Goal: Task Accomplishment & Management: Complete application form

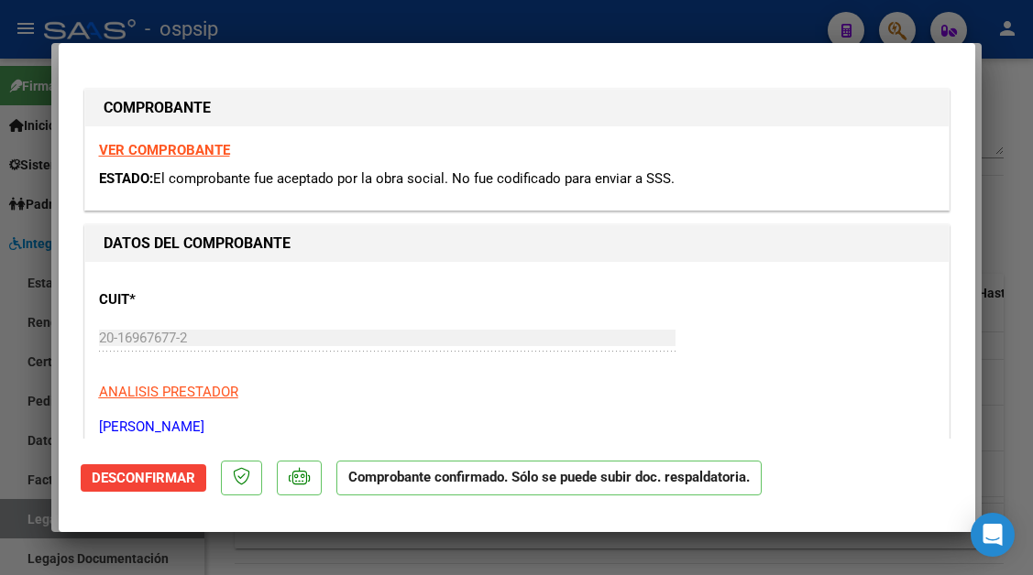
scroll to position [2082, 0]
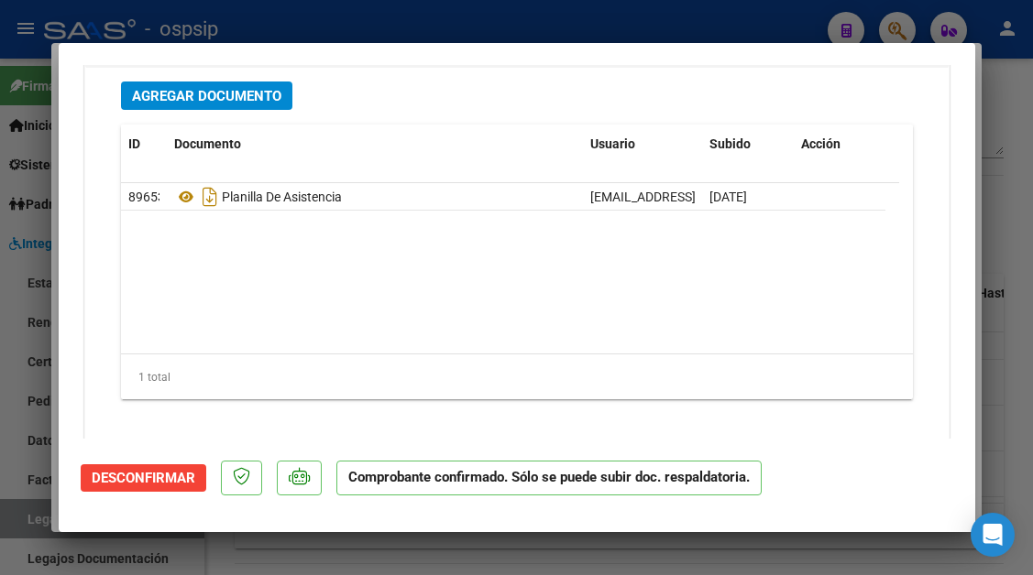
click at [895, 27] on div at bounding box center [516, 287] width 1033 height 575
type input "$ 0,00"
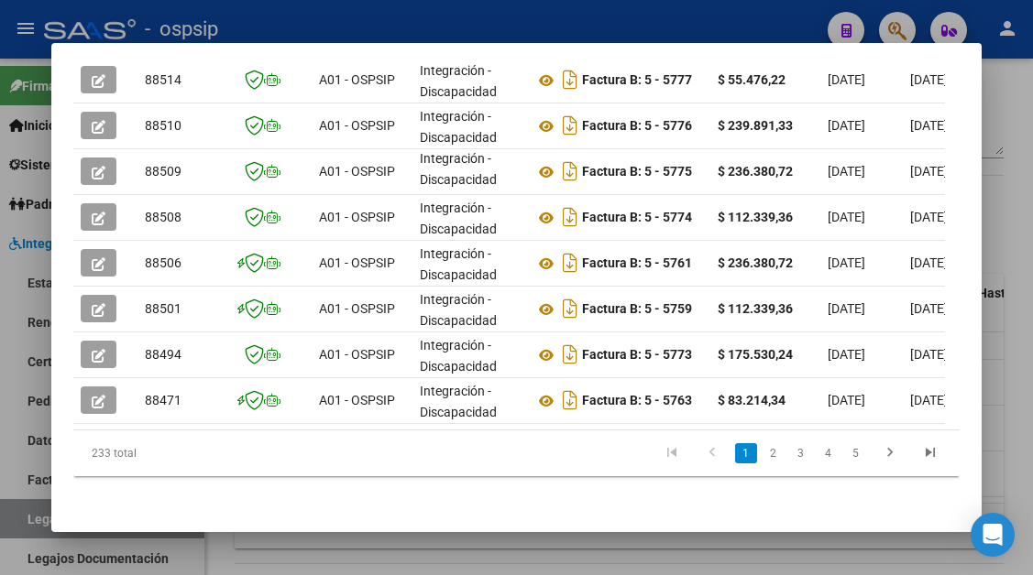
click at [895, 27] on div at bounding box center [516, 287] width 1033 height 575
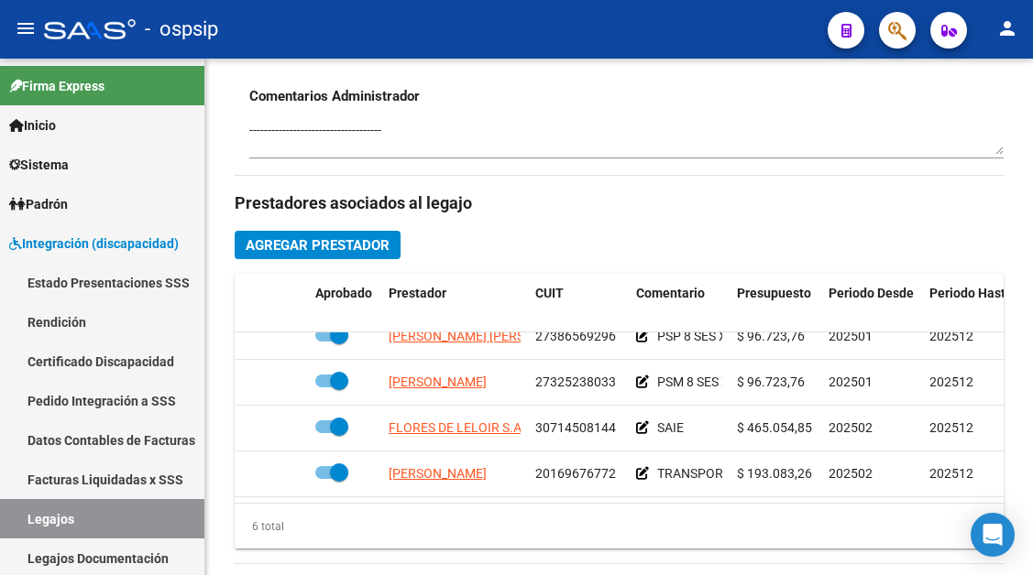
click at [887, 30] on button "button" at bounding box center [897, 30] width 37 height 37
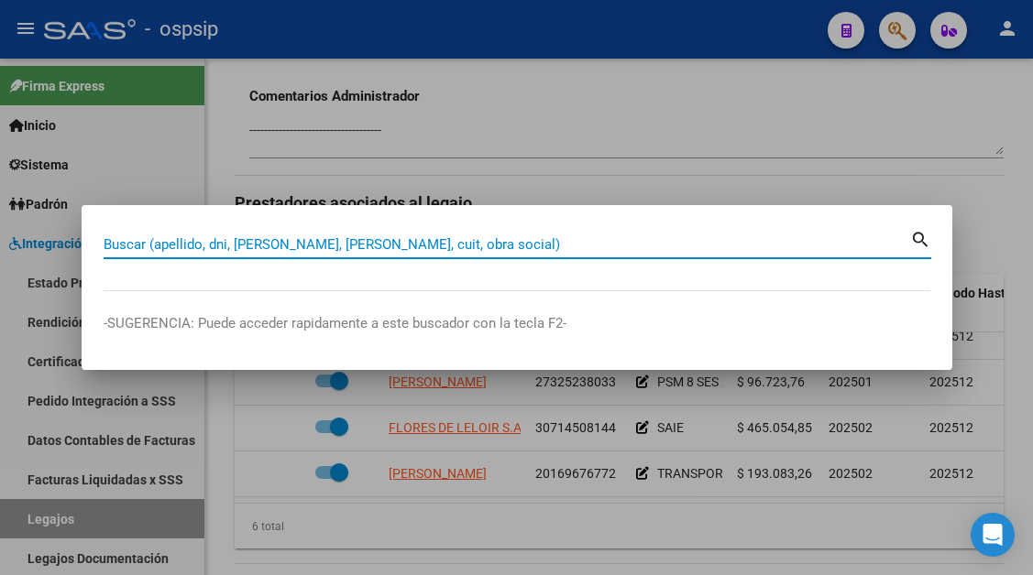
paste input "27268060958"
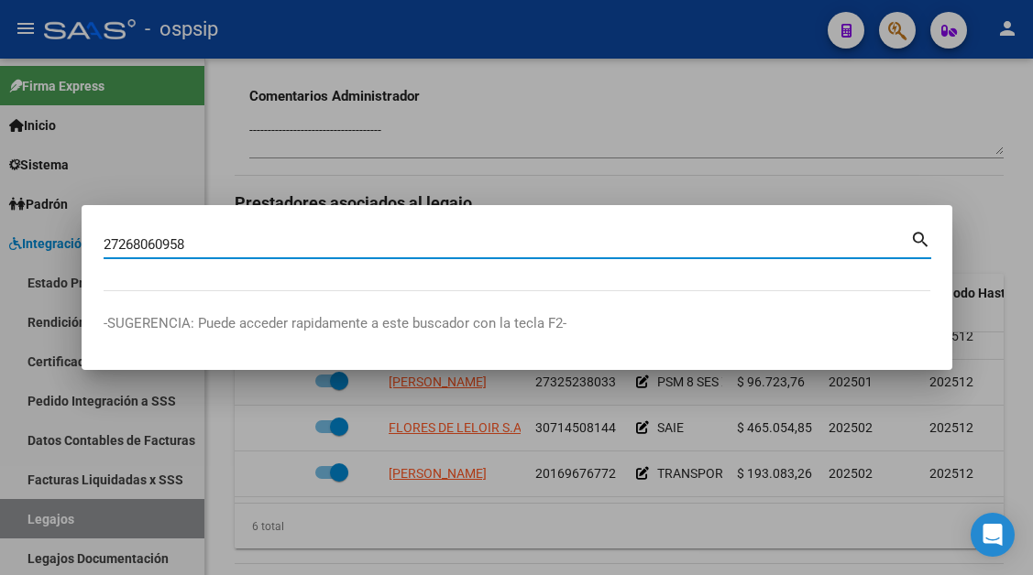
type input "27268060958"
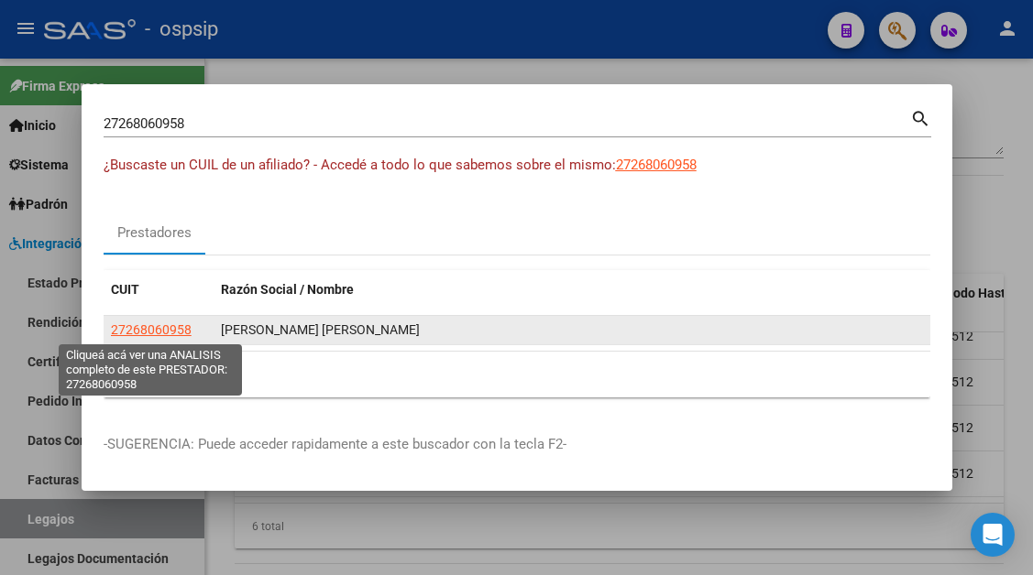
click at [129, 332] on span "27268060958" at bounding box center [151, 329] width 81 height 15
type textarea "27268060958"
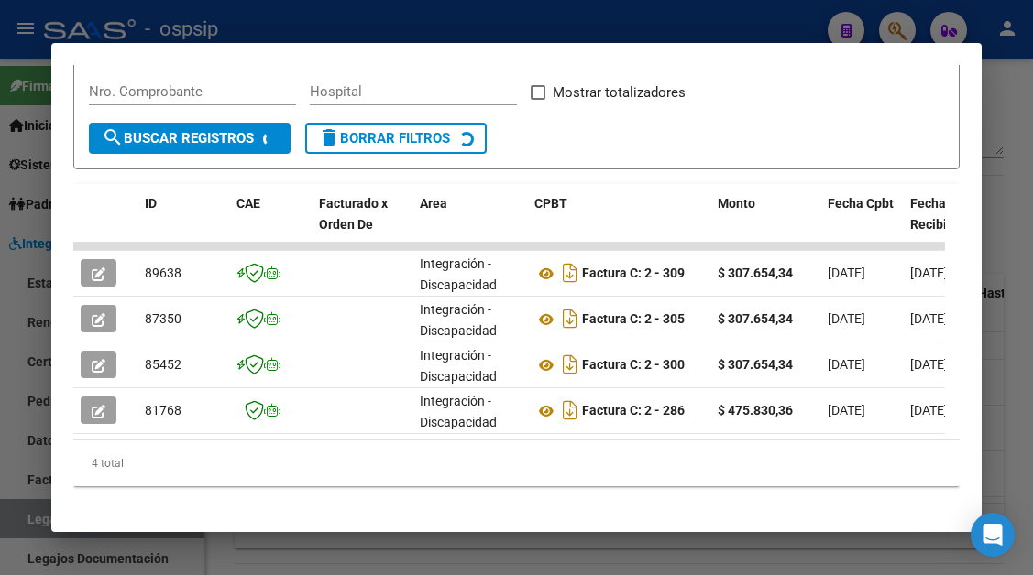
scroll to position [358, 0]
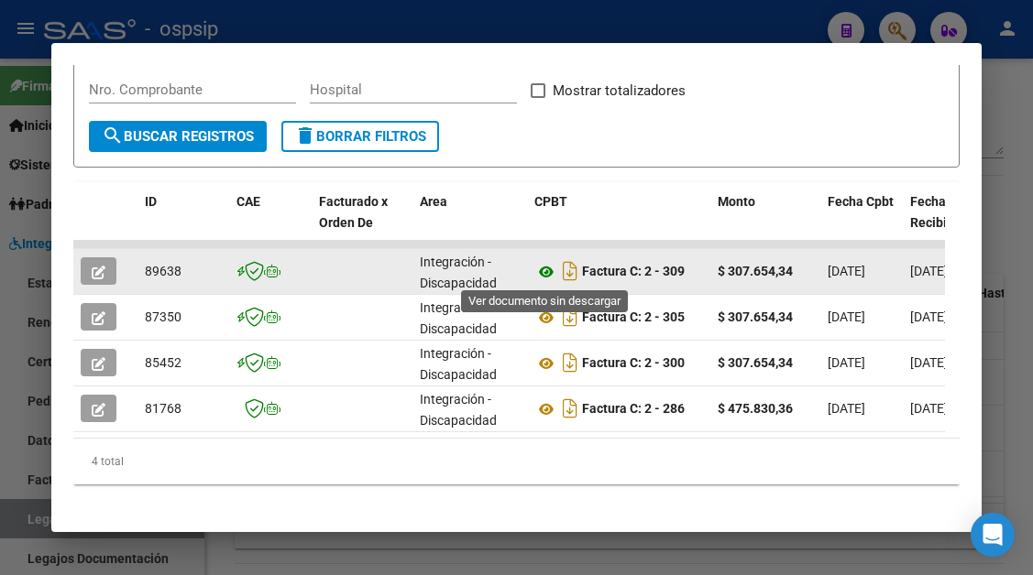
click at [541, 268] on icon at bounding box center [546, 272] width 24 height 22
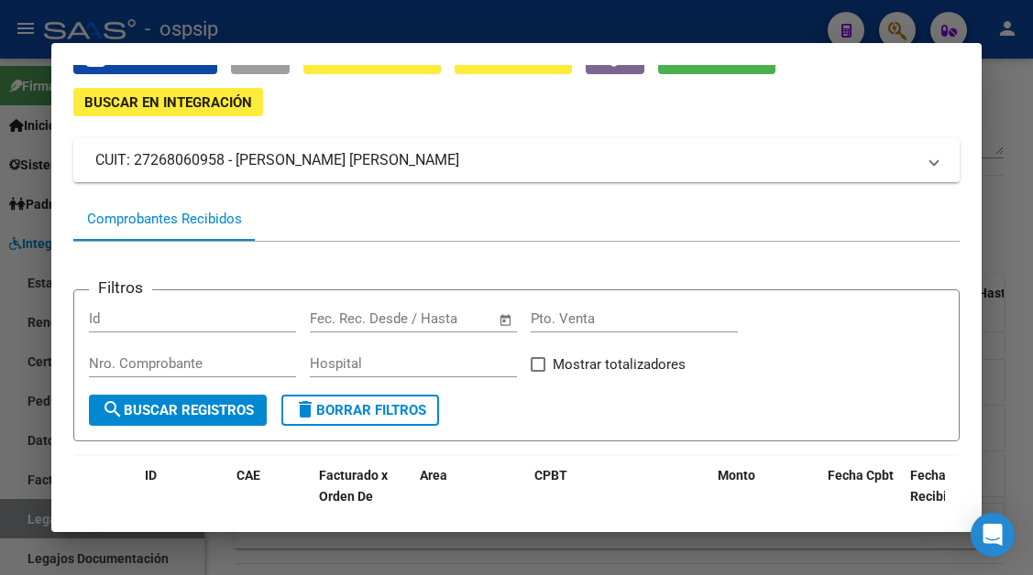
scroll to position [83, 0]
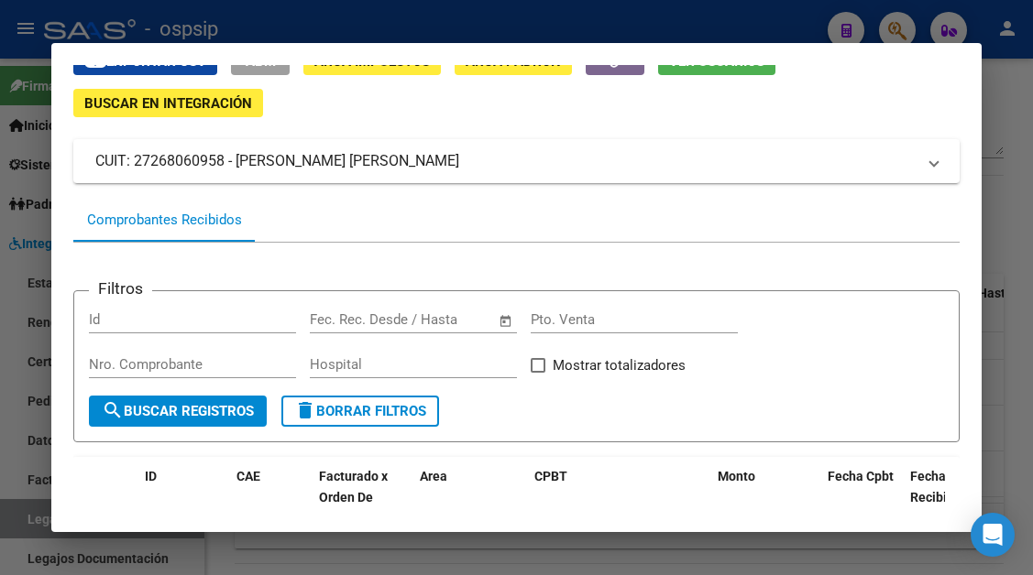
click at [16, 518] on div at bounding box center [516, 287] width 1033 height 575
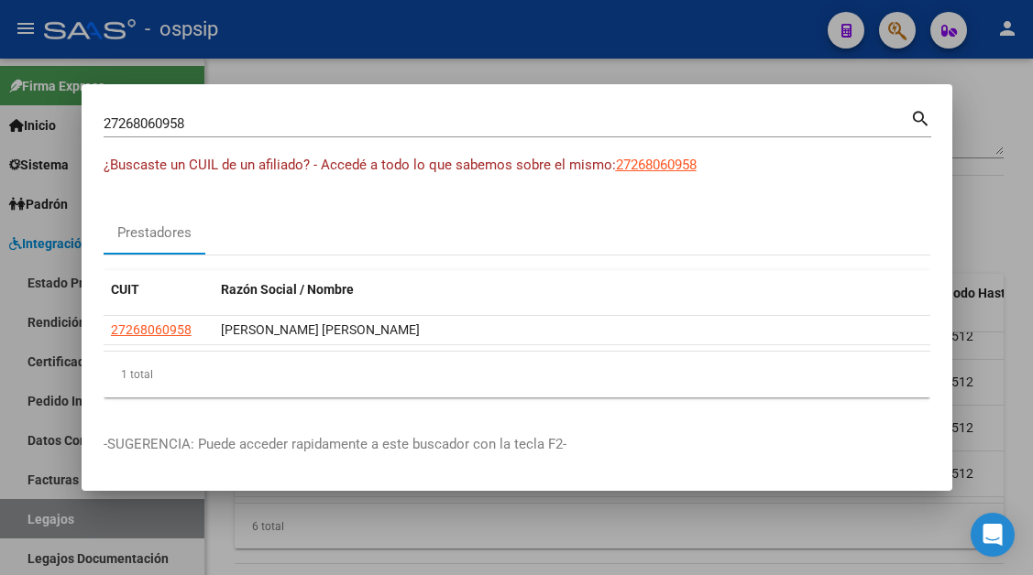
click at [16, 518] on div at bounding box center [516, 287] width 1033 height 575
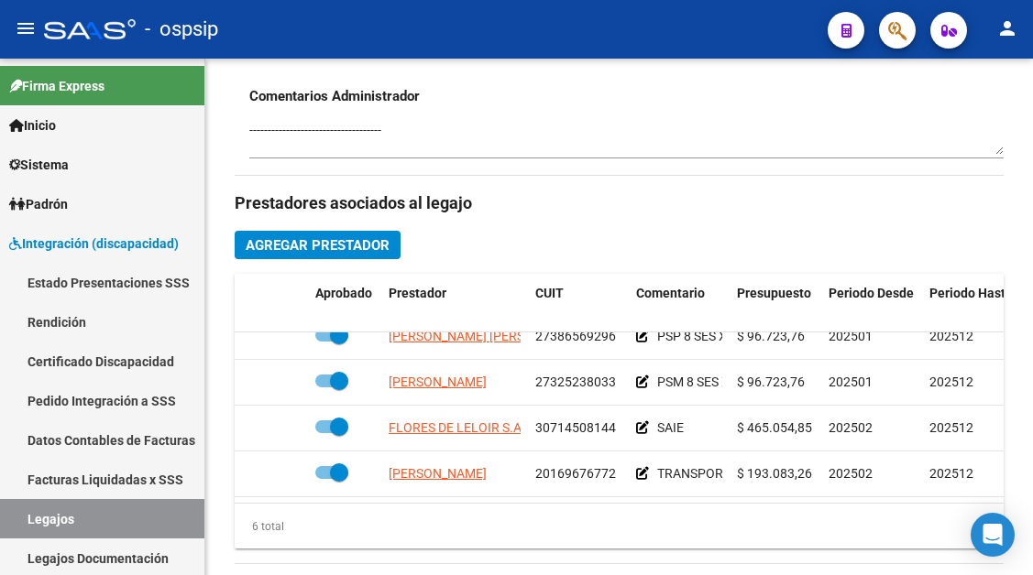
click at [16, 518] on link "Legajos" at bounding box center [102, 518] width 204 height 39
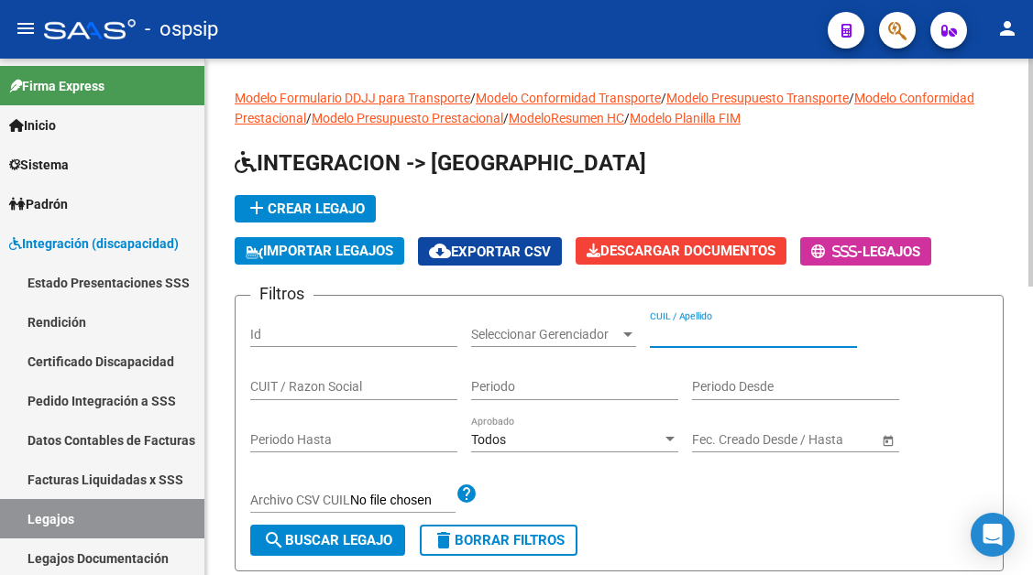
click at [662, 336] on input "CUIL / Apellido" at bounding box center [753, 335] width 207 height 16
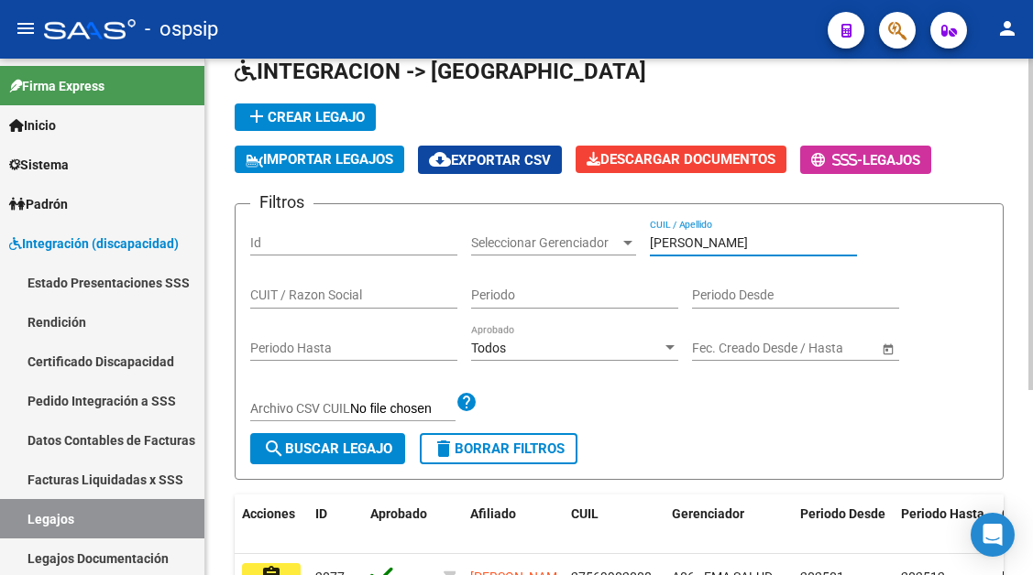
scroll to position [183, 0]
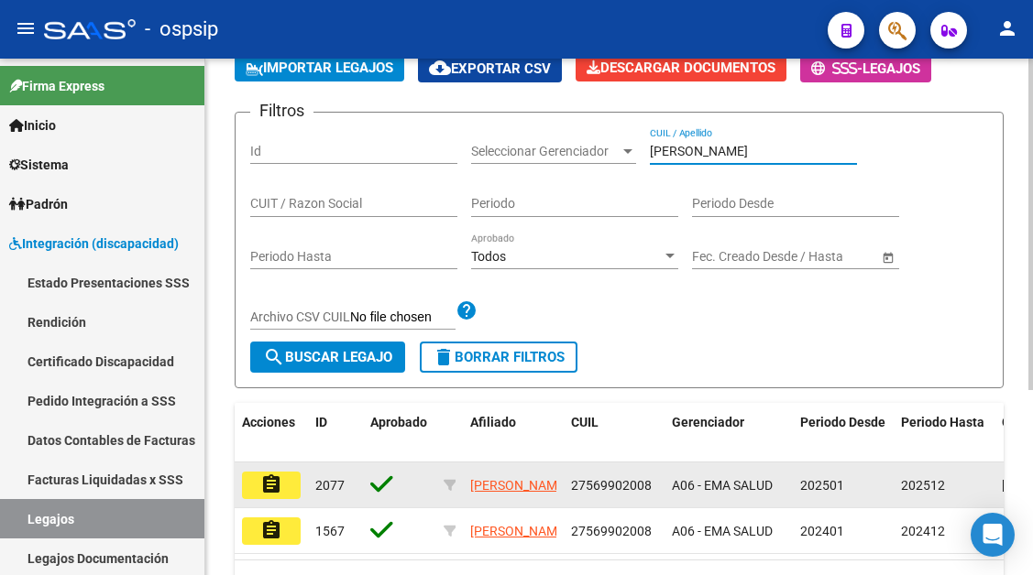
type input "[PERSON_NAME]"
click at [281, 483] on mat-icon "assignment" at bounding box center [271, 485] width 22 height 22
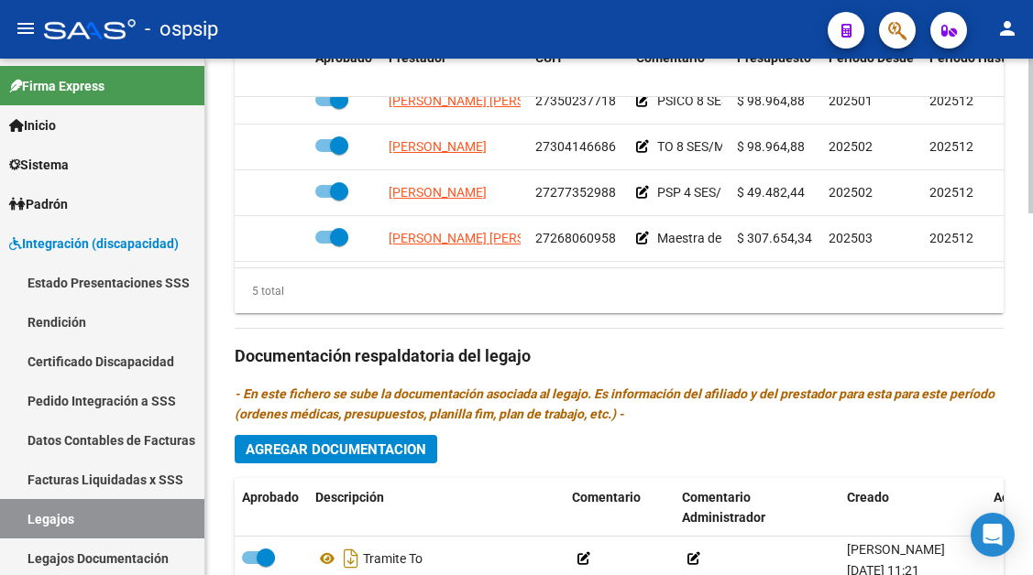
scroll to position [1008, 0]
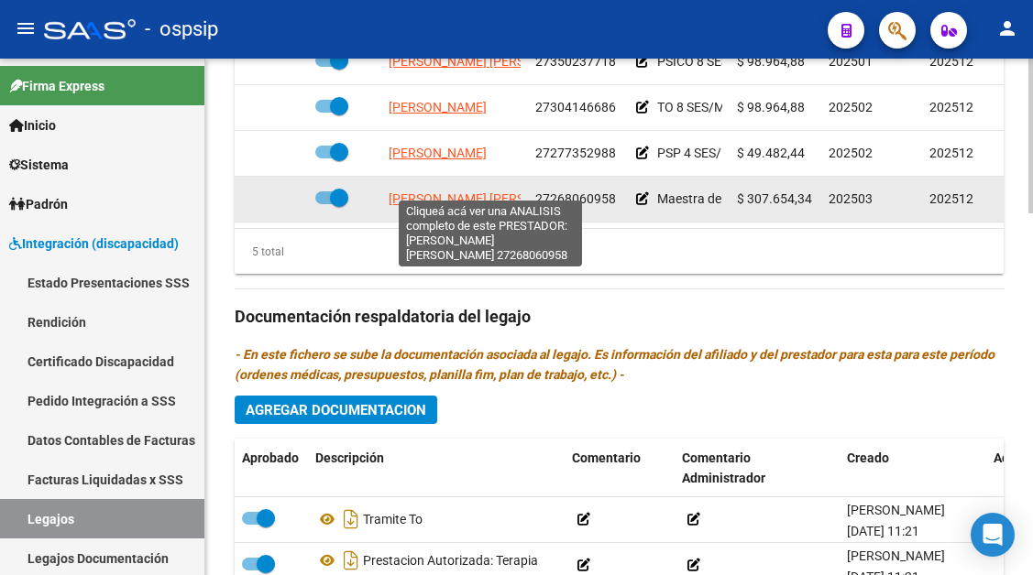
click at [435, 191] on span "[PERSON_NAME] [PERSON_NAME]" at bounding box center [487, 198] width 199 height 15
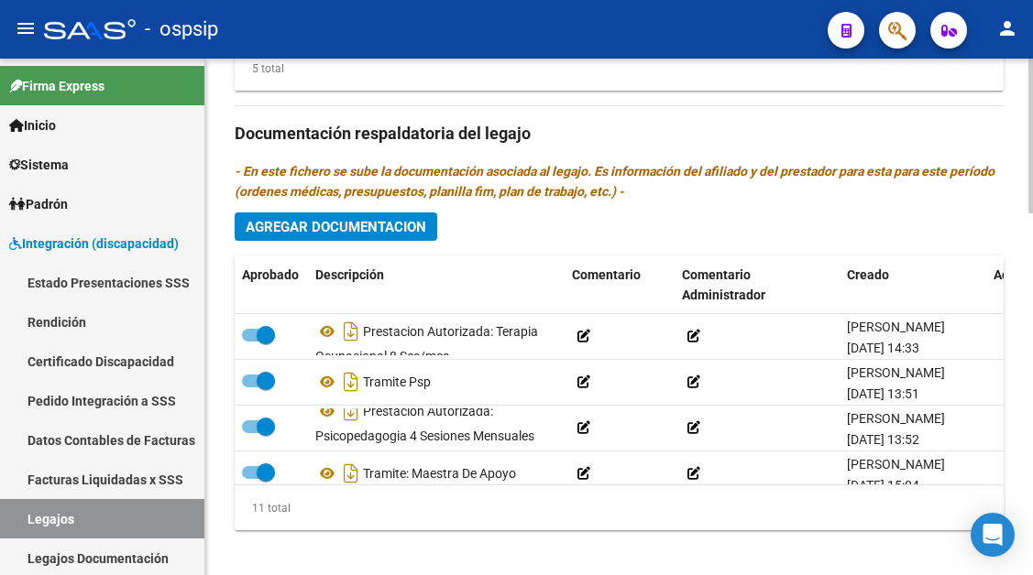
scroll to position [354, 0]
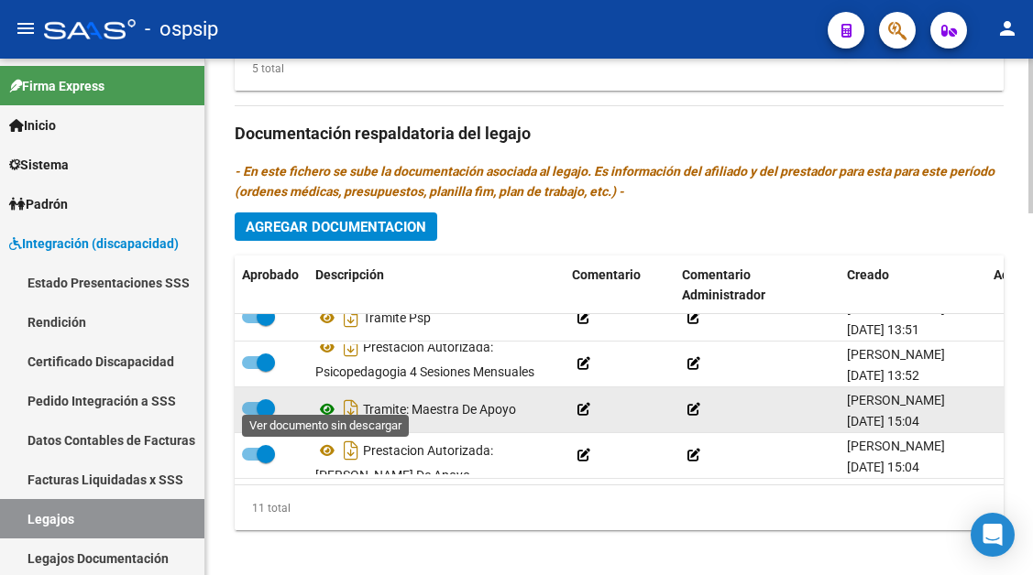
click at [329, 399] on icon at bounding box center [327, 410] width 24 height 22
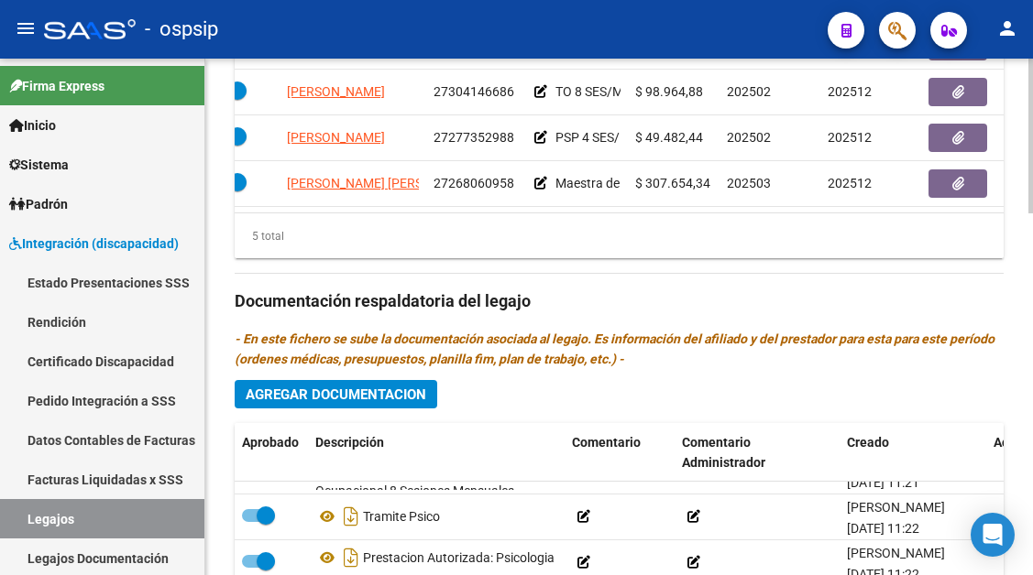
scroll to position [79, 0]
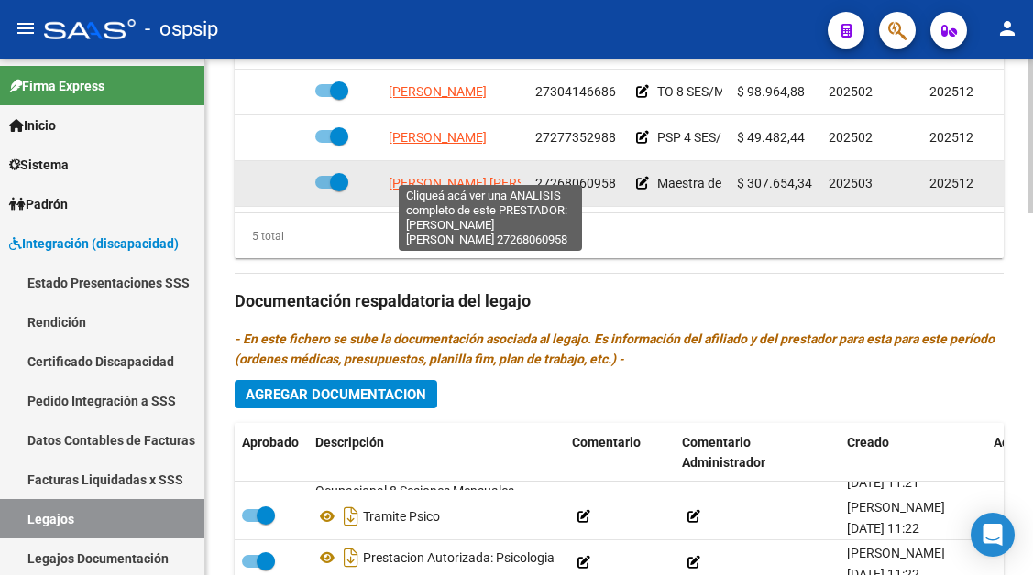
click at [439, 176] on span "[PERSON_NAME] [PERSON_NAME]" at bounding box center [487, 183] width 199 height 15
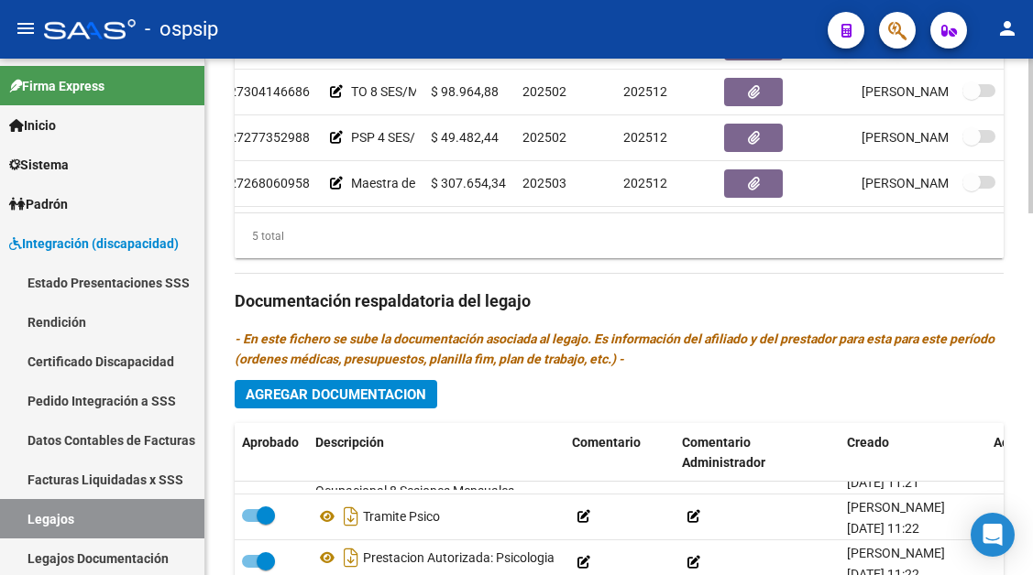
scroll to position [79, 372]
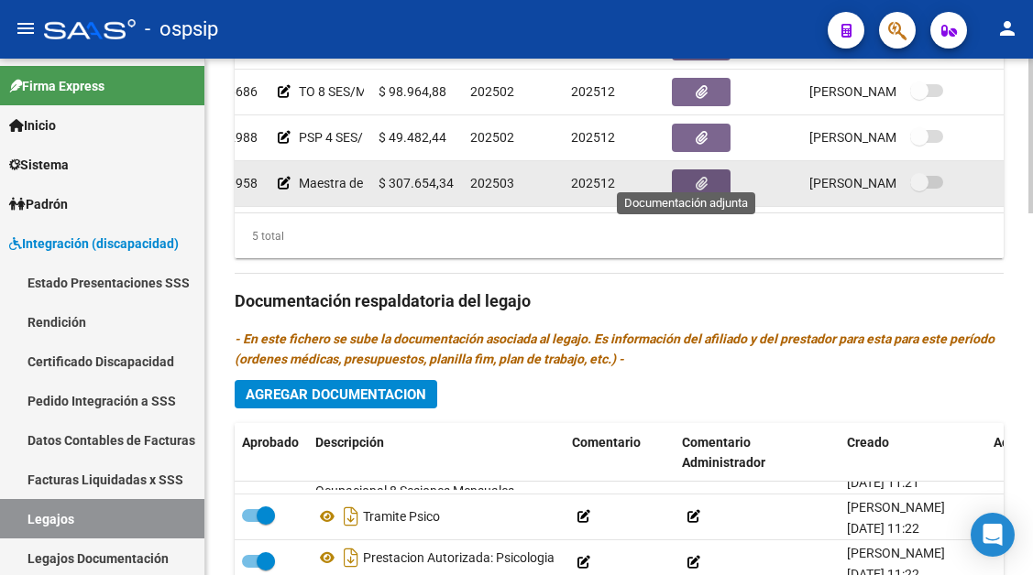
click at [695, 177] on icon "button" at bounding box center [701, 184] width 12 height 14
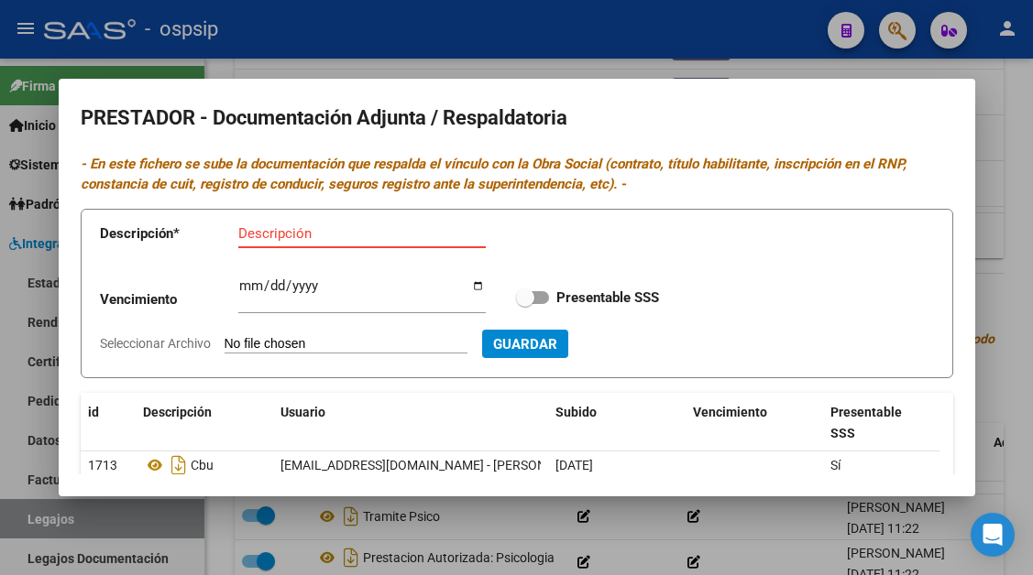
type input "C:\fakepath\doc-respaldatoria20250327-03-04-16-20250327-03-04-16.pdf"
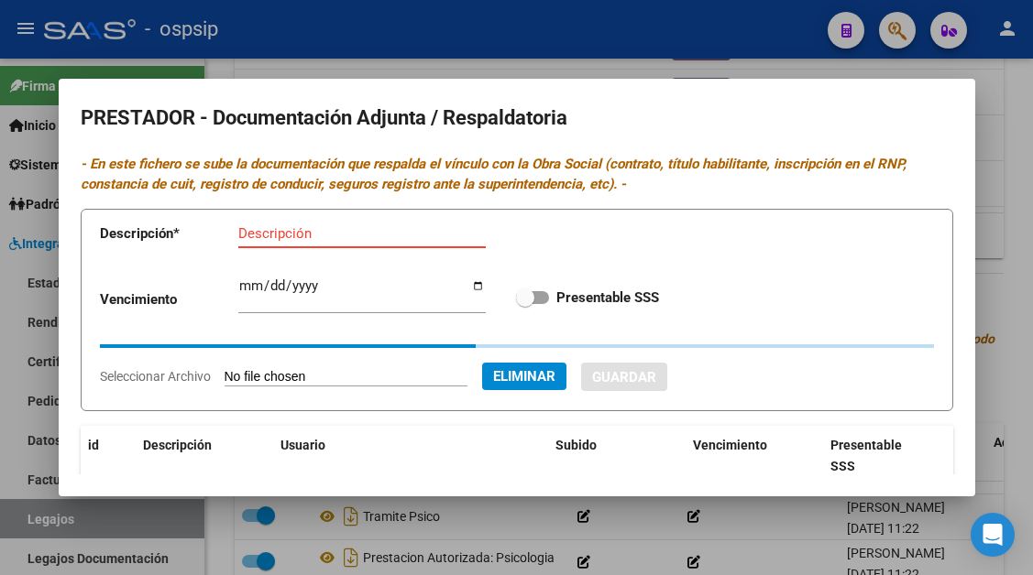
click at [260, 237] on input "Descripción" at bounding box center [361, 233] width 247 height 16
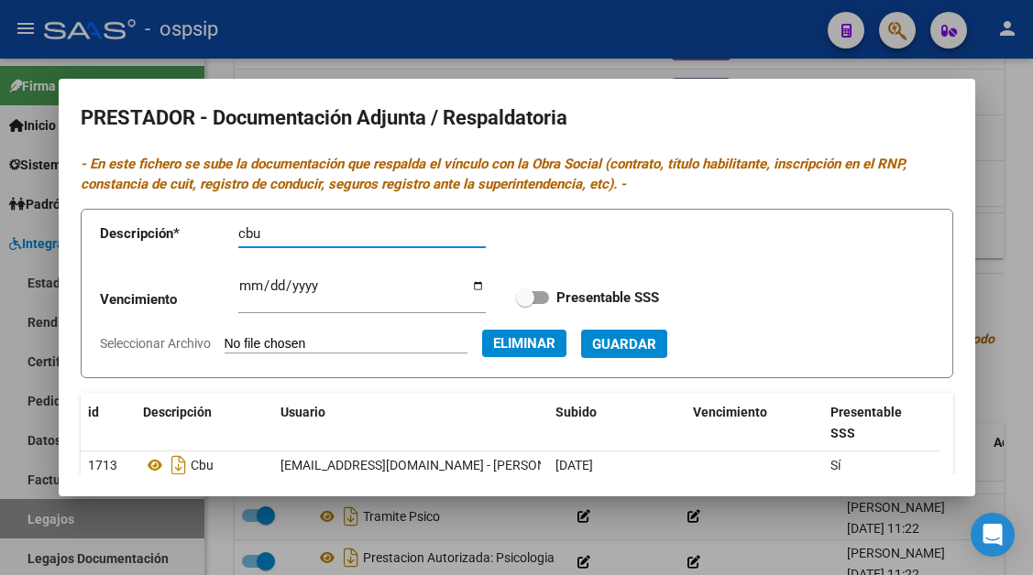
type input "cbu"
click at [642, 336] on span "Guardar" at bounding box center [624, 344] width 64 height 16
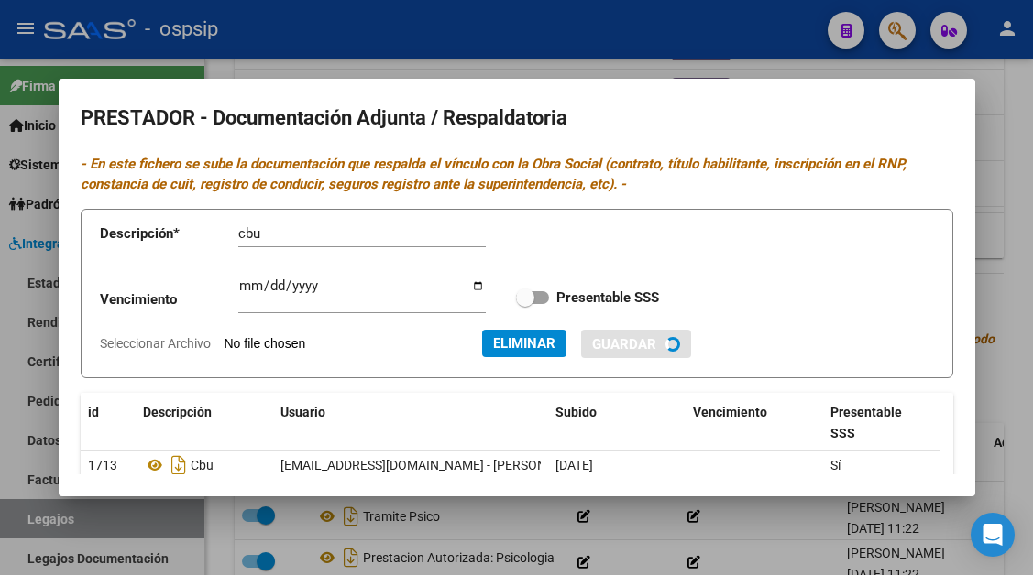
checkbox input "true"
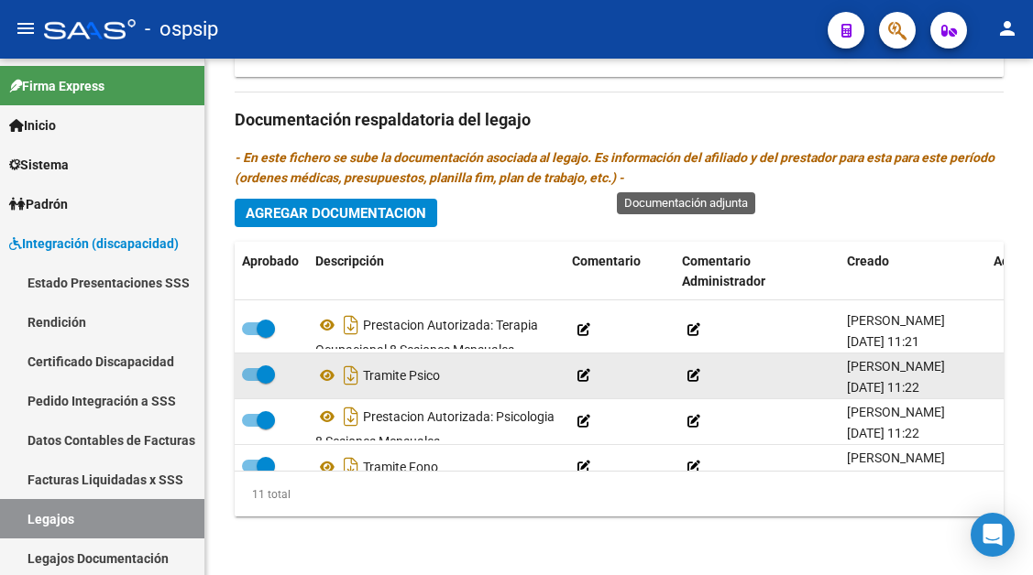
scroll to position [0, 0]
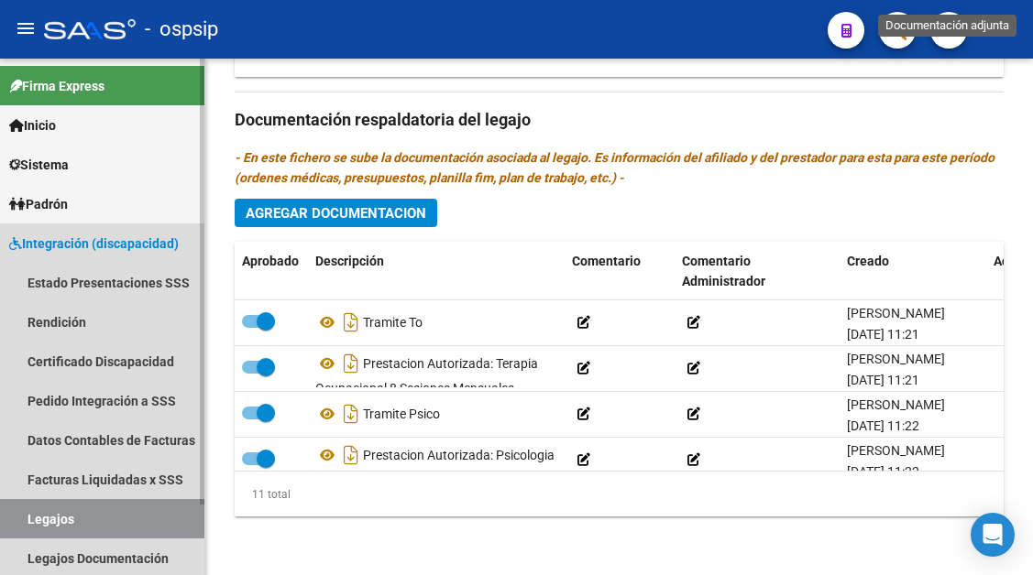
click at [40, 525] on link "Legajos" at bounding box center [102, 518] width 204 height 39
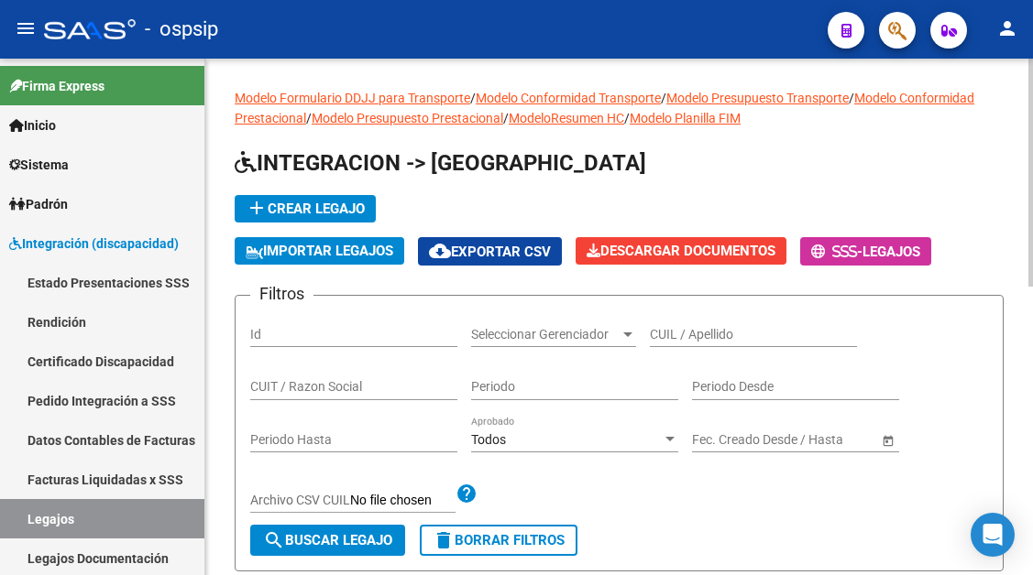
click at [677, 338] on input "CUIL / Apellido" at bounding box center [753, 335] width 207 height 16
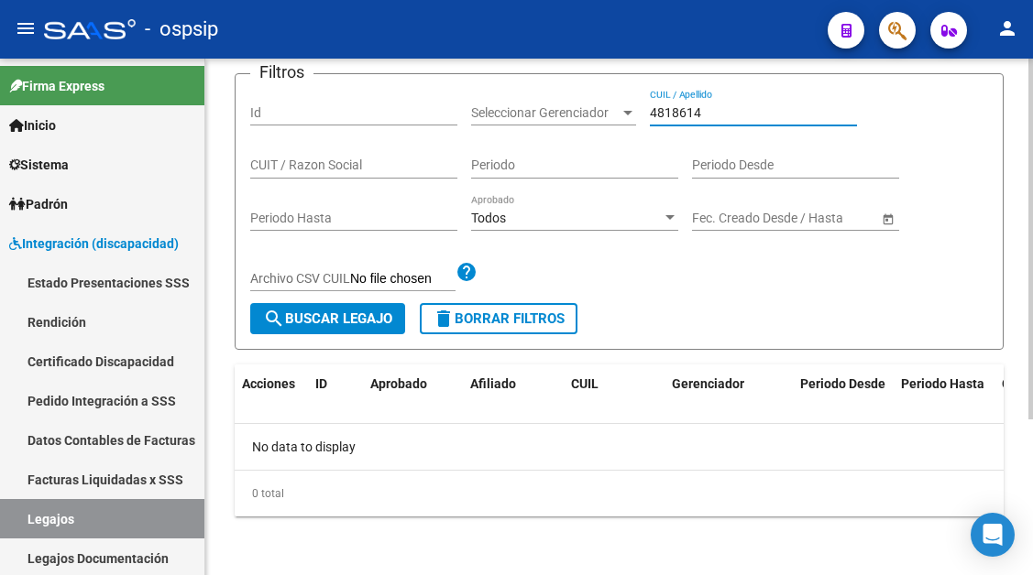
click at [680, 111] on input "4818614" at bounding box center [753, 113] width 207 height 16
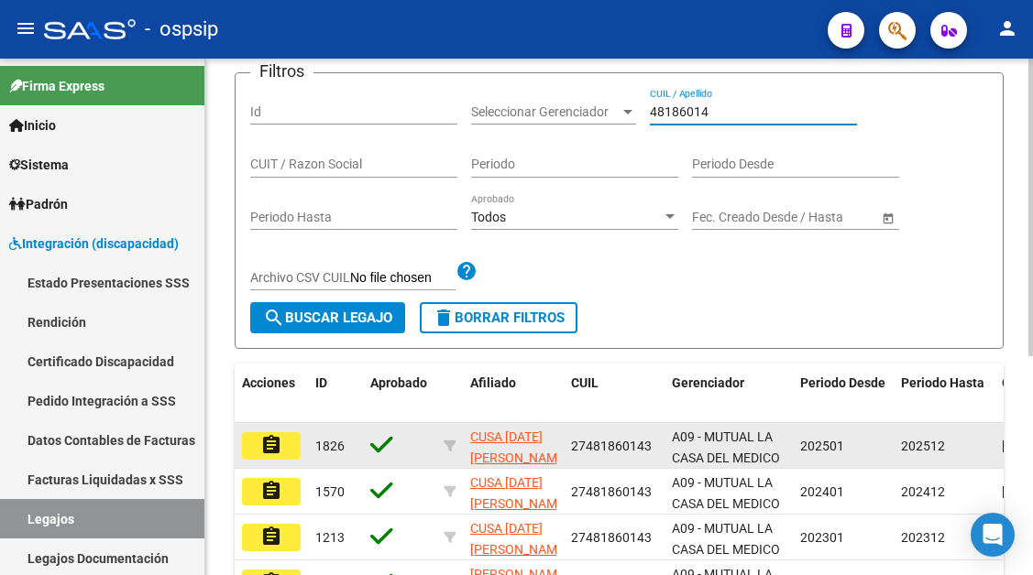
type input "48186014"
click at [273, 447] on mat-icon "assignment" at bounding box center [271, 445] width 22 height 22
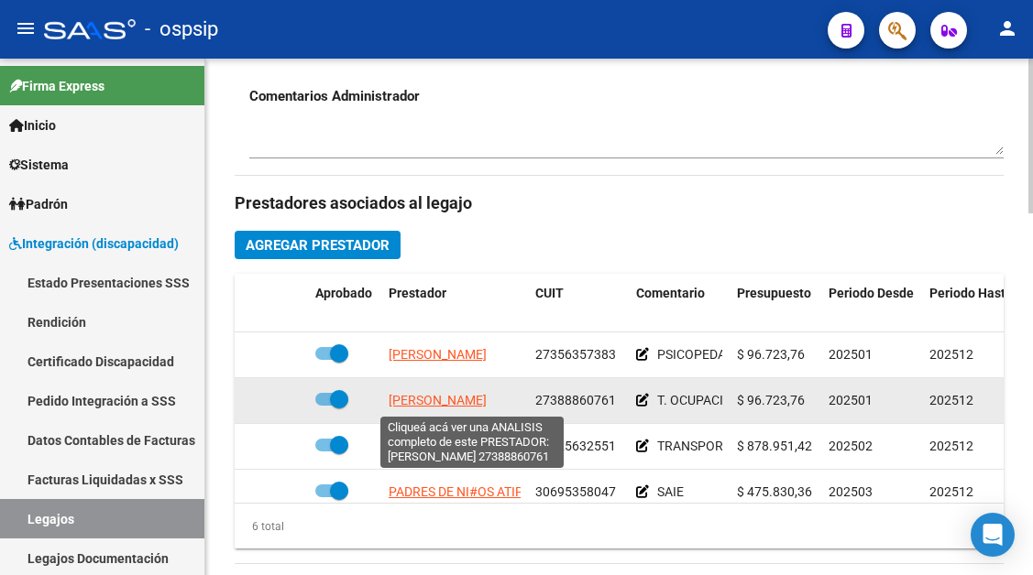
scroll to position [125, 0]
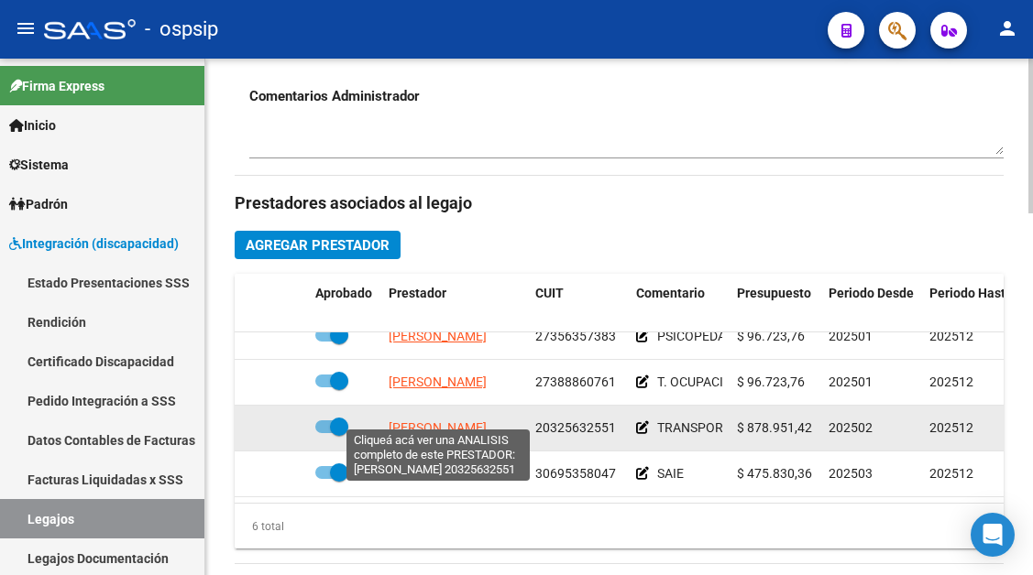
click at [445, 421] on span "[PERSON_NAME]" at bounding box center [437, 428] width 98 height 15
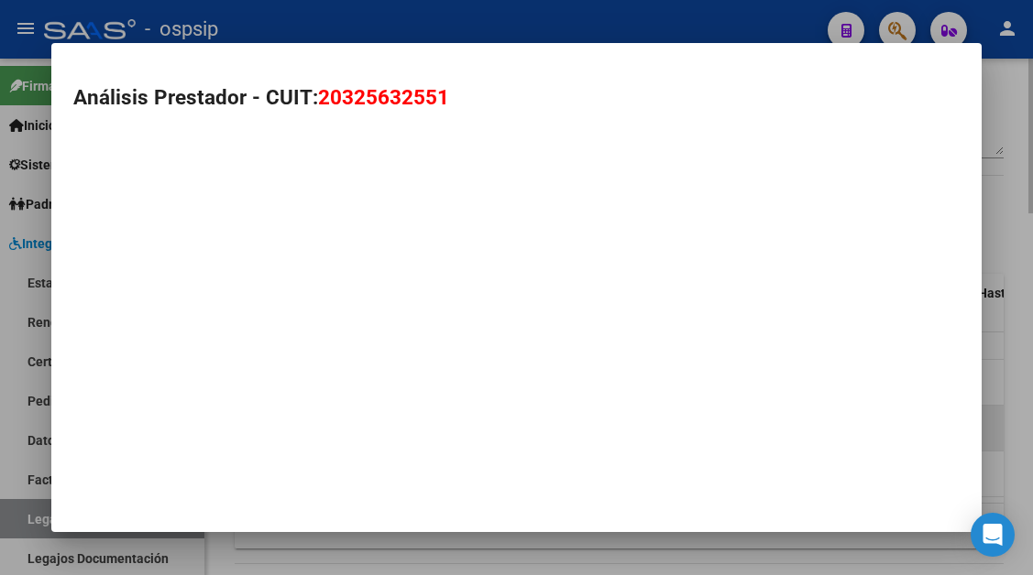
type textarea "20325632551"
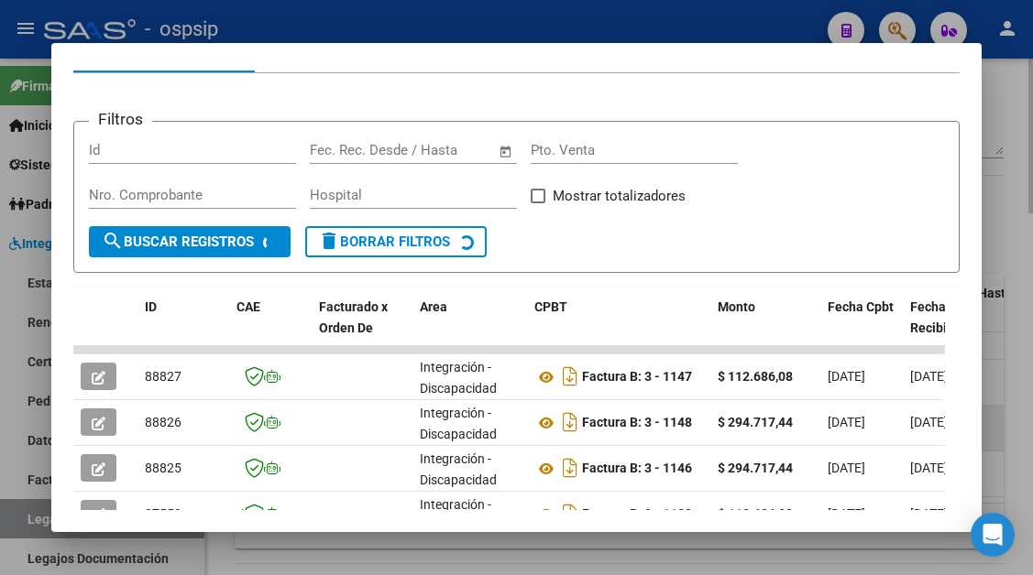
scroll to position [358, 0]
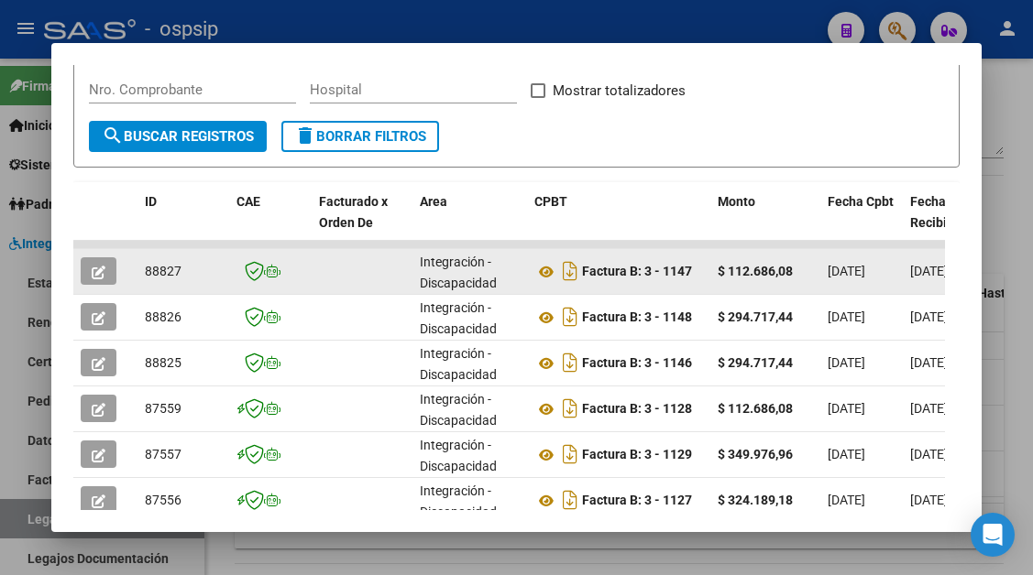
click at [101, 275] on icon "button" at bounding box center [99, 273] width 14 height 14
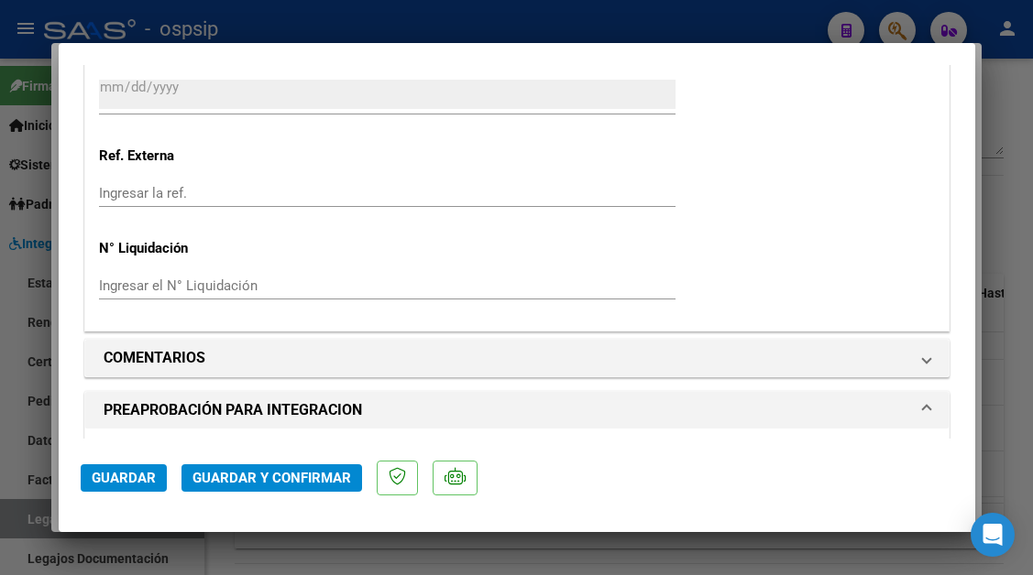
scroll to position [1466, 0]
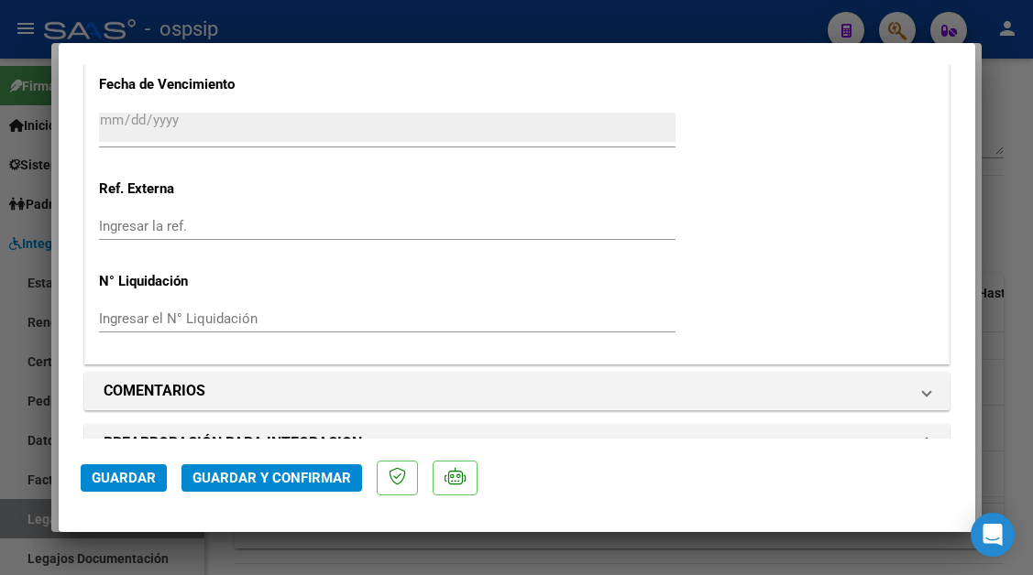
type input "$ 0,00"
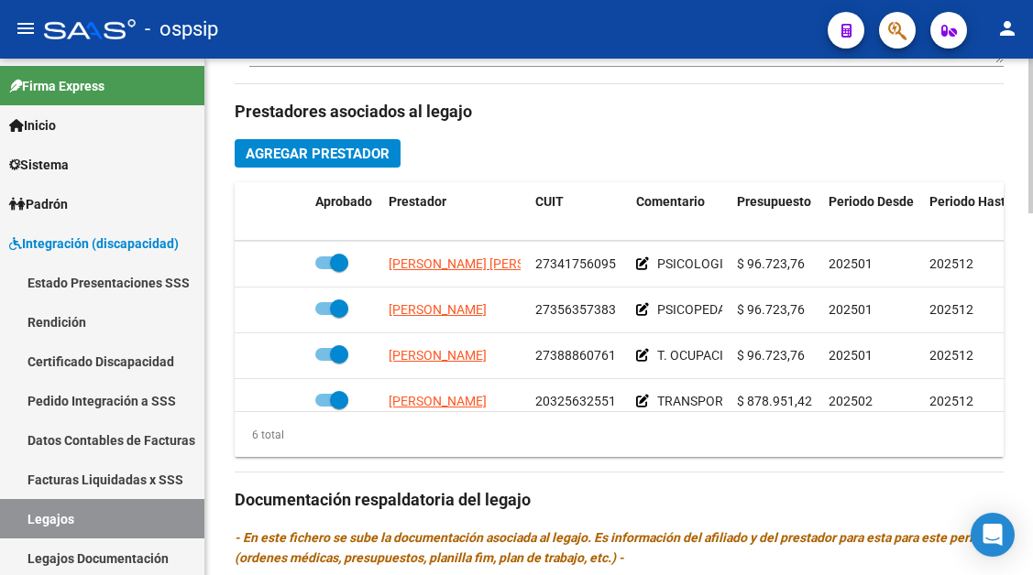
scroll to position [0, 0]
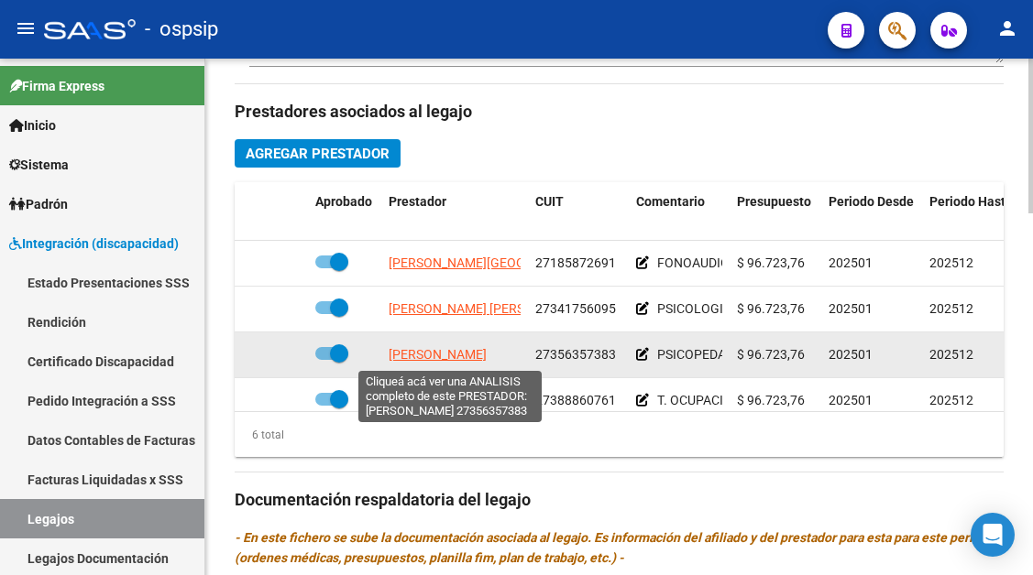
click at [419, 360] on span "[PERSON_NAME]" at bounding box center [437, 354] width 98 height 15
type textarea "27356357383"
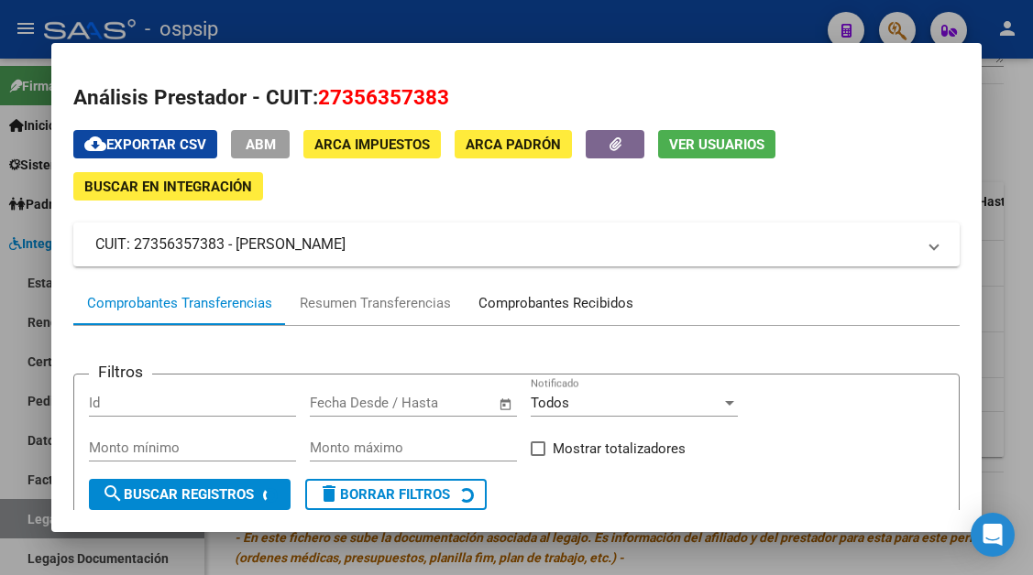
click at [500, 310] on div "Comprobantes Recibidos" at bounding box center [555, 303] width 155 height 21
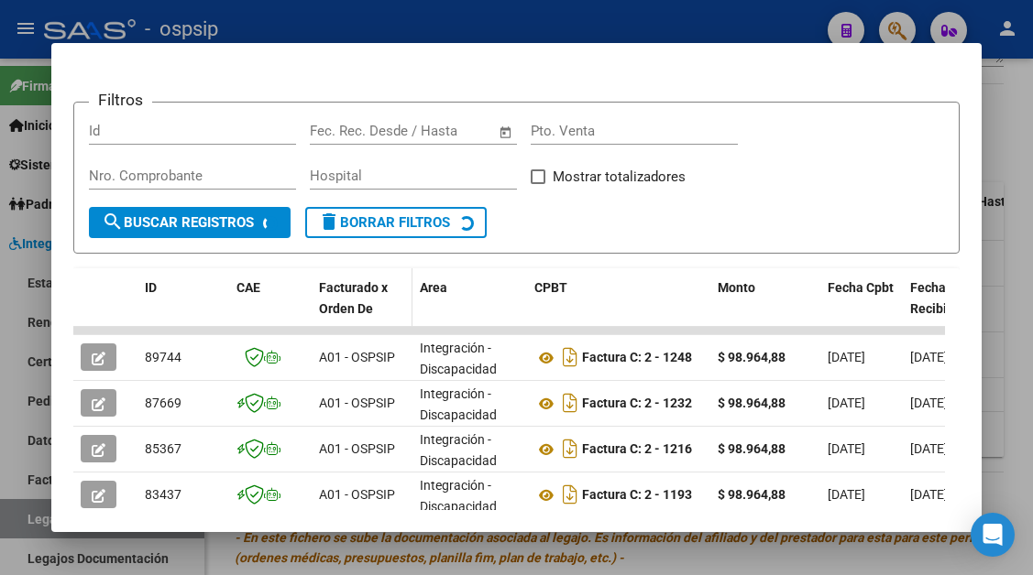
scroll to position [358, 0]
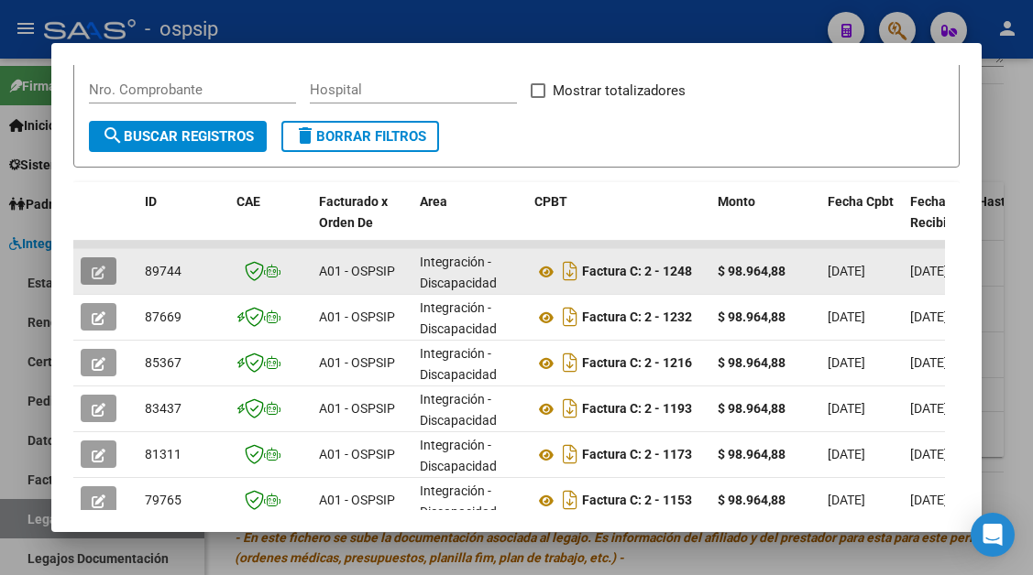
click at [99, 276] on icon "button" at bounding box center [99, 273] width 14 height 14
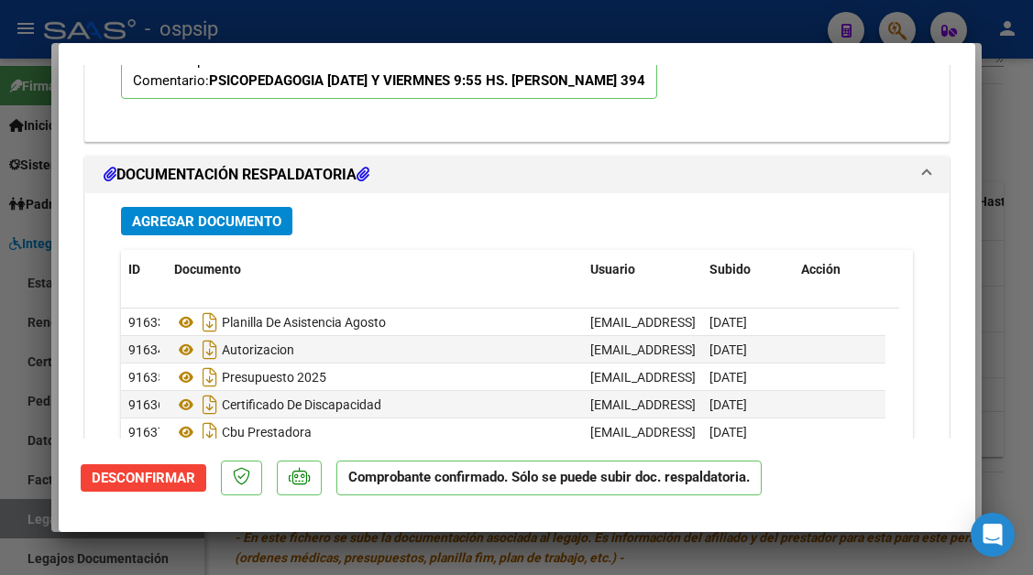
scroll to position [2101, 0]
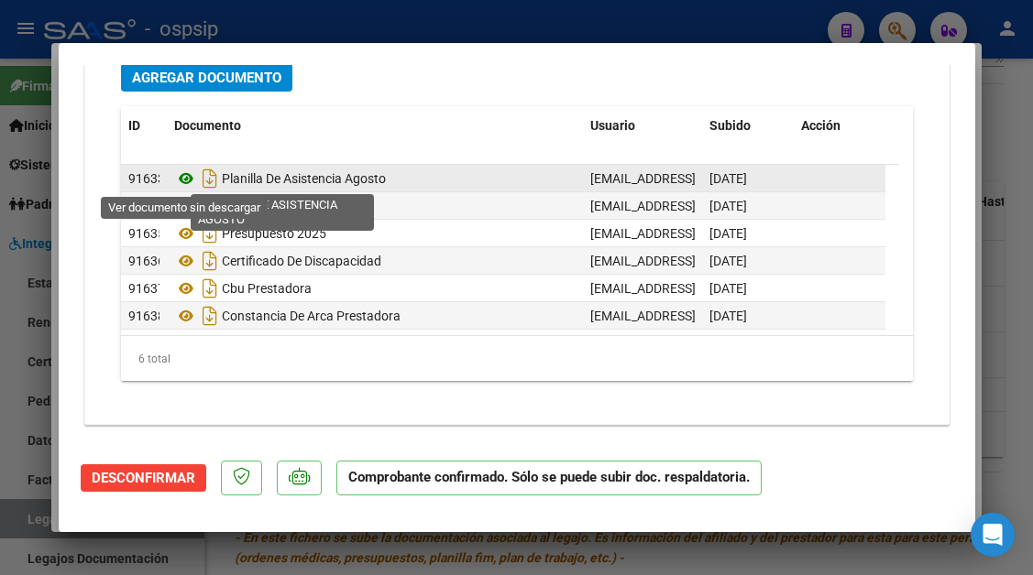
click at [180, 173] on icon at bounding box center [186, 179] width 24 height 22
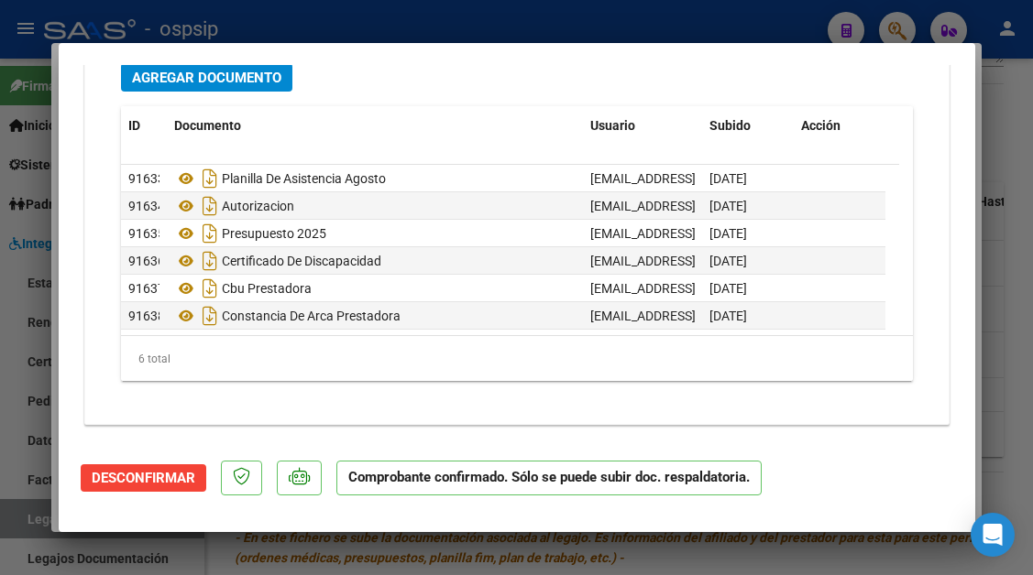
type input "$ 0,00"
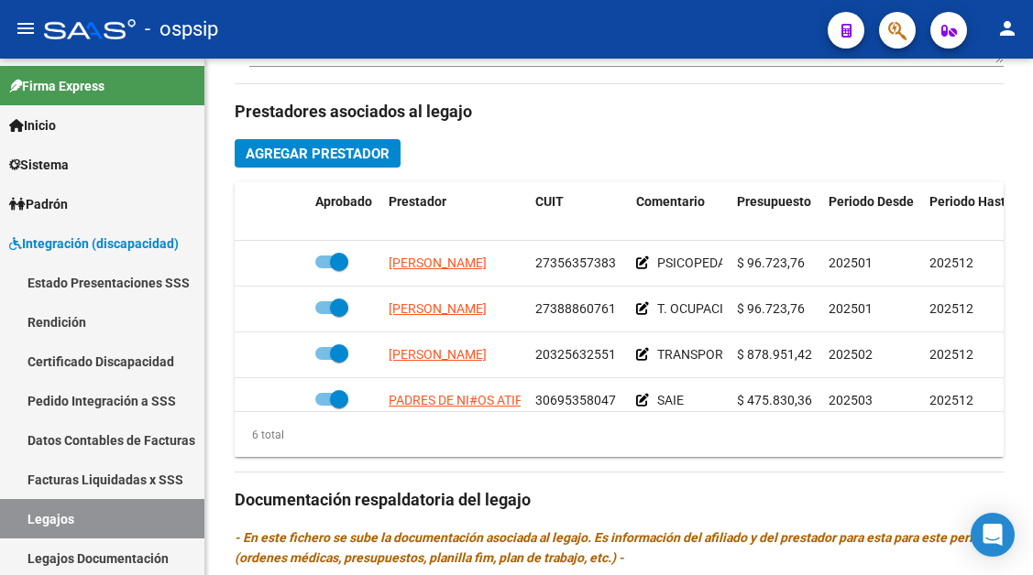
scroll to position [125, 0]
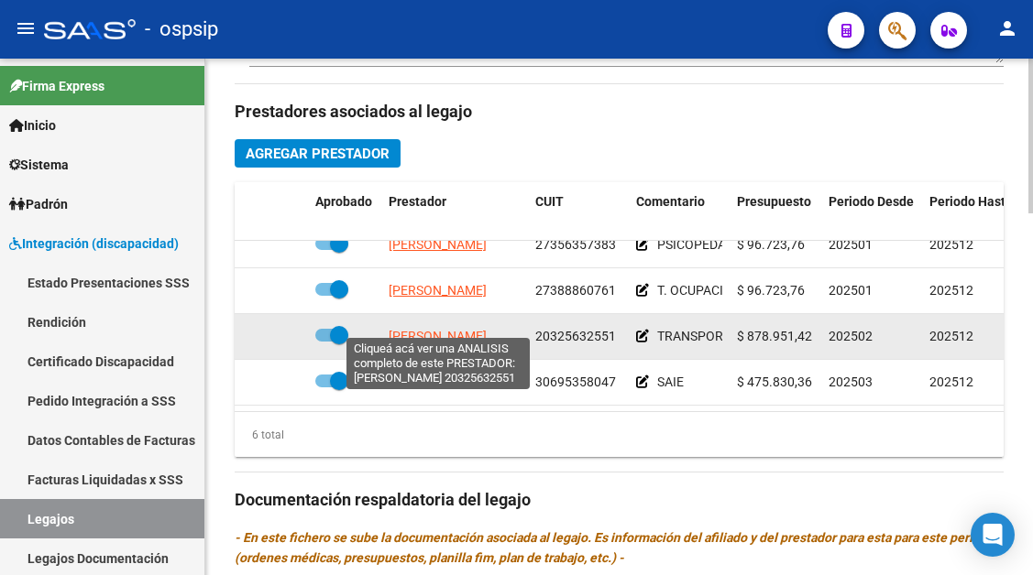
click at [408, 329] on span "[PERSON_NAME]" at bounding box center [437, 336] width 98 height 15
type textarea "20325632551"
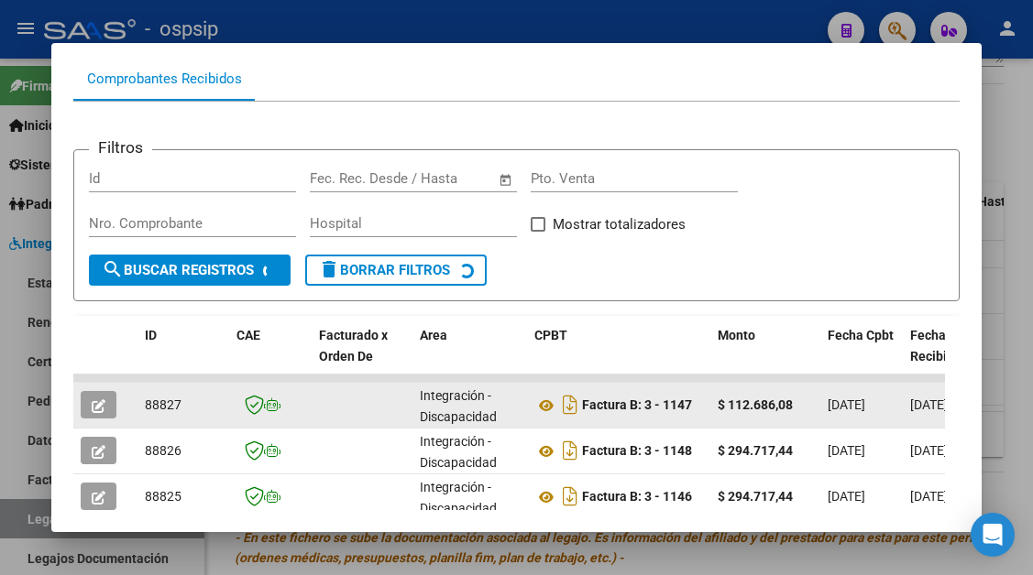
scroll to position [267, 0]
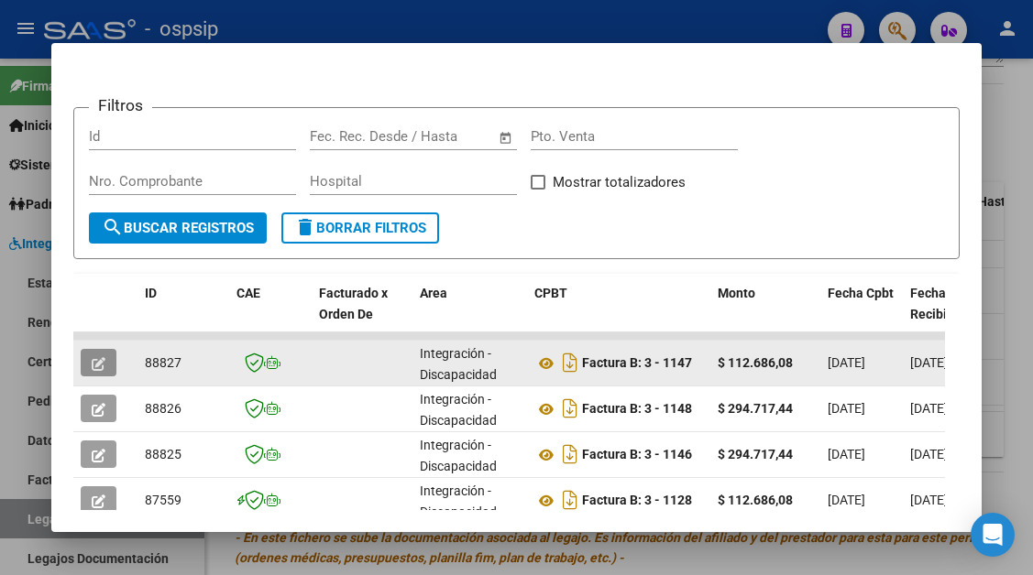
click at [95, 359] on icon "button" at bounding box center [99, 364] width 14 height 14
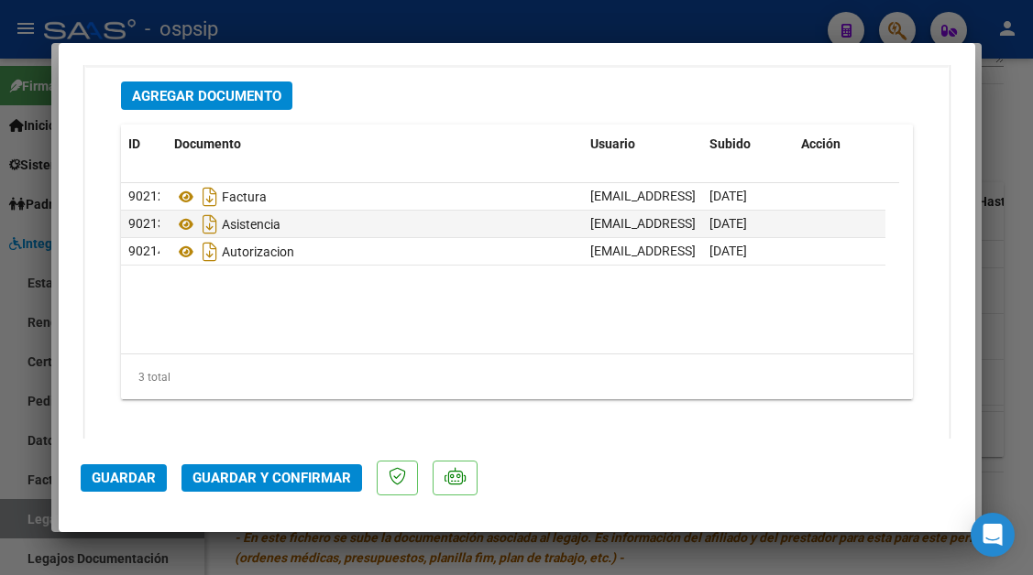
scroll to position [2329, 0]
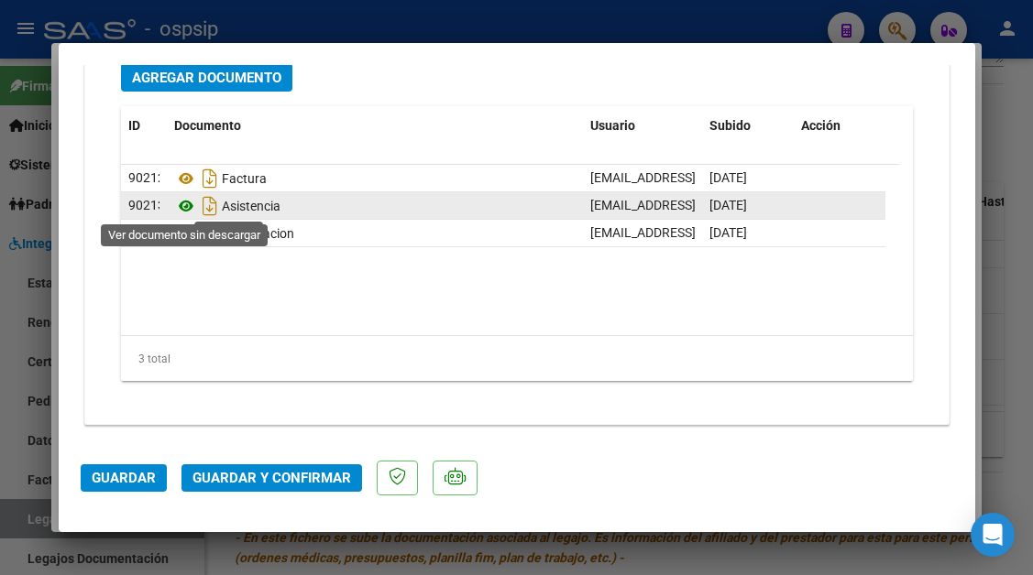
click at [181, 204] on icon at bounding box center [186, 206] width 24 height 22
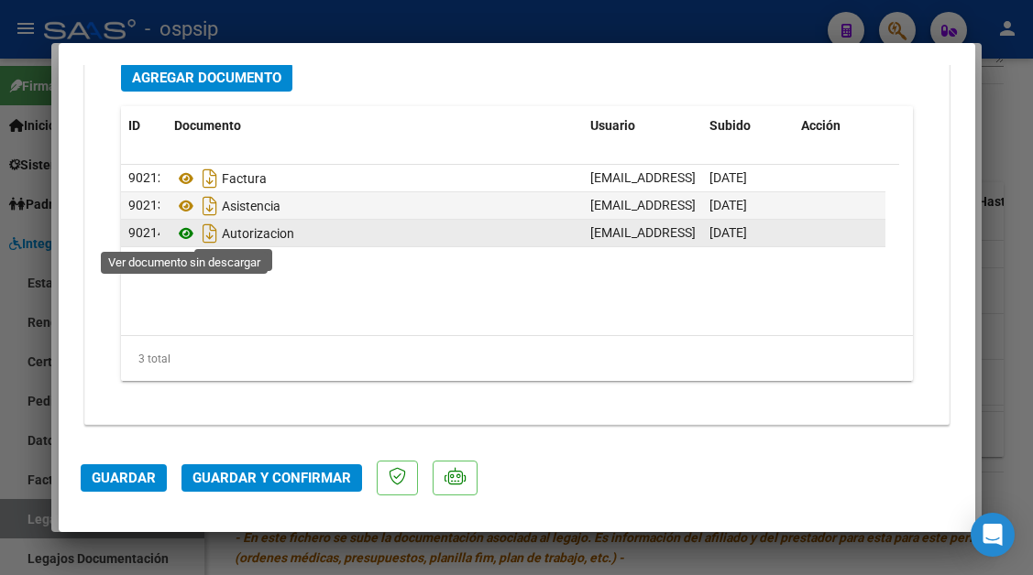
click at [183, 235] on icon at bounding box center [186, 234] width 24 height 22
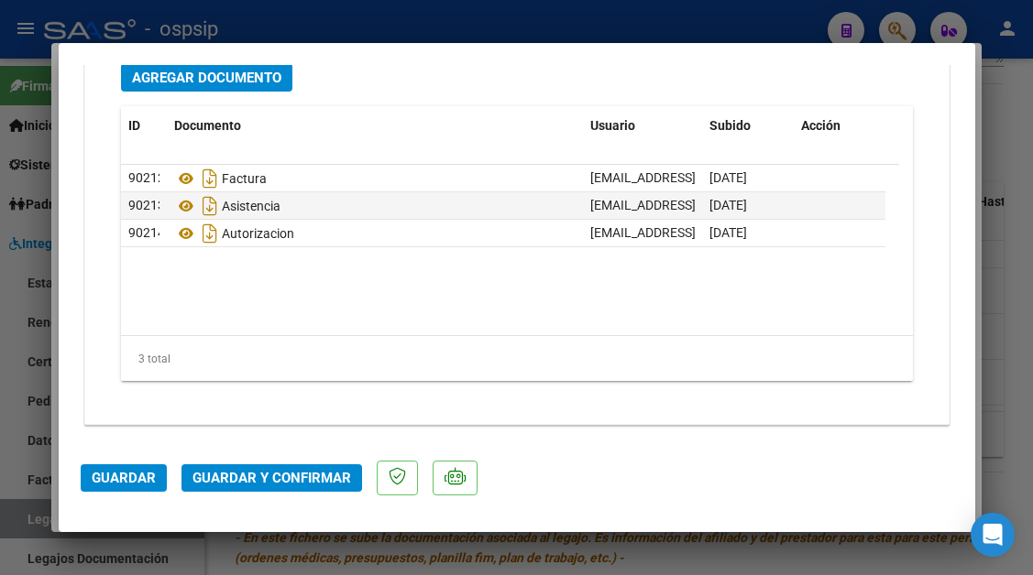
click at [303, 472] on span "Guardar y Confirmar" at bounding box center [271, 478] width 158 height 16
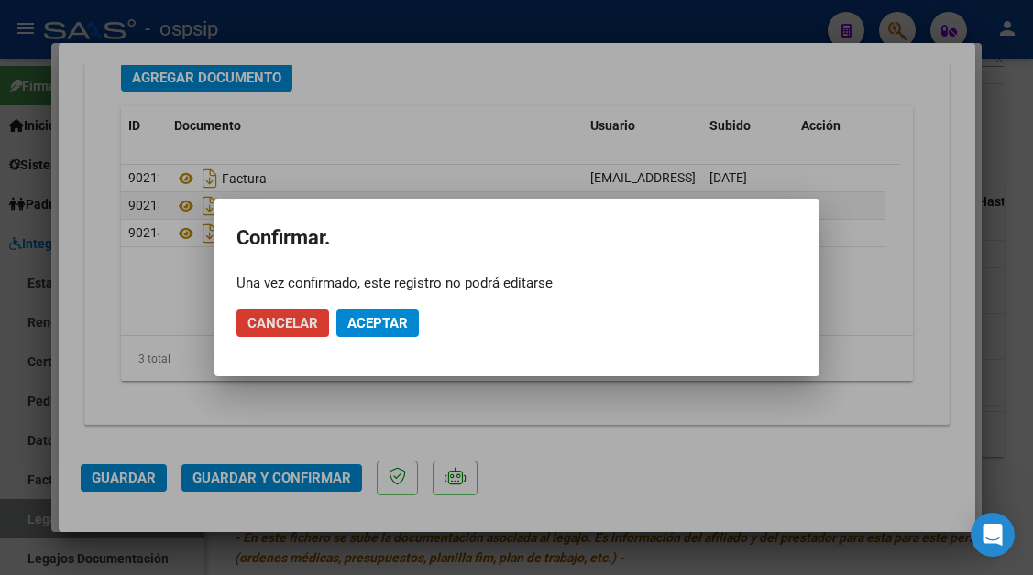
click at [374, 330] on span "Aceptar" at bounding box center [377, 323] width 60 height 16
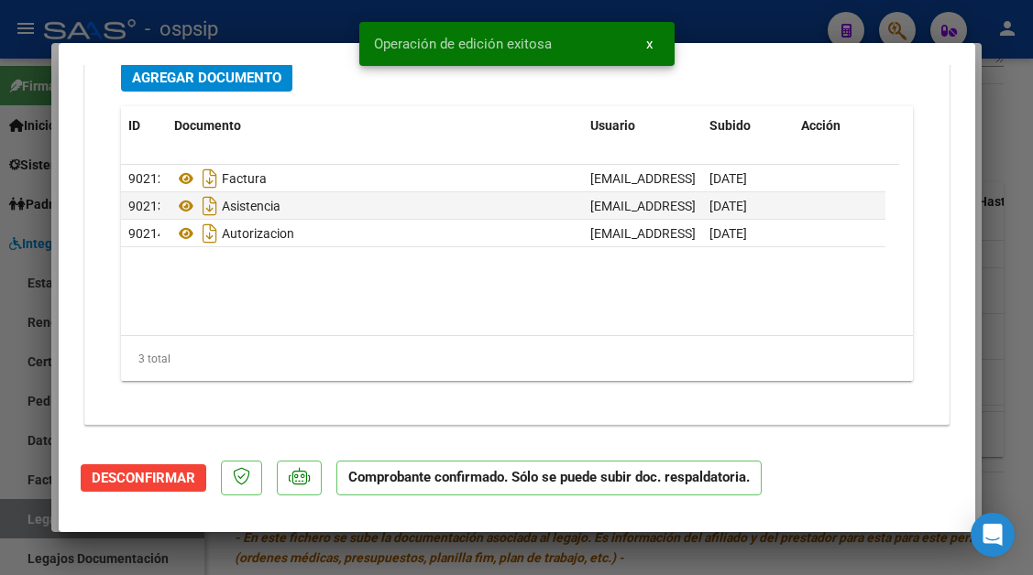
scroll to position [2029, 0]
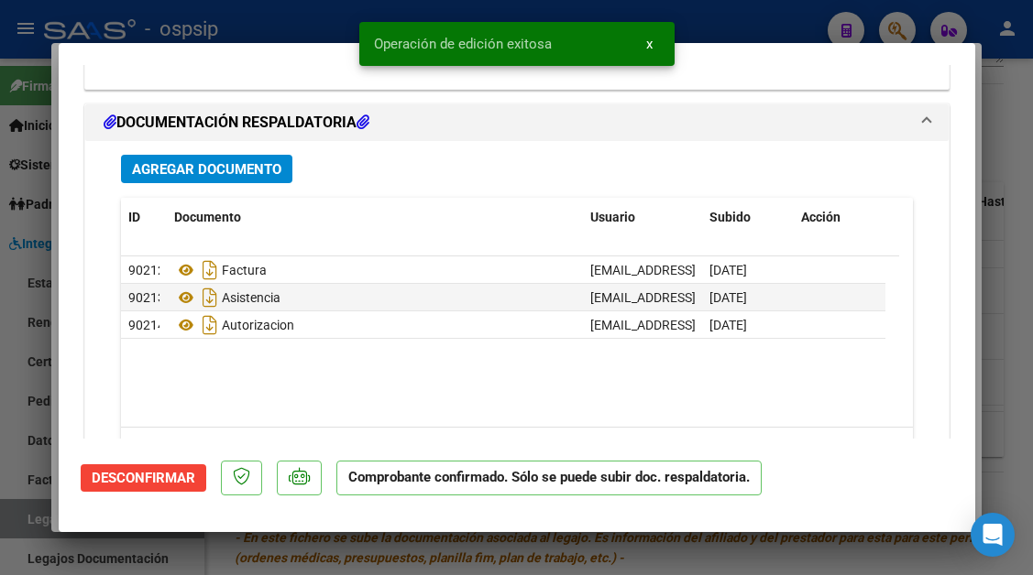
click at [27, 523] on div at bounding box center [516, 287] width 1033 height 575
type input "$ 0,00"
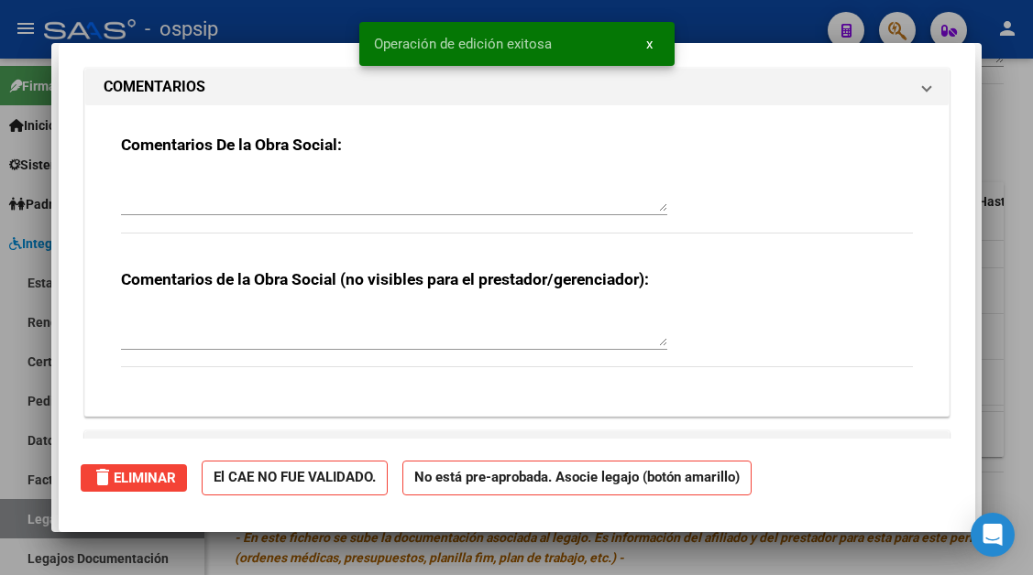
scroll to position [0, 0]
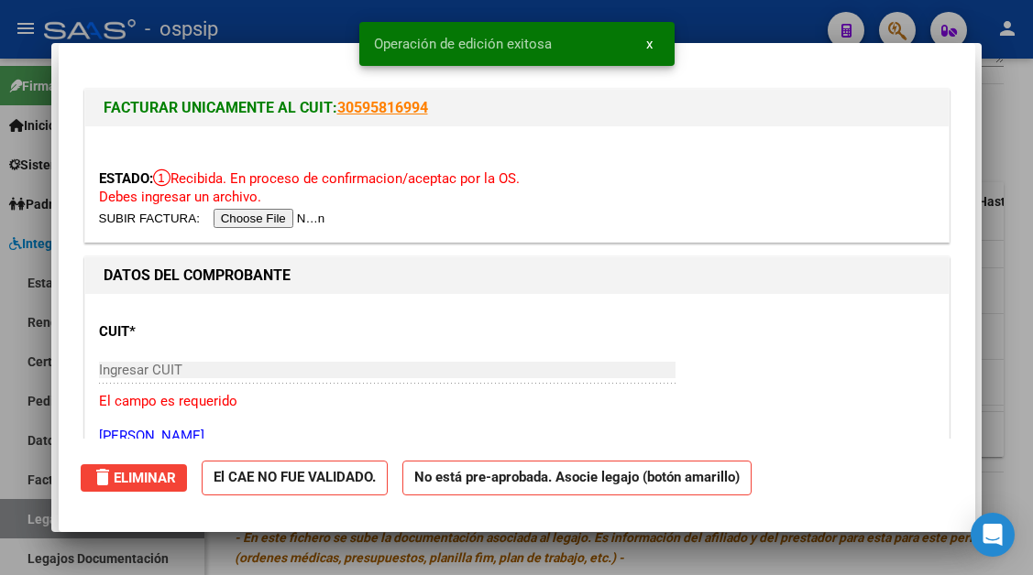
click at [27, 523] on div at bounding box center [516, 287] width 1033 height 575
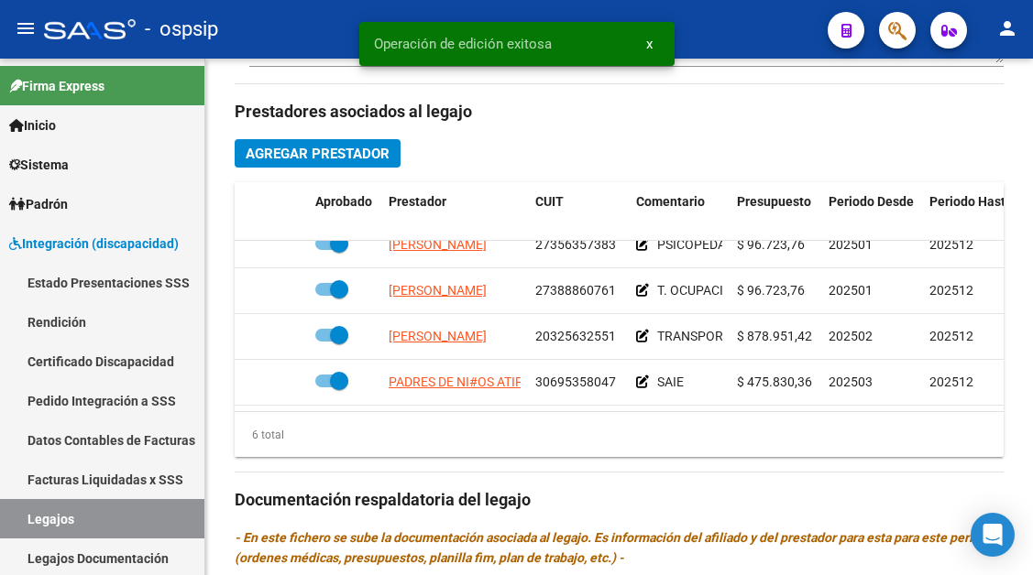
click at [27, 523] on link "Legajos" at bounding box center [102, 518] width 204 height 39
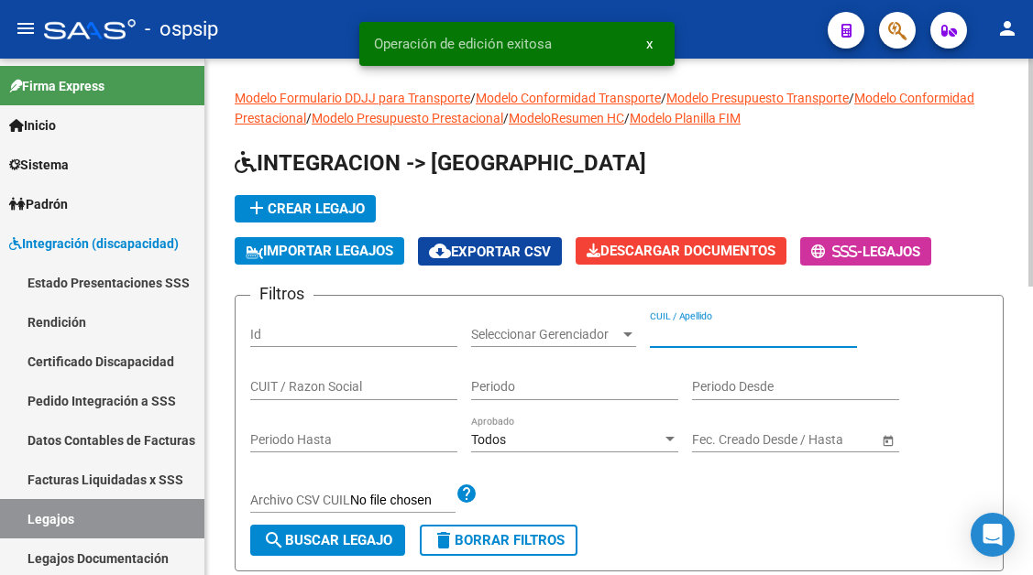
click at [714, 335] on input "CUIL / Apellido" at bounding box center [753, 335] width 207 height 16
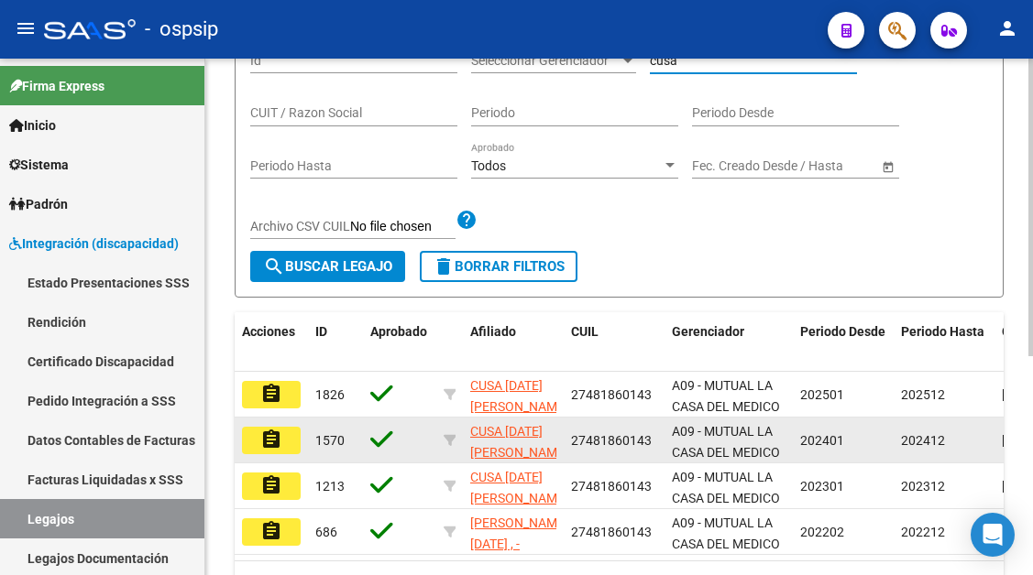
scroll to position [275, 0]
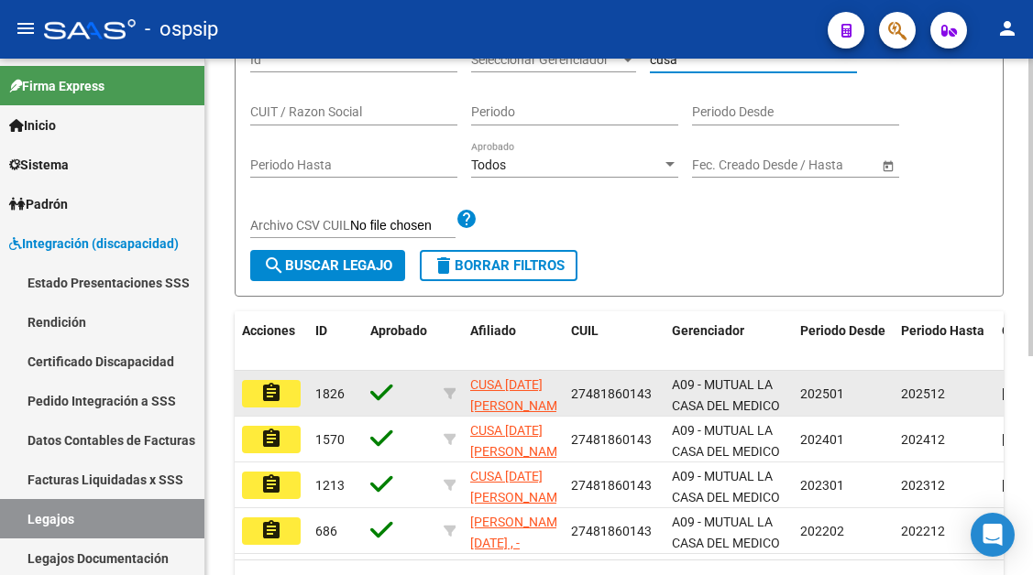
type input "cusa"
click at [290, 407] on button "assignment" at bounding box center [271, 393] width 59 height 27
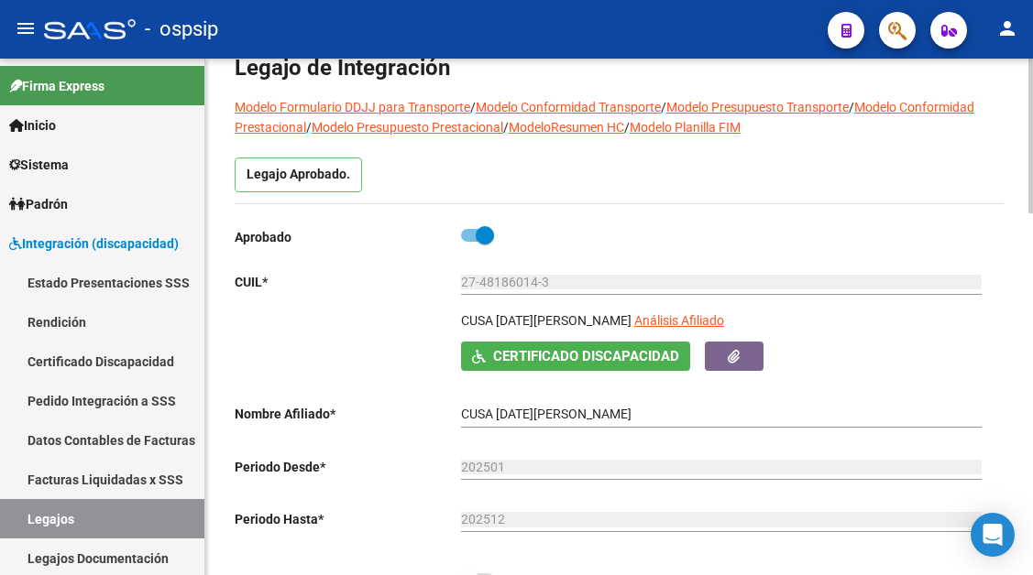
scroll to position [92, 0]
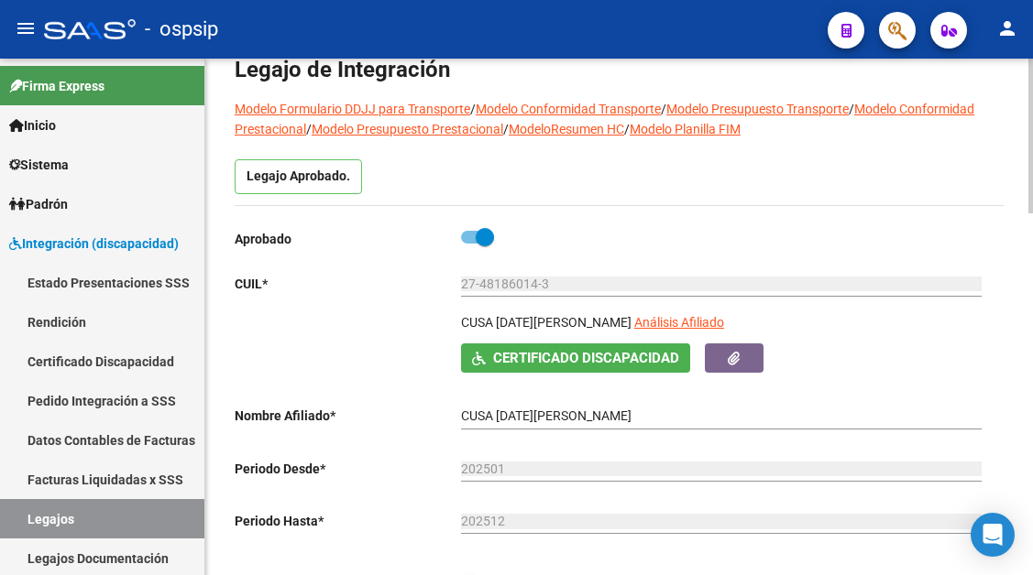
click at [634, 314] on app-link-go-to "Análisis Afiliado" at bounding box center [679, 327] width 90 height 31
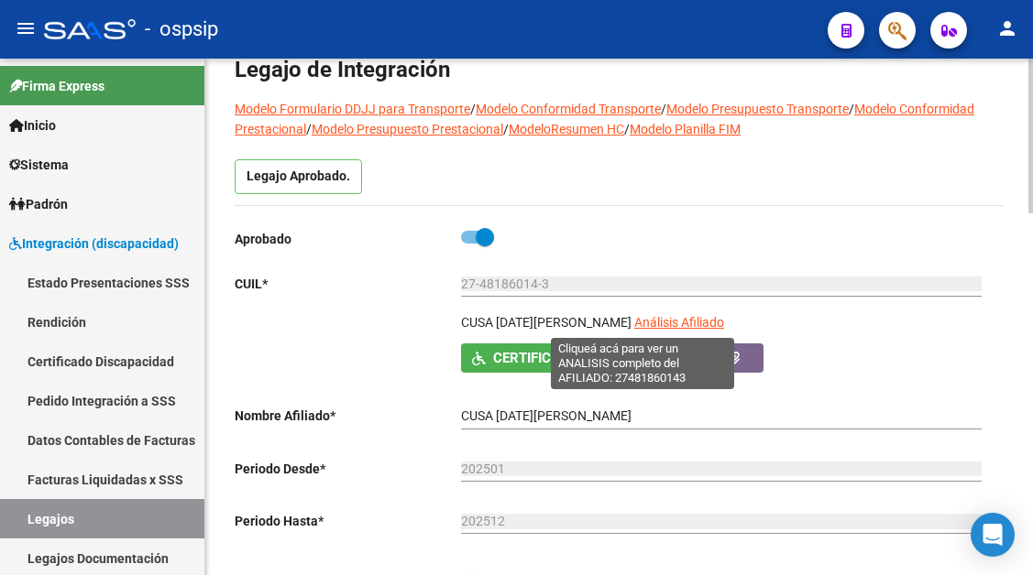
click at [634, 320] on span "Análisis Afiliado" at bounding box center [679, 322] width 90 height 15
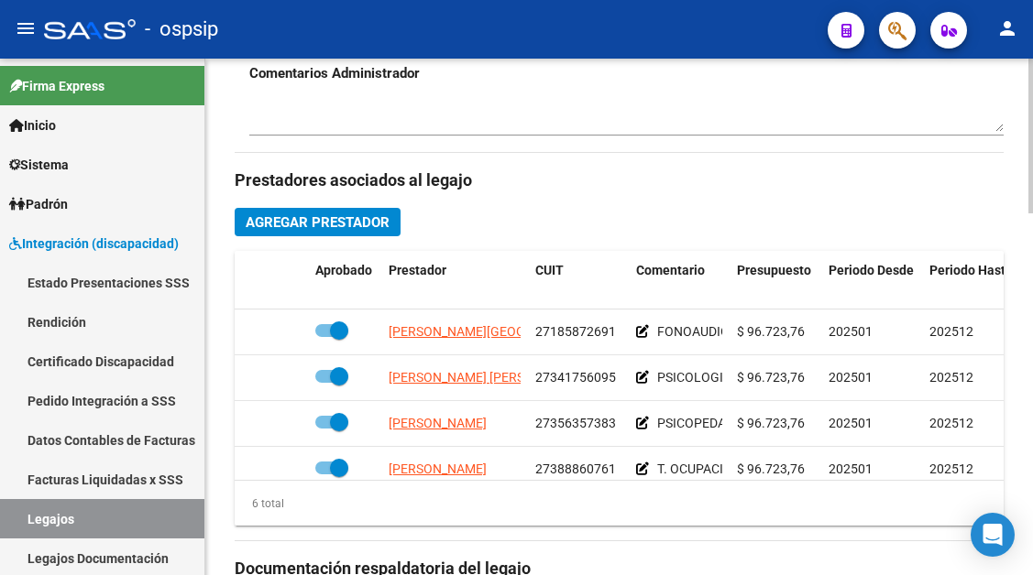
scroll to position [916, 0]
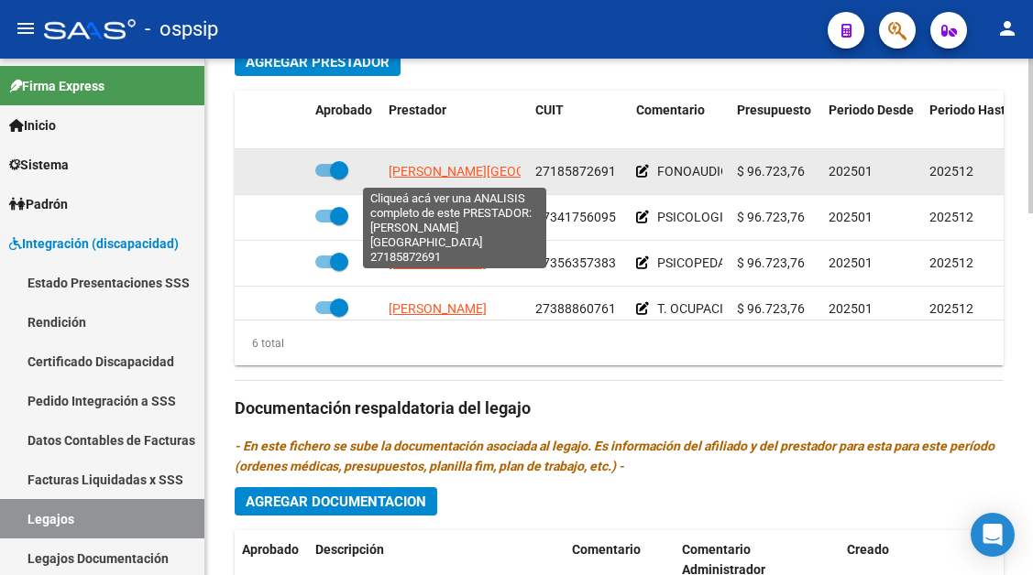
click at [430, 174] on span "[PERSON_NAME][GEOGRAPHIC_DATA]" at bounding box center [499, 171] width 222 height 15
type textarea "27185872691"
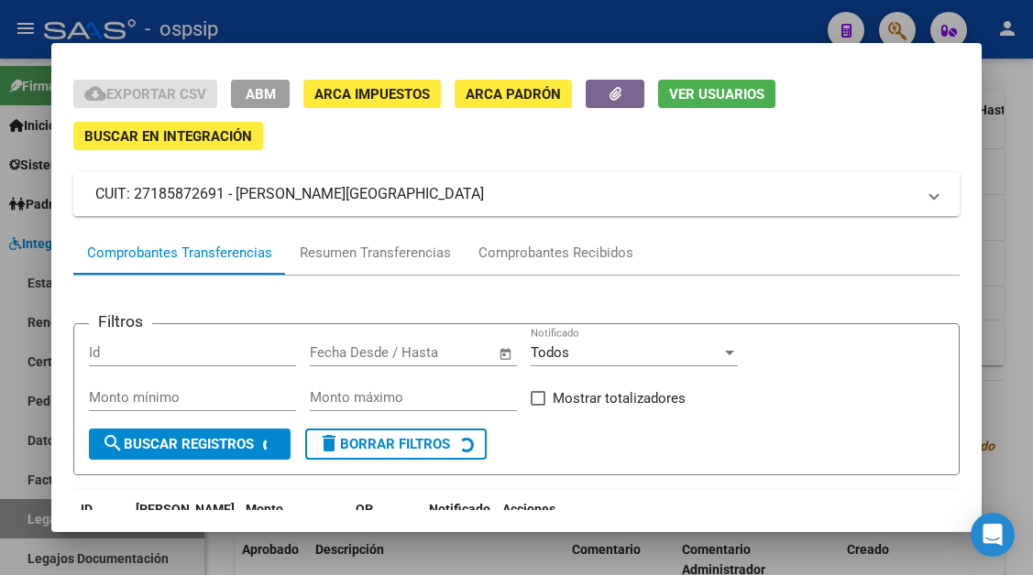
scroll to position [92, 0]
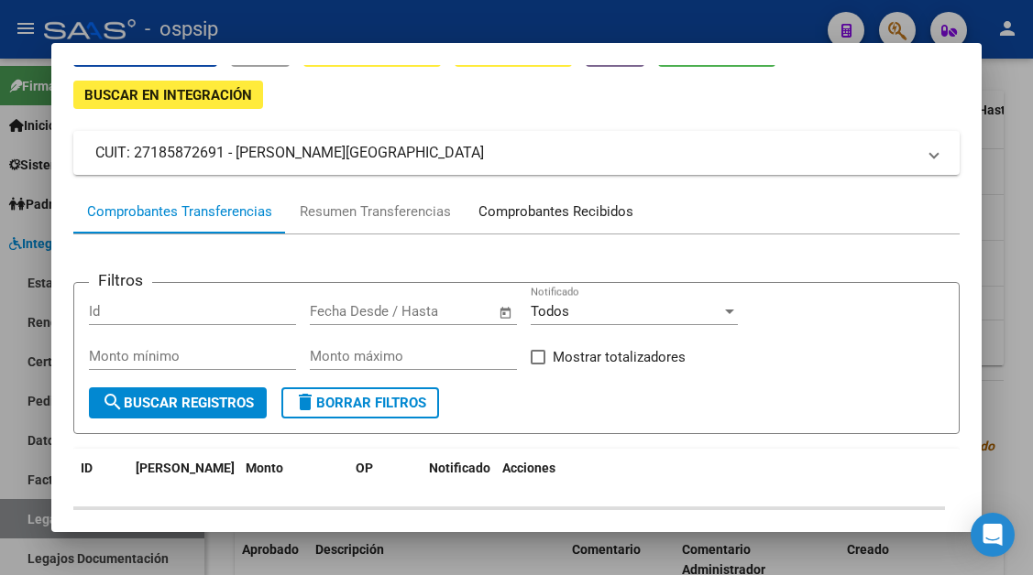
click at [536, 213] on div "Comprobantes Recibidos" at bounding box center [555, 212] width 155 height 21
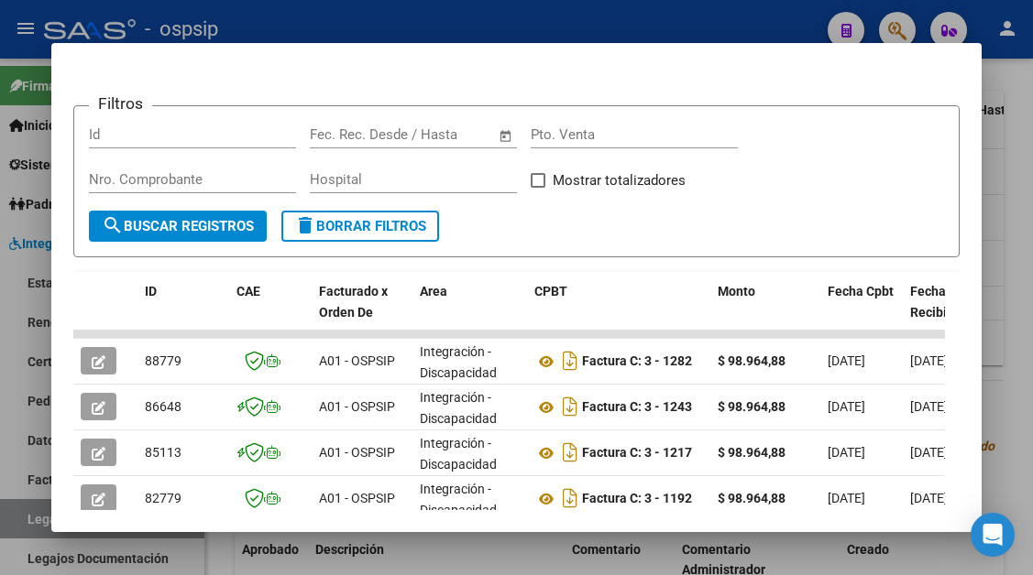
scroll to position [358, 0]
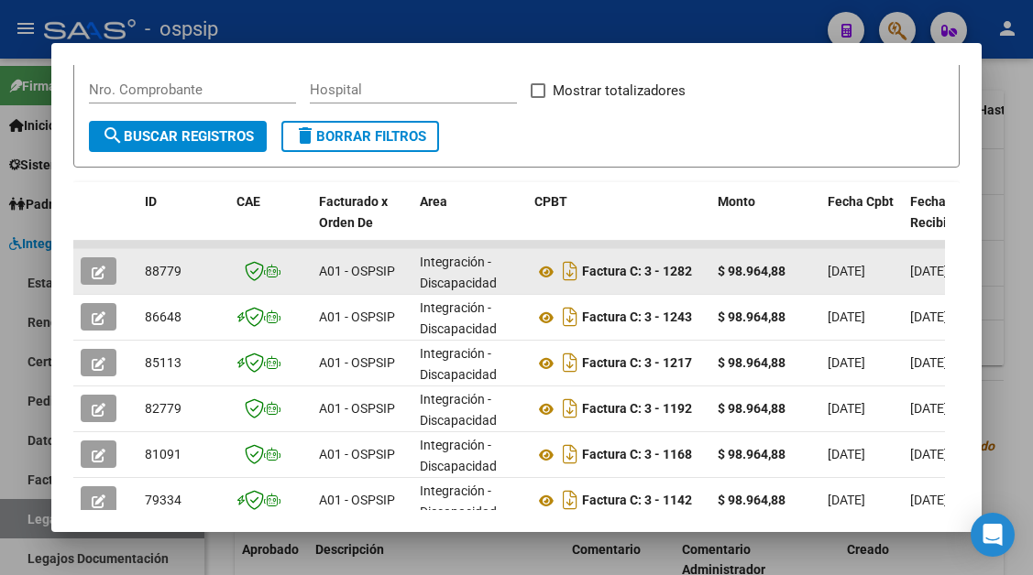
click at [115, 285] on div at bounding box center [105, 270] width 49 height 27
click at [87, 275] on button "button" at bounding box center [99, 270] width 36 height 27
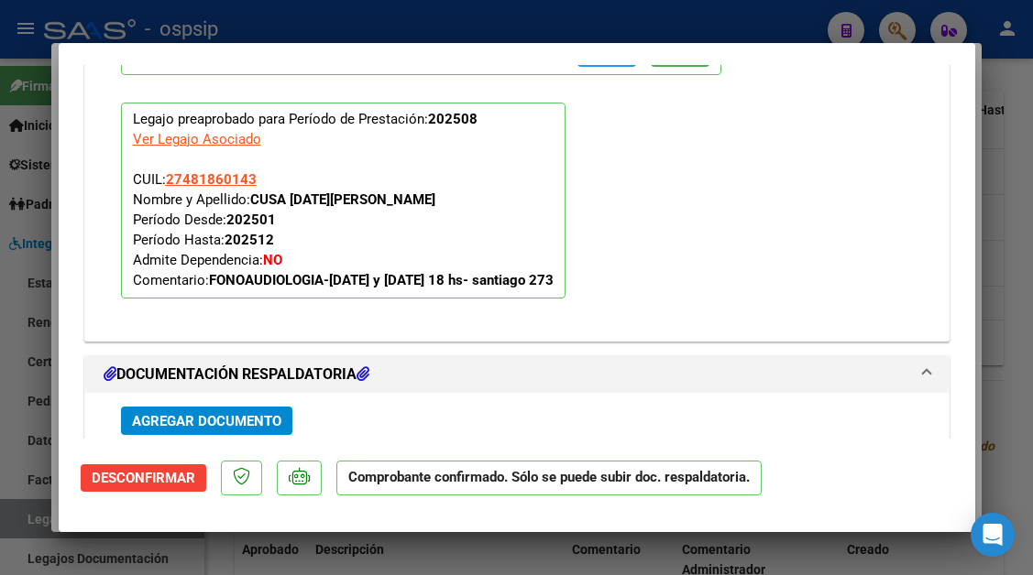
scroll to position [2290, 0]
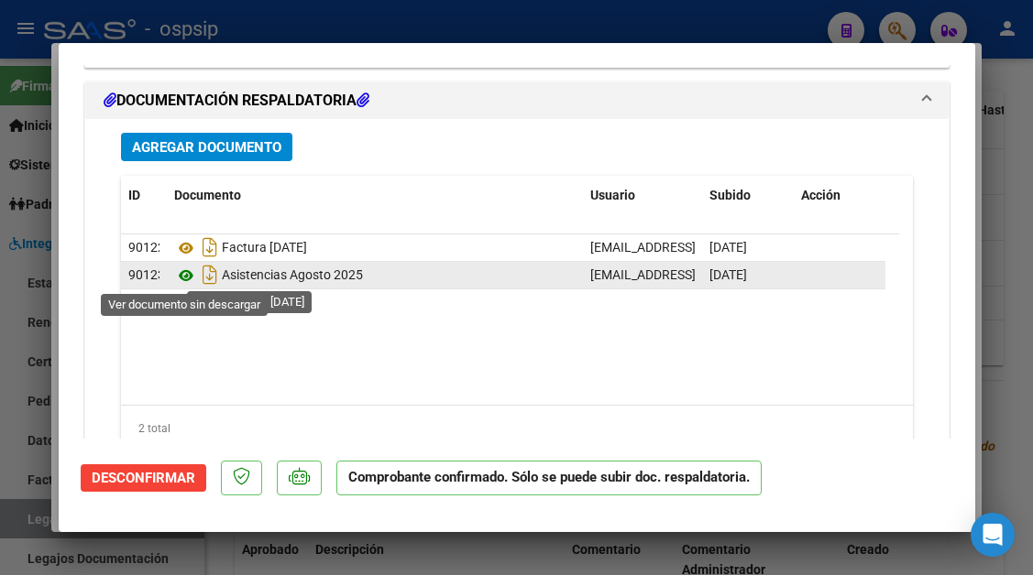
click at [183, 278] on icon at bounding box center [186, 276] width 24 height 22
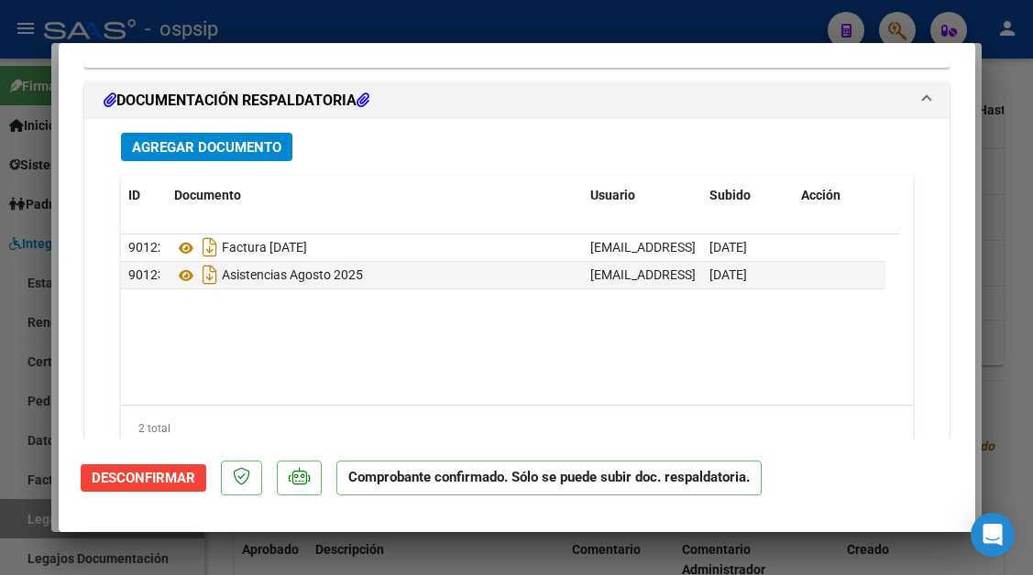
type input "$ 0,00"
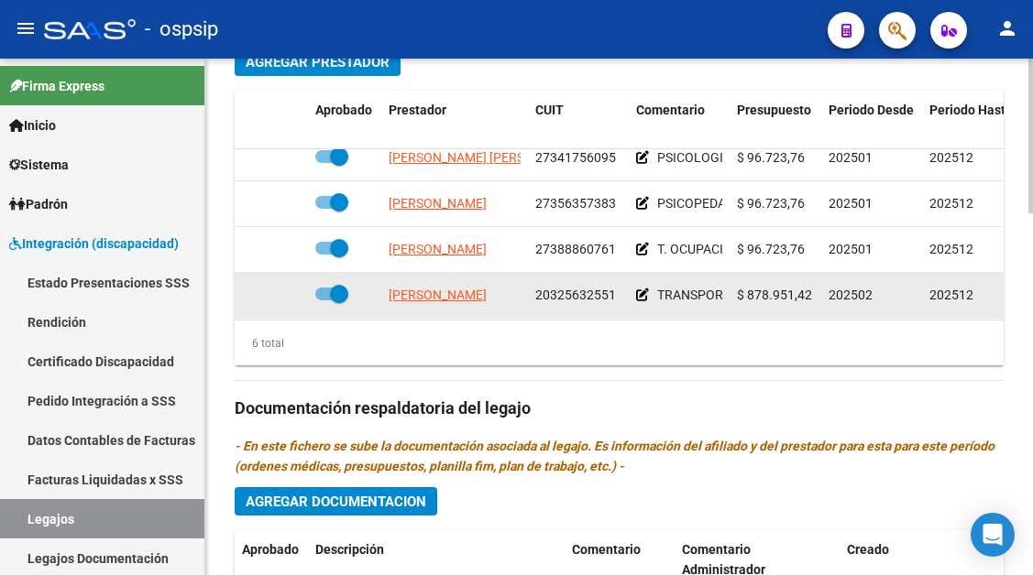
scroll to position [92, 0]
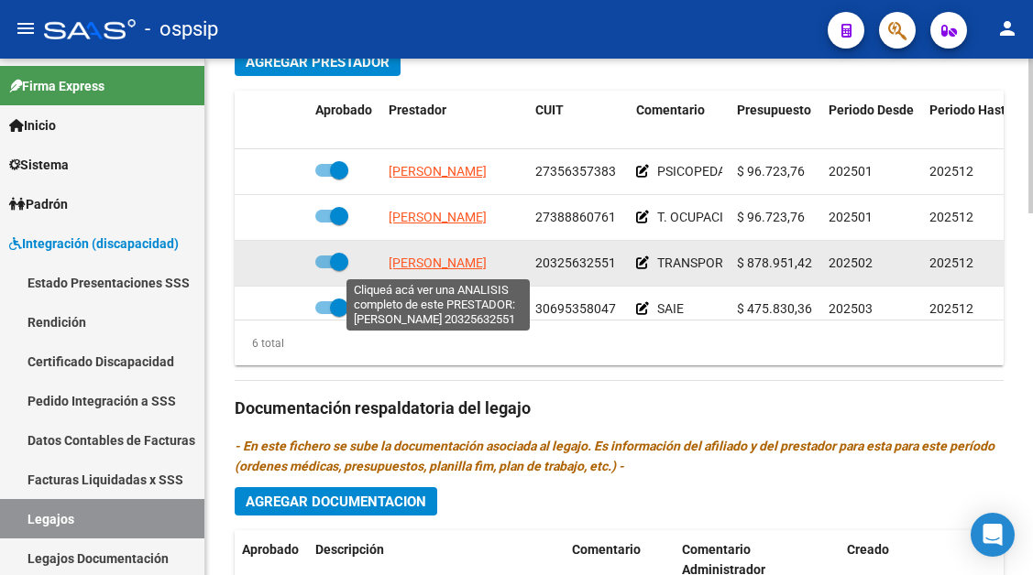
click at [459, 260] on span "[PERSON_NAME]" at bounding box center [437, 263] width 98 height 15
type textarea "20325632551"
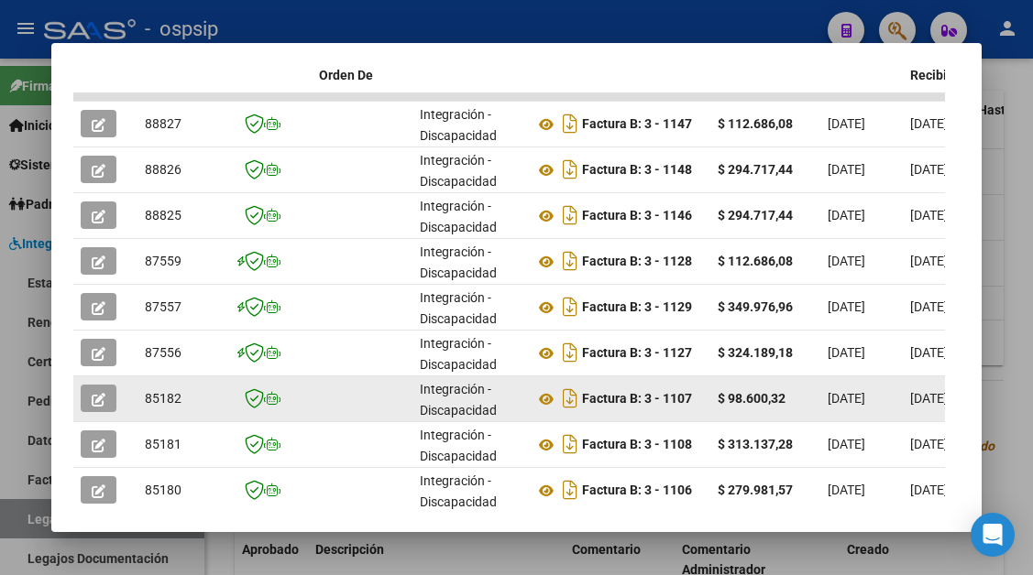
scroll to position [450, 0]
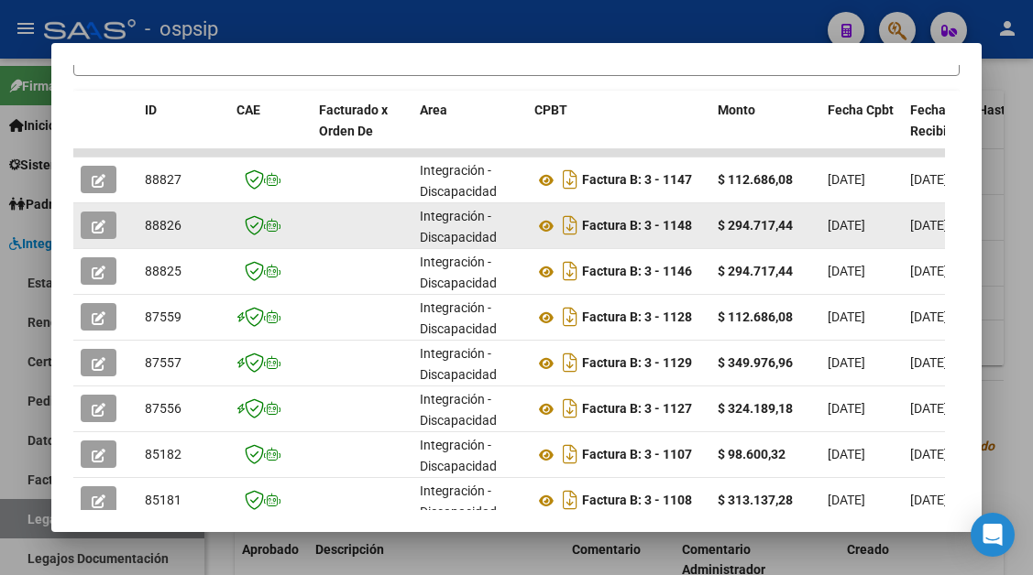
click at [104, 226] on icon "button" at bounding box center [99, 227] width 14 height 14
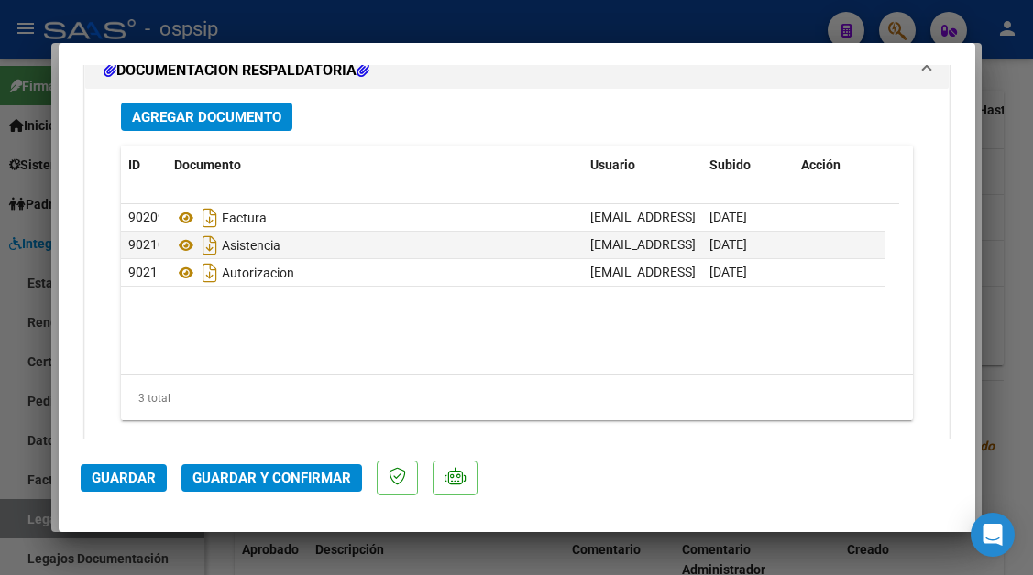
scroll to position [2290, 0]
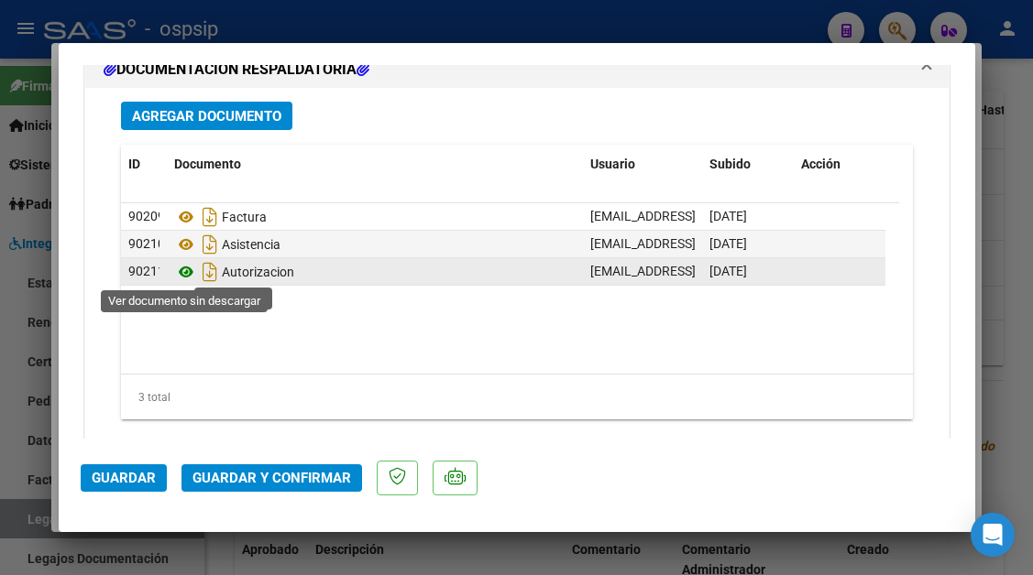
click at [183, 270] on icon at bounding box center [186, 272] width 24 height 22
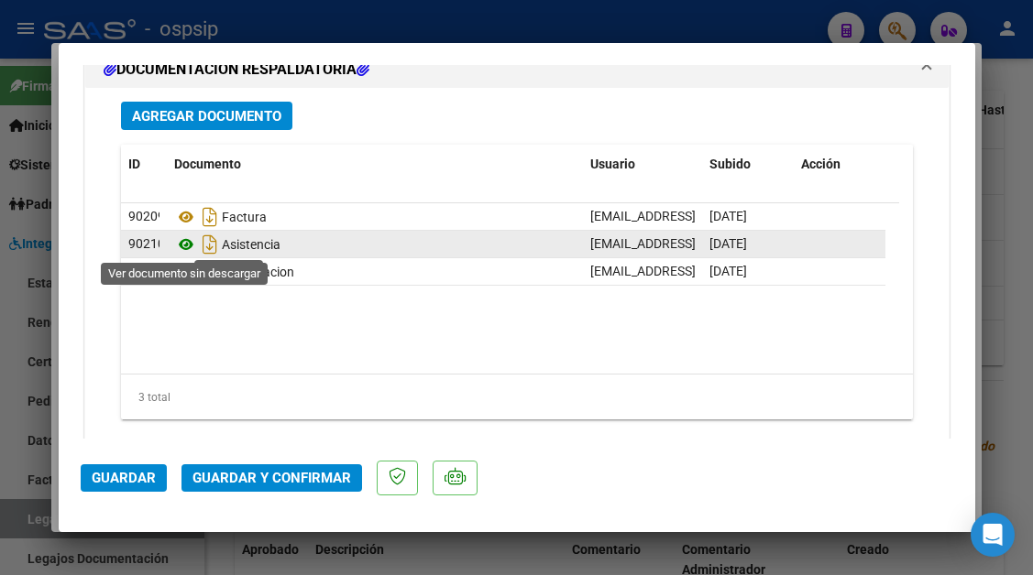
click at [188, 243] on icon at bounding box center [186, 245] width 24 height 22
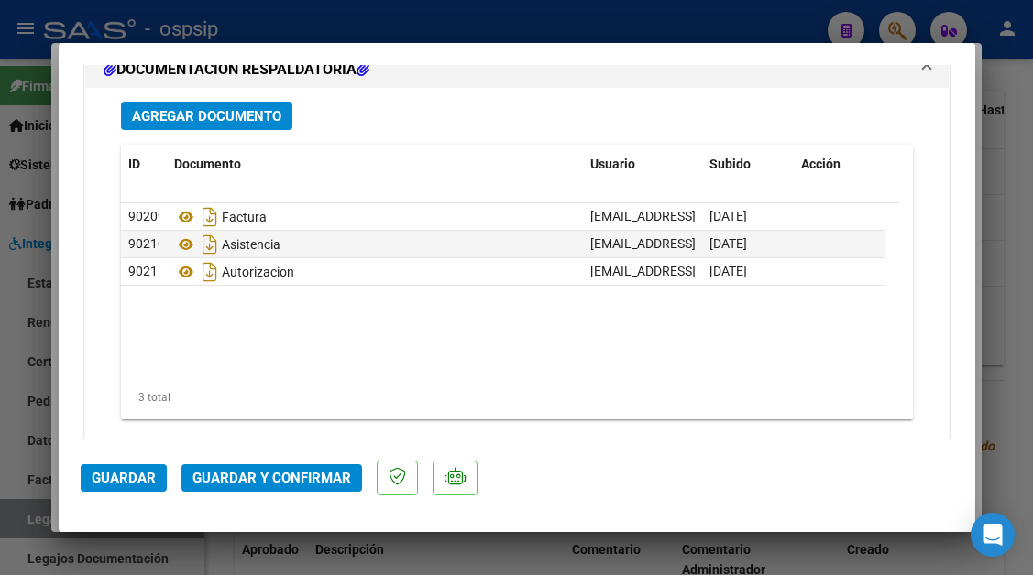
type input "$ 0,00"
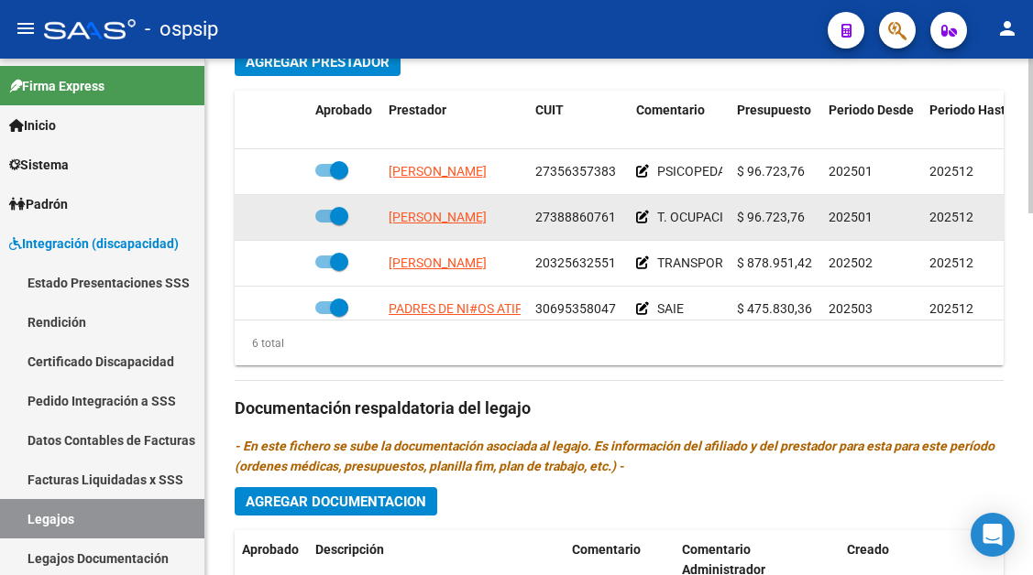
scroll to position [0, 0]
click at [356, 214] on div at bounding box center [344, 217] width 59 height 24
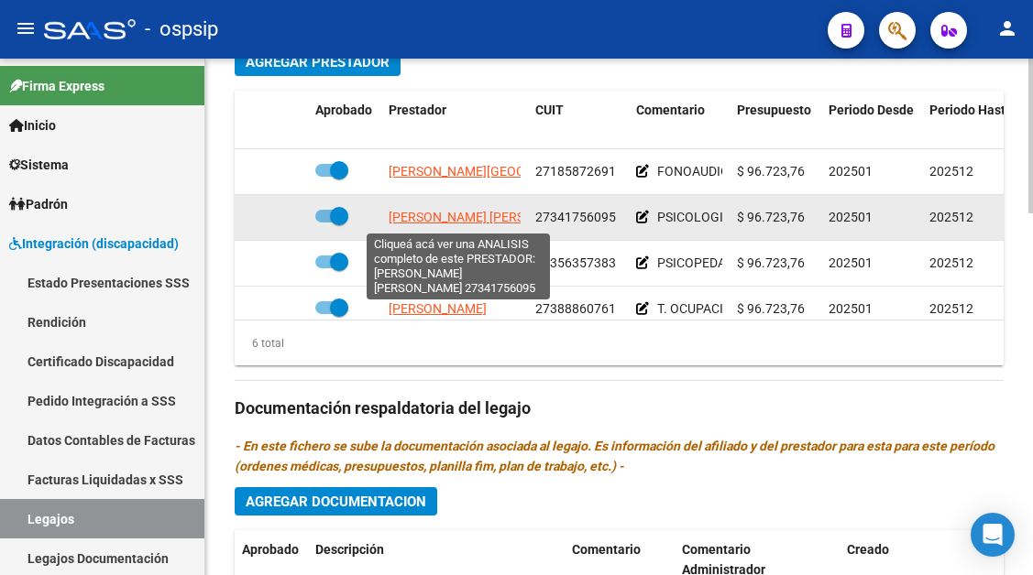
click at [443, 218] on span "[PERSON_NAME] [PERSON_NAME]" at bounding box center [487, 217] width 199 height 15
type textarea "27341756095"
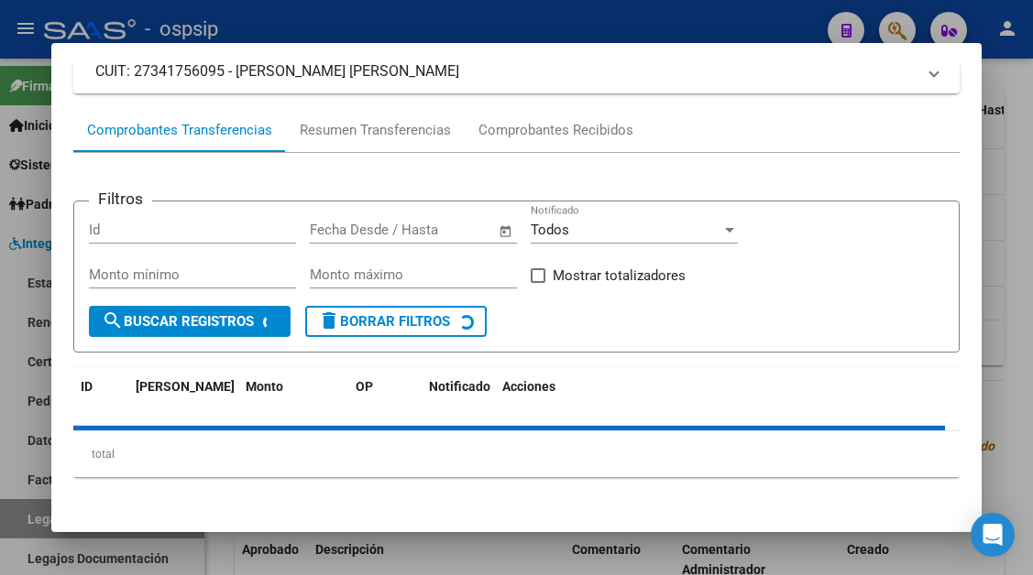
scroll to position [175, 0]
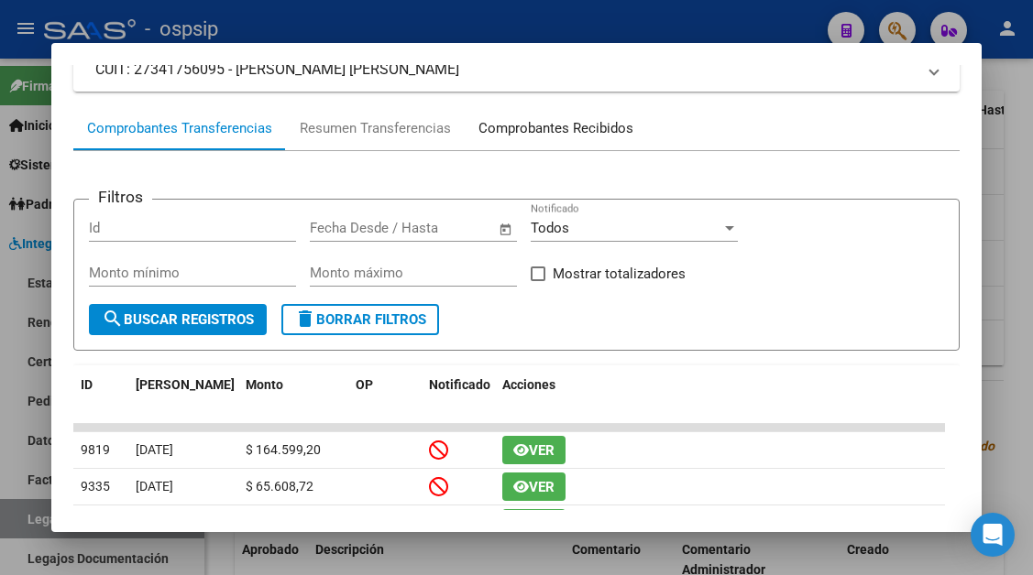
click at [534, 134] on div "Comprobantes Recibidos" at bounding box center [555, 128] width 155 height 21
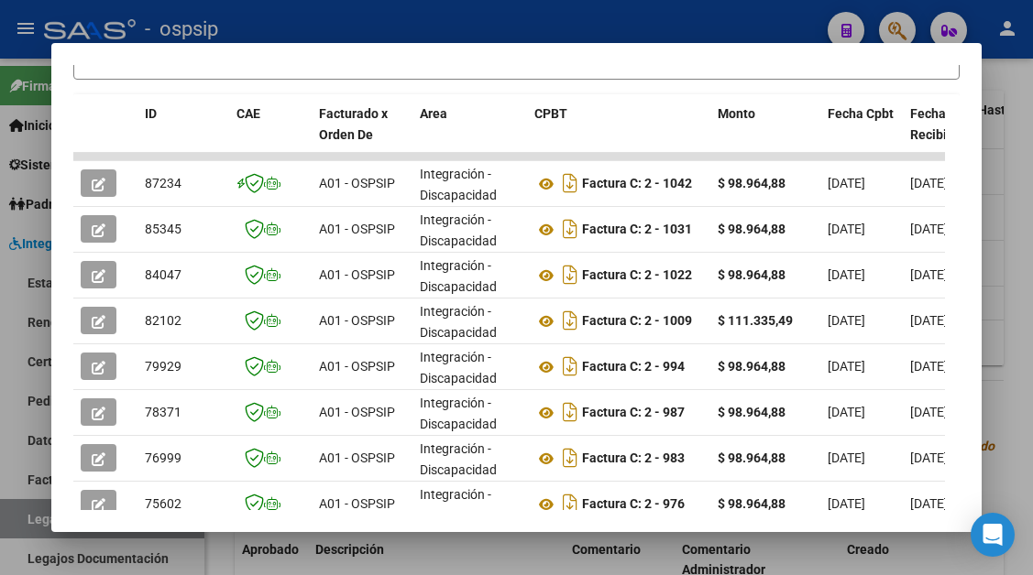
scroll to position [450, 0]
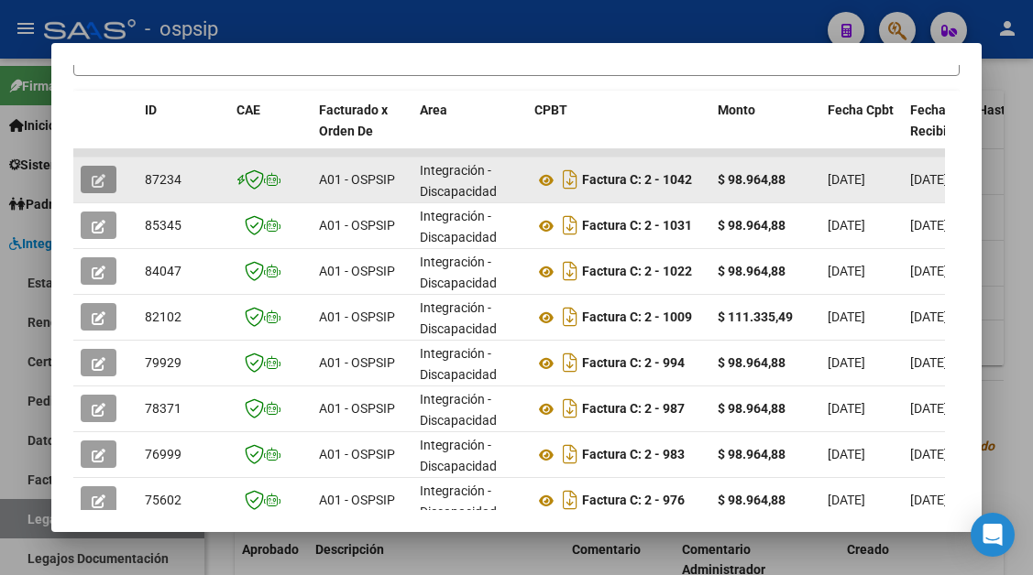
click at [94, 181] on icon "button" at bounding box center [99, 181] width 14 height 14
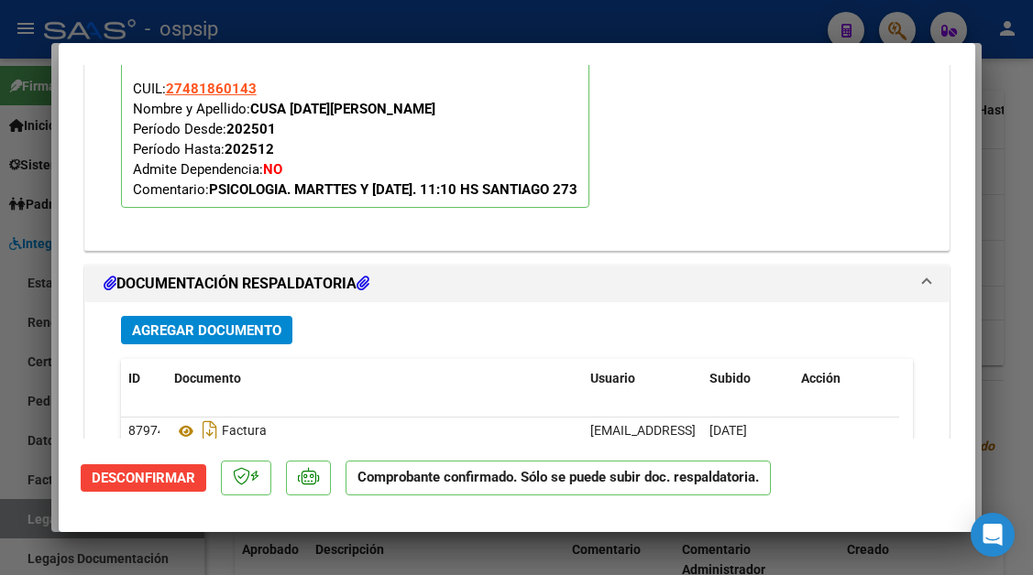
scroll to position [2360, 0]
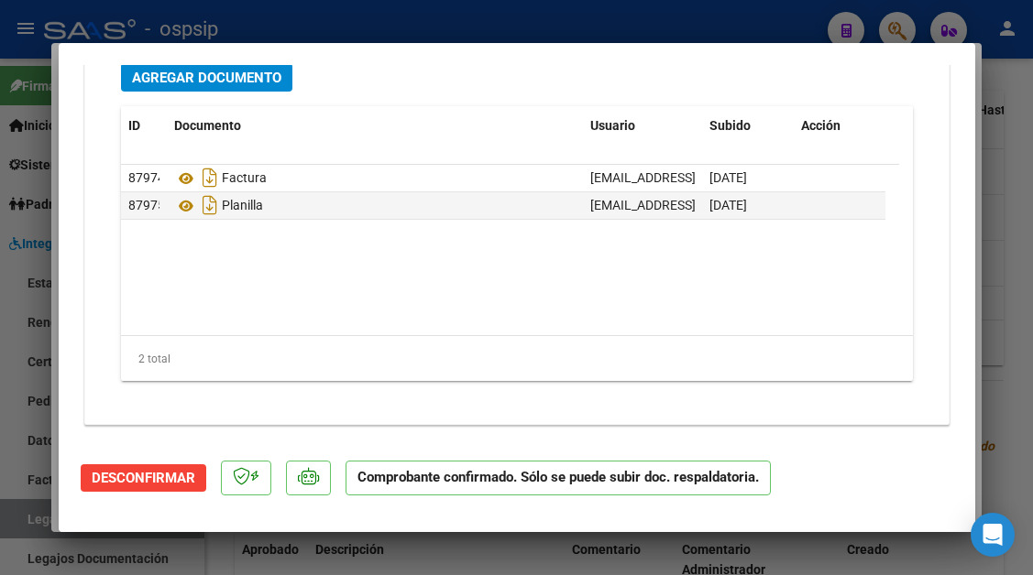
click at [20, 525] on div at bounding box center [516, 287] width 1033 height 575
type input "$ 0,00"
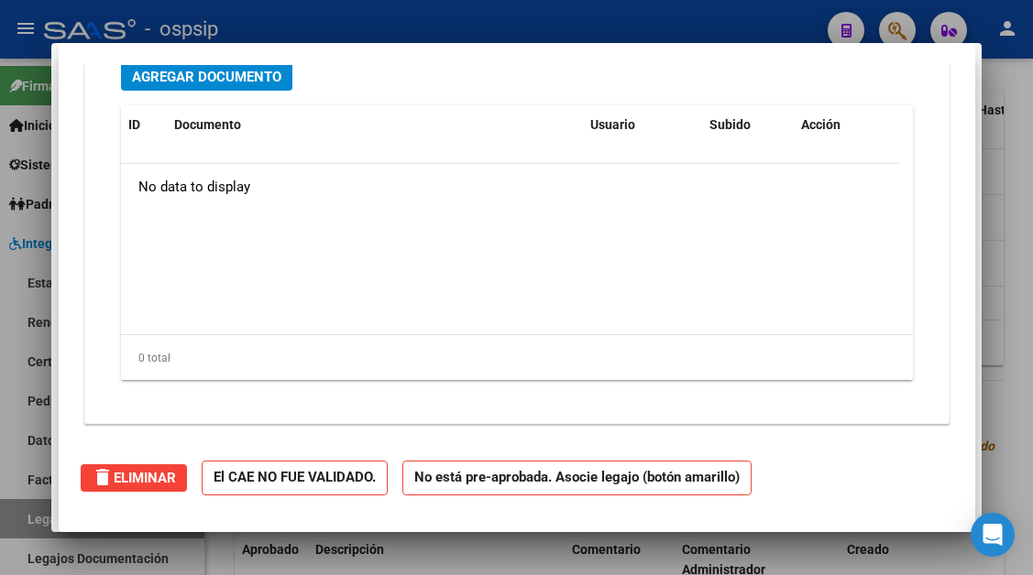
scroll to position [0, 0]
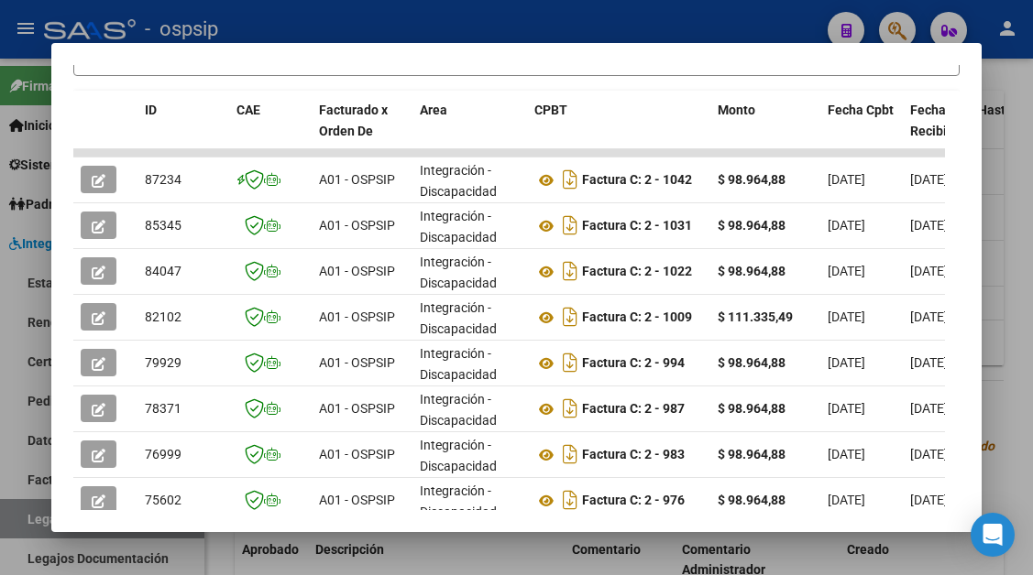
click at [20, 525] on div at bounding box center [516, 287] width 1033 height 575
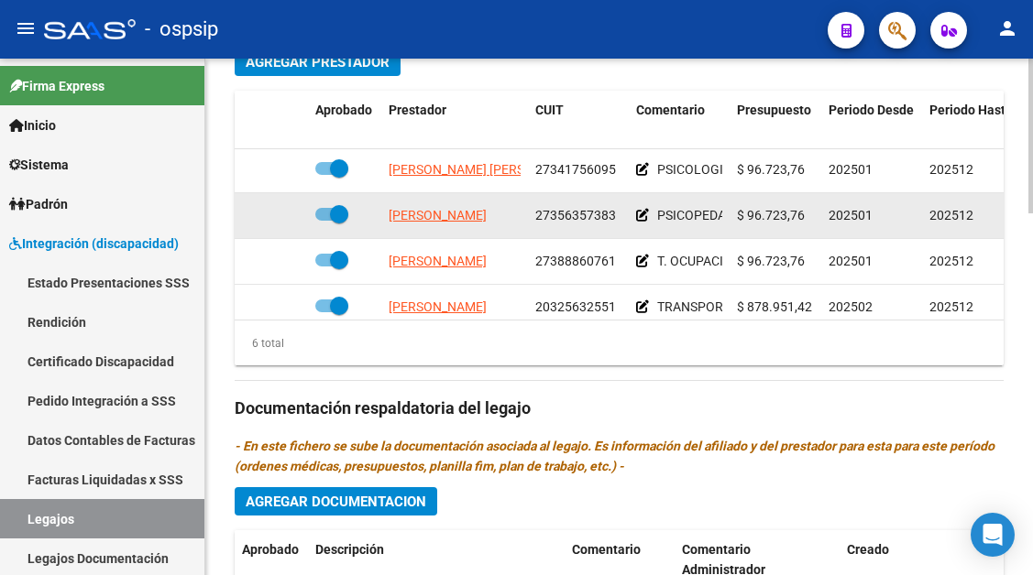
scroll to position [92, 0]
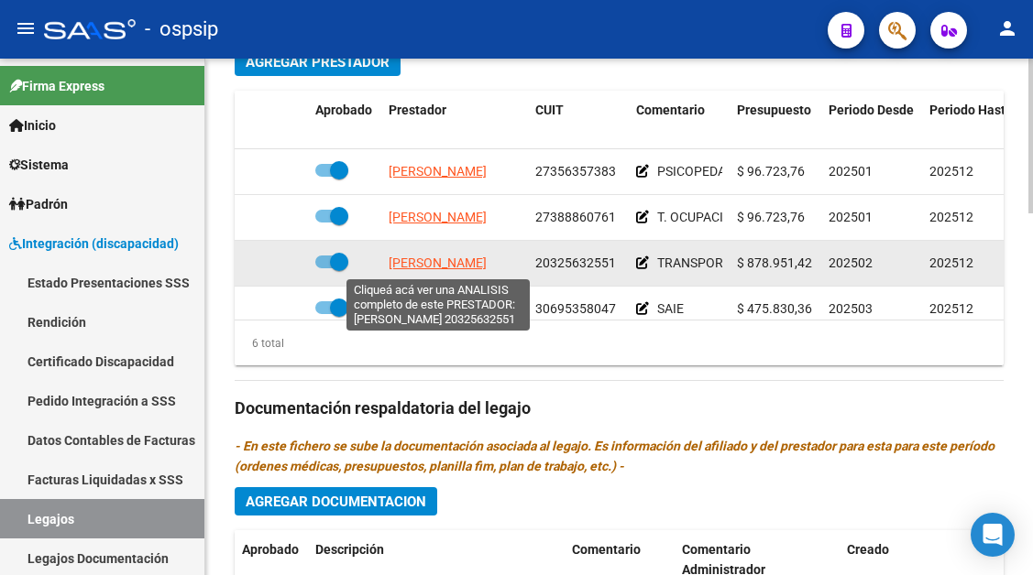
click at [453, 261] on span "[PERSON_NAME]" at bounding box center [437, 263] width 98 height 15
type textarea "20325632551"
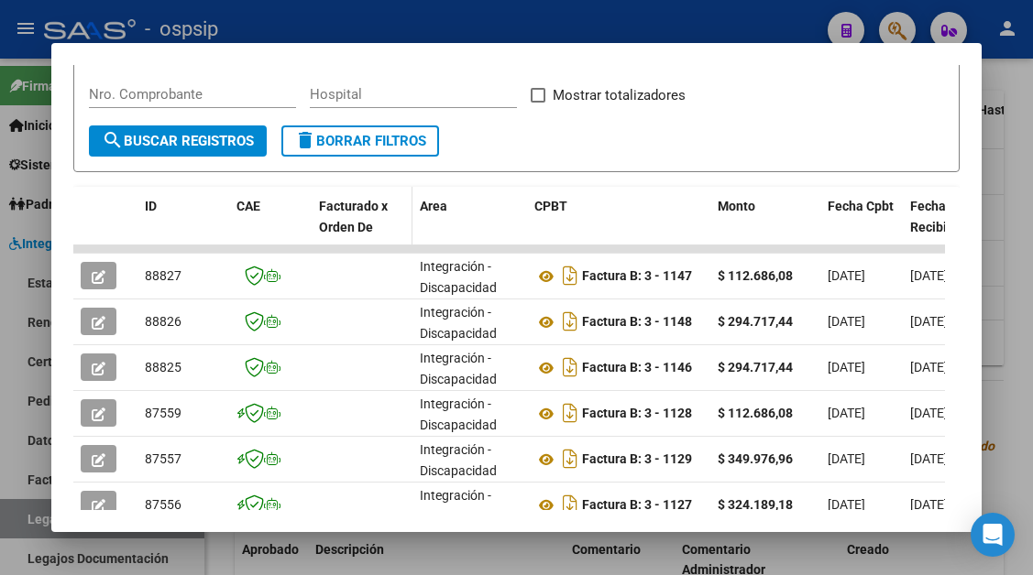
scroll to position [358, 0]
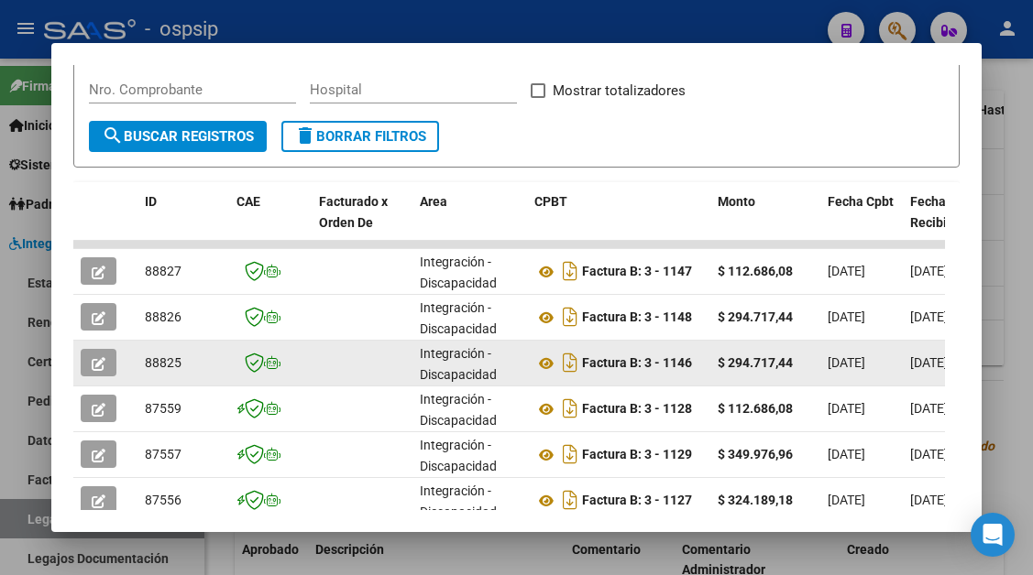
click at [81, 361] on button "button" at bounding box center [99, 362] width 36 height 27
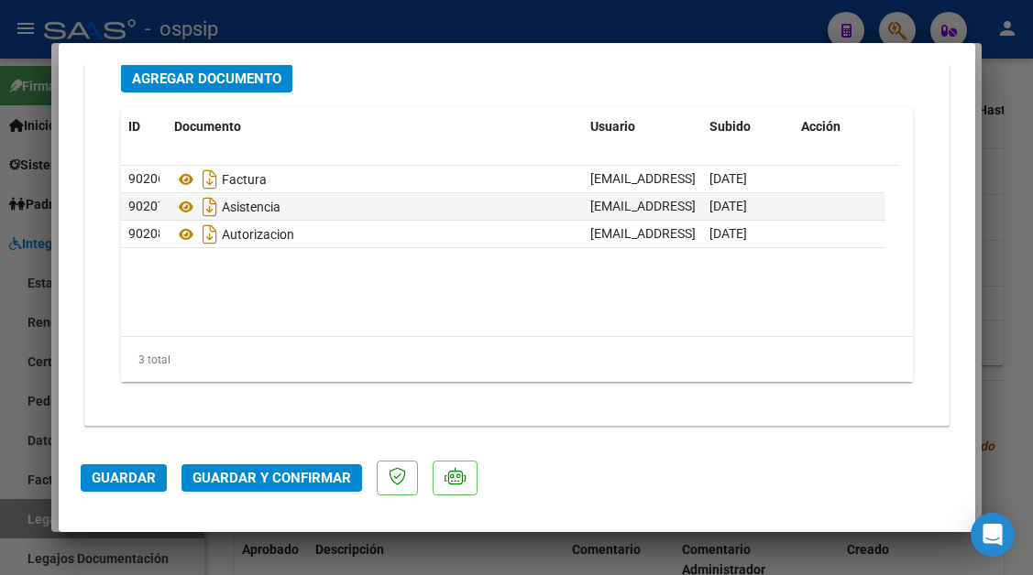
scroll to position [2329, 0]
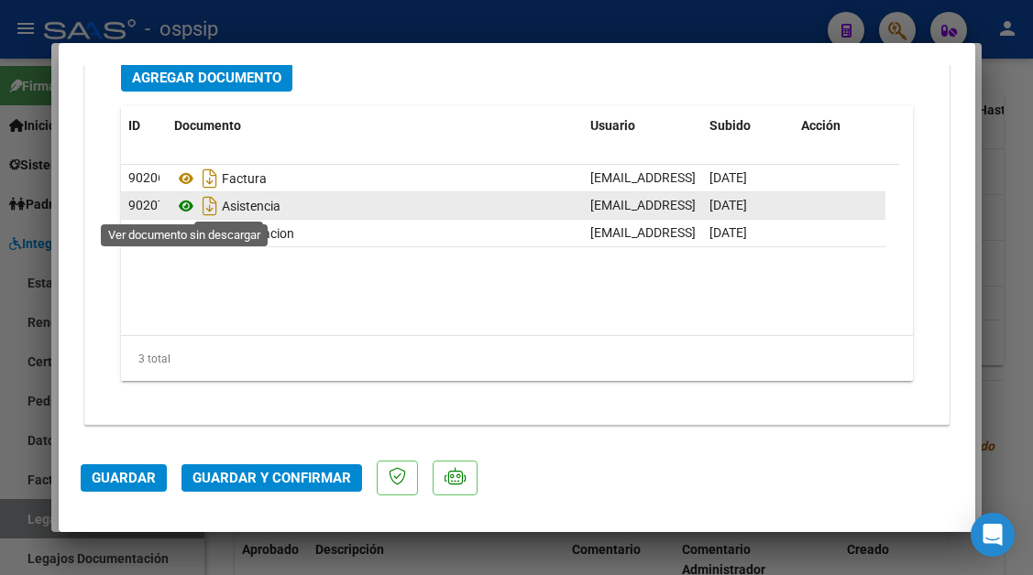
click at [194, 208] on icon at bounding box center [186, 206] width 24 height 22
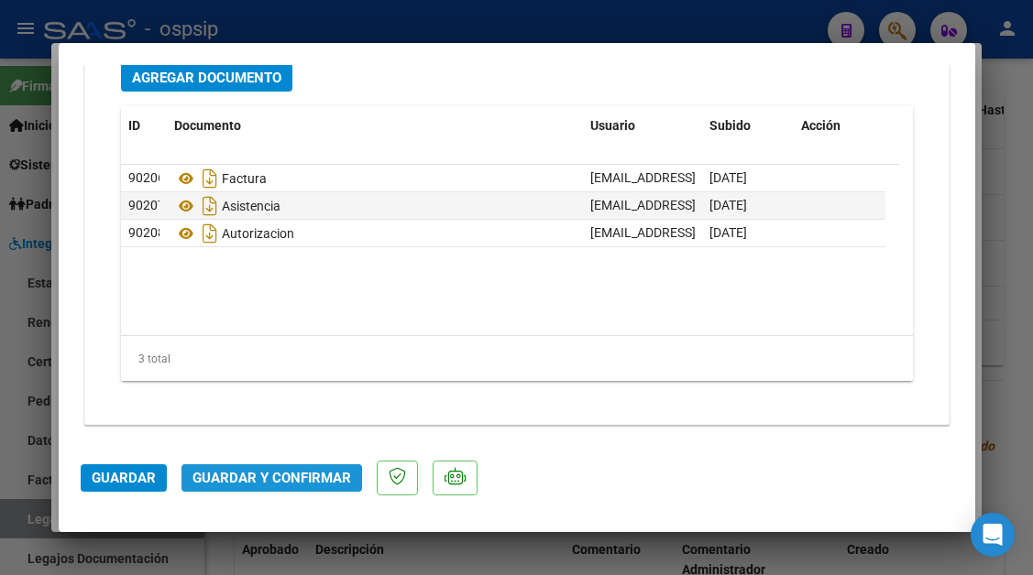
click at [275, 477] on span "Guardar y Confirmar" at bounding box center [271, 478] width 158 height 16
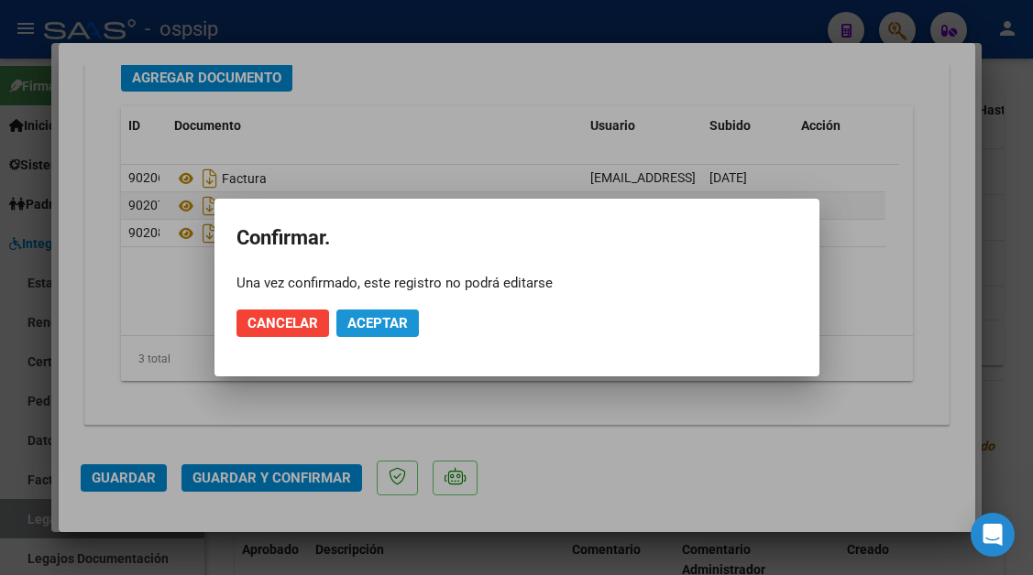
click at [362, 312] on button "Aceptar" at bounding box center [377, 323] width 82 height 27
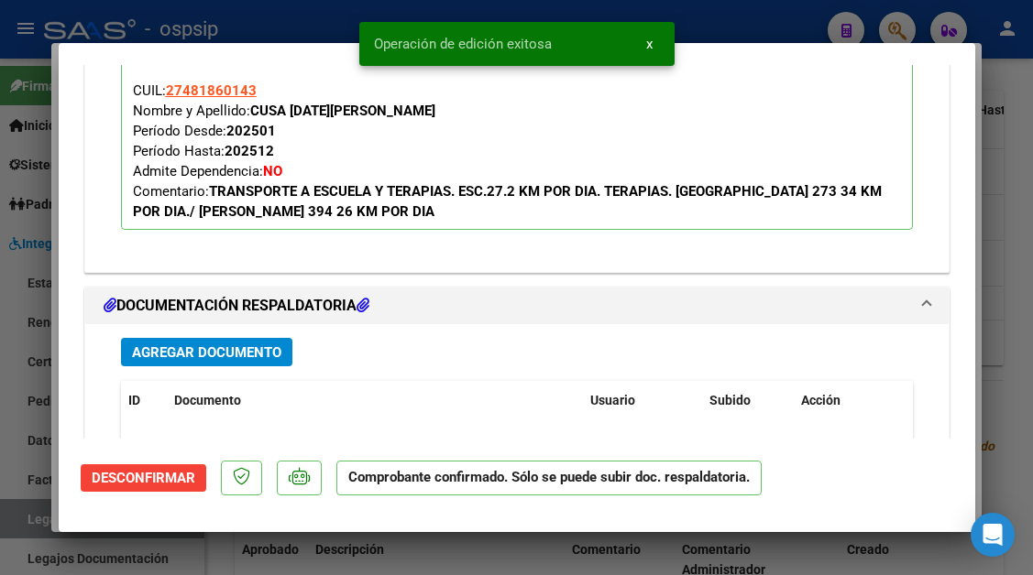
type input "$ 0,00"
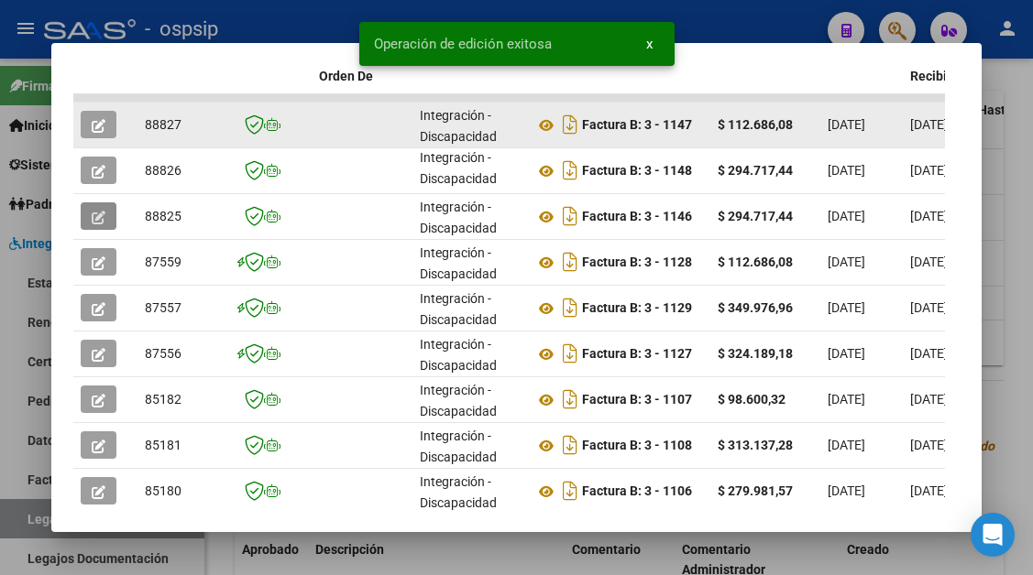
scroll to position [541, 0]
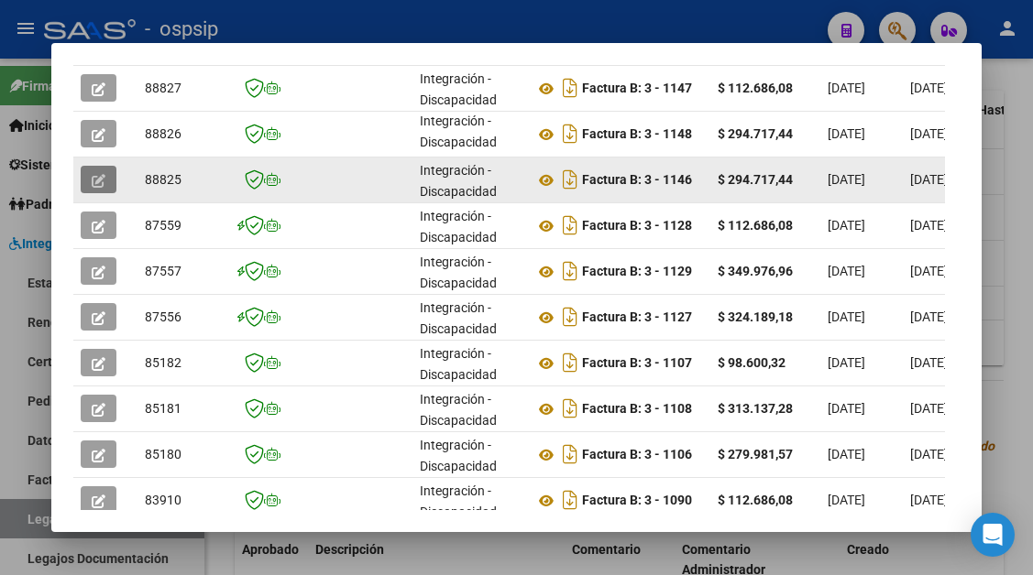
click at [91, 178] on button "button" at bounding box center [99, 179] width 36 height 27
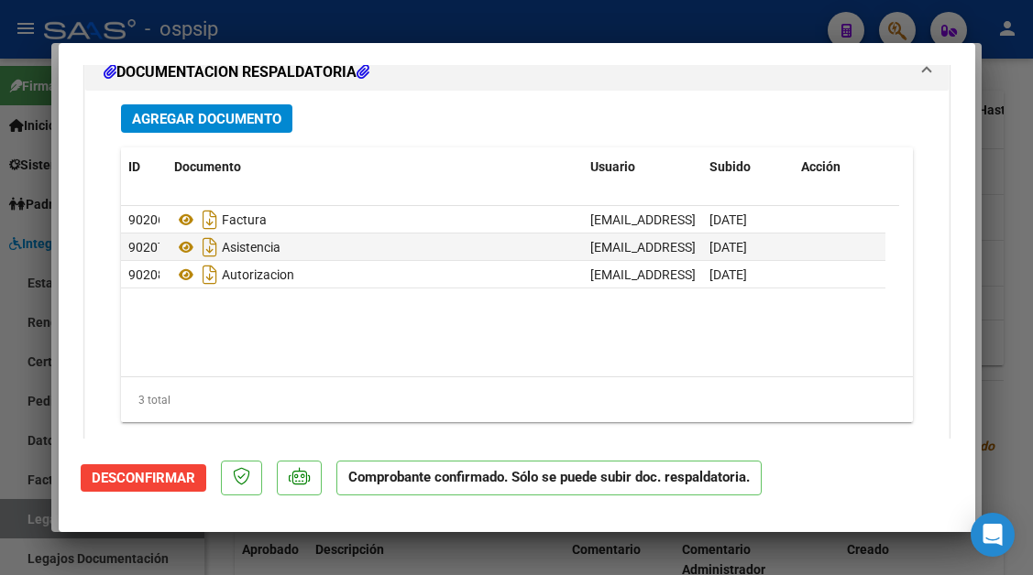
scroll to position [2107, 0]
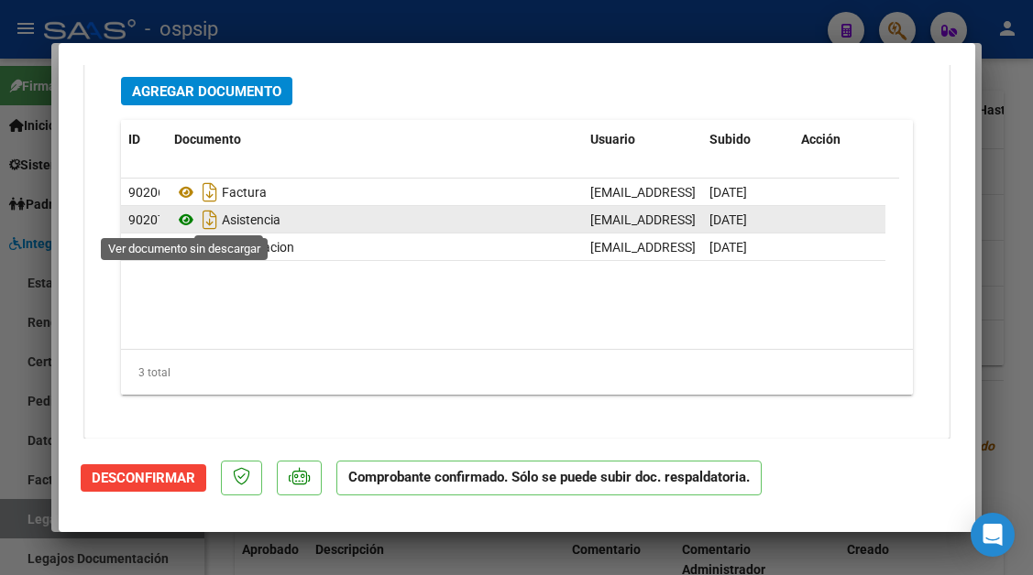
click at [181, 221] on icon at bounding box center [186, 220] width 24 height 22
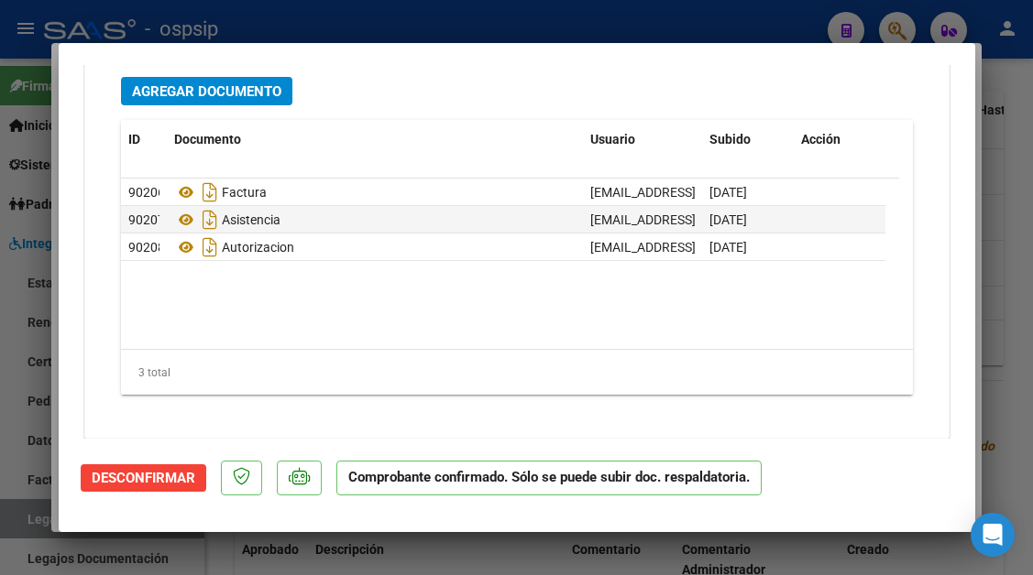
type input "$ 0,00"
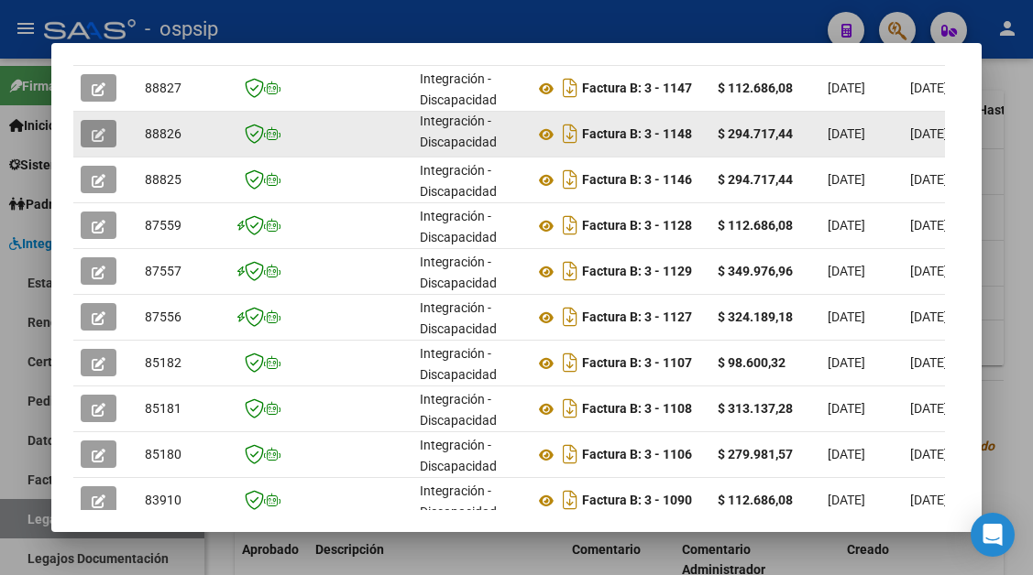
click at [93, 130] on icon "button" at bounding box center [99, 135] width 14 height 14
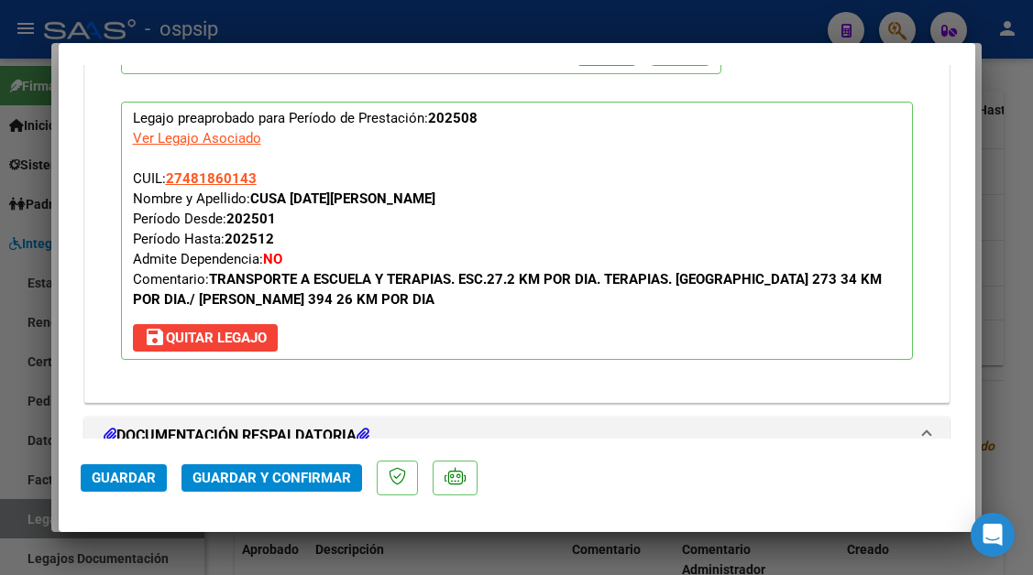
scroll to position [2290, 0]
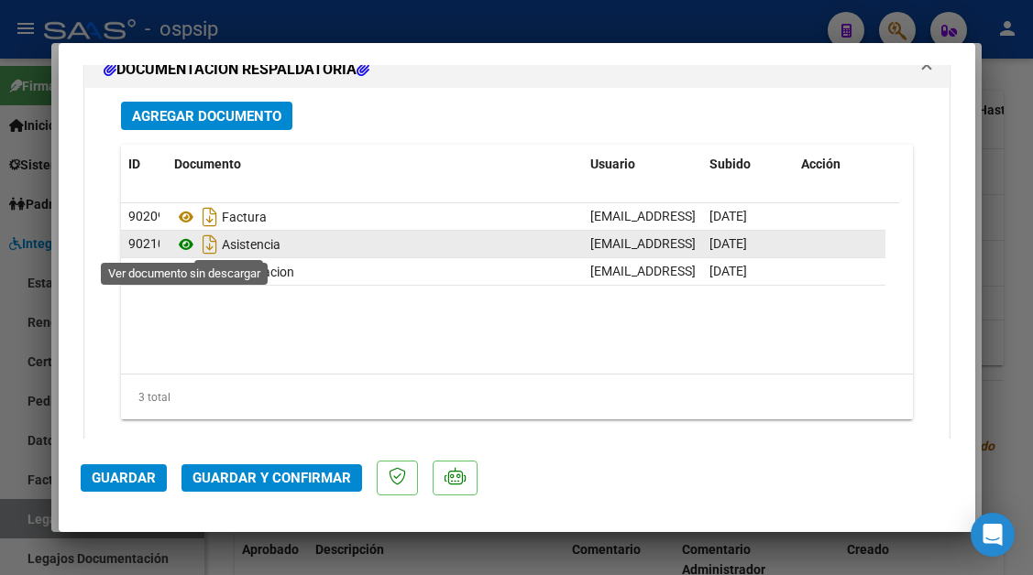
click at [179, 242] on icon at bounding box center [186, 245] width 24 height 22
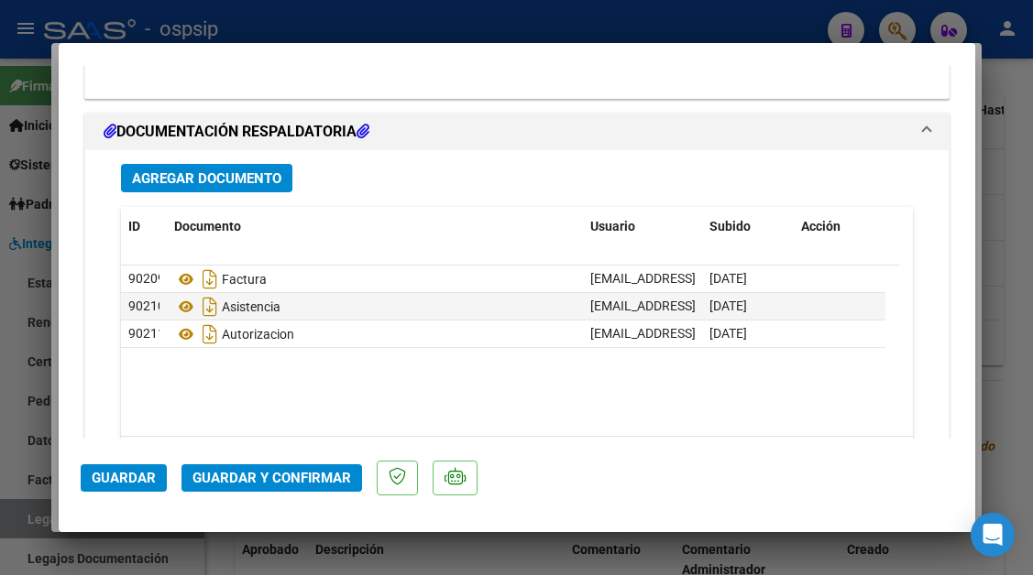
scroll to position [2199, 0]
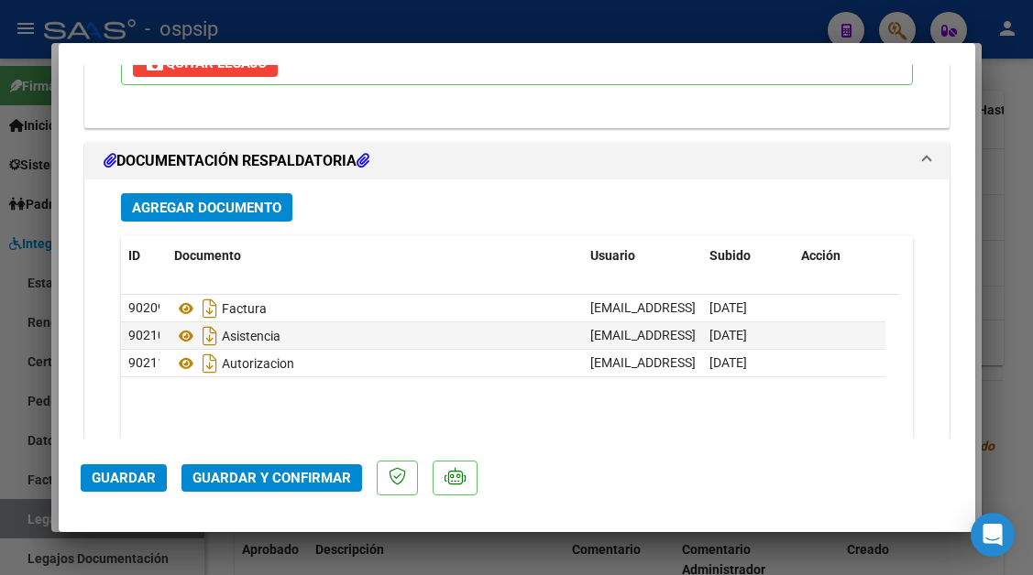
type input "$ 0,00"
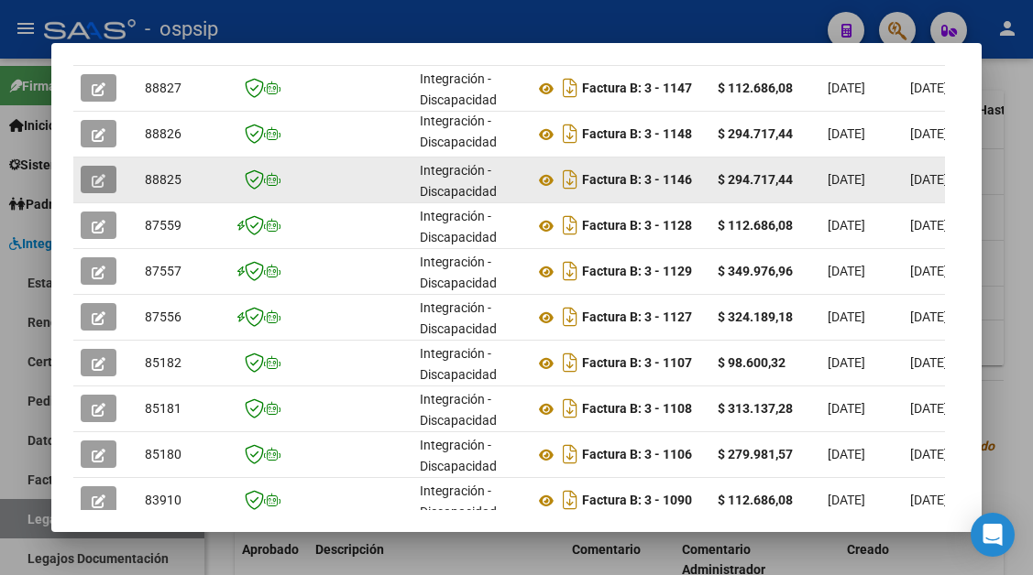
click at [92, 182] on icon "button" at bounding box center [99, 181] width 14 height 14
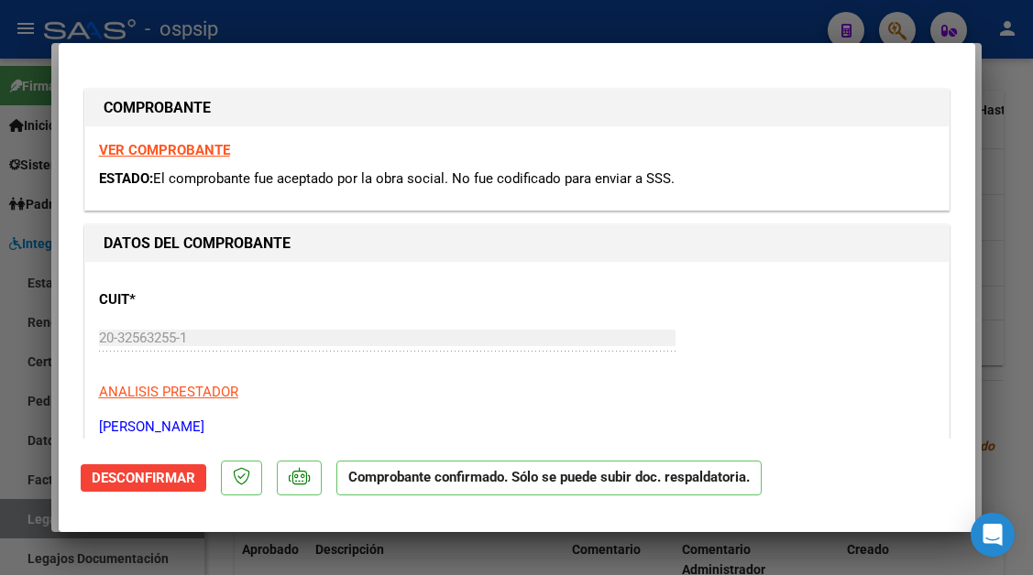
click at [530, 359] on div "20-32563255-1 Ingresar CUIT" at bounding box center [387, 346] width 576 height 45
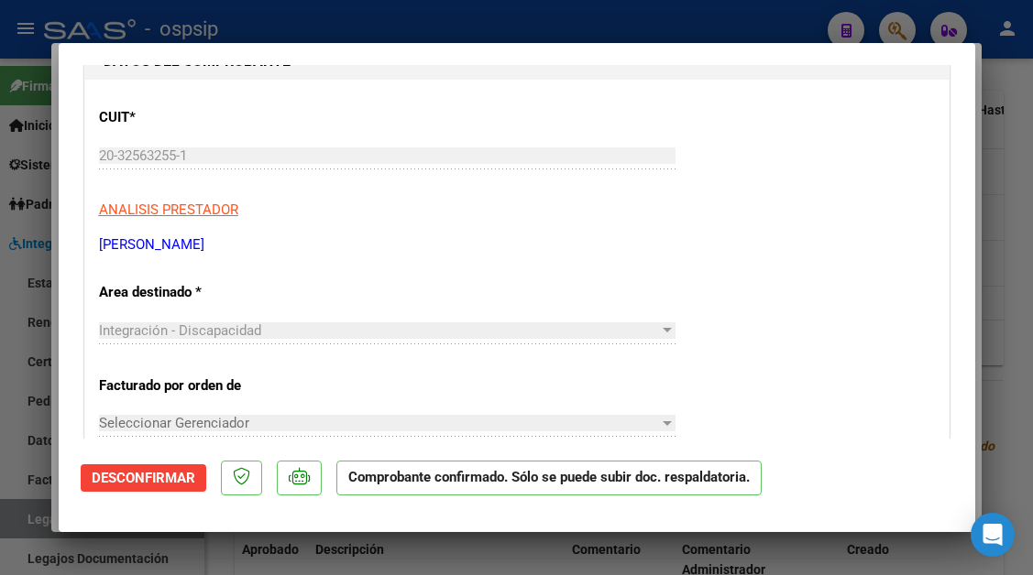
scroll to position [183, 0]
click at [27, 520] on div at bounding box center [516, 287] width 1033 height 575
type input "$ 0,00"
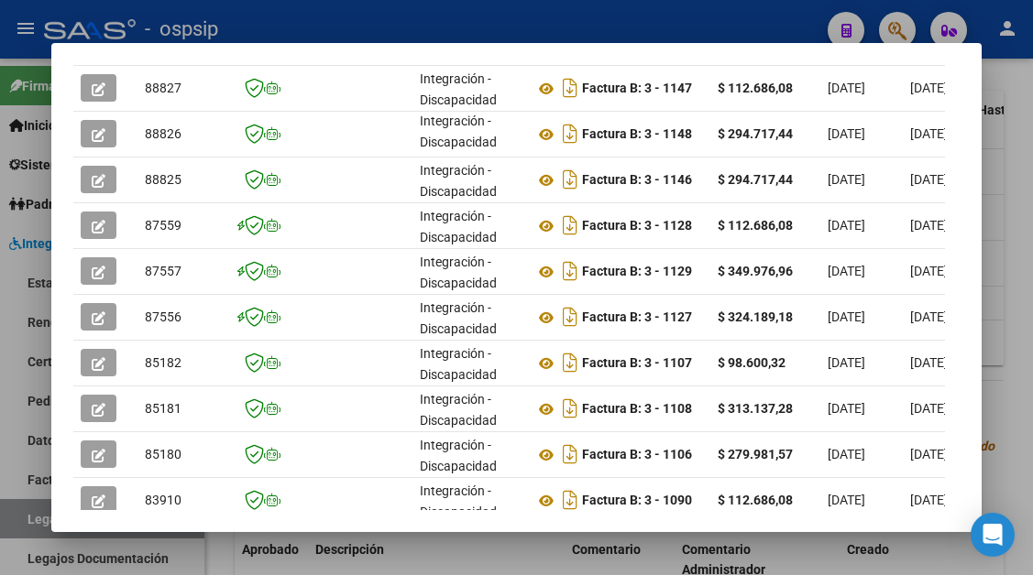
click at [27, 520] on div at bounding box center [516, 287] width 1033 height 575
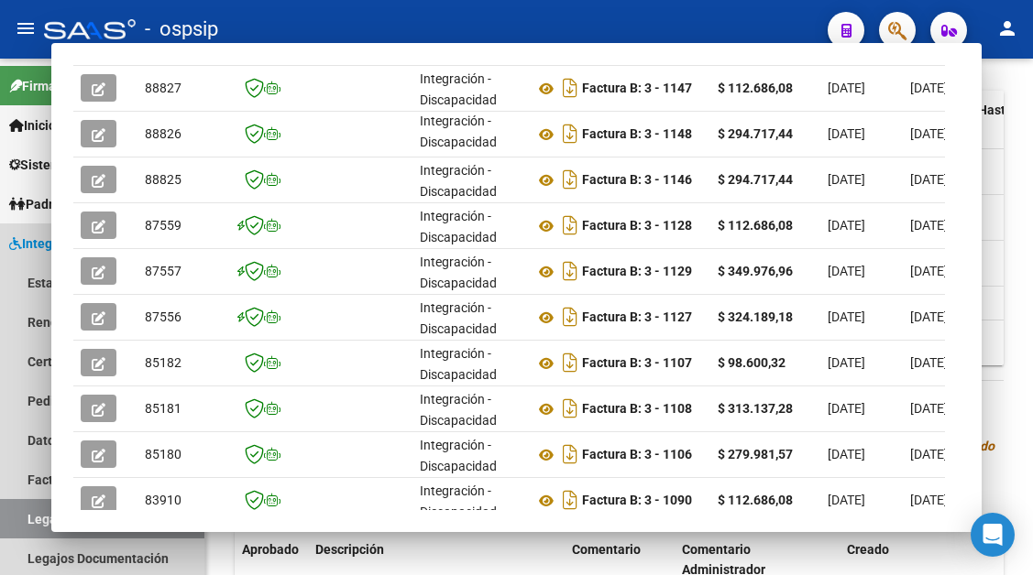
click at [27, 520] on link "Legajos" at bounding box center [102, 518] width 204 height 39
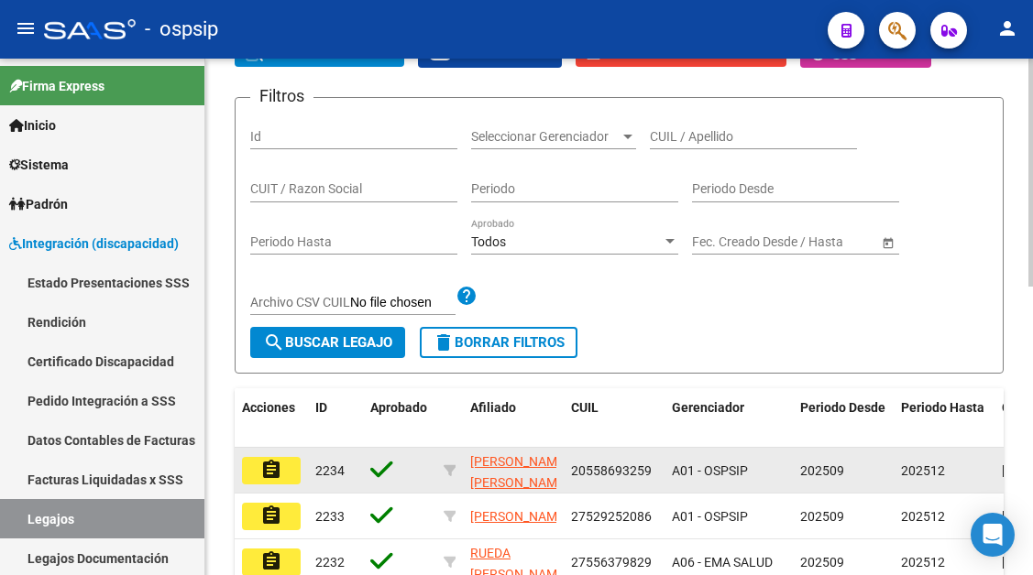
scroll to position [14, 0]
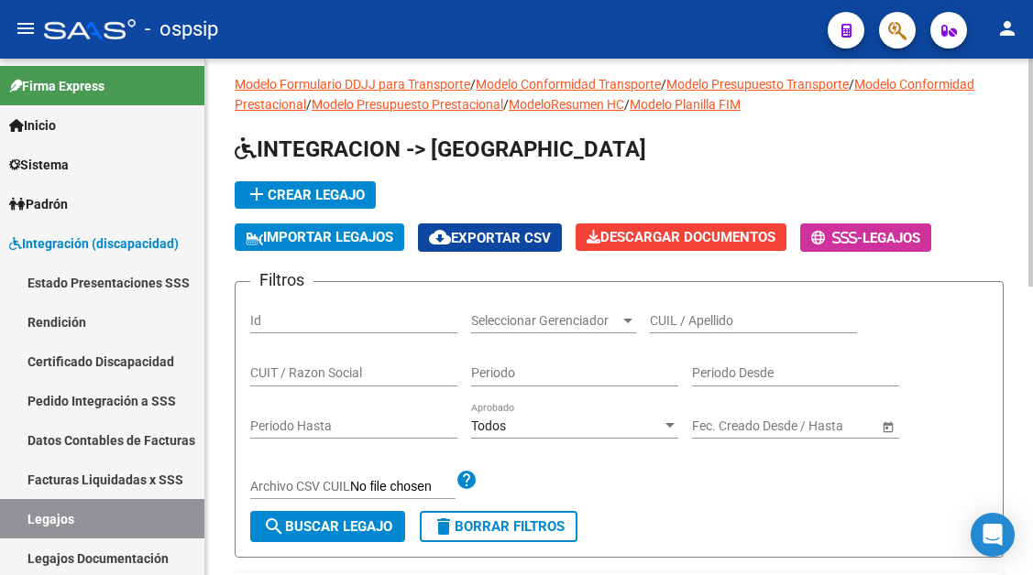
click at [686, 322] on input "CUIL / Apellido" at bounding box center [753, 321] width 207 height 16
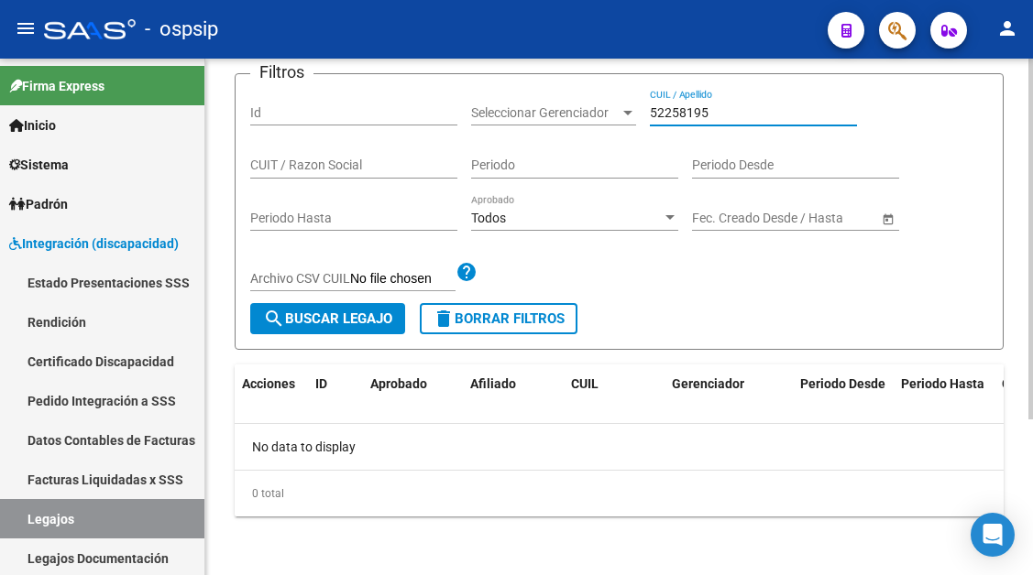
click at [657, 108] on input "52258195" at bounding box center [753, 113] width 207 height 16
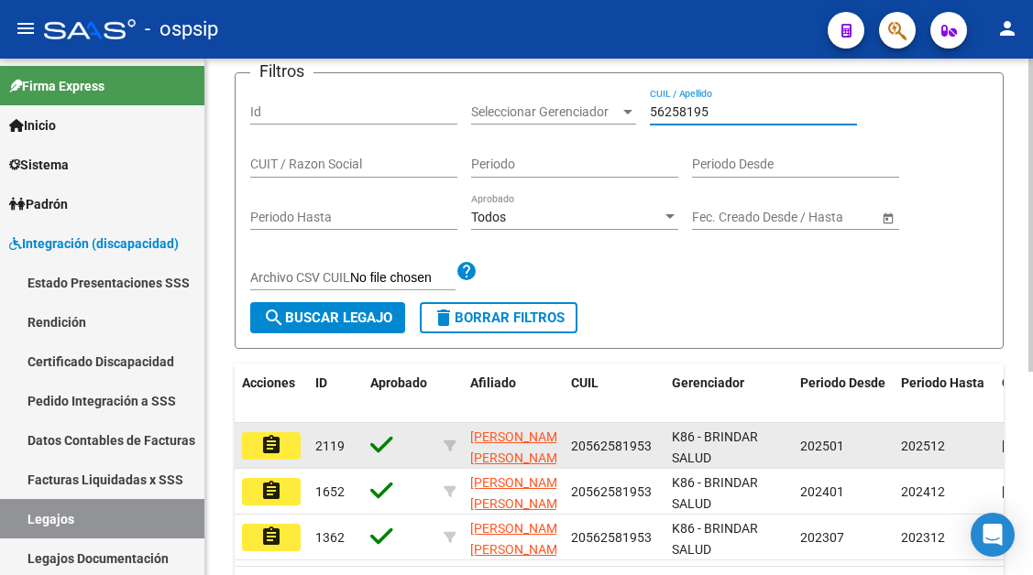
type input "56258195"
click at [270, 448] on mat-icon "assignment" at bounding box center [271, 445] width 22 height 22
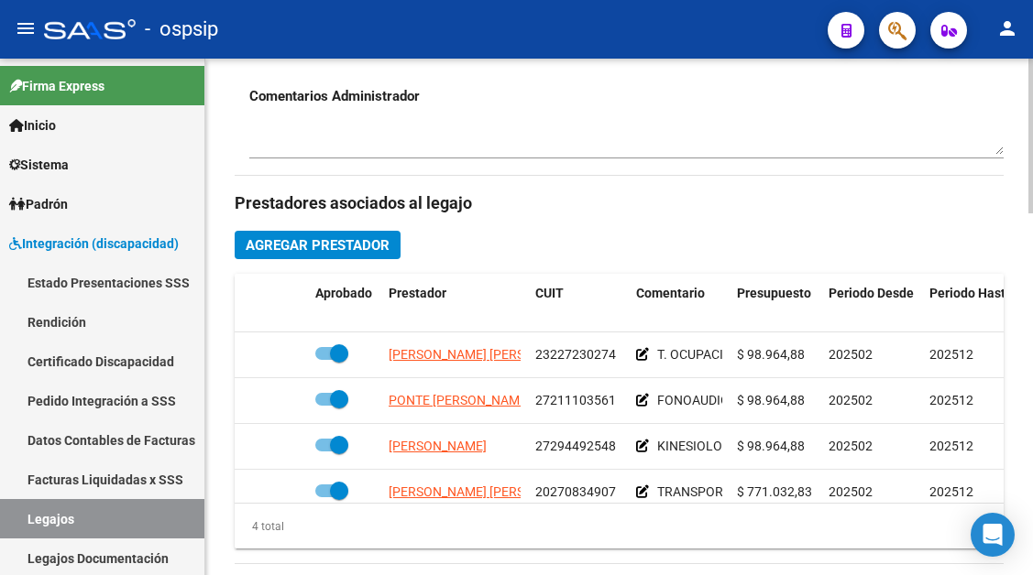
scroll to position [33, 0]
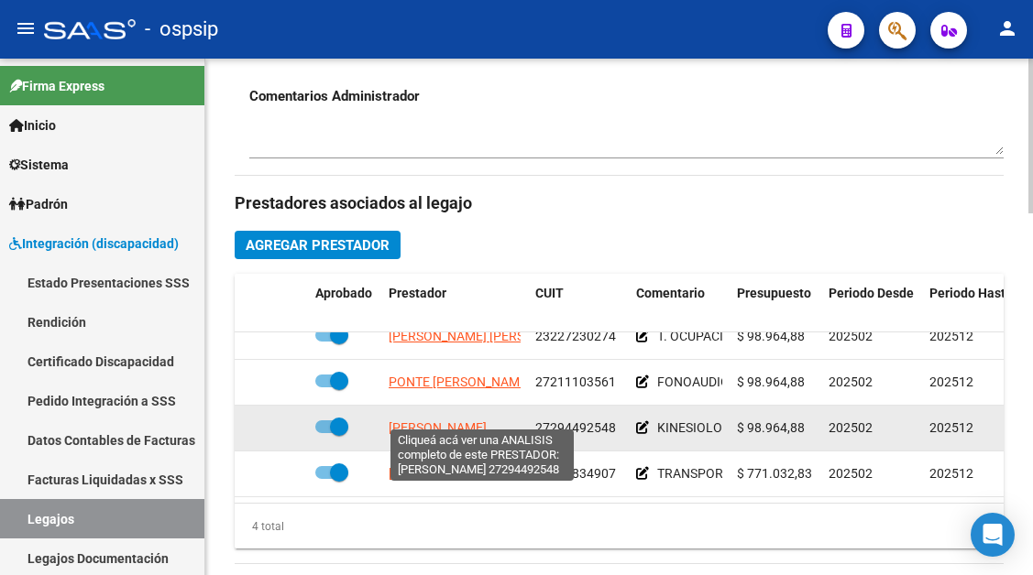
click at [444, 421] on span "[PERSON_NAME]" at bounding box center [437, 428] width 98 height 15
type textarea "27294492548"
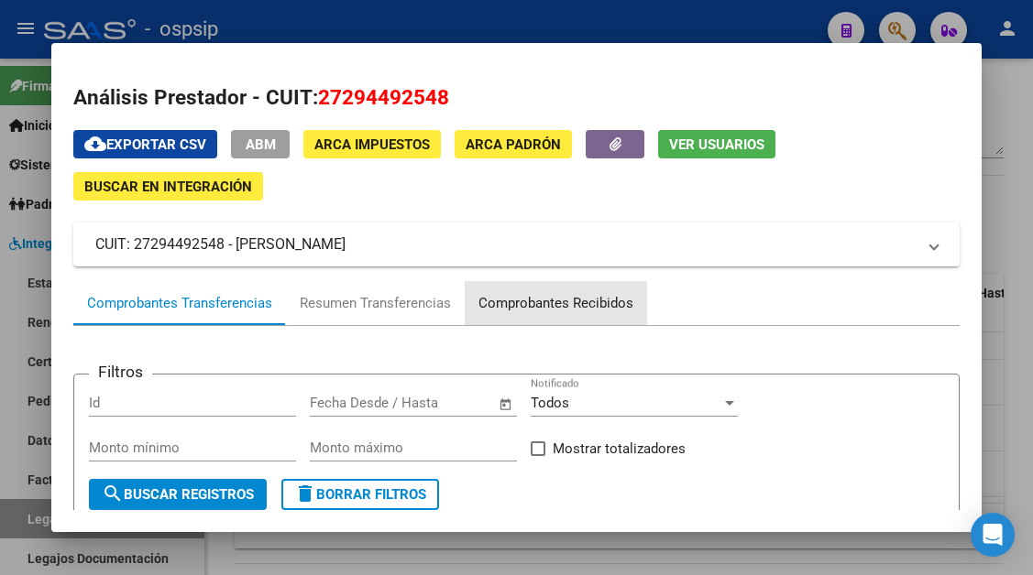
click at [528, 295] on div "Comprobantes Recibidos" at bounding box center [555, 303] width 155 height 21
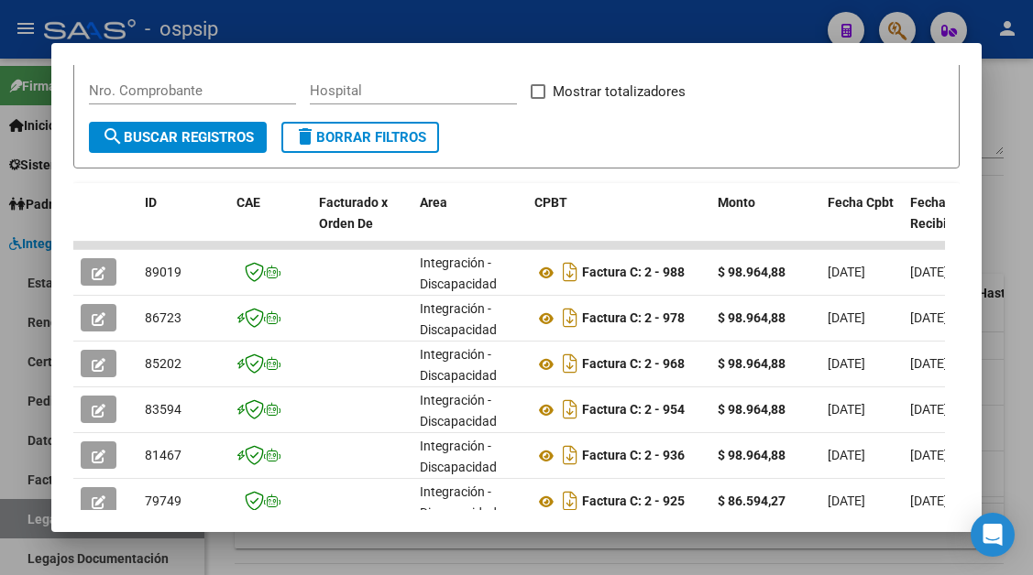
scroll to position [358, 0]
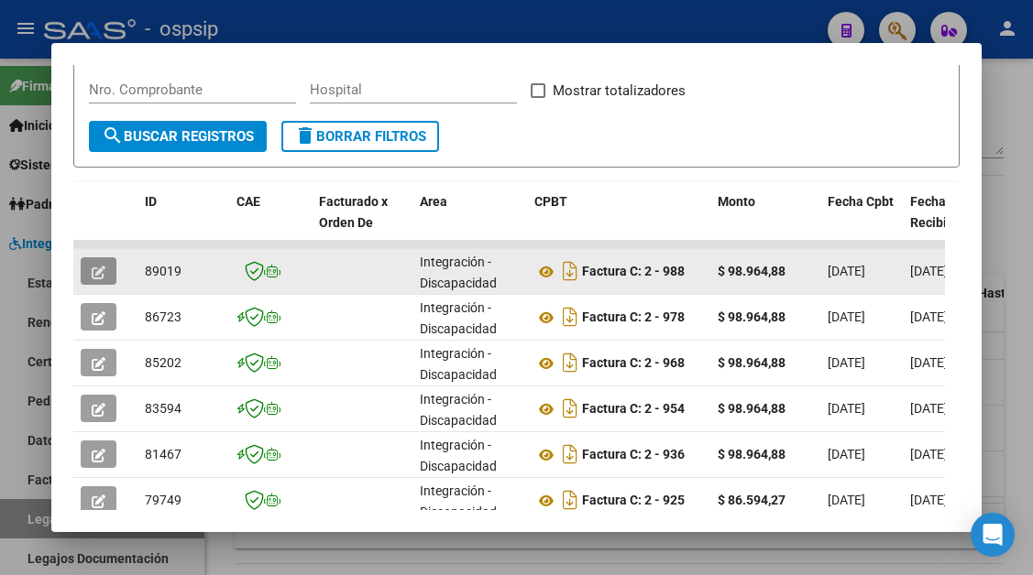
click at [104, 273] on icon "button" at bounding box center [99, 273] width 14 height 14
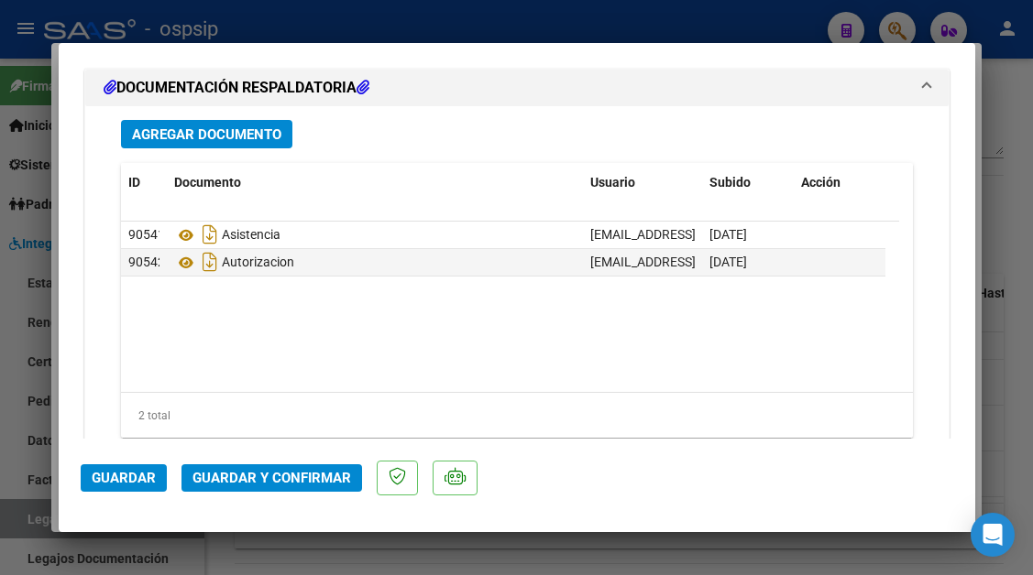
scroll to position [2565, 0]
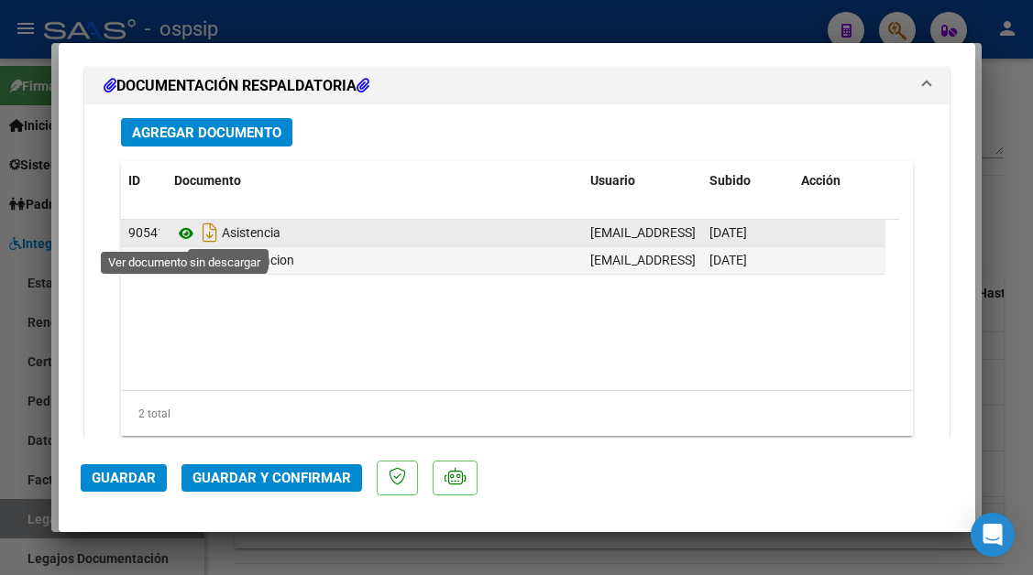
click at [182, 229] on icon at bounding box center [186, 234] width 24 height 22
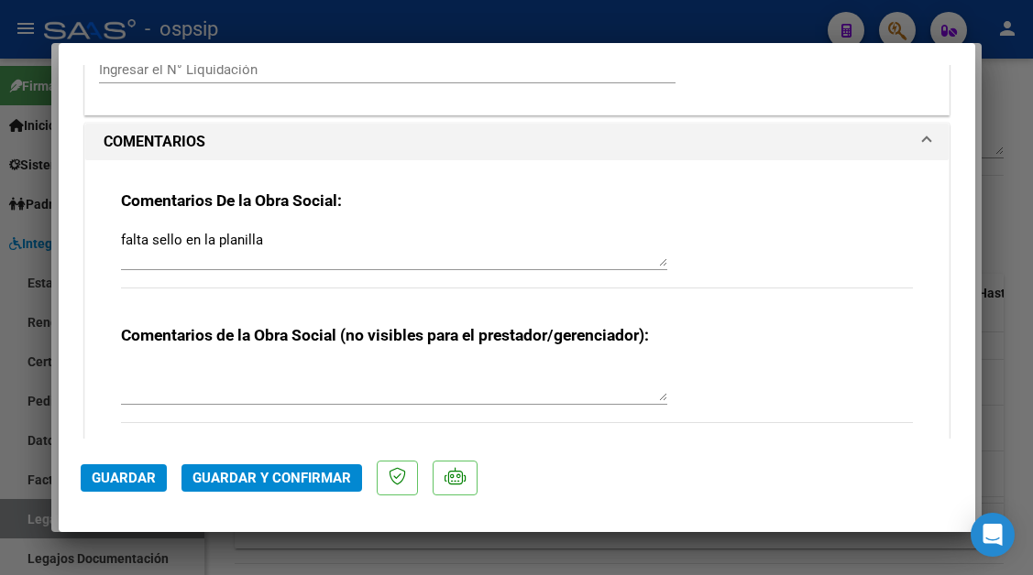
scroll to position [1466, 0]
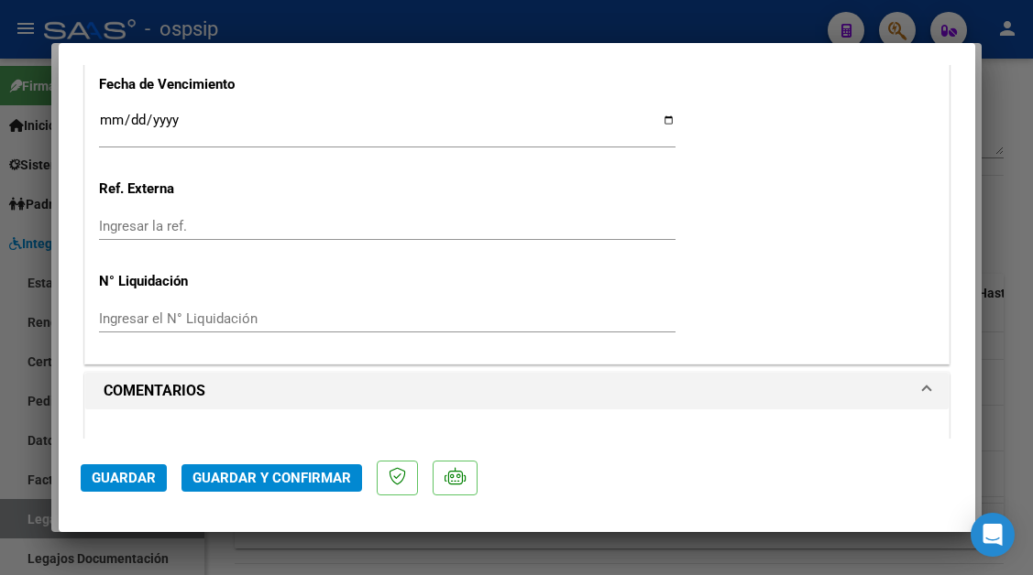
type input "$ 0,00"
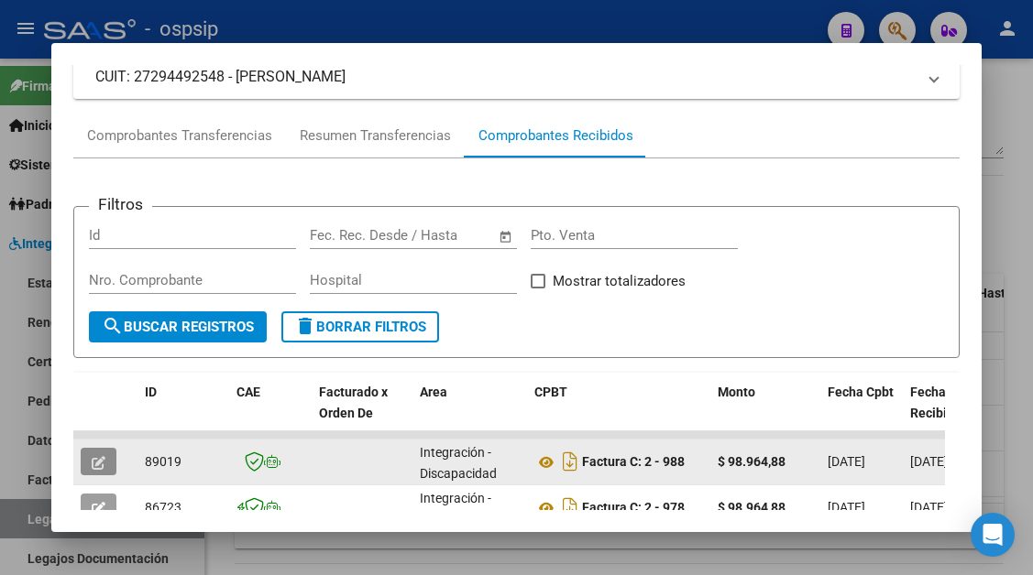
scroll to position [0, 0]
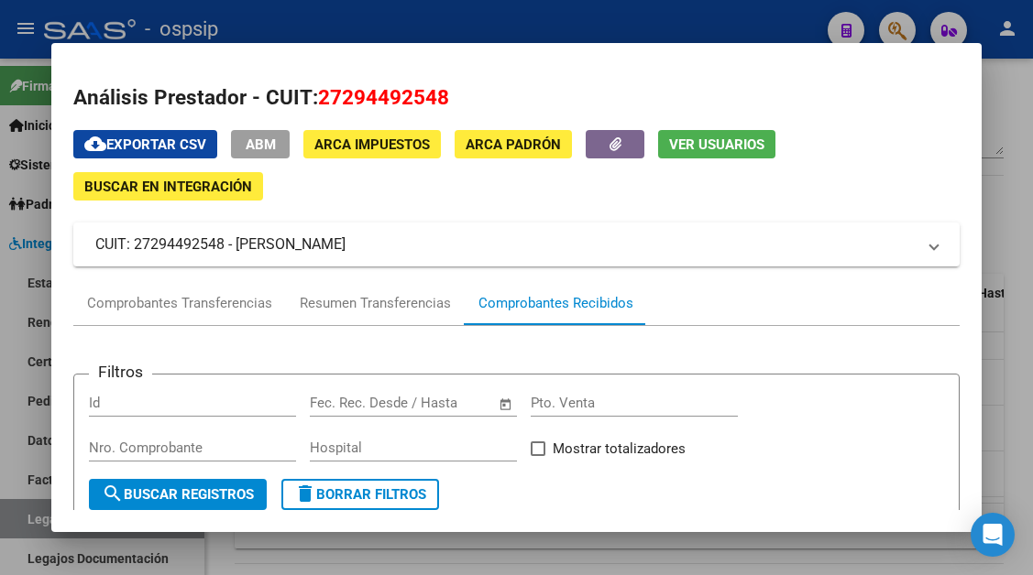
click at [683, 137] on span "Ver Usuarios" at bounding box center [716, 145] width 95 height 16
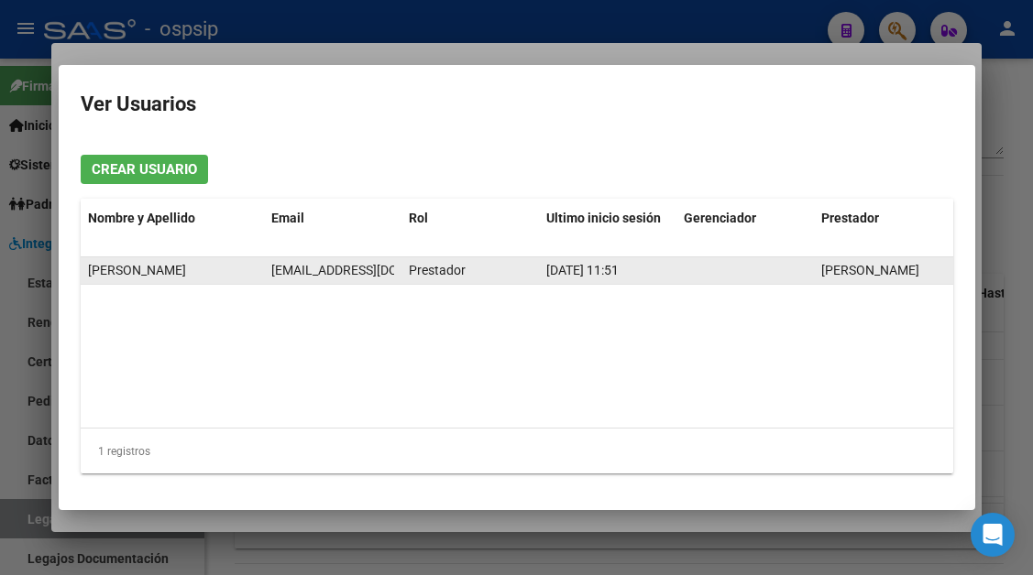
click at [331, 270] on span "[EMAIL_ADDRESS][DOMAIN_NAME]" at bounding box center [372, 270] width 203 height 15
copy span "[EMAIL_ADDRESS][DOMAIN_NAME]"
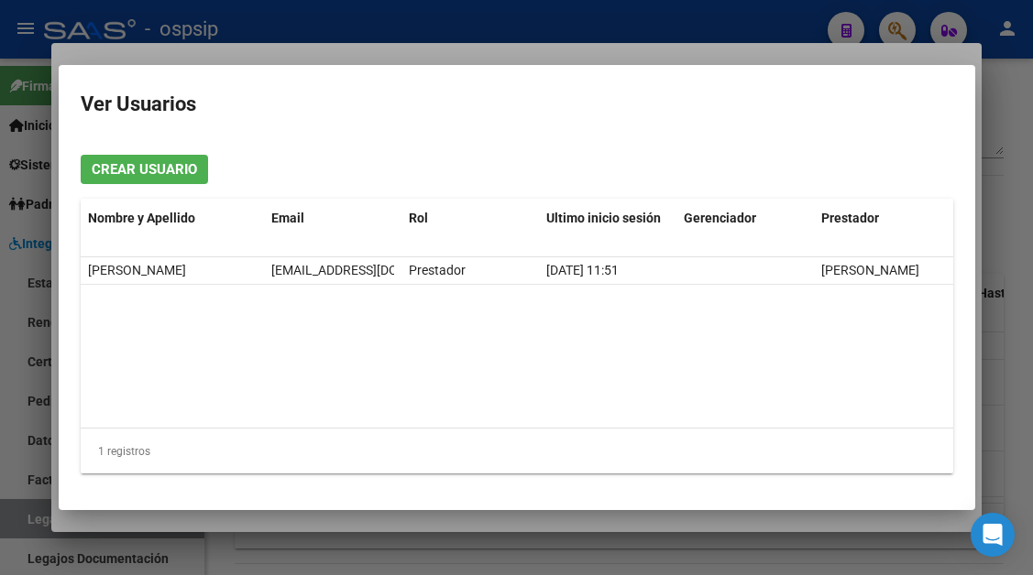
click at [36, 511] on div at bounding box center [516, 287] width 1033 height 575
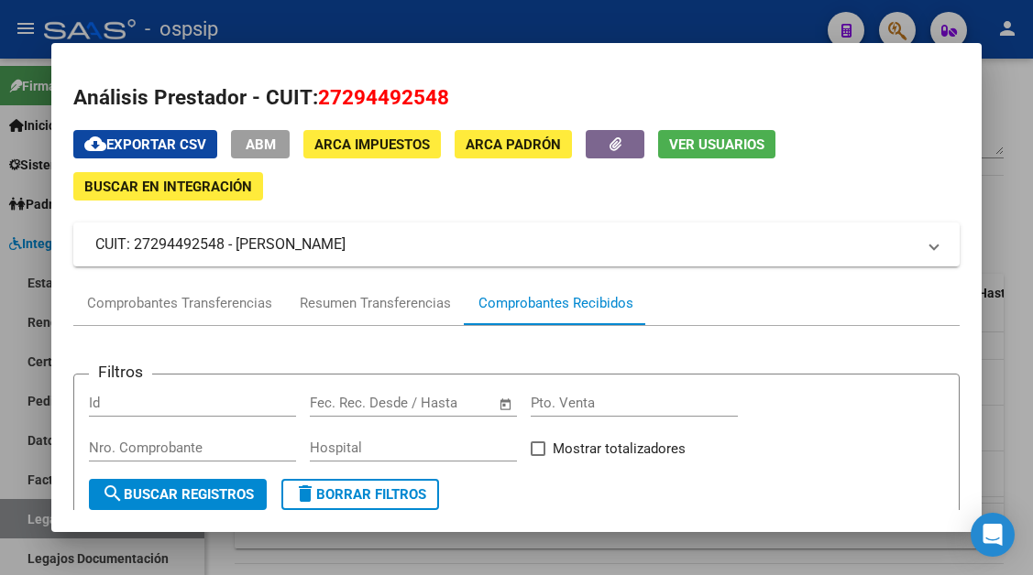
click at [36, 513] on div at bounding box center [516, 287] width 1033 height 575
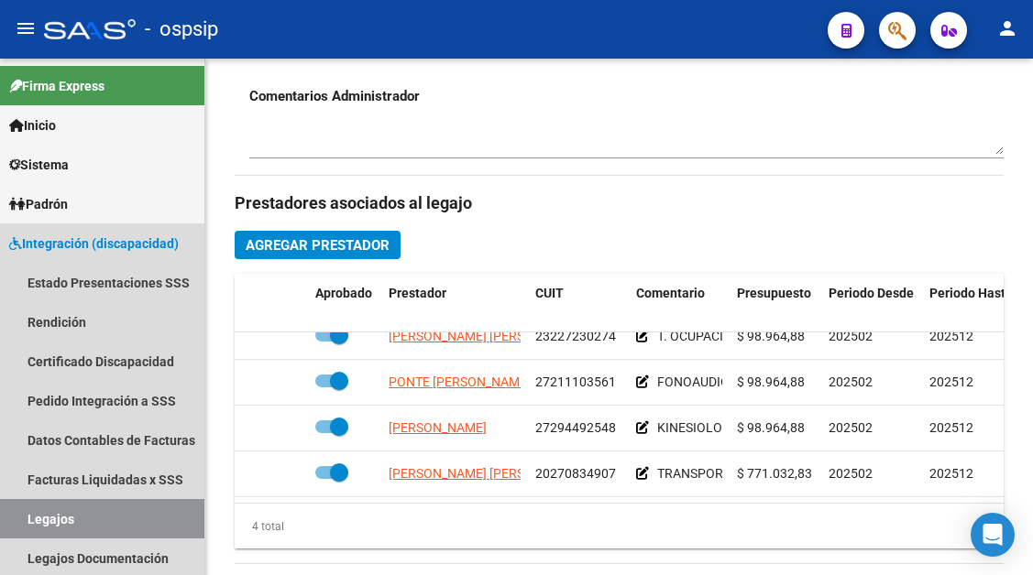
click at [36, 513] on link "Legajos" at bounding box center [102, 518] width 204 height 39
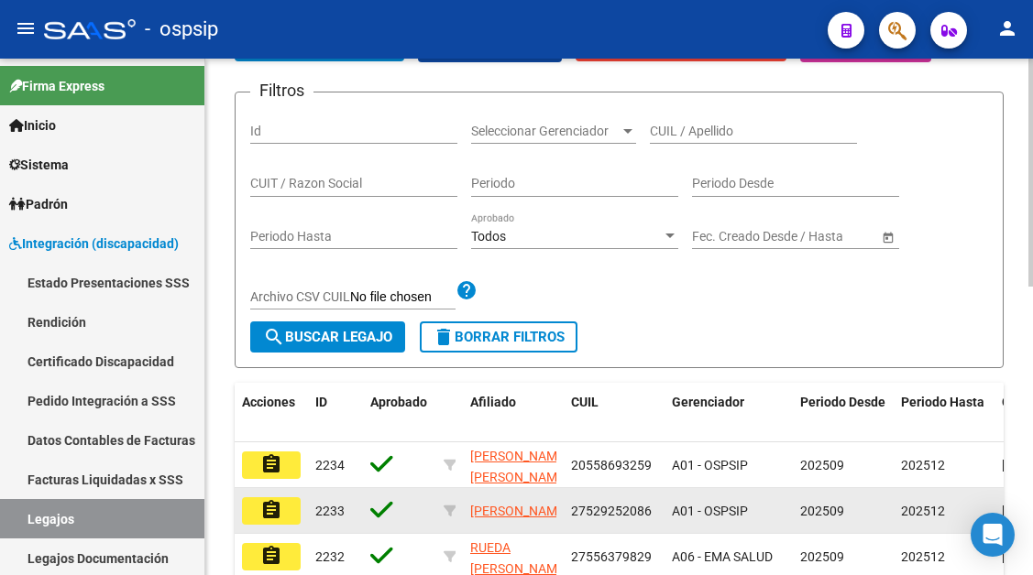
scroll to position [196, 0]
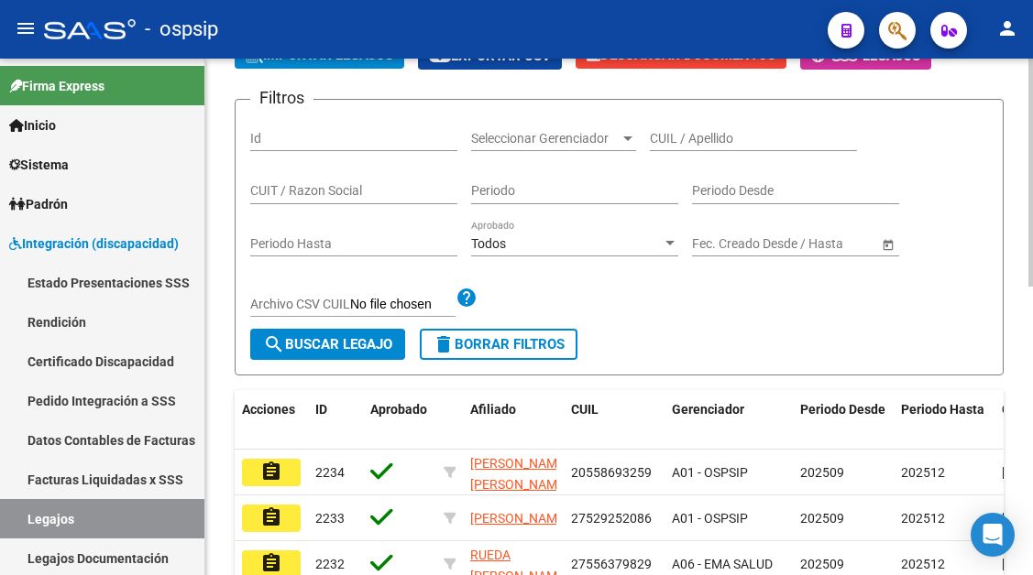
click at [674, 143] on input "CUIL / Apellido" at bounding box center [753, 139] width 207 height 16
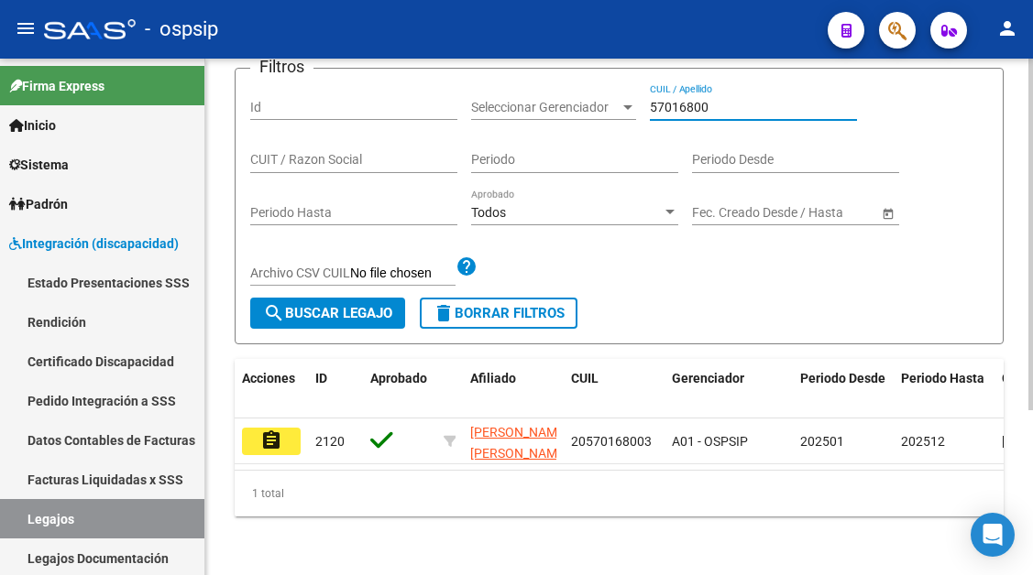
scroll to position [243, 0]
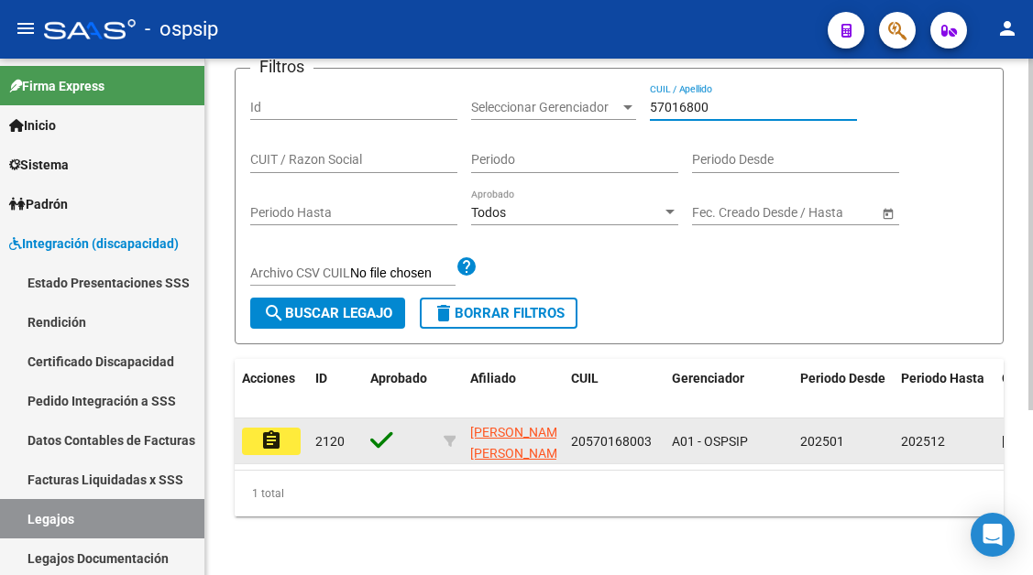
type input "57016800"
click at [275, 430] on mat-icon "assignment" at bounding box center [271, 441] width 22 height 22
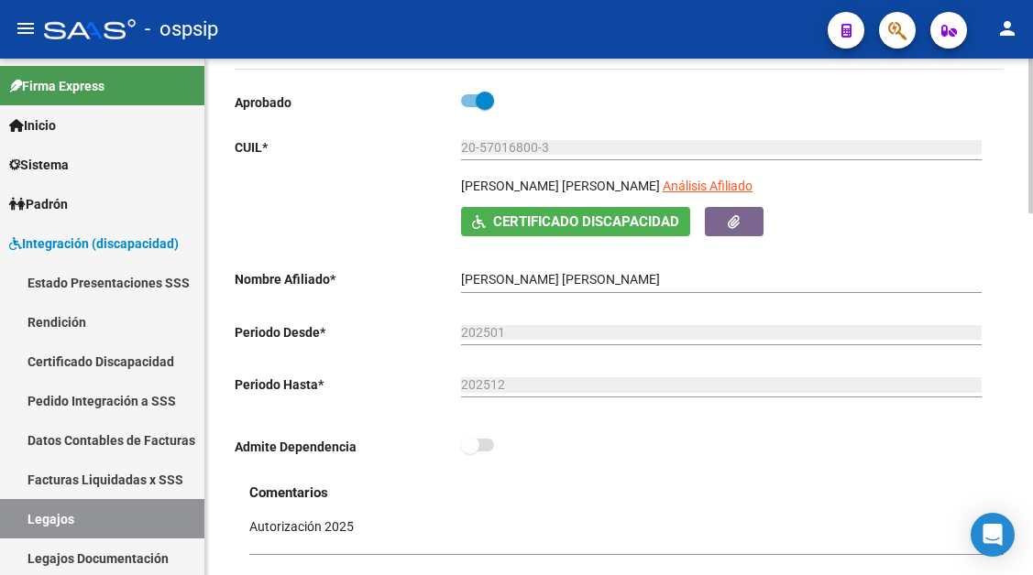
scroll to position [183, 0]
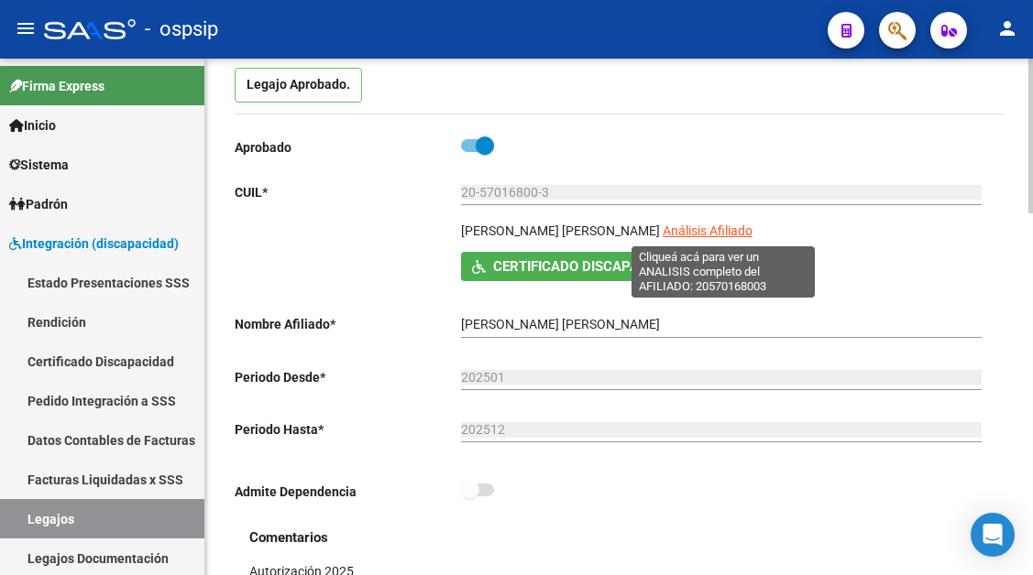
click at [697, 238] on span "Análisis Afiliado" at bounding box center [707, 231] width 90 height 15
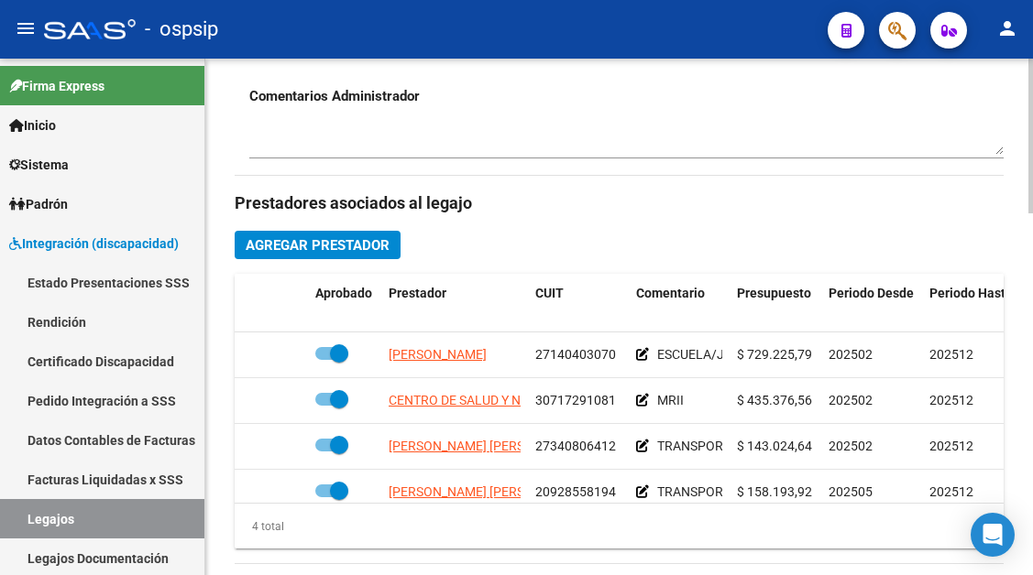
scroll to position [33, 0]
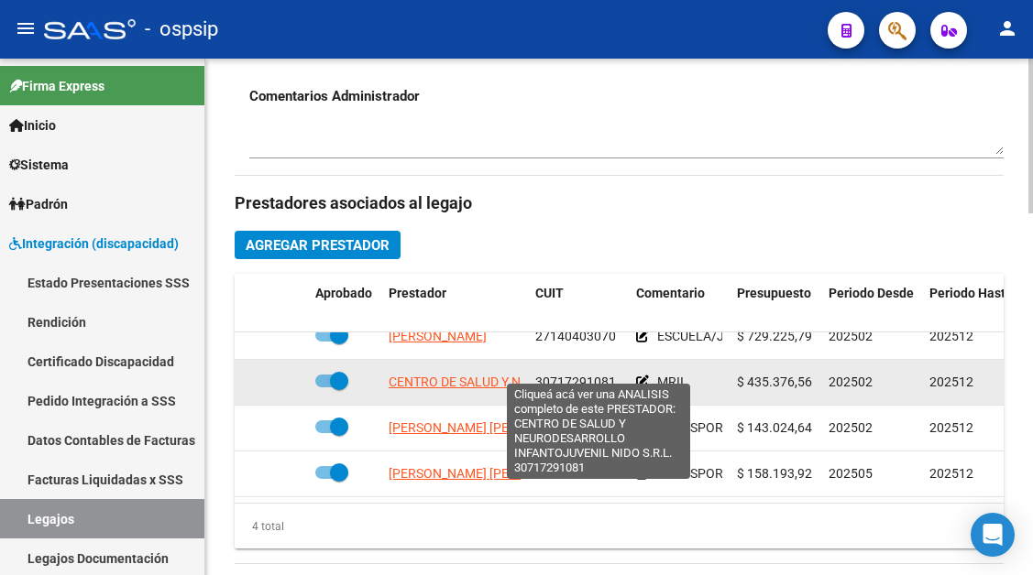
click at [429, 375] on span "CENTRO DE SALUD Y NEURODESARROLLO INFANTOJUVENIL NIDO S.R.L." at bounding box center [599, 382] width 422 height 15
type textarea "30717291081"
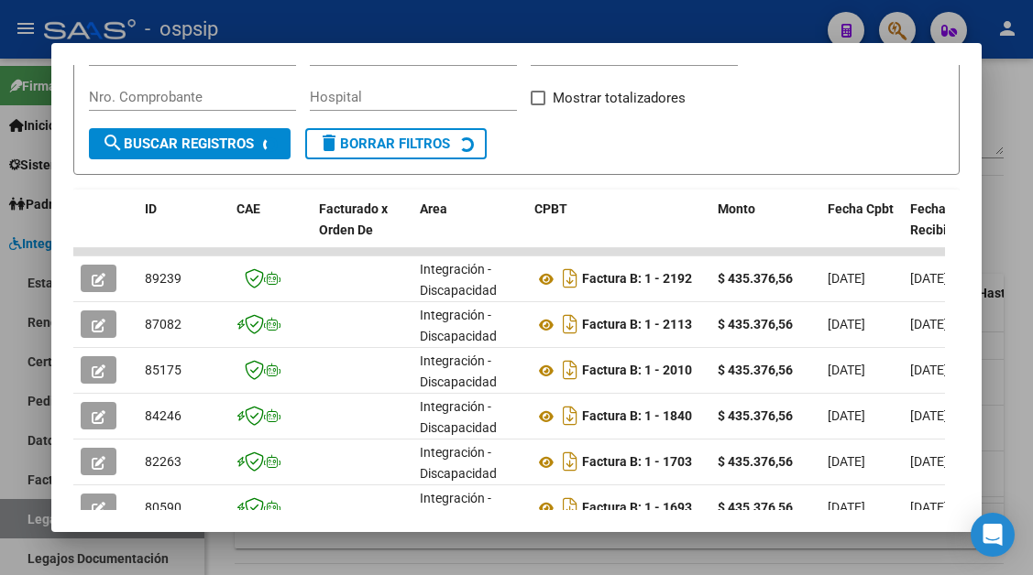
scroll to position [358, 0]
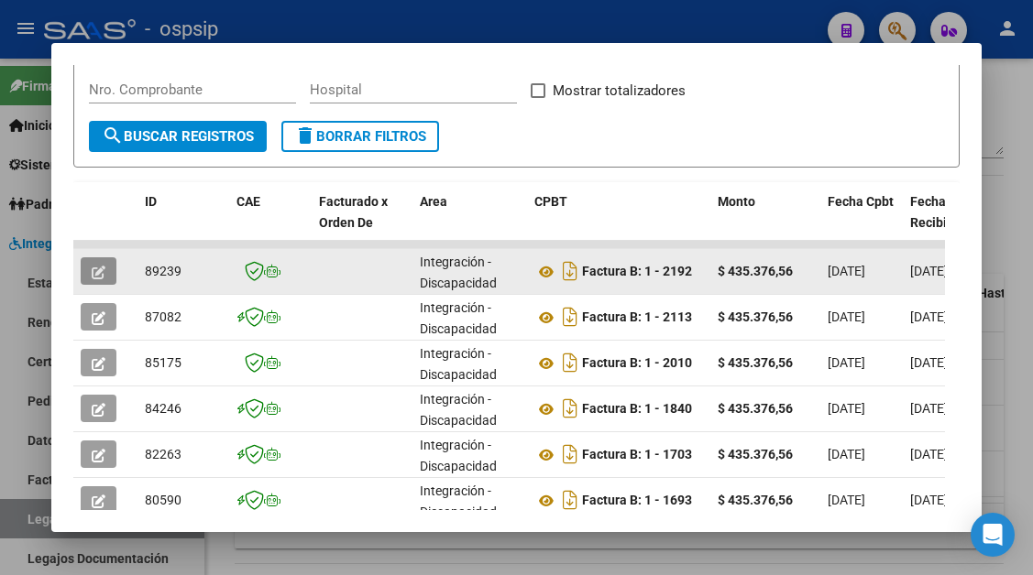
click at [91, 262] on button "button" at bounding box center [99, 270] width 36 height 27
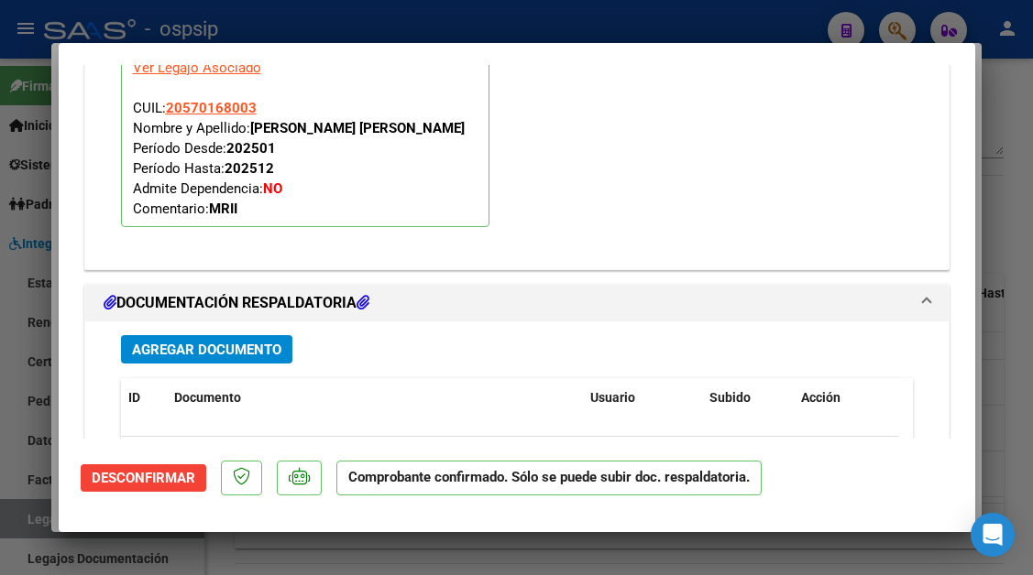
scroll to position [2290, 0]
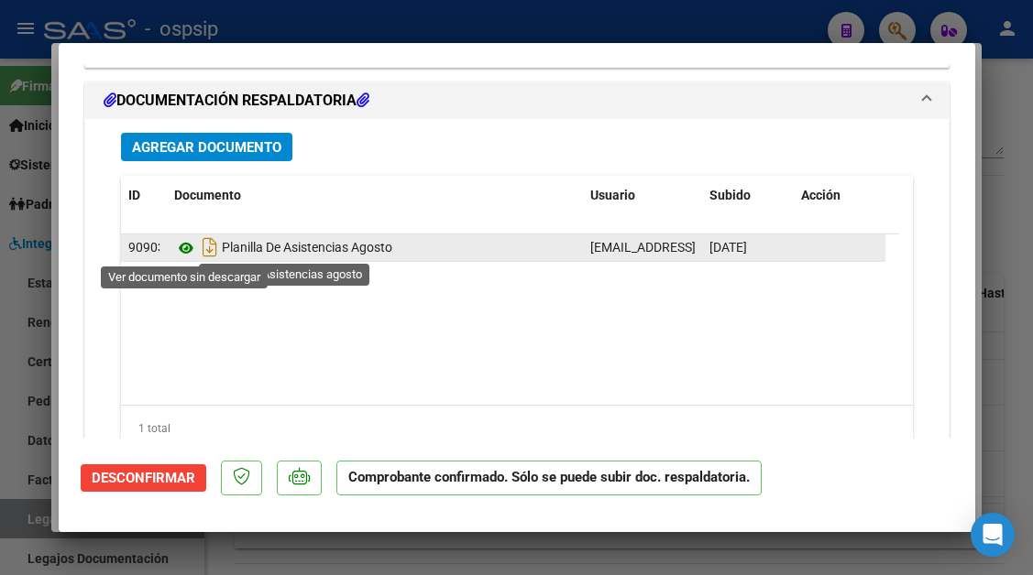
click at [191, 252] on icon at bounding box center [186, 248] width 24 height 22
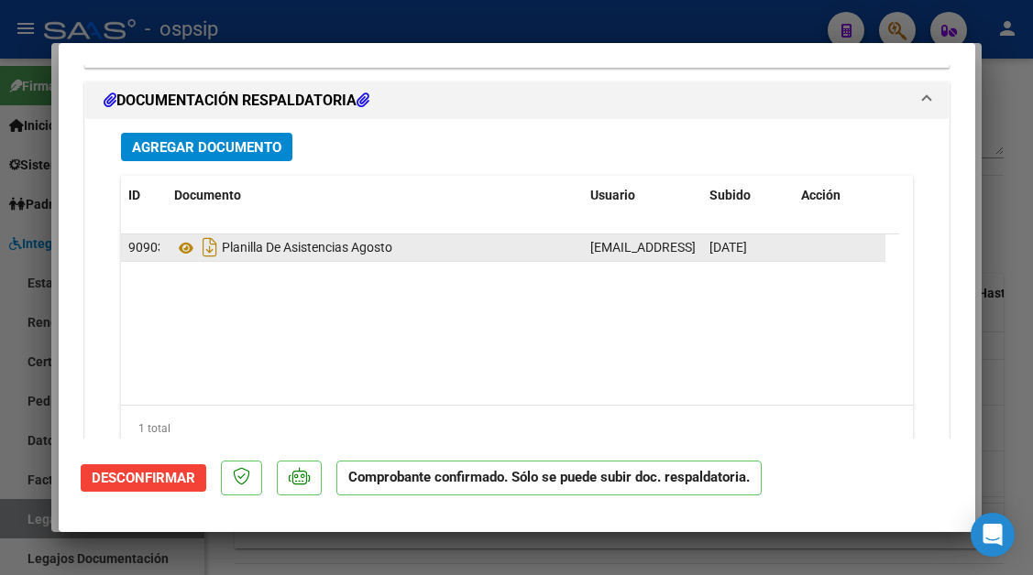
type input "$ 0,00"
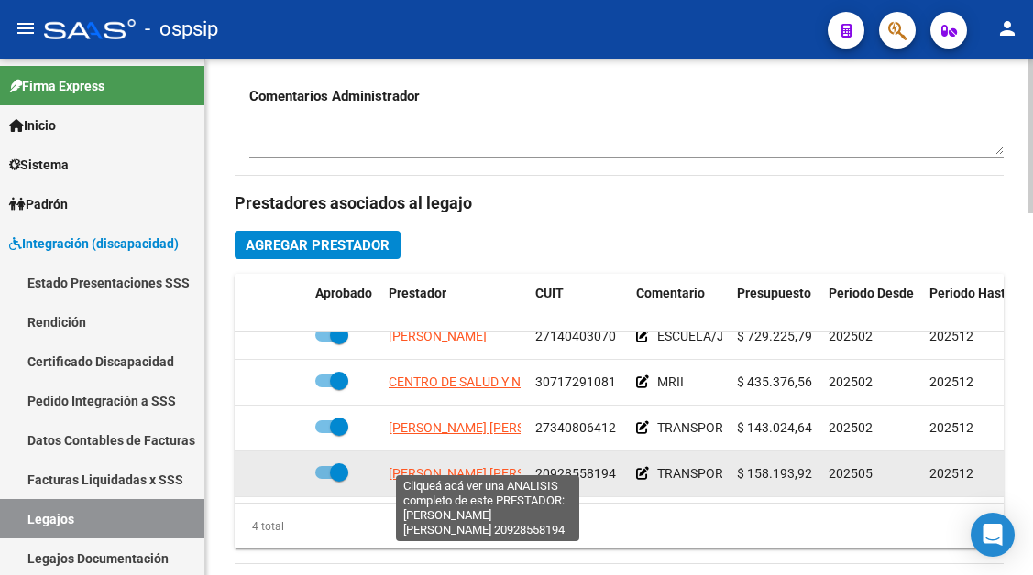
scroll to position [825, 0]
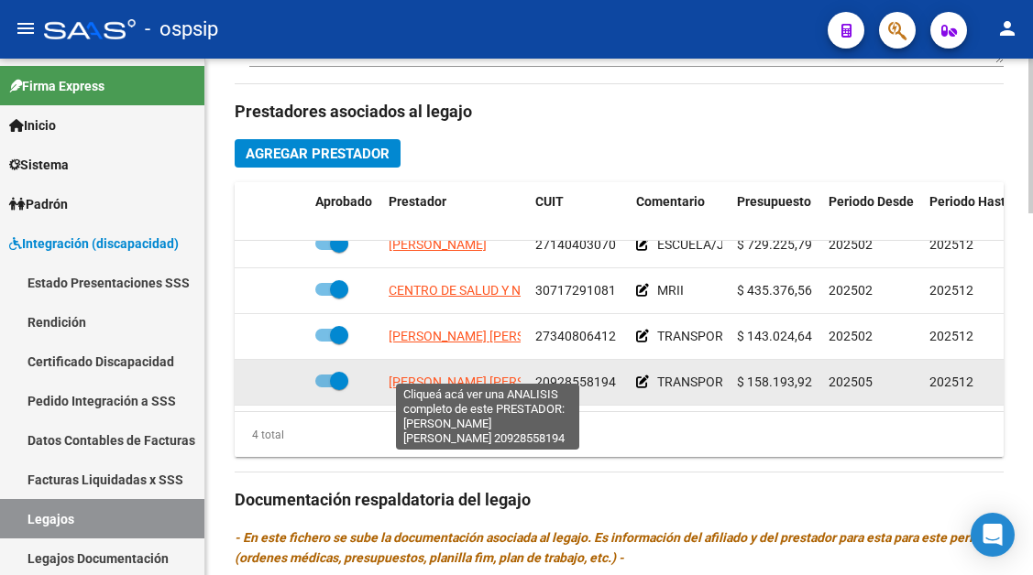
click at [457, 375] on span "[PERSON_NAME] [PERSON_NAME]" at bounding box center [487, 382] width 199 height 15
type textarea "20928558194"
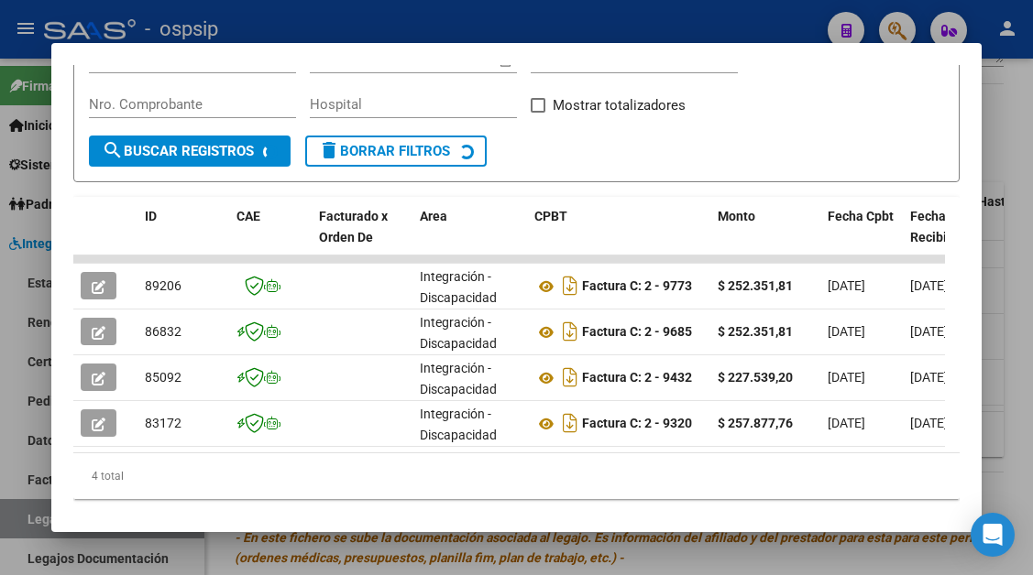
scroll to position [382, 0]
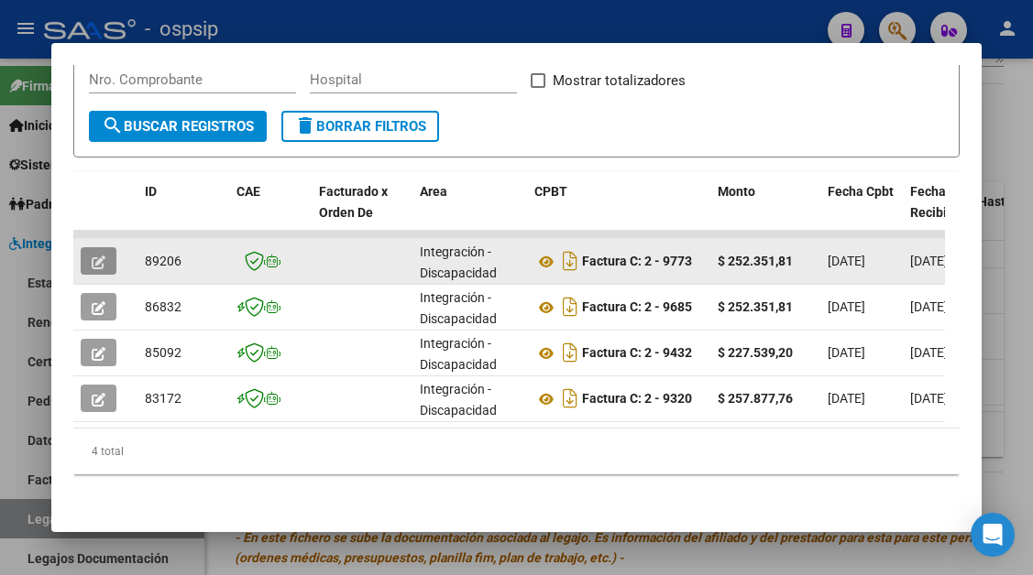
click at [102, 256] on icon "button" at bounding box center [99, 263] width 14 height 14
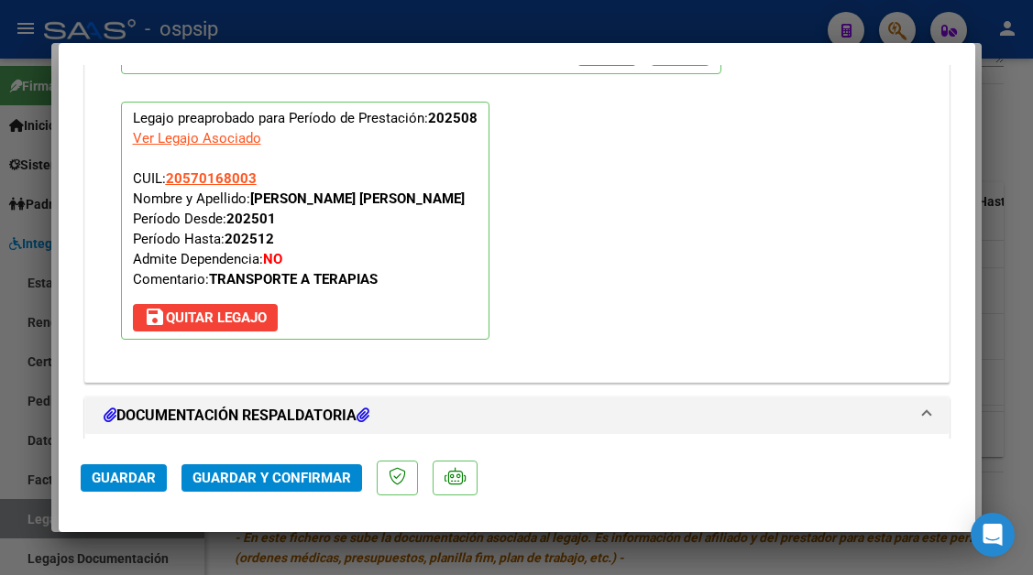
scroll to position [2290, 0]
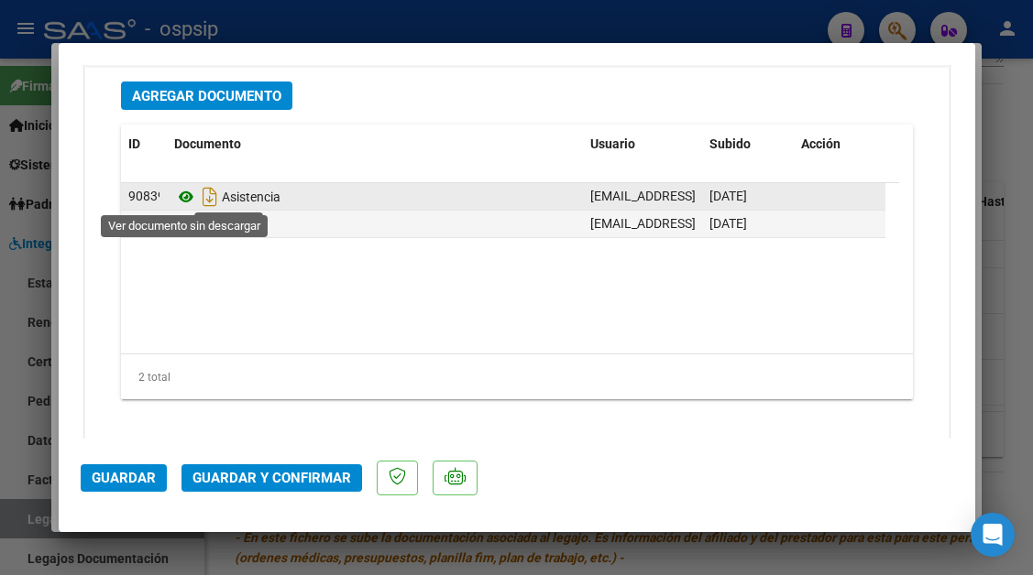
click at [188, 199] on icon at bounding box center [186, 197] width 24 height 22
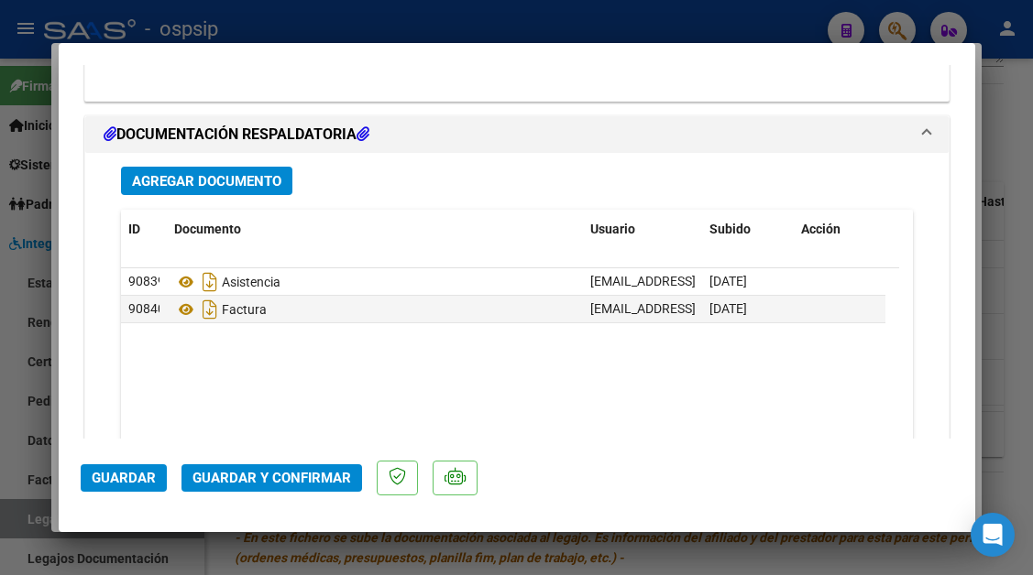
scroll to position [2107, 0]
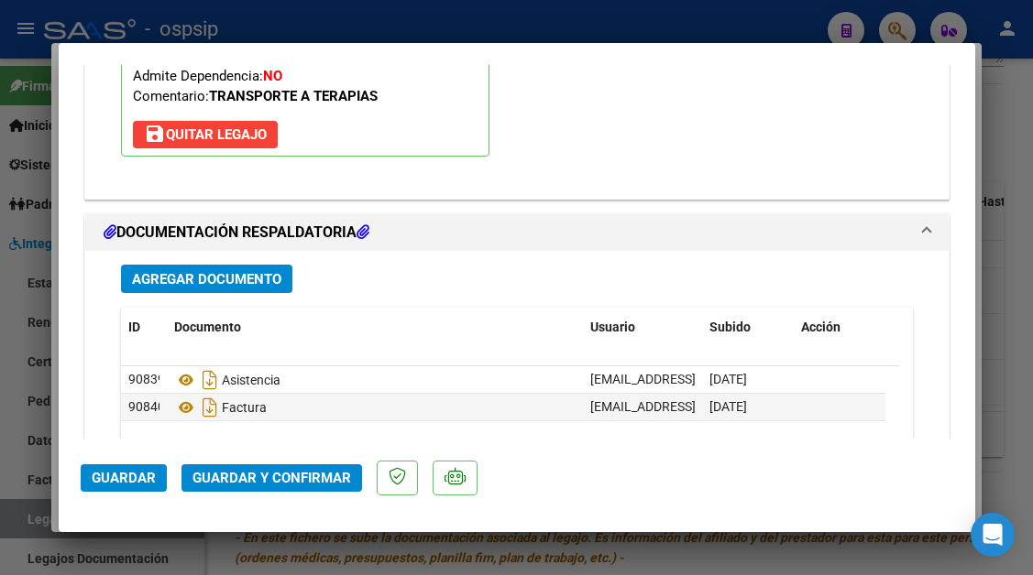
type input "$ 0,00"
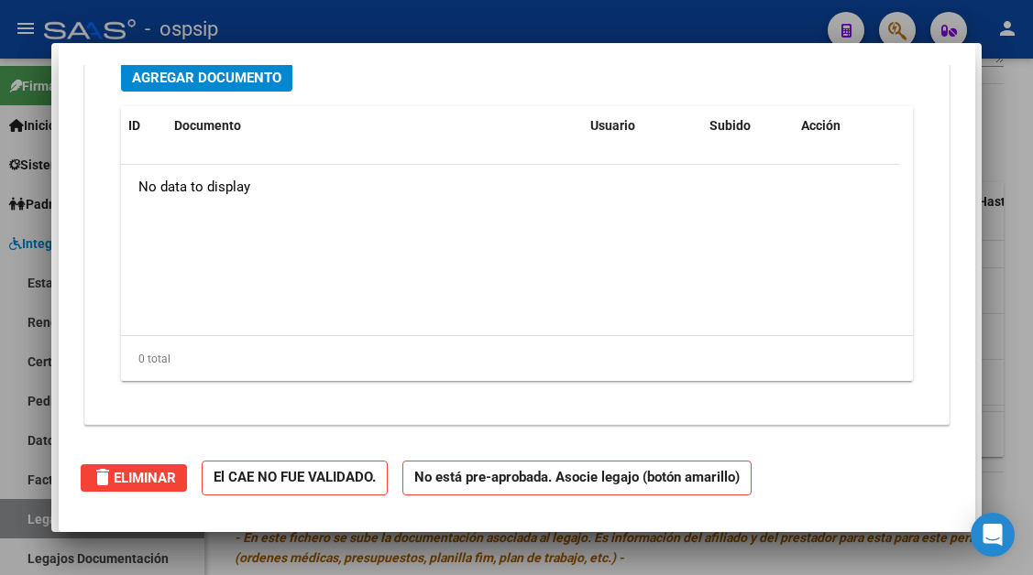
scroll to position [0, 0]
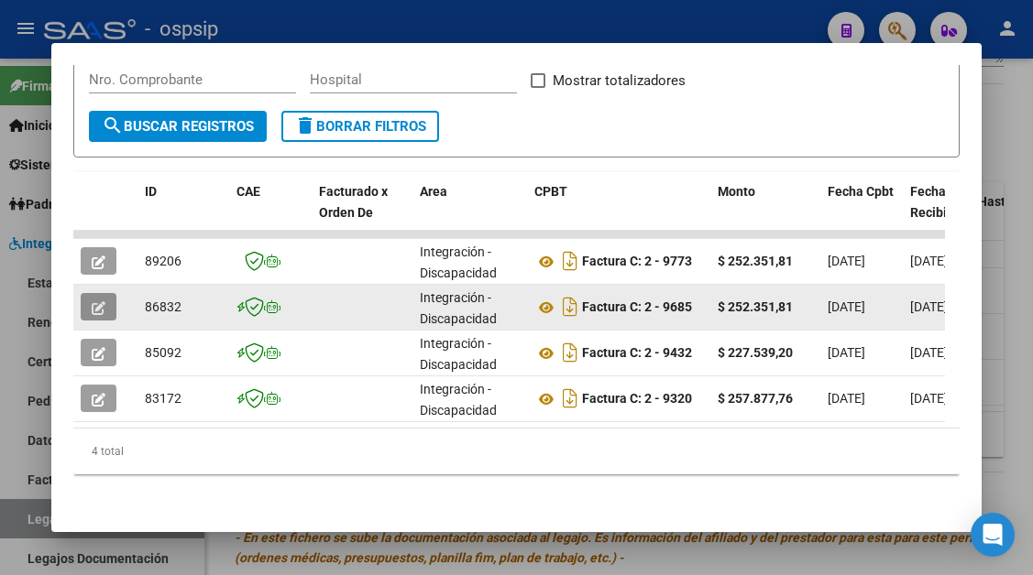
click at [103, 301] on icon "button" at bounding box center [99, 308] width 14 height 14
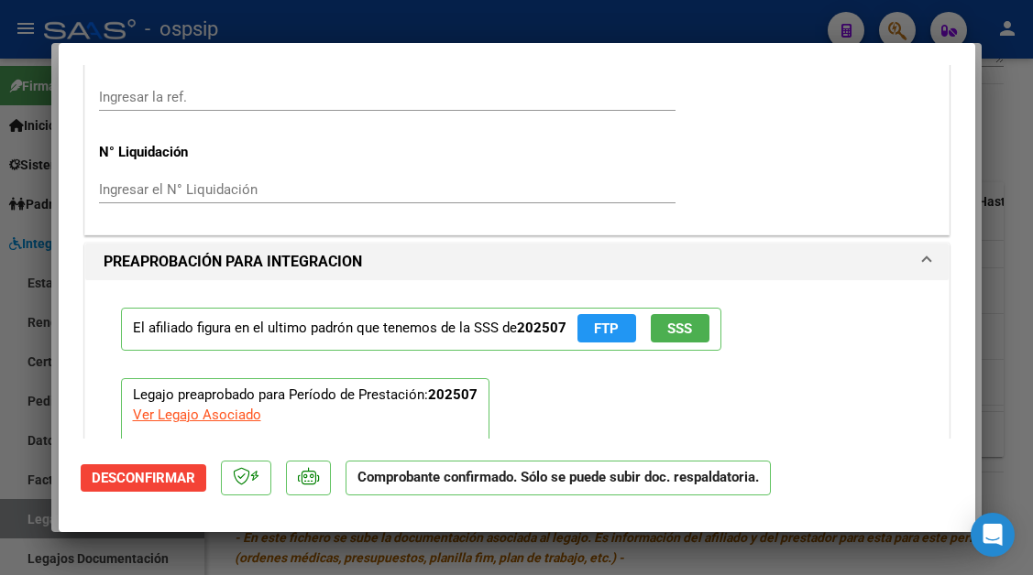
scroll to position [1832, 0]
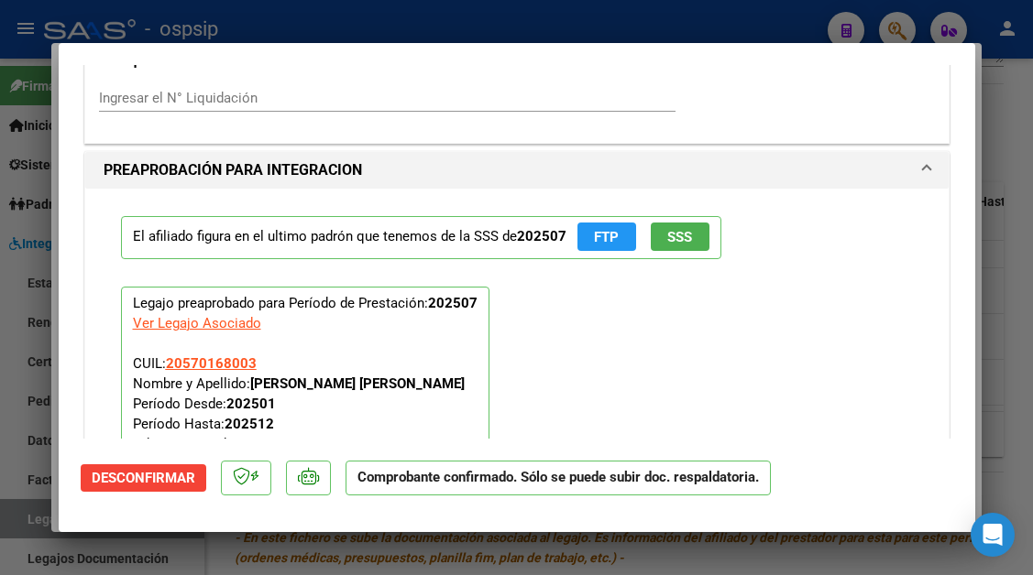
type input "$ 0,00"
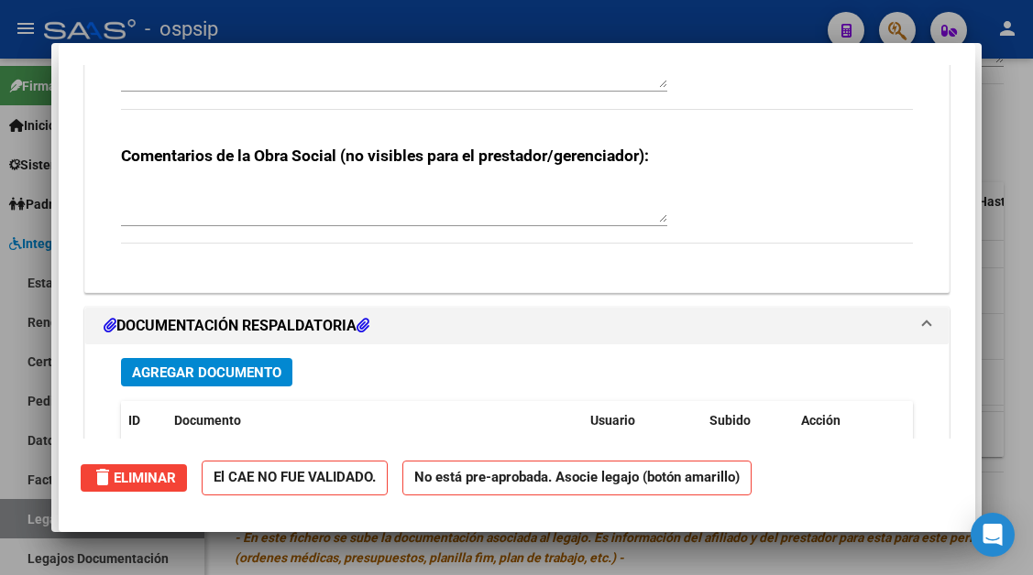
scroll to position [0, 0]
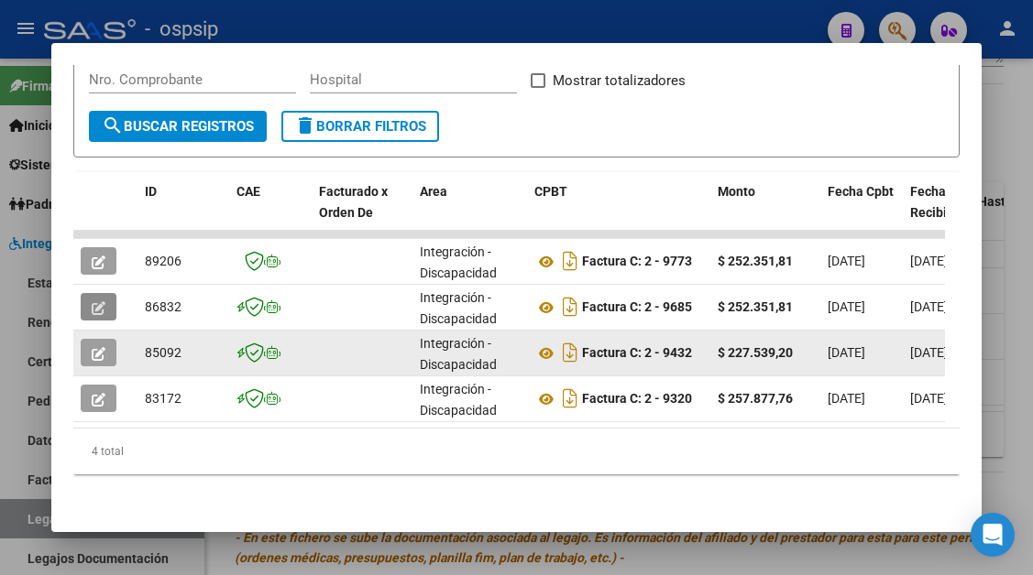
click at [86, 339] on button "button" at bounding box center [99, 352] width 36 height 27
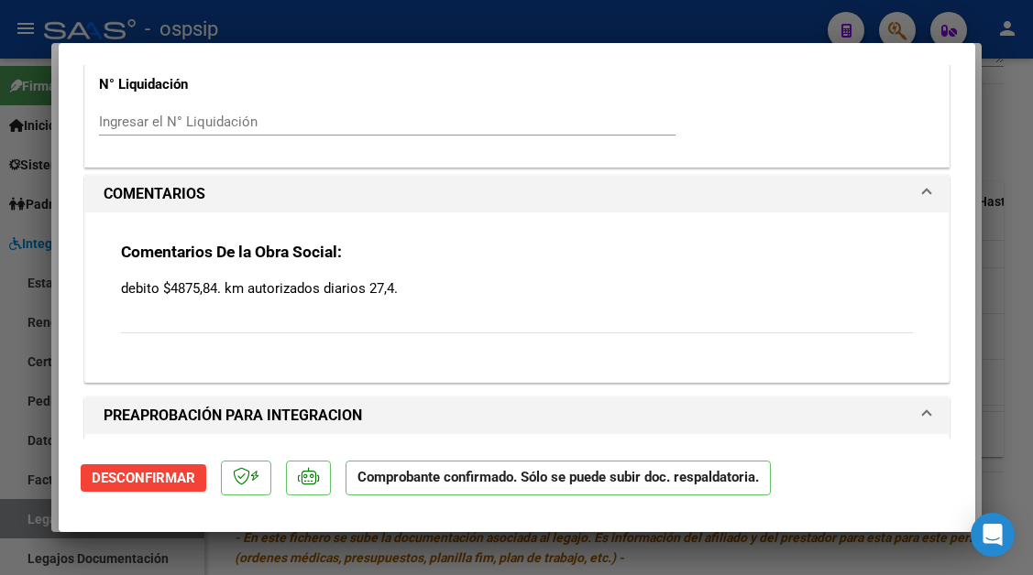
scroll to position [1832, 0]
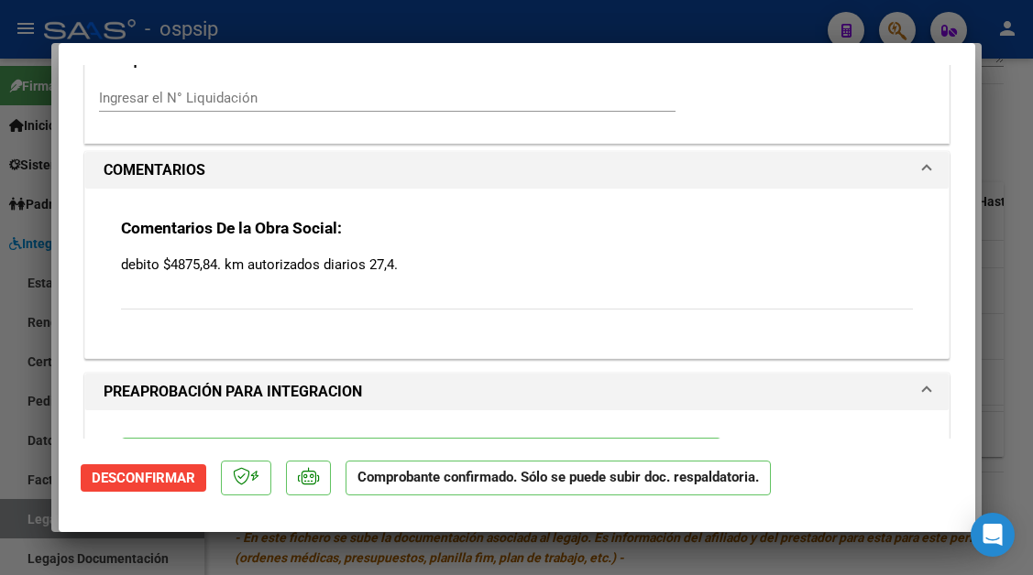
type input "$ 0,00"
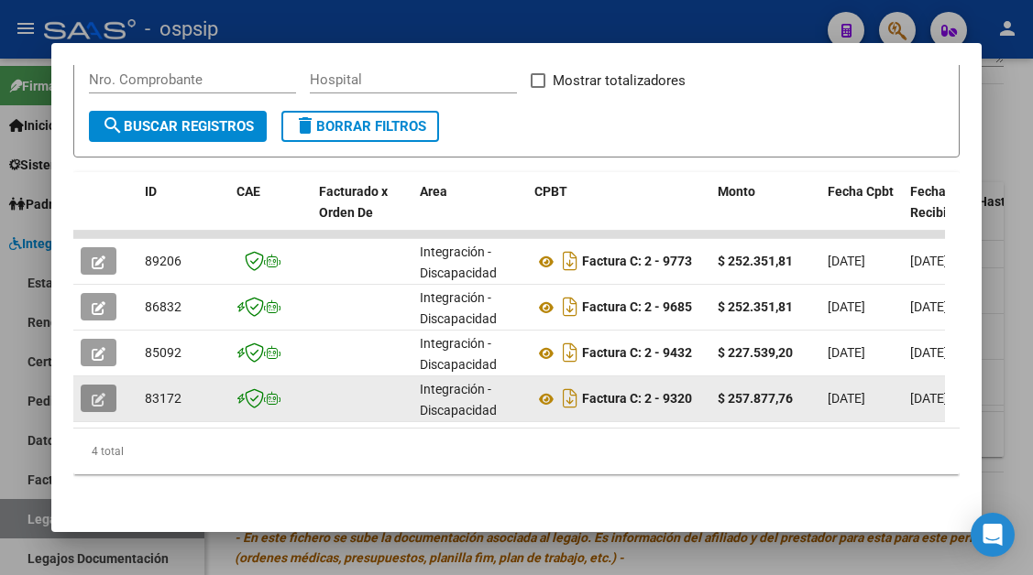
click at [98, 393] on icon "button" at bounding box center [99, 400] width 14 height 14
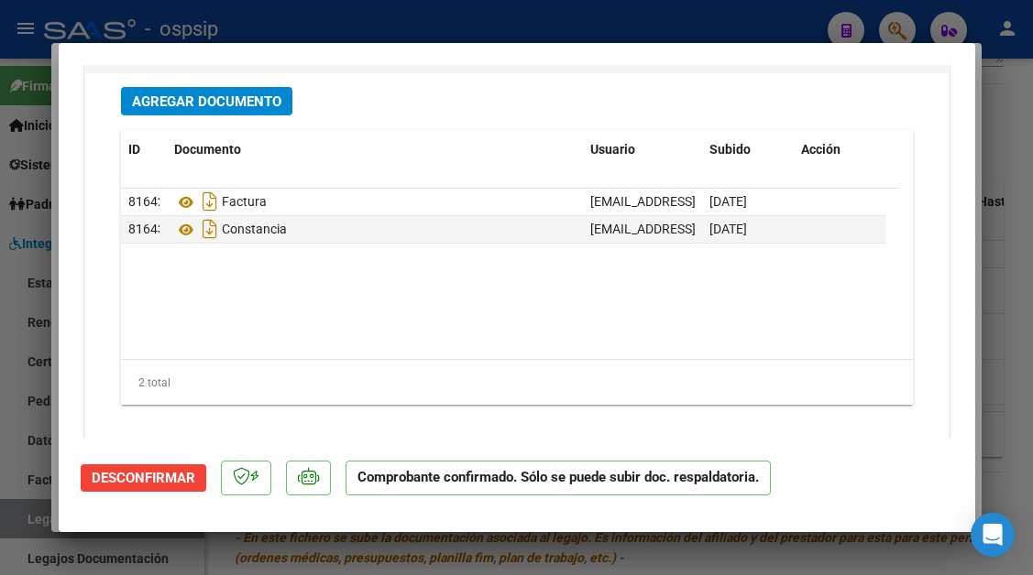
scroll to position [2598, 0]
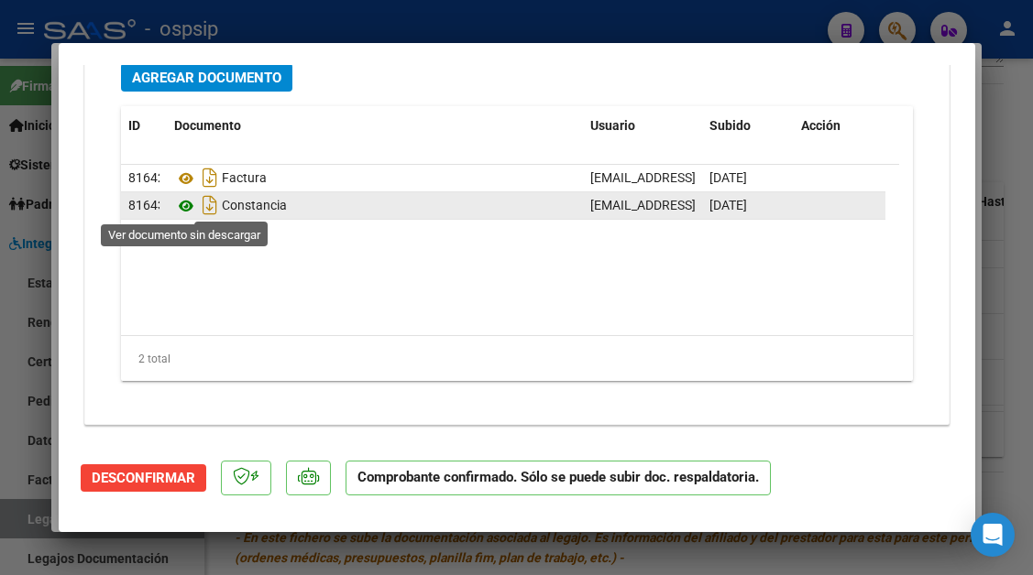
click at [190, 208] on icon at bounding box center [186, 206] width 24 height 22
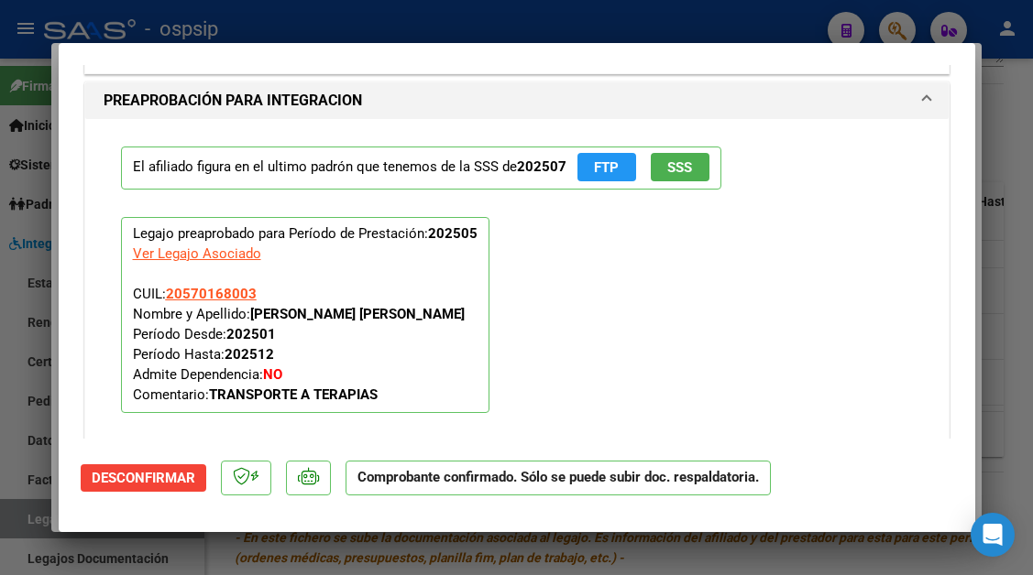
scroll to position [1774, 0]
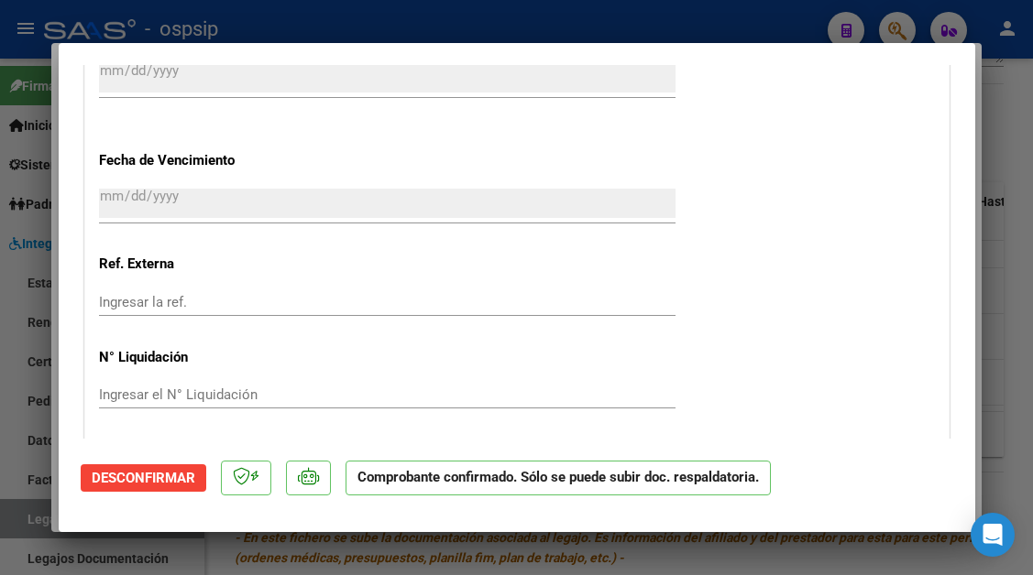
type input "$ 0,00"
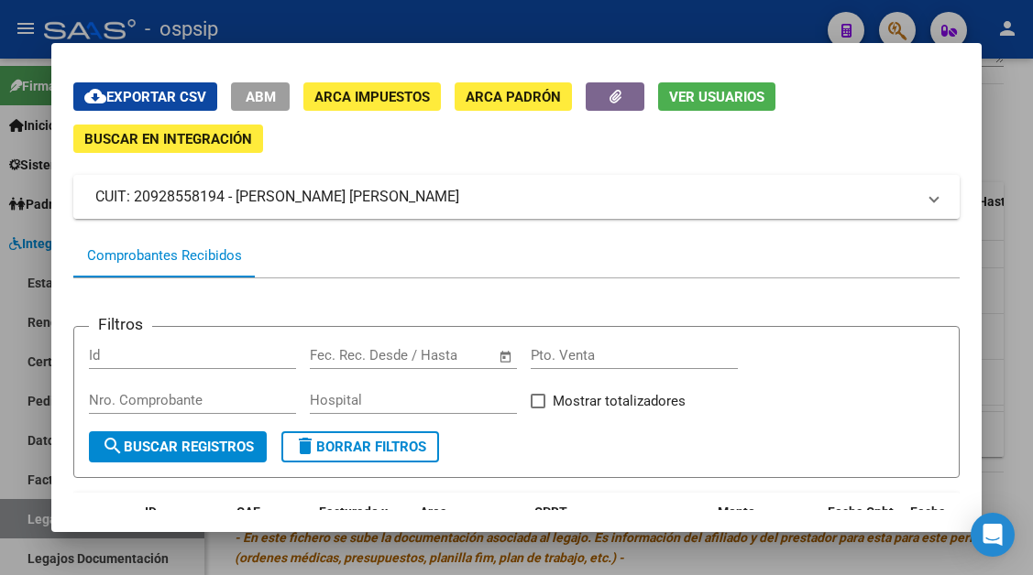
scroll to position [0, 0]
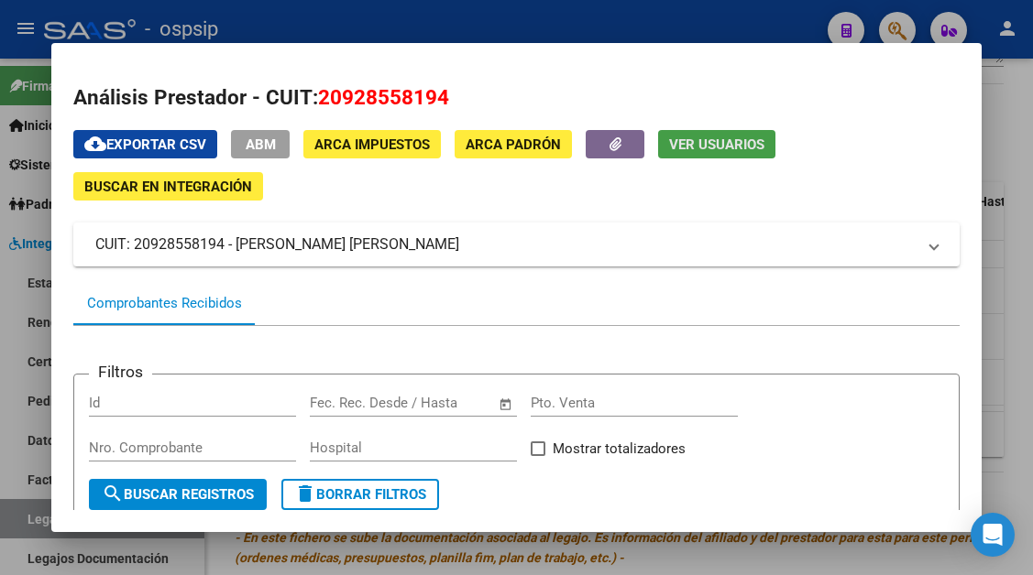
click at [734, 142] on span "Ver Usuarios" at bounding box center [716, 145] width 95 height 16
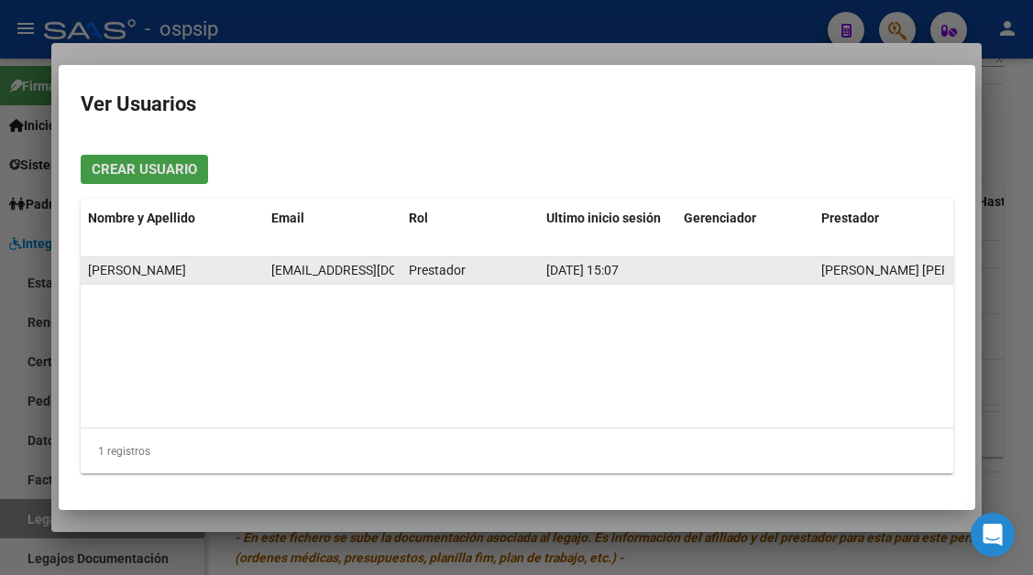
click at [327, 265] on span "[EMAIL_ADDRESS][DOMAIN_NAME]" at bounding box center [372, 270] width 203 height 15
copy span "[EMAIL_ADDRESS][DOMAIN_NAME]"
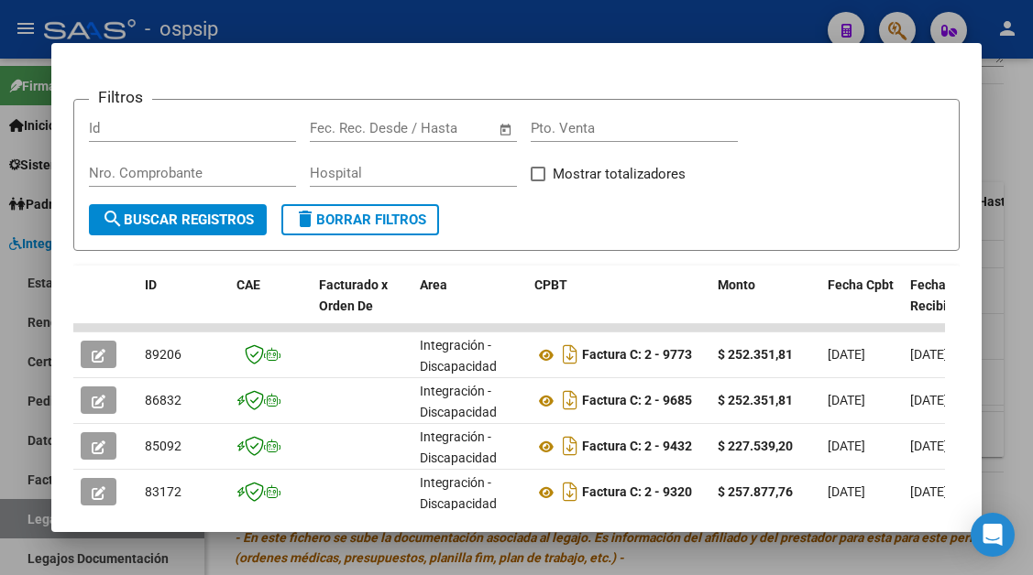
scroll to position [366, 0]
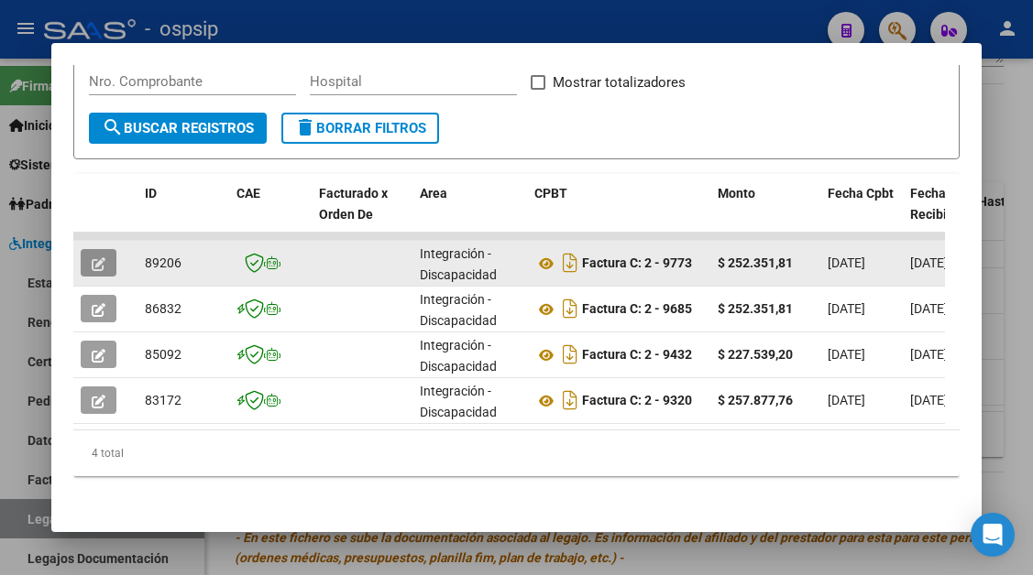
click at [93, 263] on icon "button" at bounding box center [99, 264] width 14 height 14
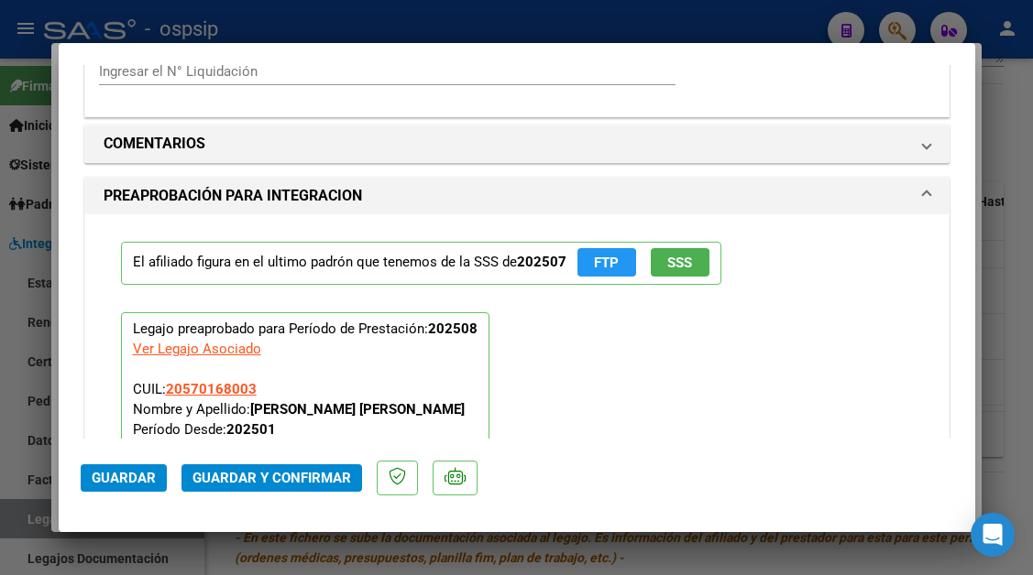
scroll to position [1557, 0]
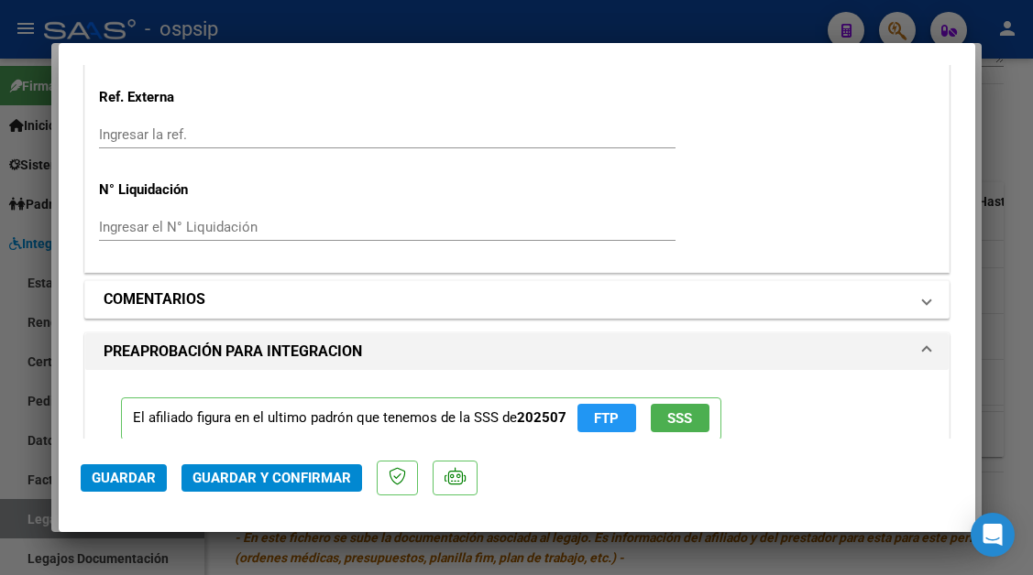
click at [903, 304] on span "COMENTARIOS" at bounding box center [513, 300] width 819 height 22
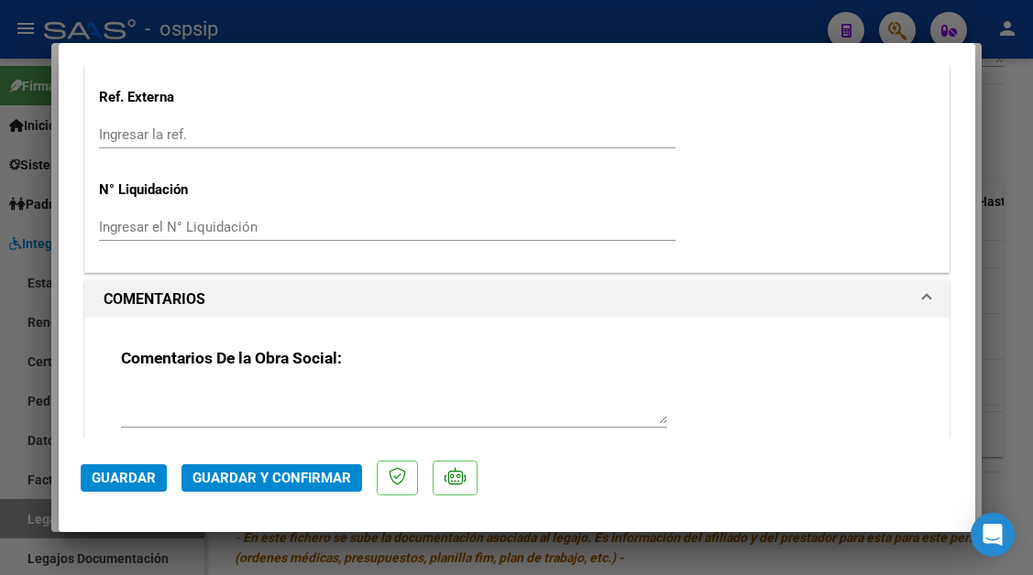
click at [194, 385] on div at bounding box center [394, 406] width 546 height 44
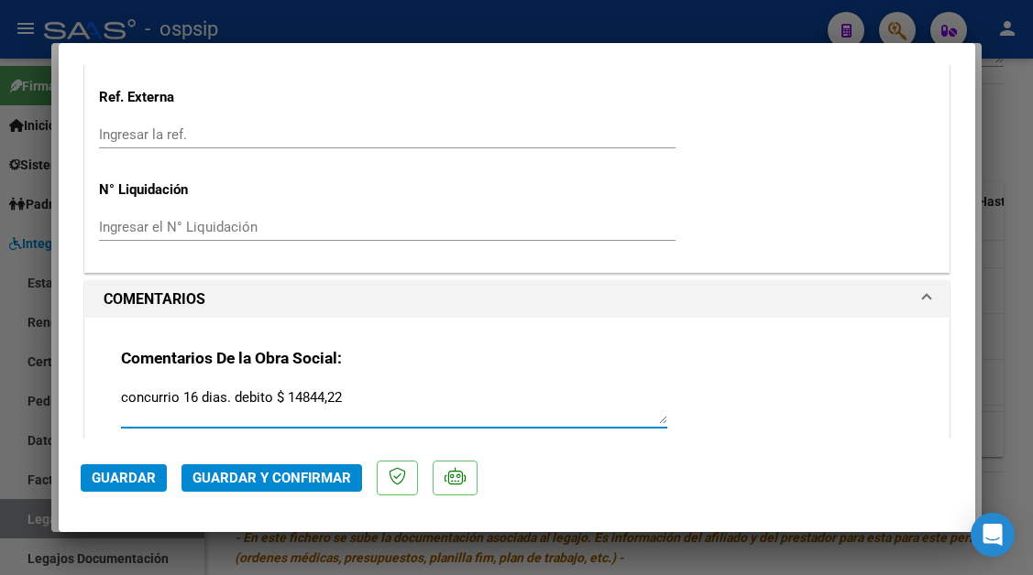
type textarea "concurrio 16 dias. debito $ 14844,22"
click at [237, 477] on span "Guardar y Confirmar" at bounding box center [271, 478] width 158 height 16
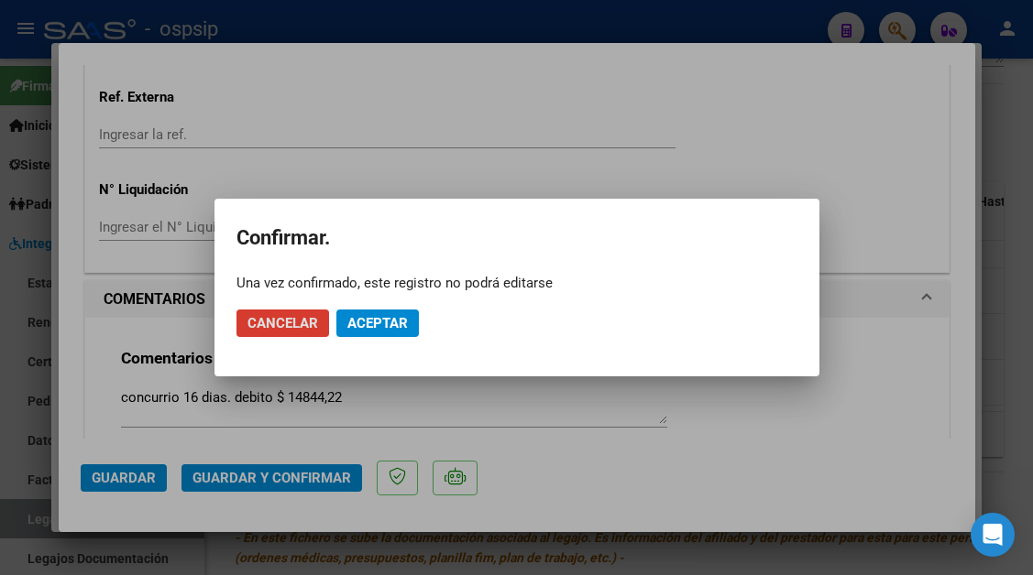
click at [358, 325] on span "Aceptar" at bounding box center [377, 323] width 60 height 16
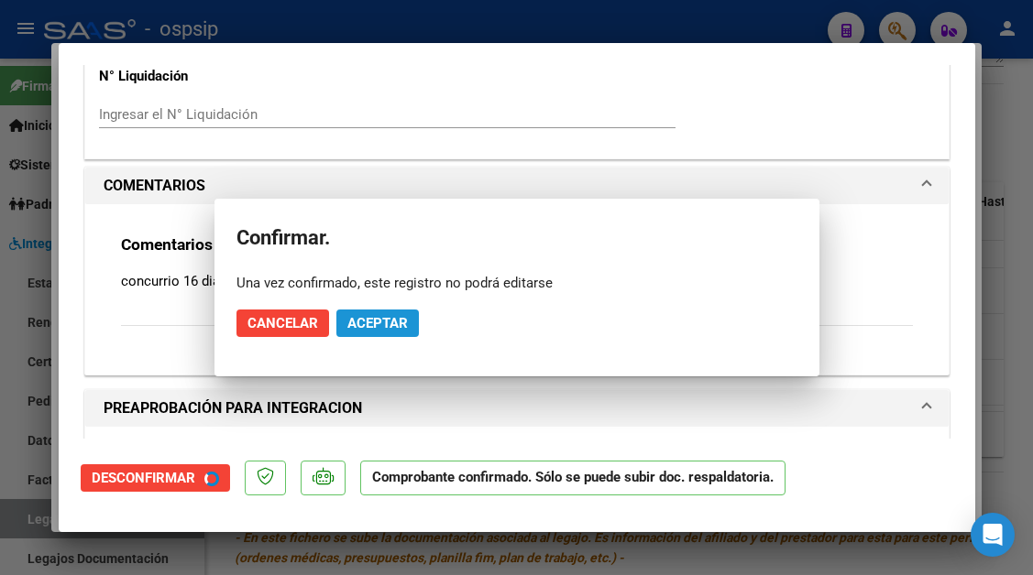
scroll to position [1444, 0]
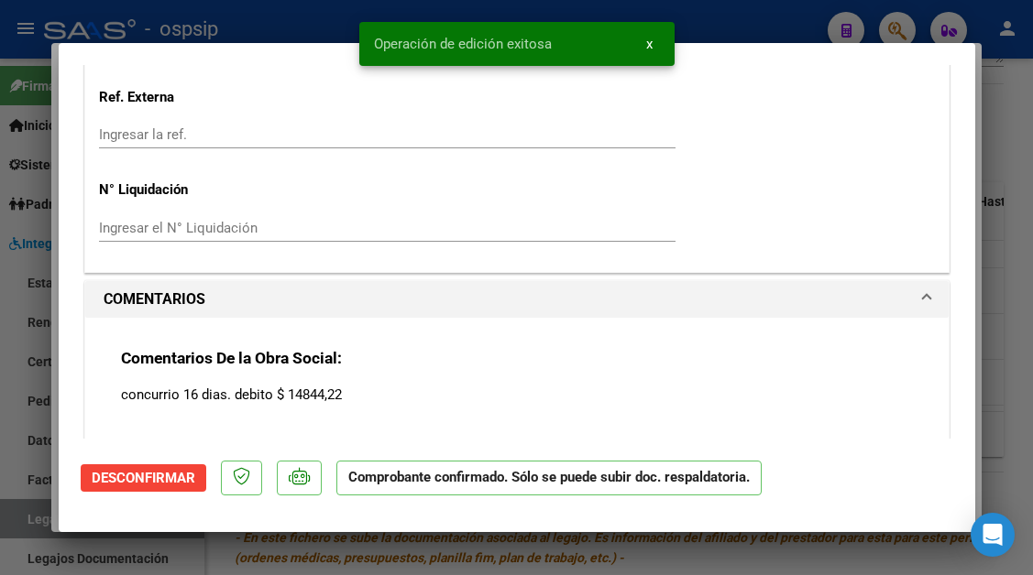
click at [25, 516] on div at bounding box center [516, 287] width 1033 height 575
type input "$ 0,00"
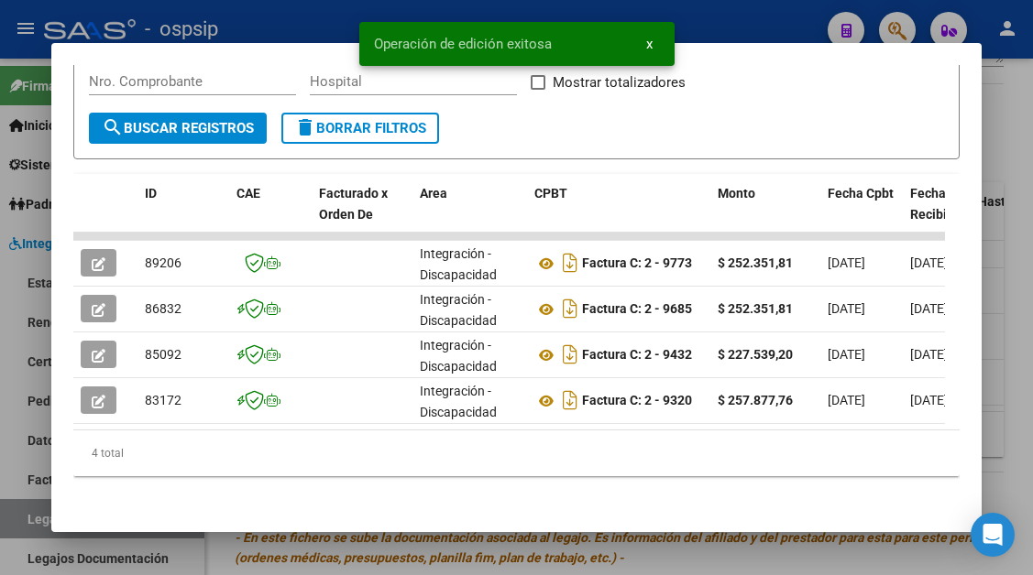
click at [25, 516] on div at bounding box center [516, 287] width 1033 height 575
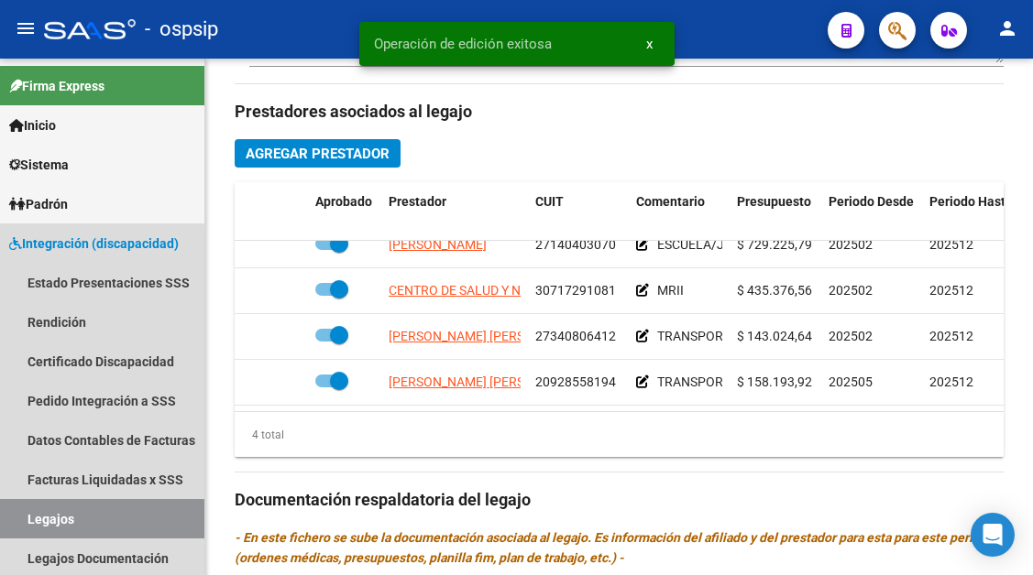
click at [25, 516] on link "Legajos" at bounding box center [102, 518] width 204 height 39
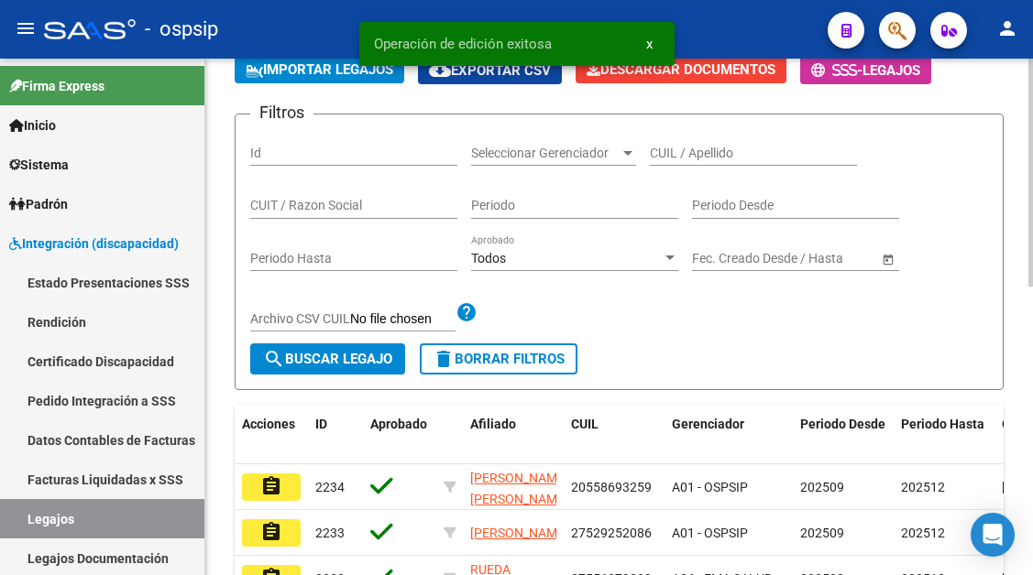
scroll to position [655, 0]
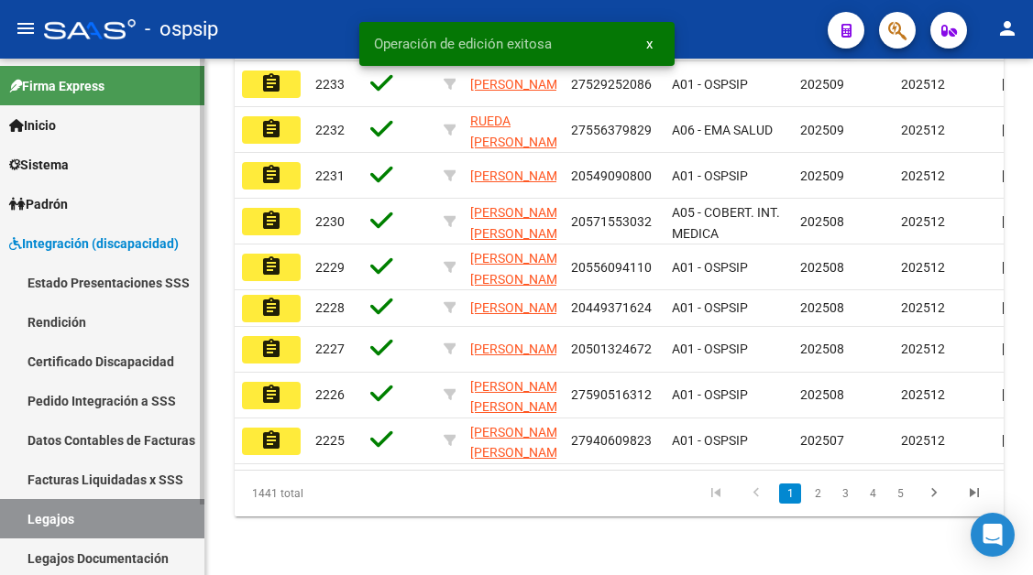
click at [54, 525] on link "Legajos" at bounding box center [102, 518] width 204 height 39
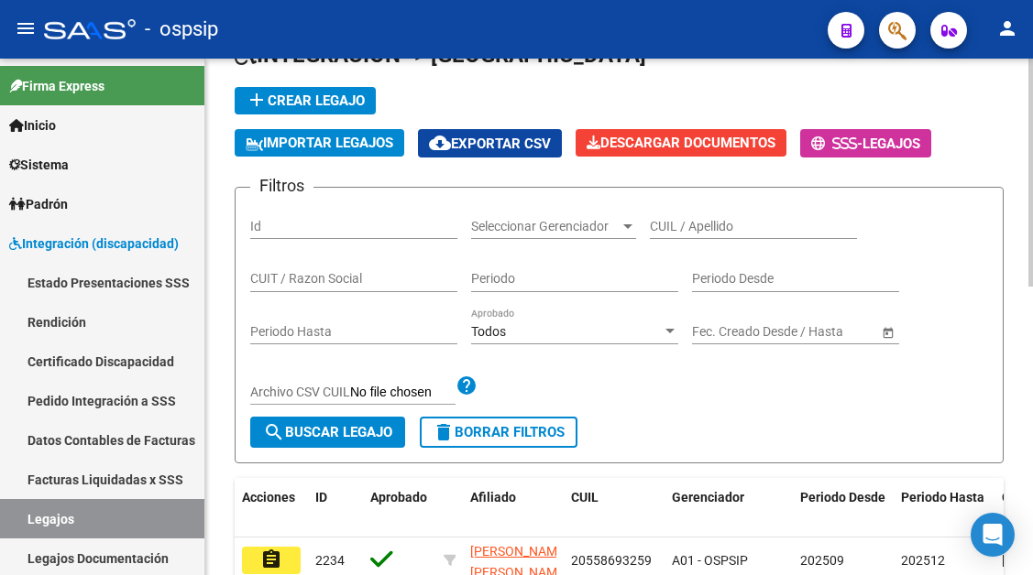
scroll to position [105, 0]
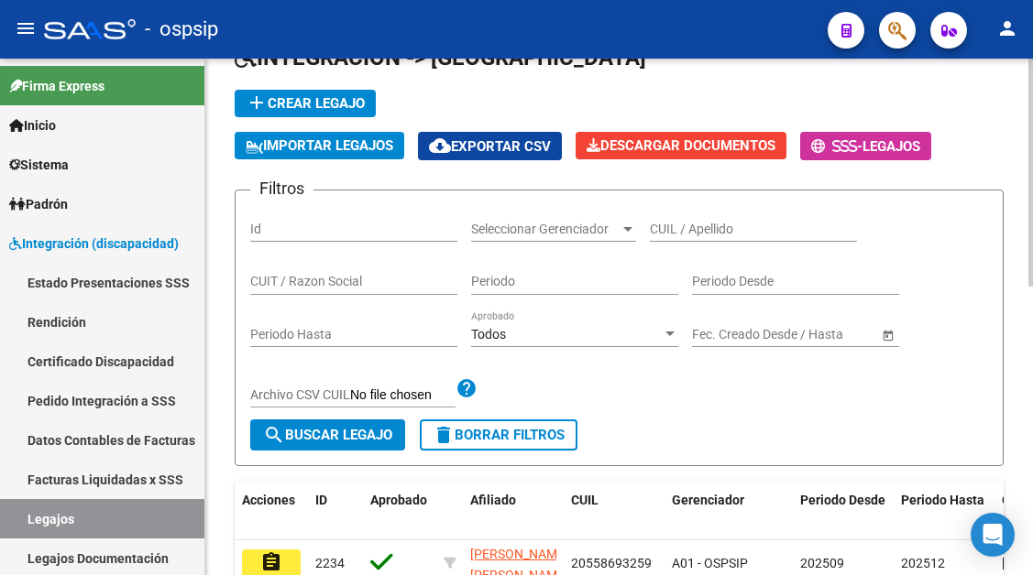
click at [720, 229] on input "CUIL / Apellido" at bounding box center [753, 230] width 207 height 16
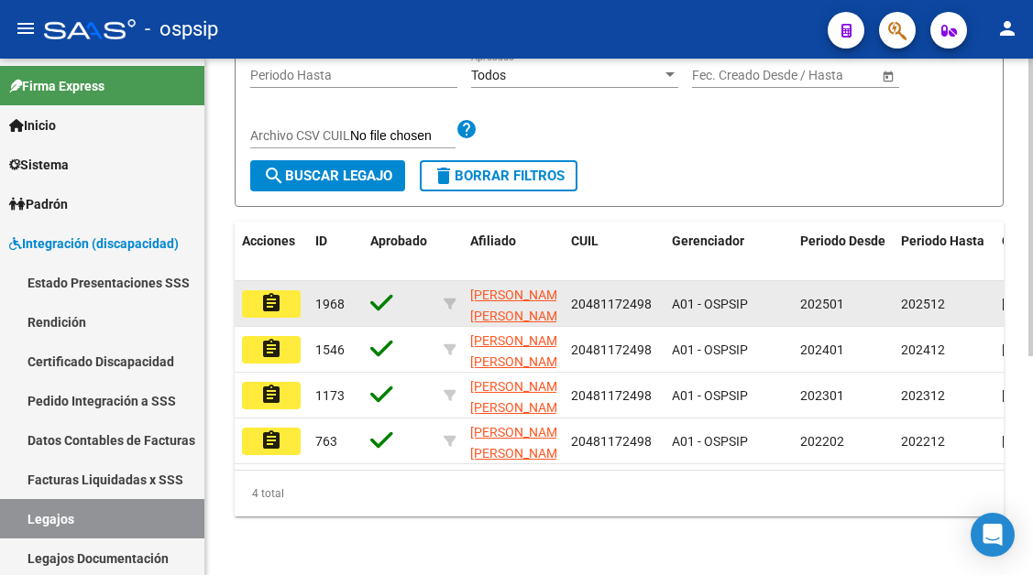
type input "48117249"
click at [280, 292] on mat-icon "assignment" at bounding box center [271, 303] width 22 height 22
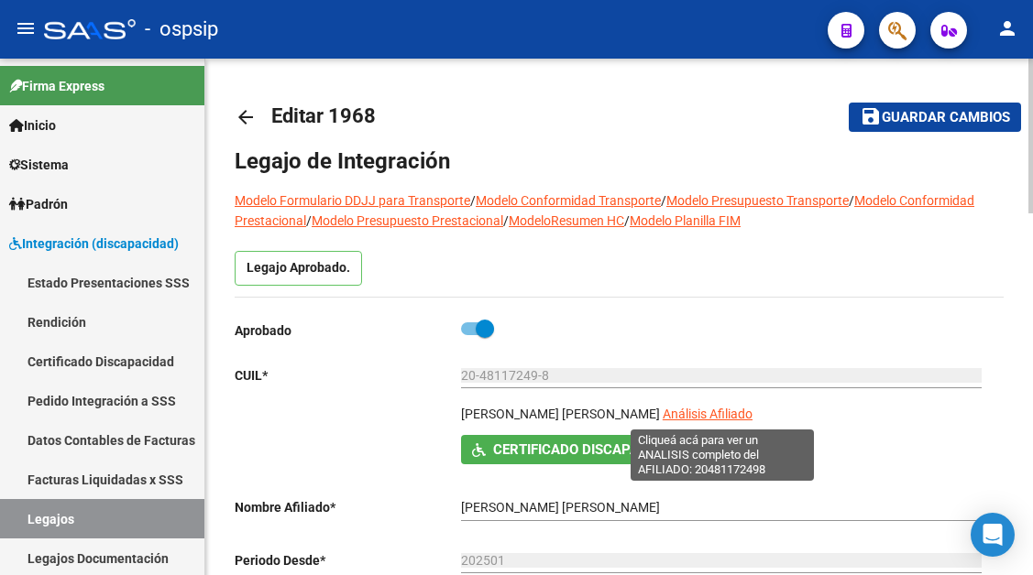
click at [732, 408] on span "Análisis Afiliado" at bounding box center [707, 414] width 90 height 15
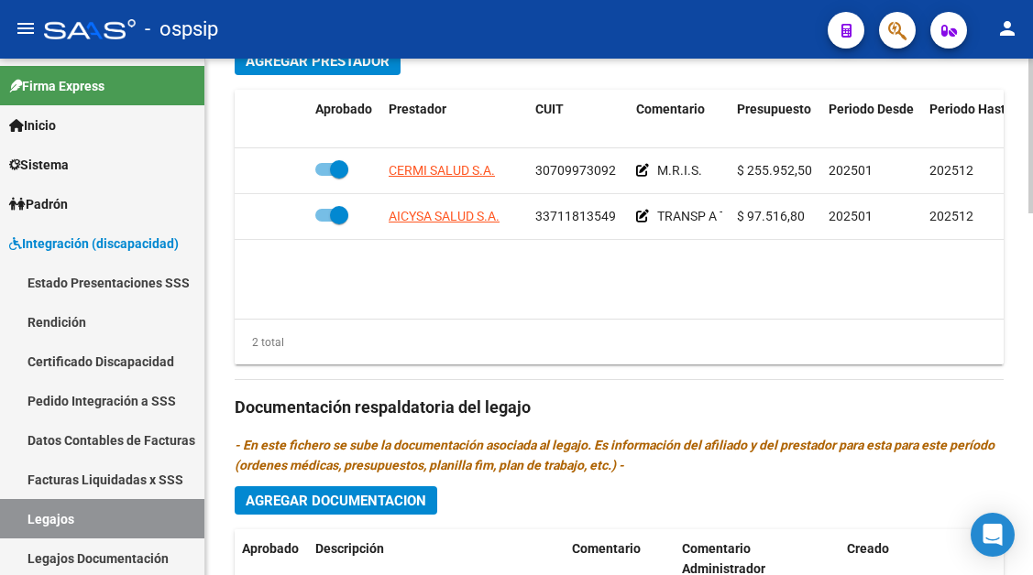
scroll to position [916, 0]
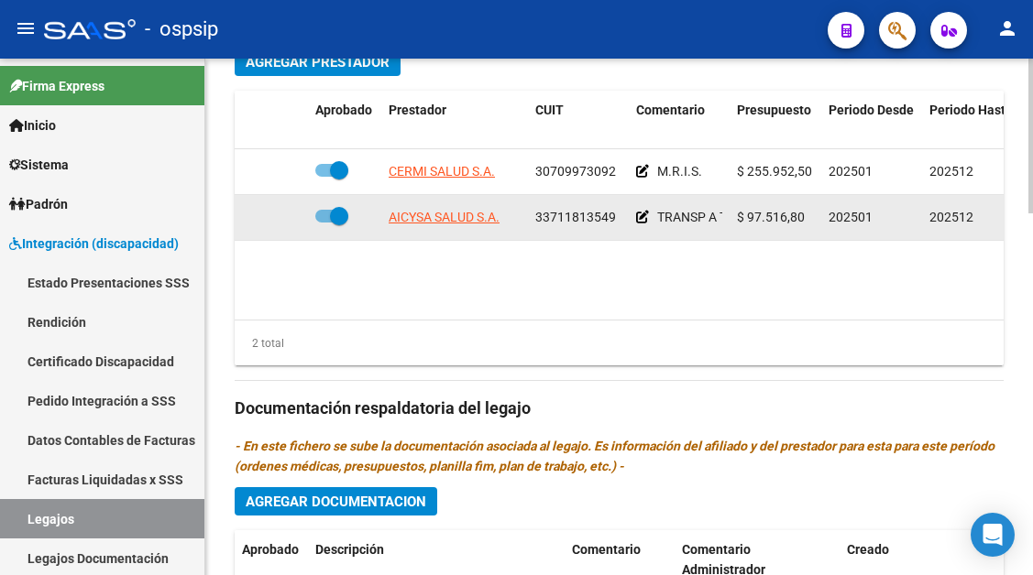
click at [436, 224] on span "AICYSA SALUD S.A." at bounding box center [443, 217] width 111 height 15
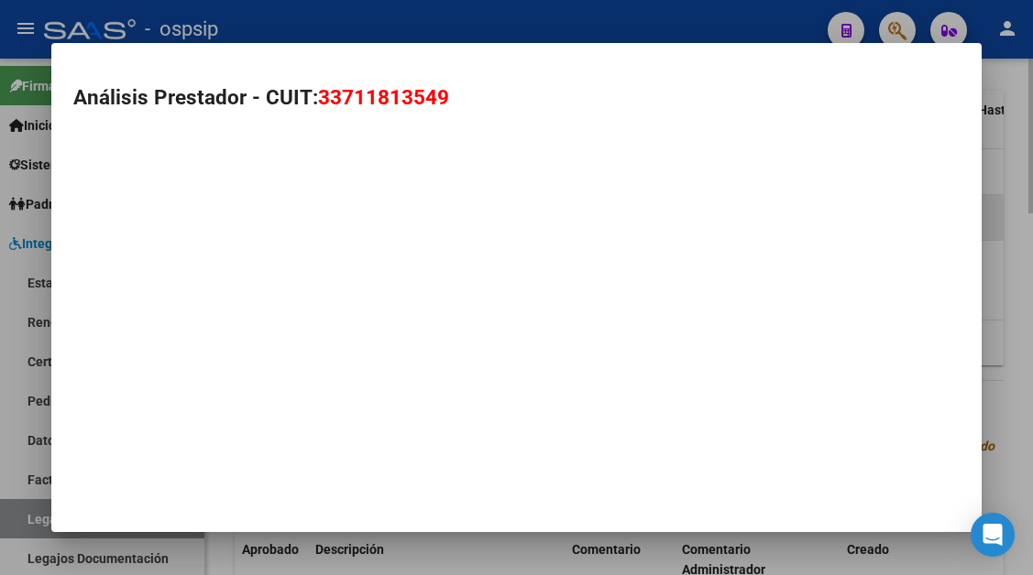
type textarea "33711813549"
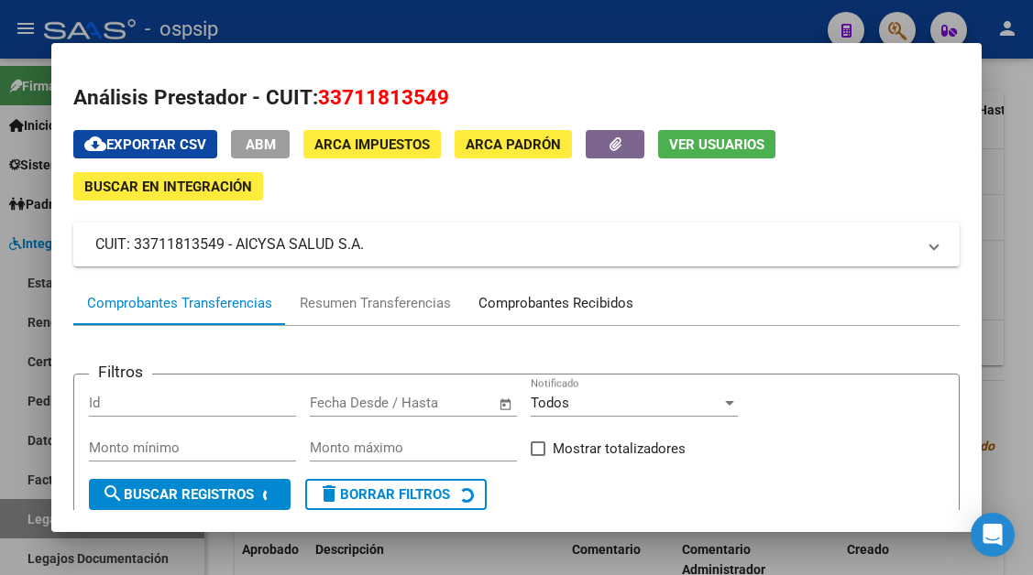
click at [530, 305] on div "Comprobantes Recibidos" at bounding box center [555, 303] width 155 height 21
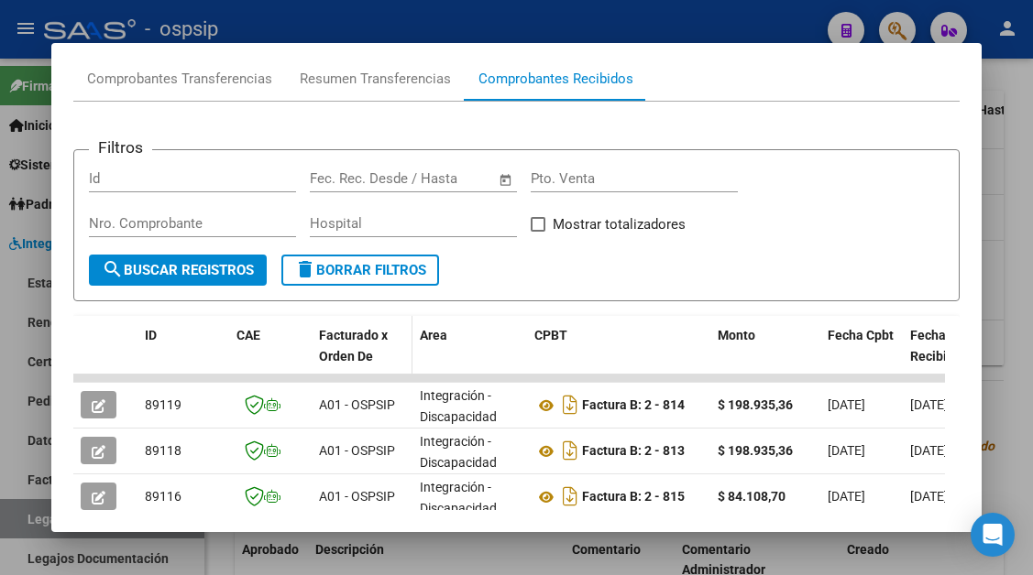
scroll to position [267, 0]
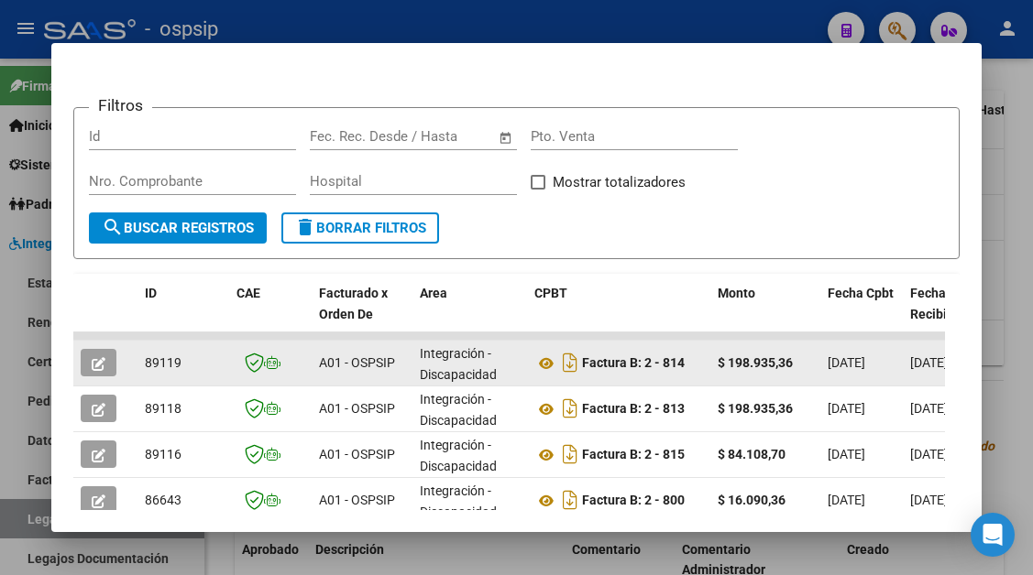
click at [73, 368] on datatable-body-cell at bounding box center [105, 363] width 64 height 45
click at [91, 363] on button "button" at bounding box center [99, 362] width 36 height 27
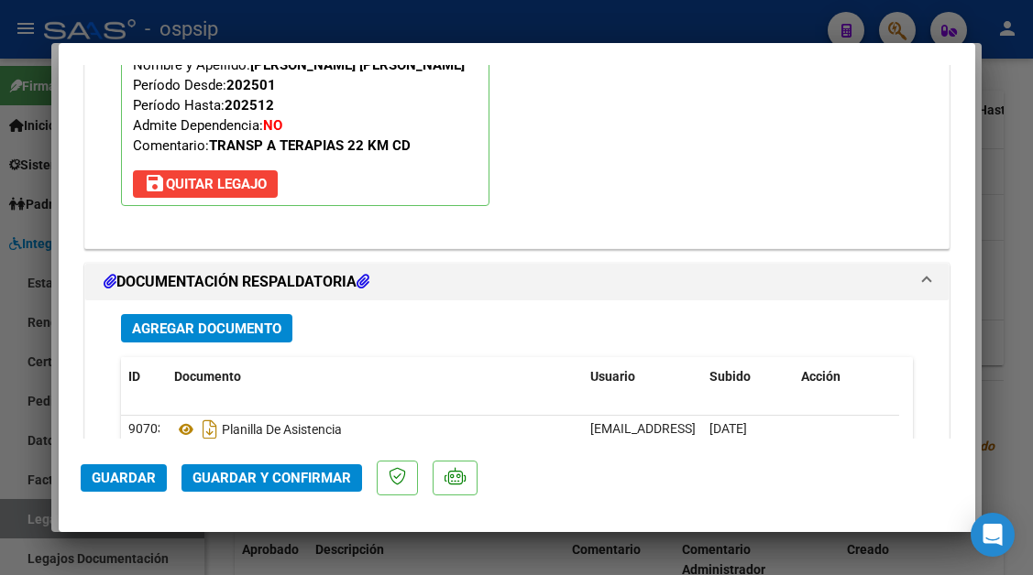
scroll to position [2309, 0]
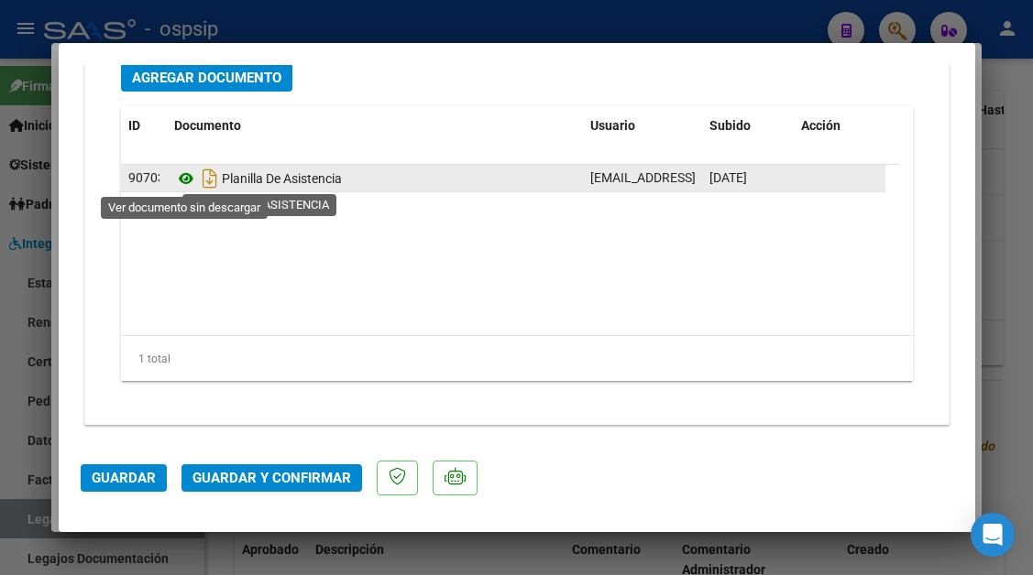
click at [188, 181] on icon at bounding box center [186, 179] width 24 height 22
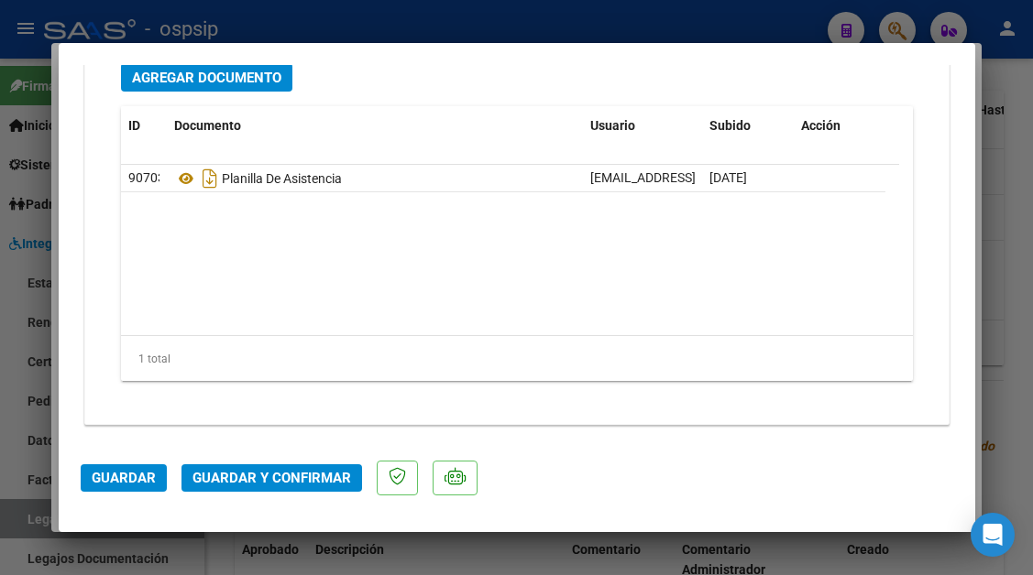
click at [30, 527] on div at bounding box center [516, 287] width 1033 height 575
type input "$ 0,00"
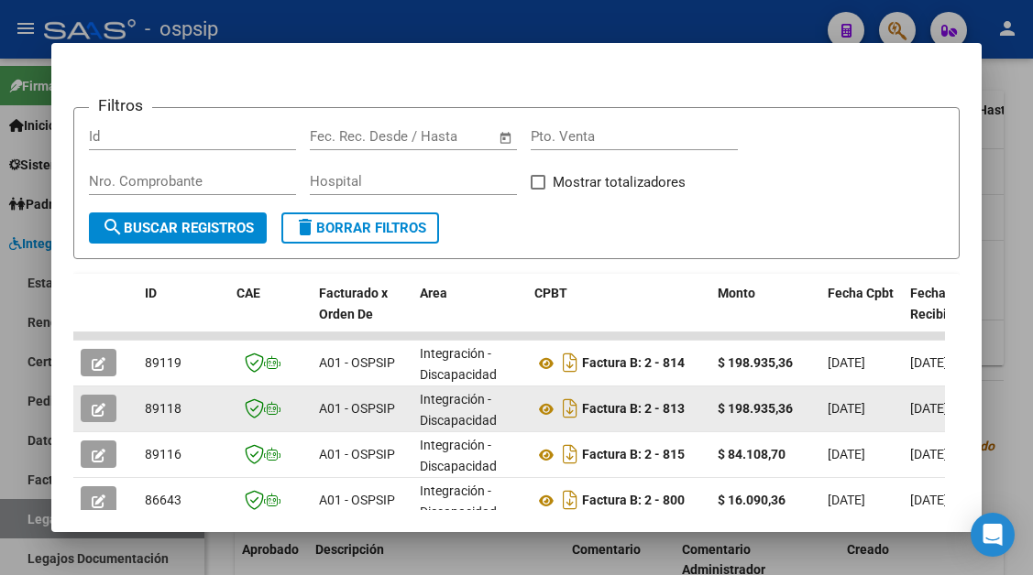
click at [109, 412] on button "button" at bounding box center [99, 408] width 36 height 27
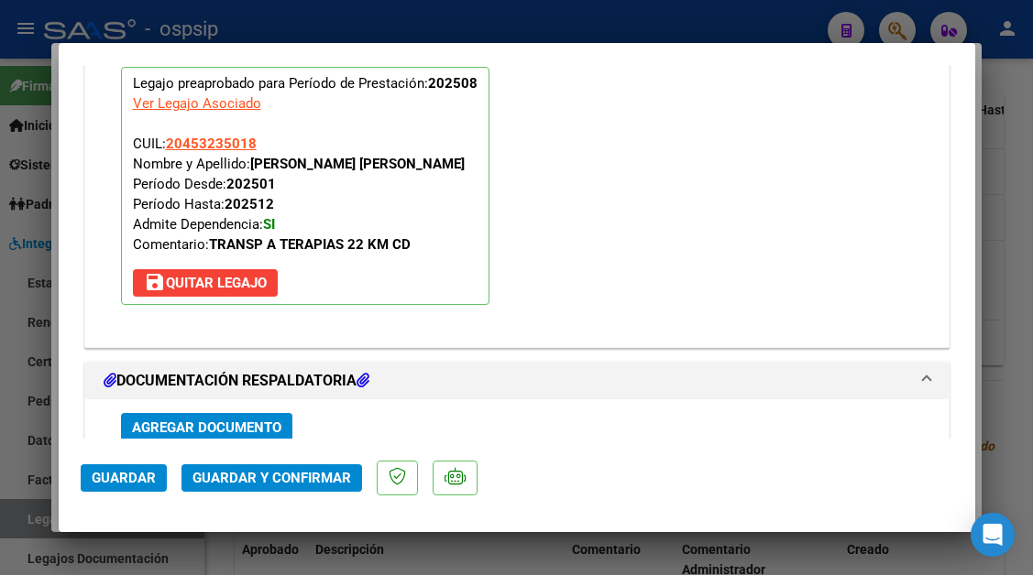
scroll to position [2309, 0]
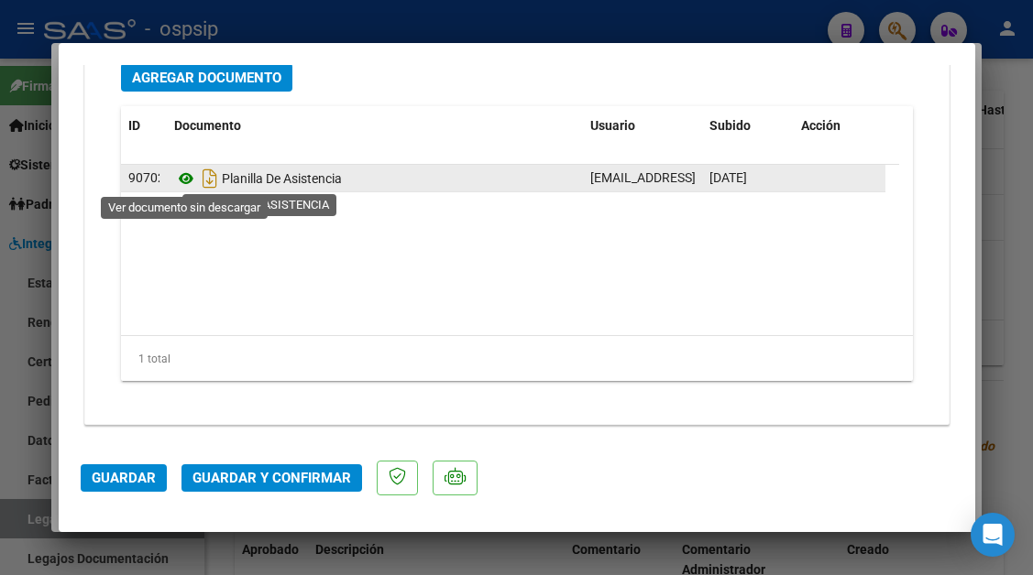
click at [189, 180] on icon at bounding box center [186, 179] width 24 height 22
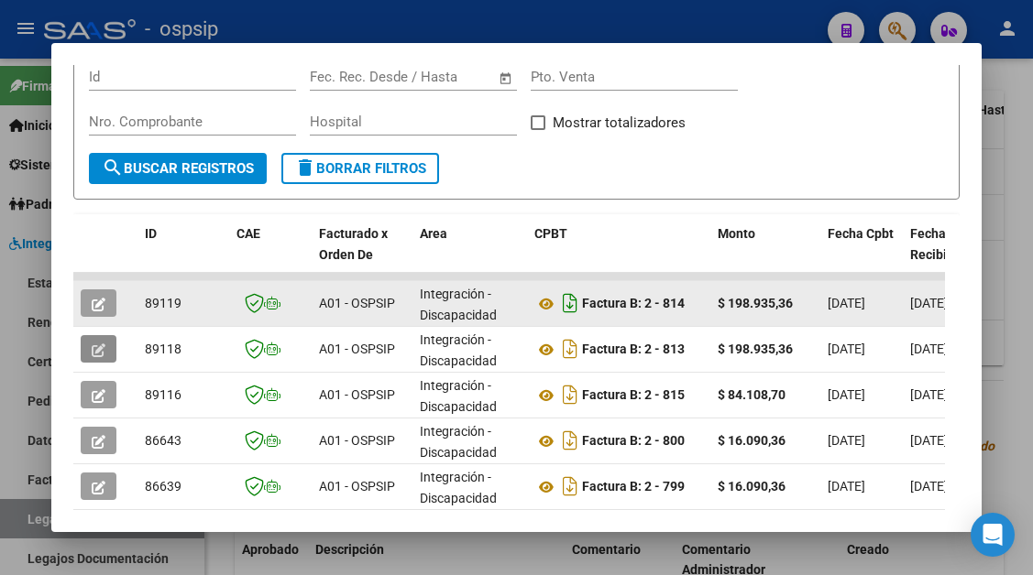
scroll to position [358, 0]
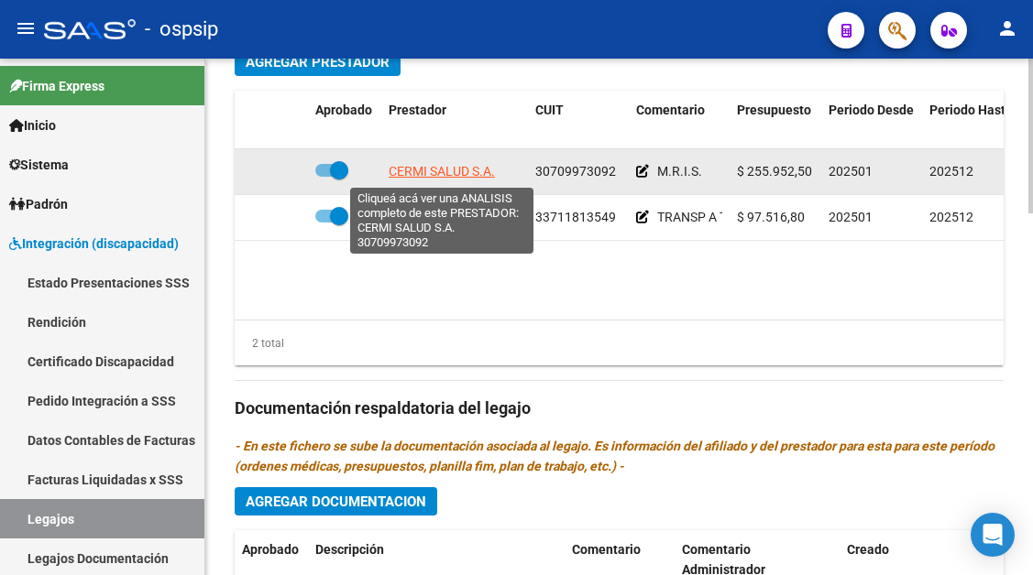
click at [454, 174] on span "CERMI SALUD S.A." at bounding box center [441, 171] width 106 height 15
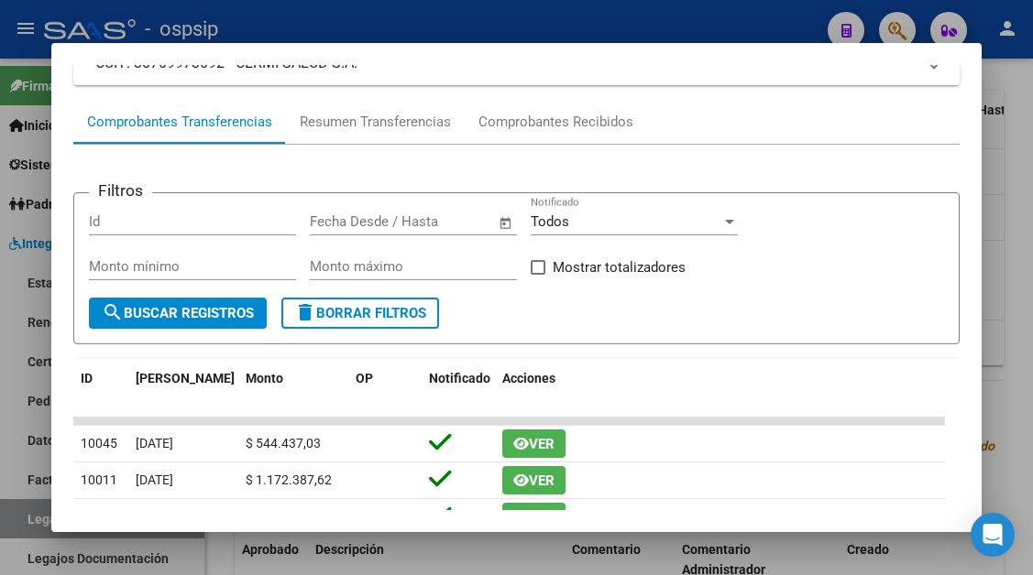
scroll to position [183, 0]
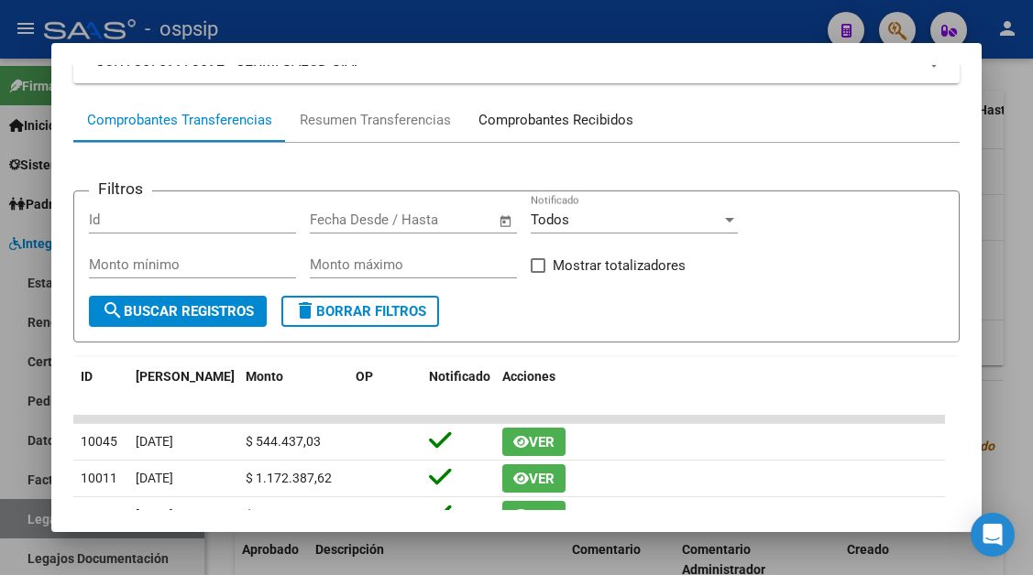
click at [550, 128] on div "Comprobantes Recibidos" at bounding box center [555, 120] width 155 height 21
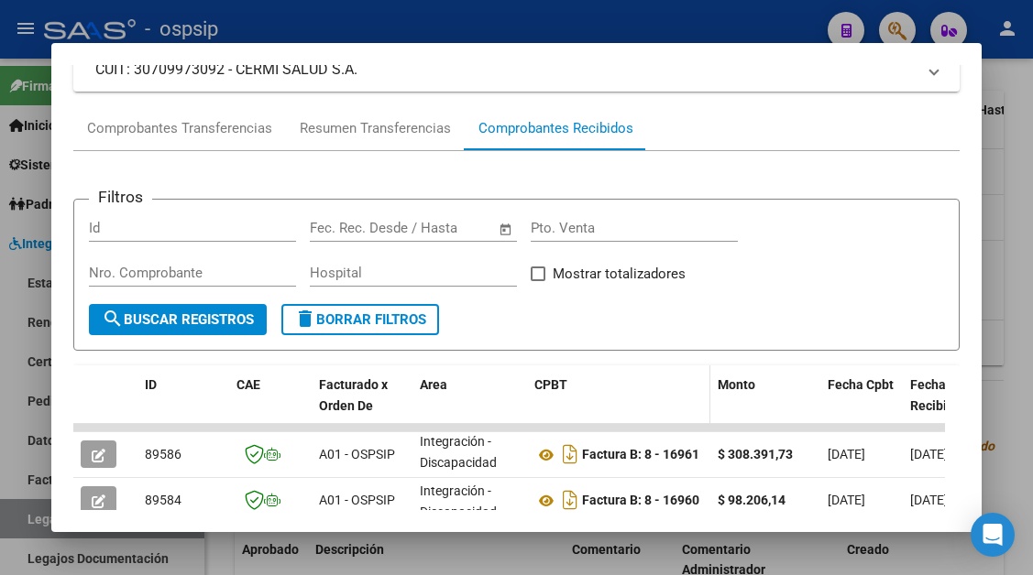
scroll to position [358, 0]
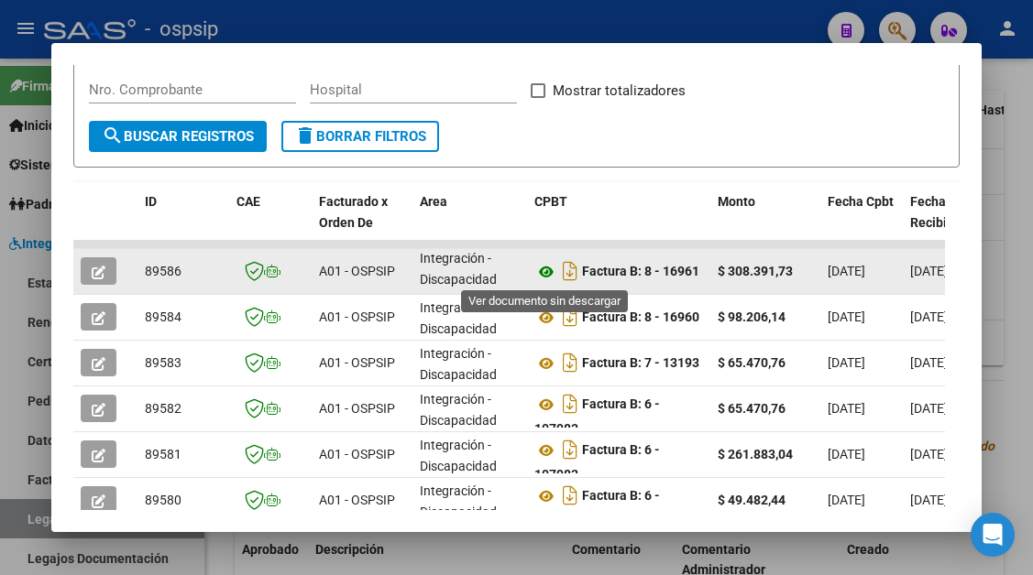
click at [548, 267] on icon at bounding box center [546, 272] width 24 height 22
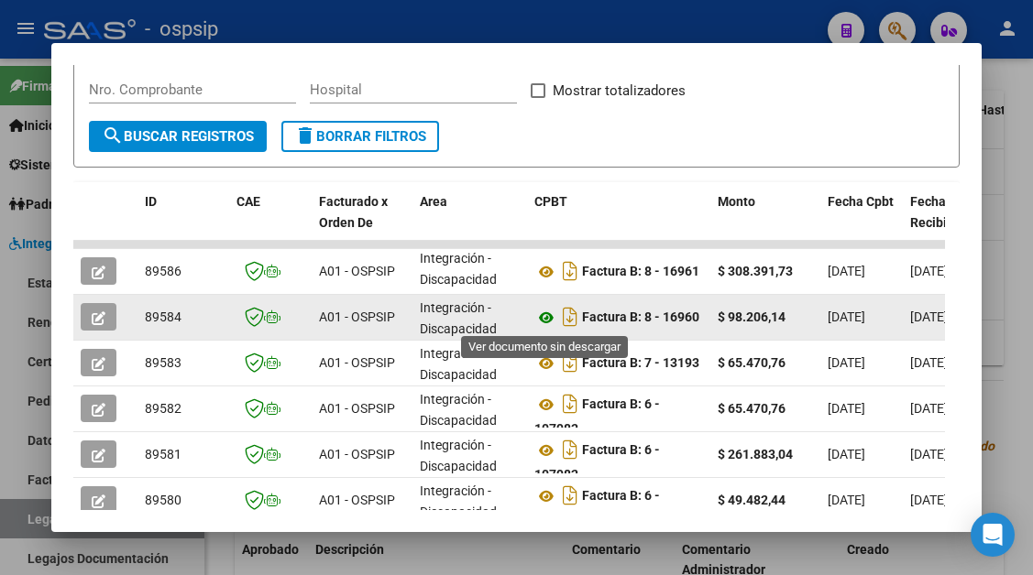
click at [546, 322] on icon at bounding box center [546, 318] width 24 height 22
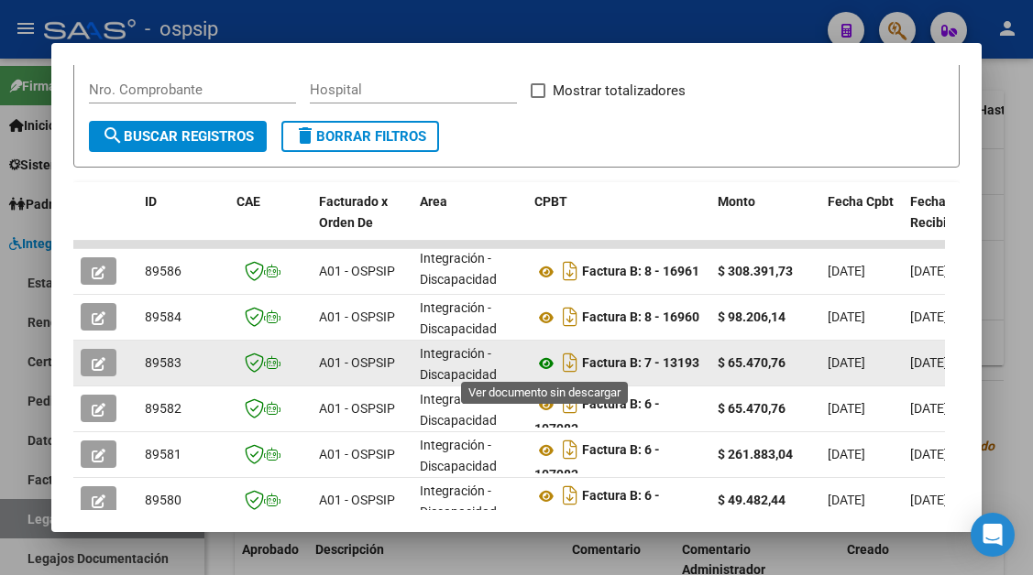
click at [556, 366] on icon at bounding box center [546, 364] width 24 height 22
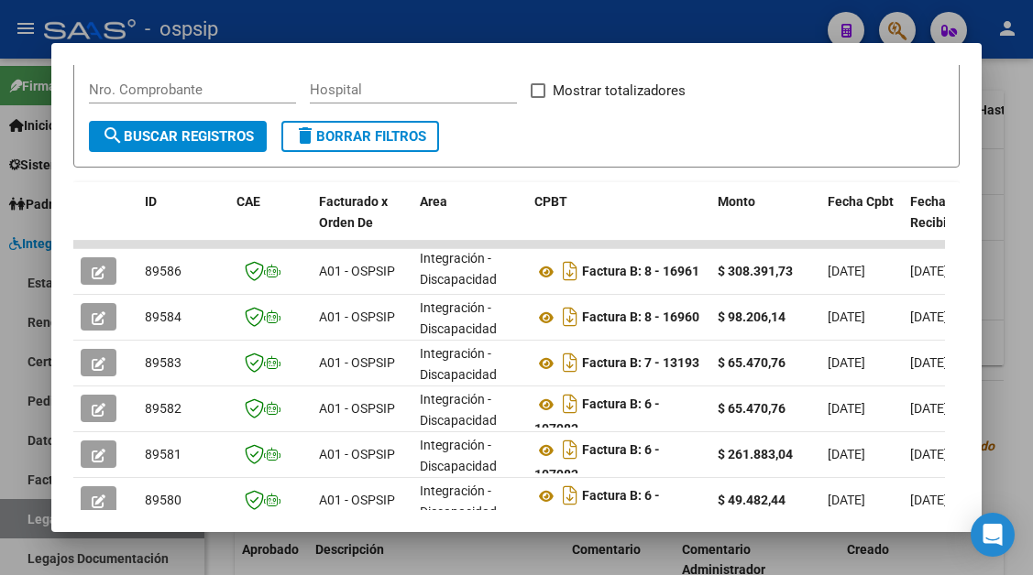
click at [24, 517] on div at bounding box center [516, 287] width 1033 height 575
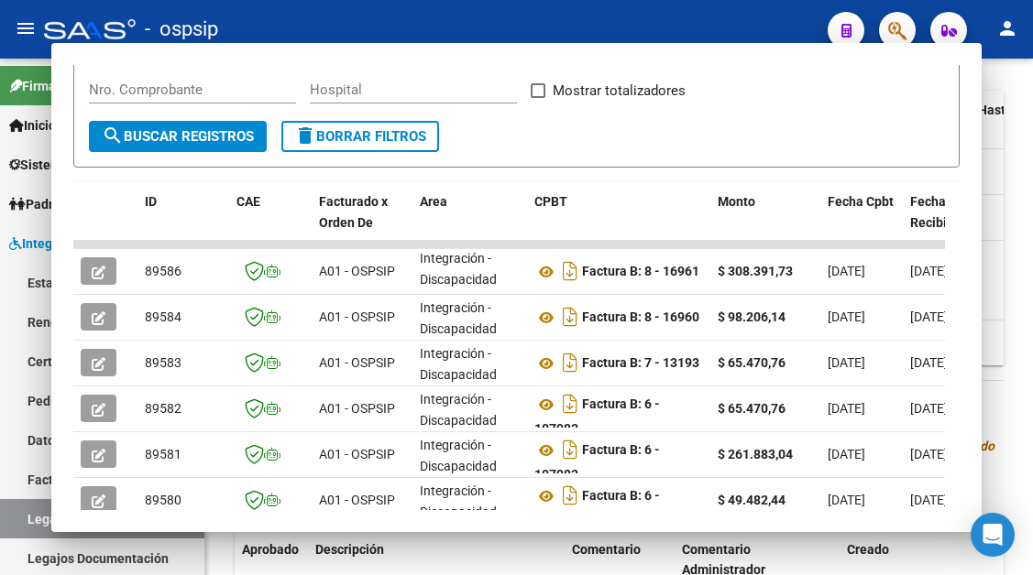
click at [24, 517] on link "Legajos" at bounding box center [102, 518] width 204 height 39
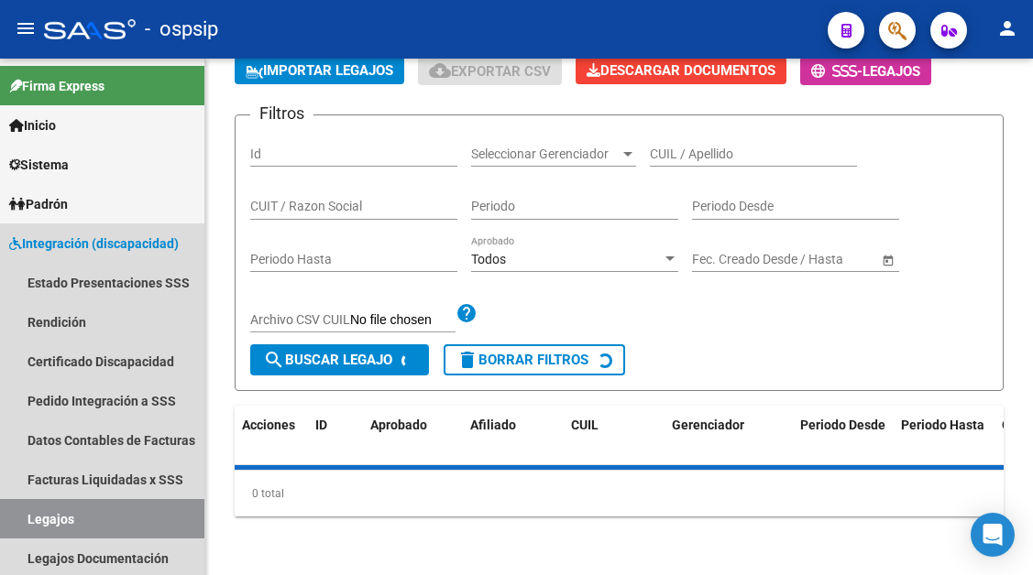
click at [24, 517] on link "Legajos" at bounding box center [102, 518] width 204 height 39
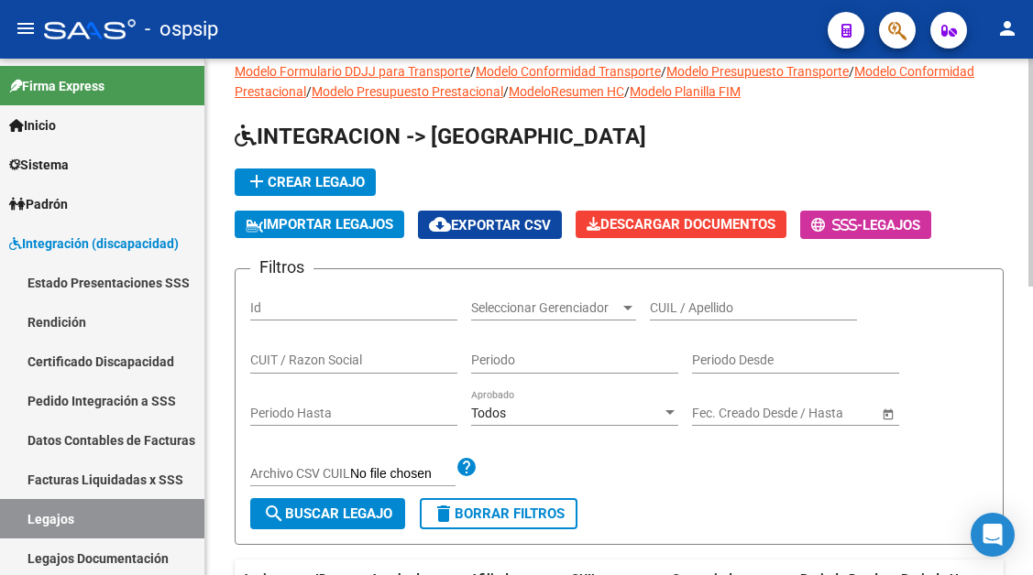
scroll to position [14, 0]
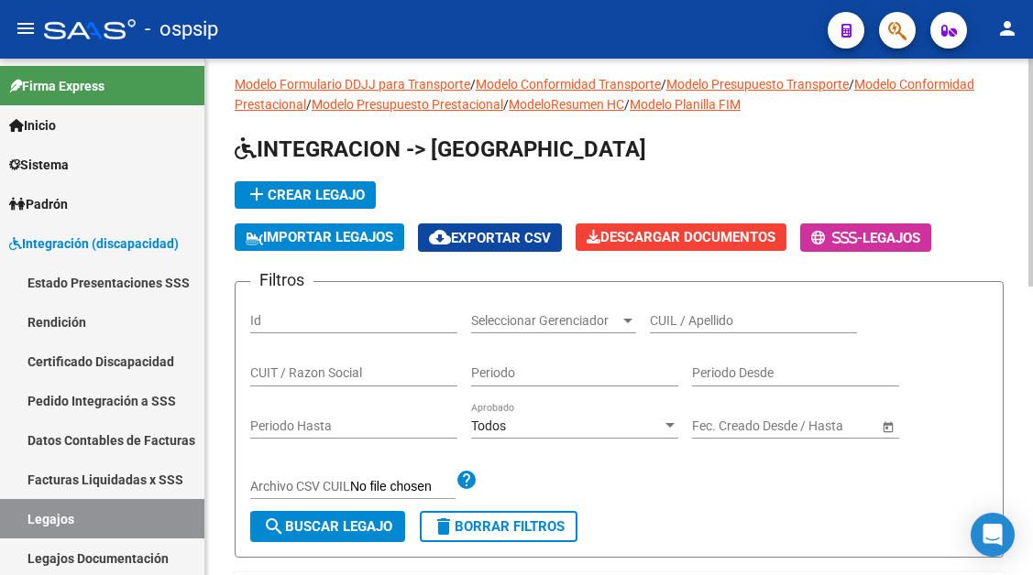
click at [680, 321] on input "CUIL / Apellido" at bounding box center [753, 321] width 207 height 16
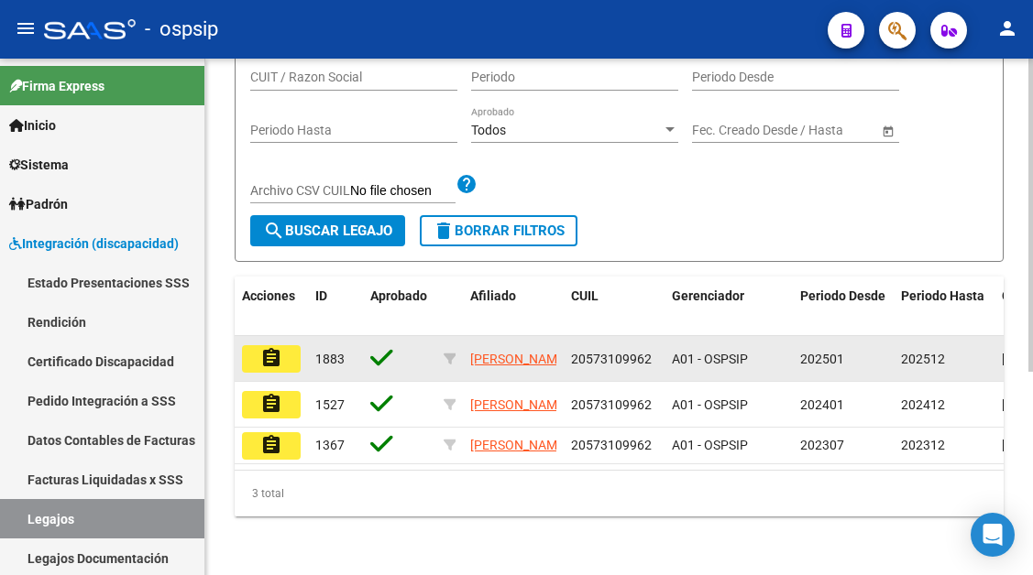
scroll to position [334, 0]
click at [272, 347] on mat-icon "assignment" at bounding box center [271, 358] width 22 height 22
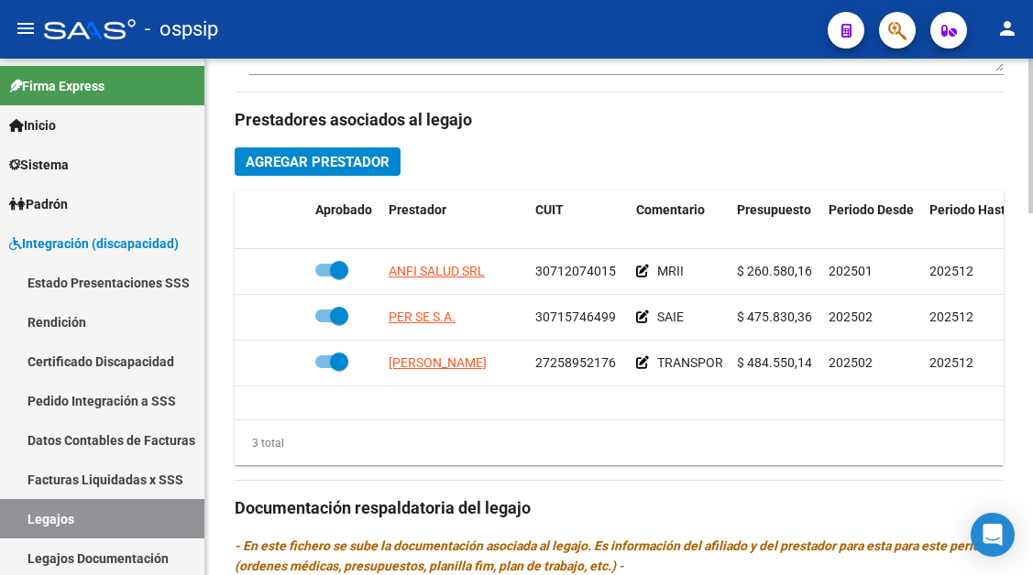
scroll to position [825, 0]
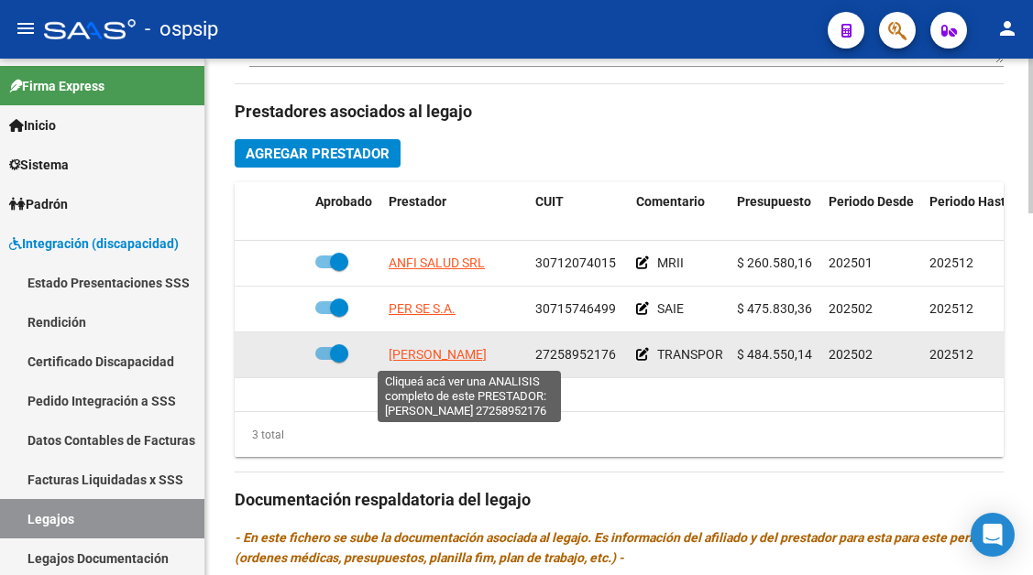
click at [440, 355] on span "[PERSON_NAME]" at bounding box center [437, 354] width 98 height 15
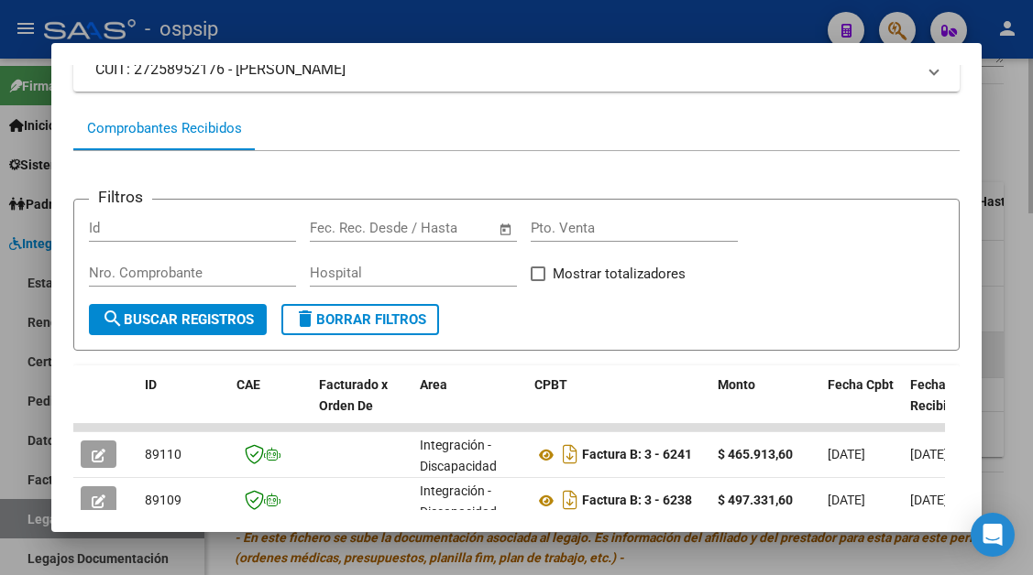
scroll to position [267, 0]
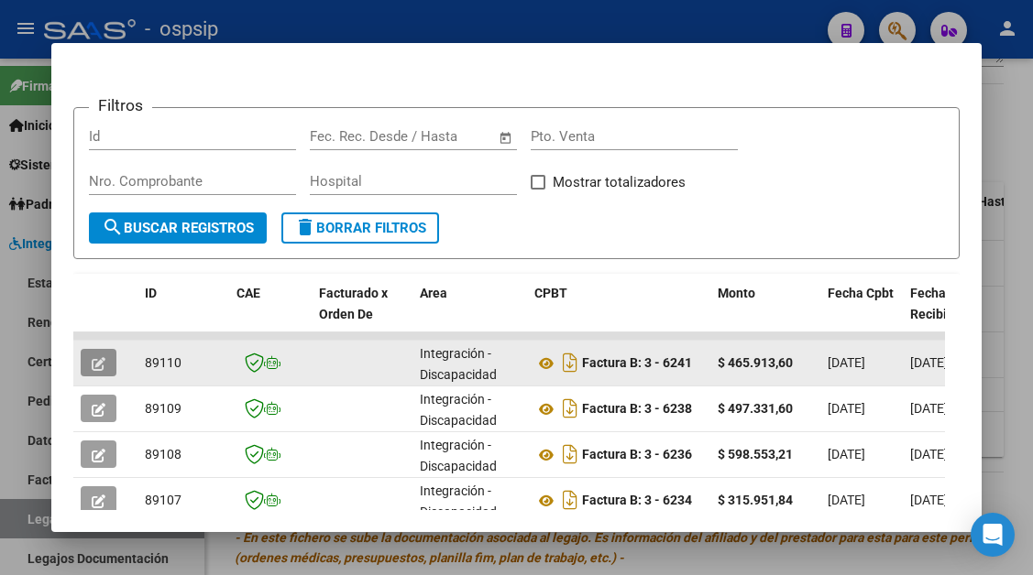
click at [107, 359] on button "button" at bounding box center [99, 362] width 36 height 27
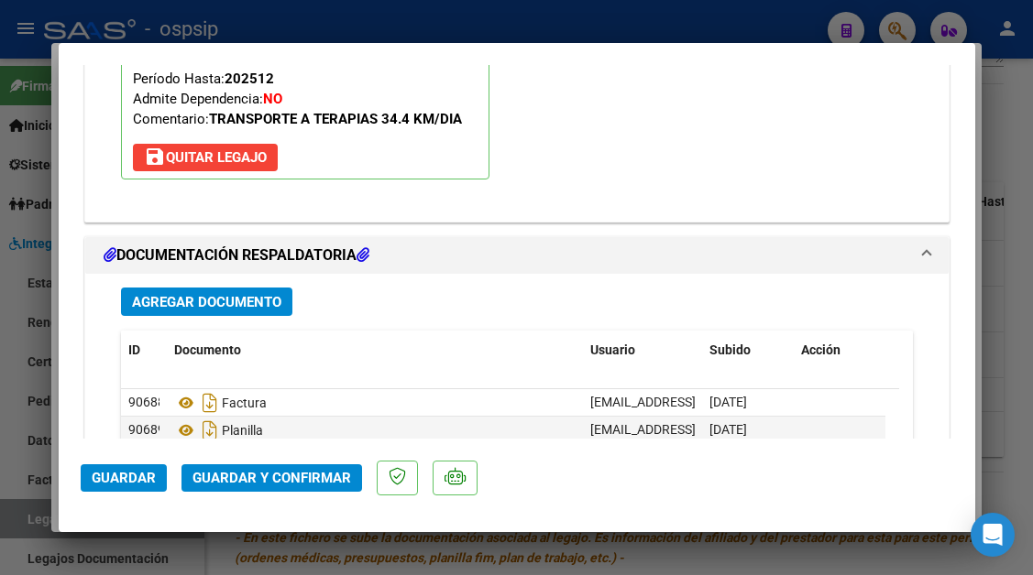
scroll to position [2234, 0]
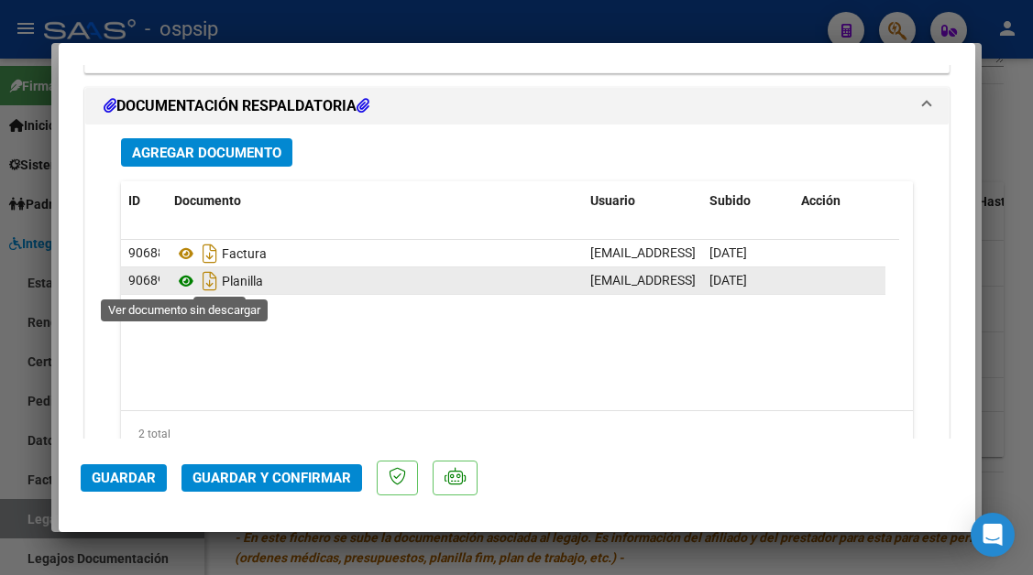
click at [177, 282] on icon at bounding box center [186, 281] width 24 height 22
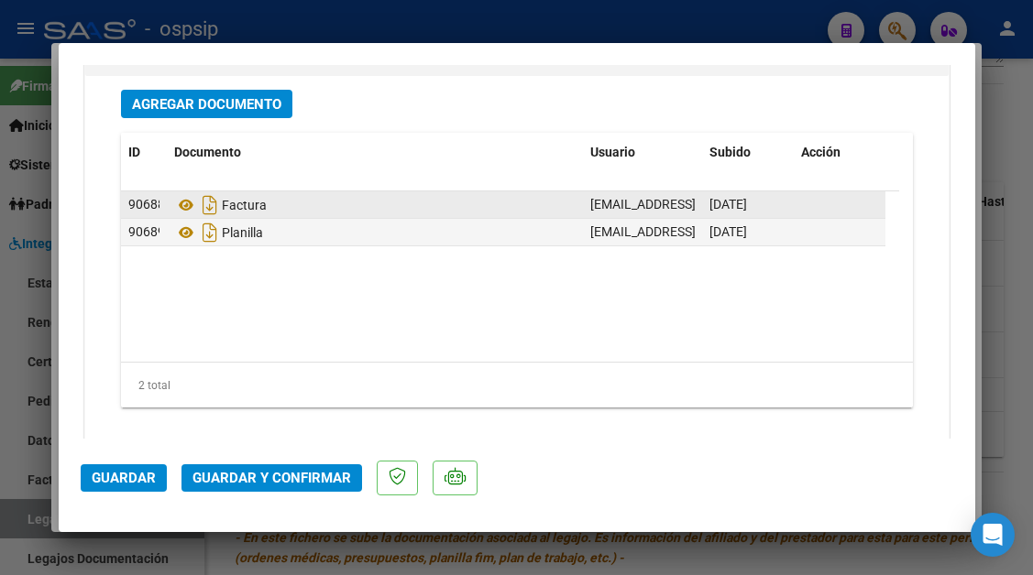
scroll to position [2309, 0]
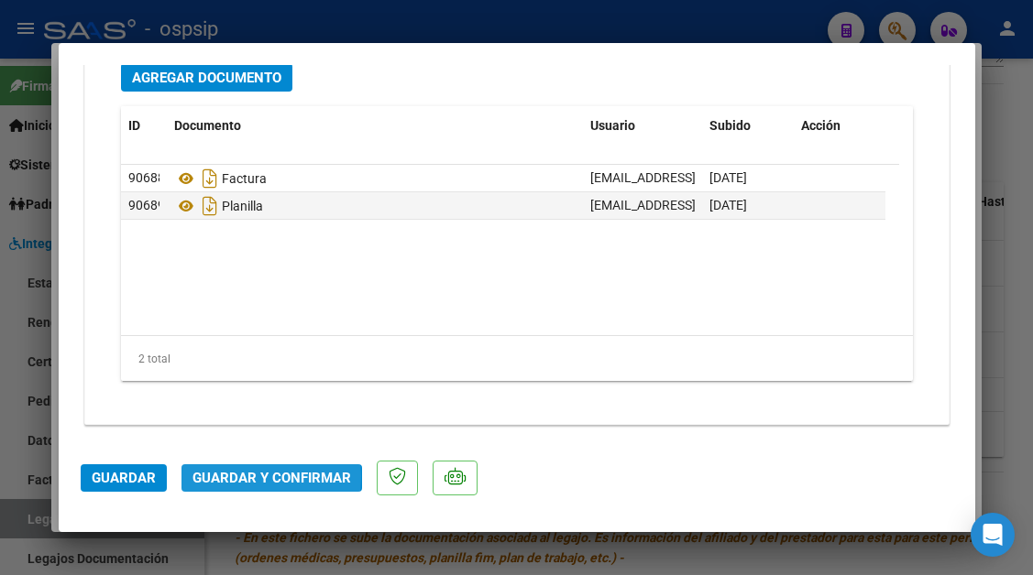
click at [243, 476] on span "Guardar y Confirmar" at bounding box center [271, 478] width 158 height 16
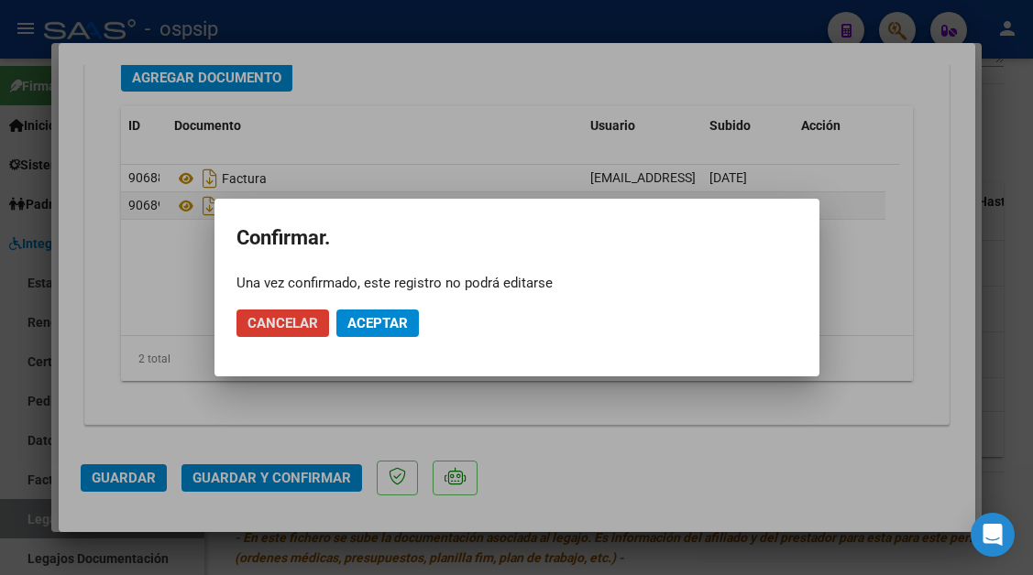
click at [374, 324] on span "Aceptar" at bounding box center [377, 323] width 60 height 16
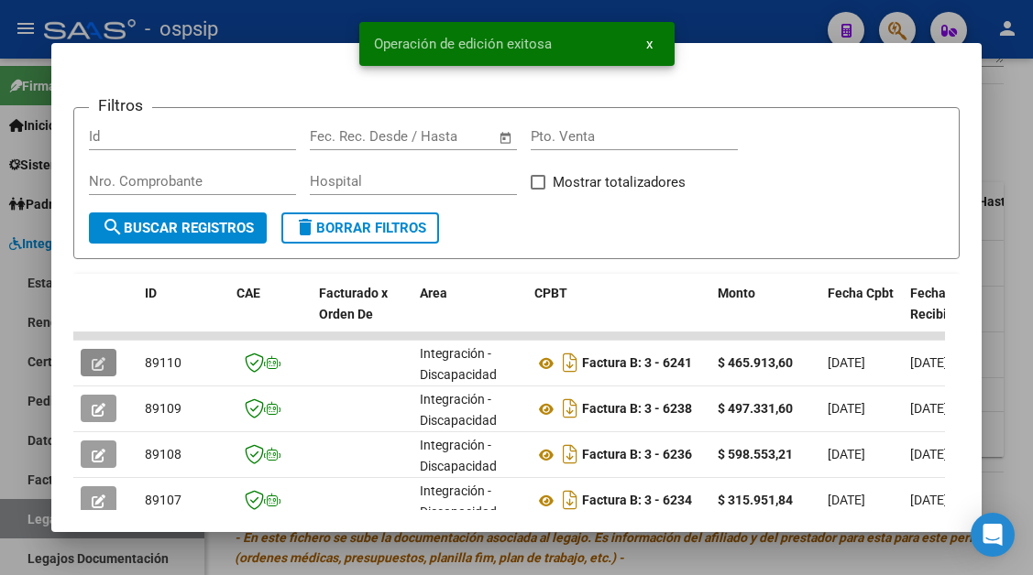
scroll to position [358, 0]
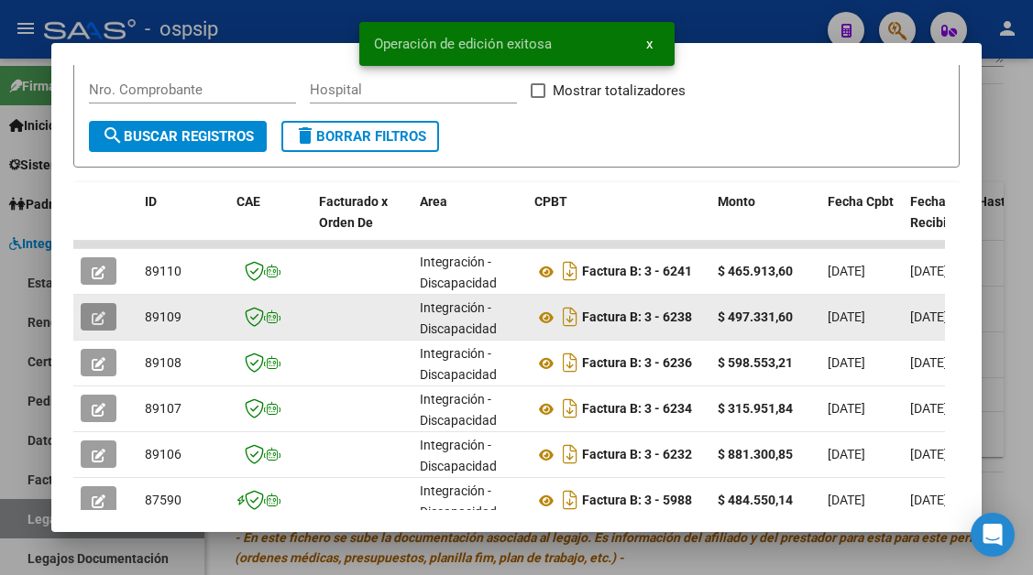
click at [110, 316] on button "button" at bounding box center [99, 316] width 36 height 27
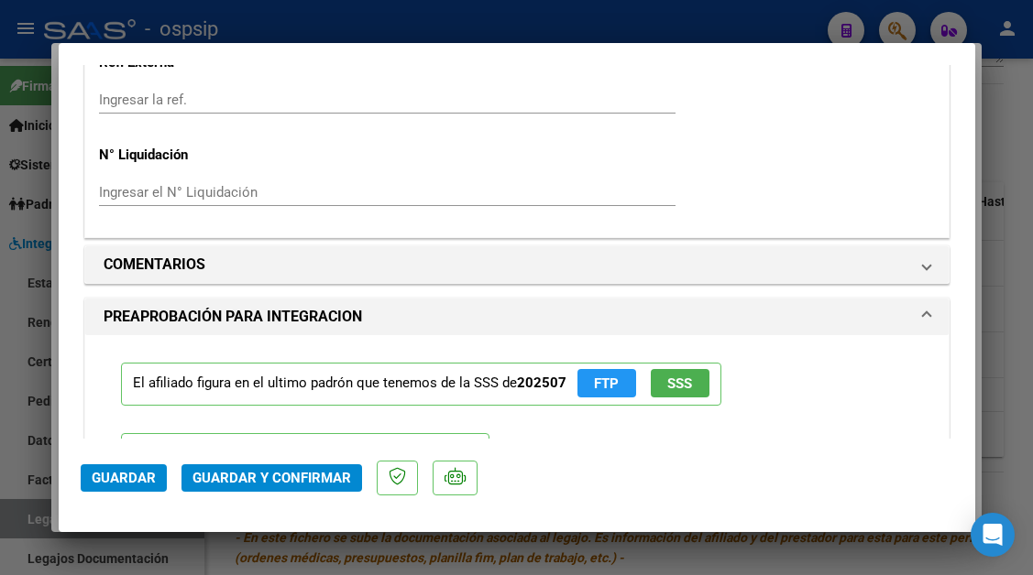
scroll to position [0, 0]
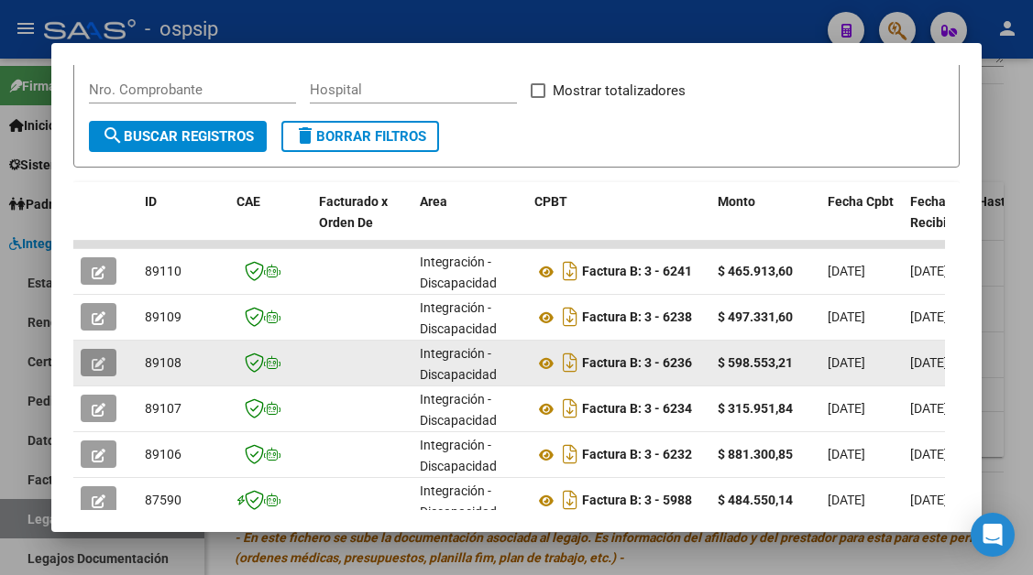
click at [92, 366] on icon "button" at bounding box center [99, 364] width 14 height 14
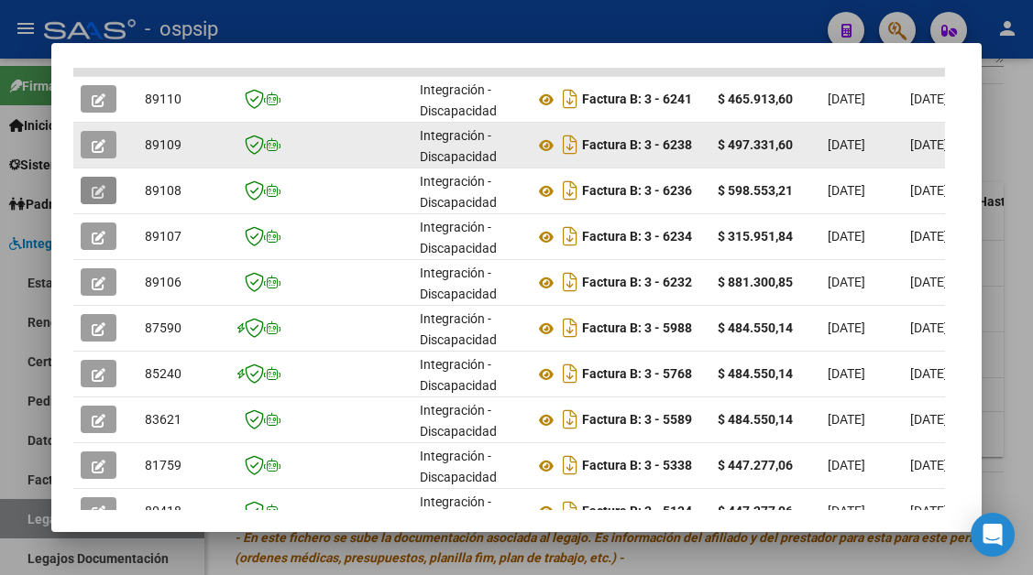
scroll to position [541, 0]
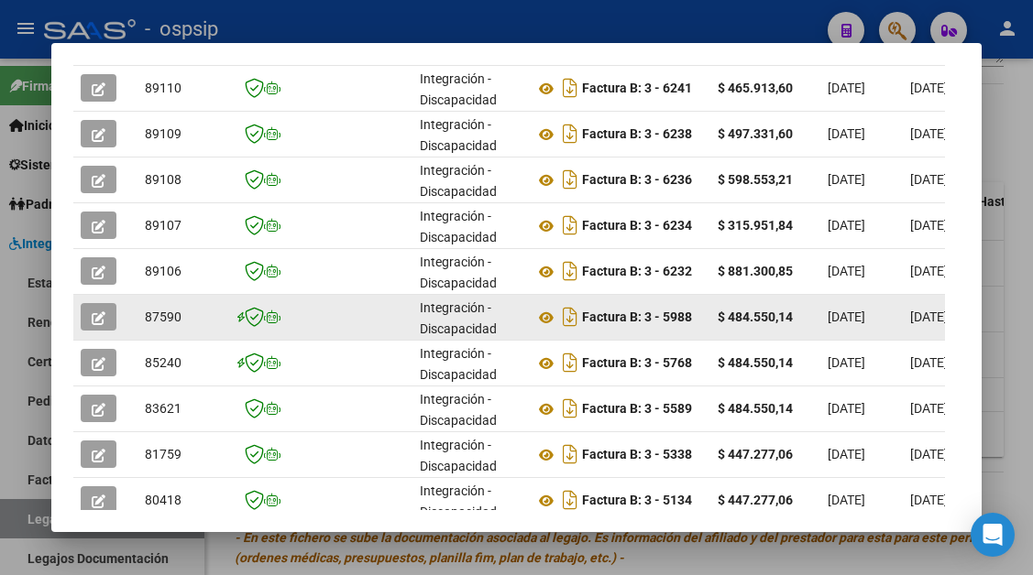
click at [76, 318] on datatable-body-cell at bounding box center [105, 317] width 64 height 45
click at [97, 318] on icon "button" at bounding box center [99, 318] width 14 height 14
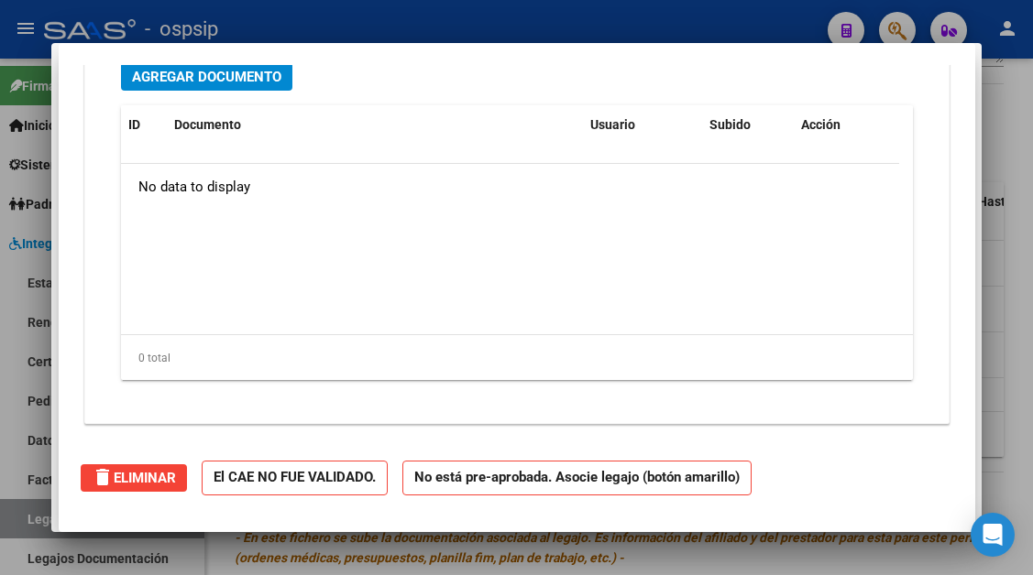
scroll to position [0, 0]
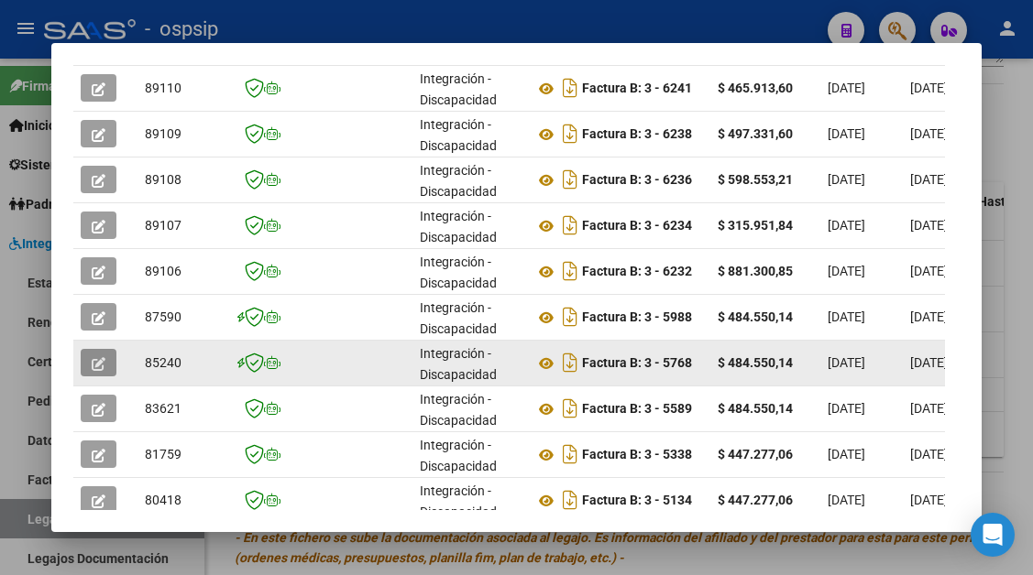
click at [97, 363] on icon "button" at bounding box center [99, 364] width 14 height 14
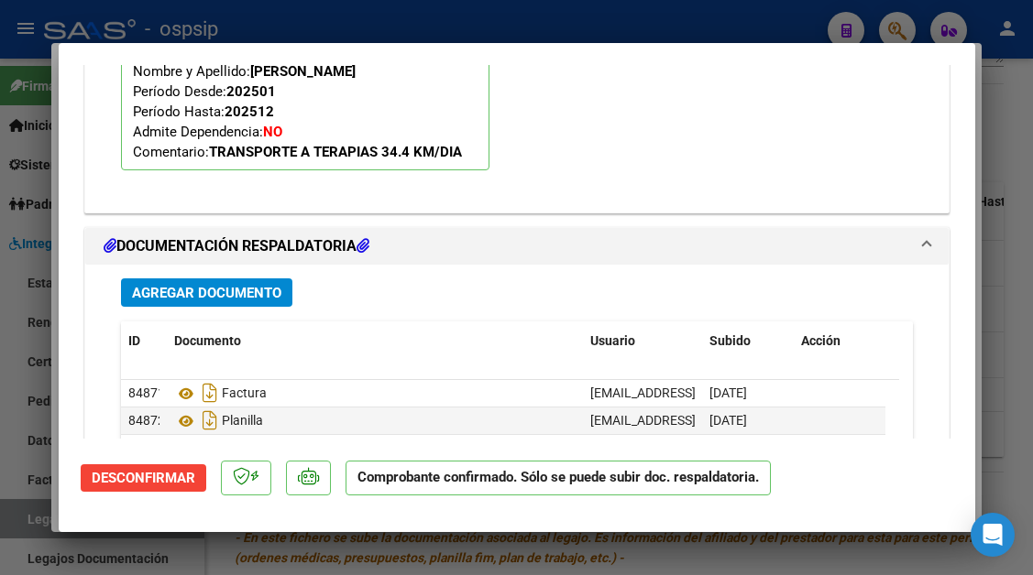
scroll to position [2177, 0]
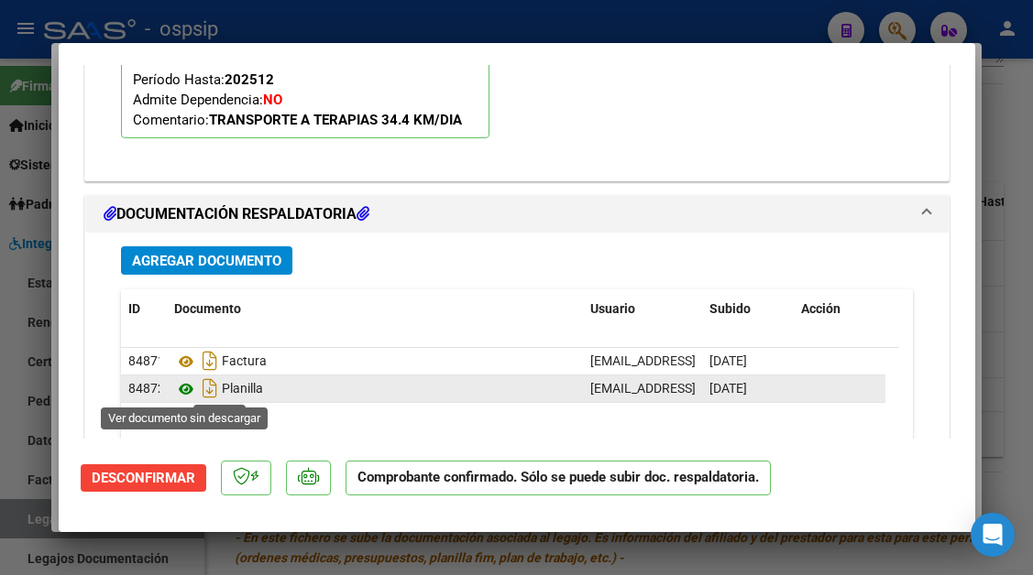
click at [182, 385] on icon at bounding box center [186, 389] width 24 height 22
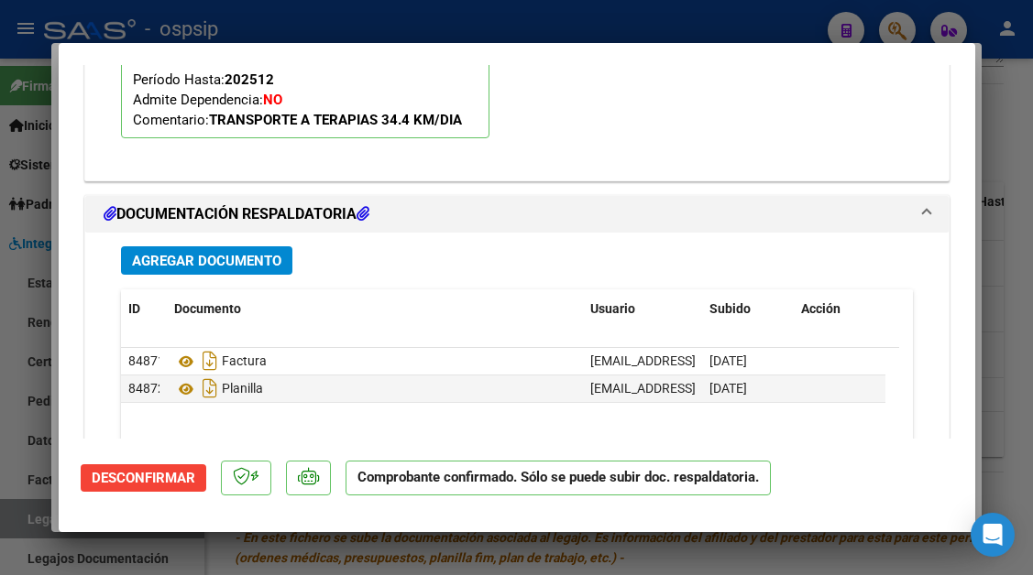
scroll to position [0, 0]
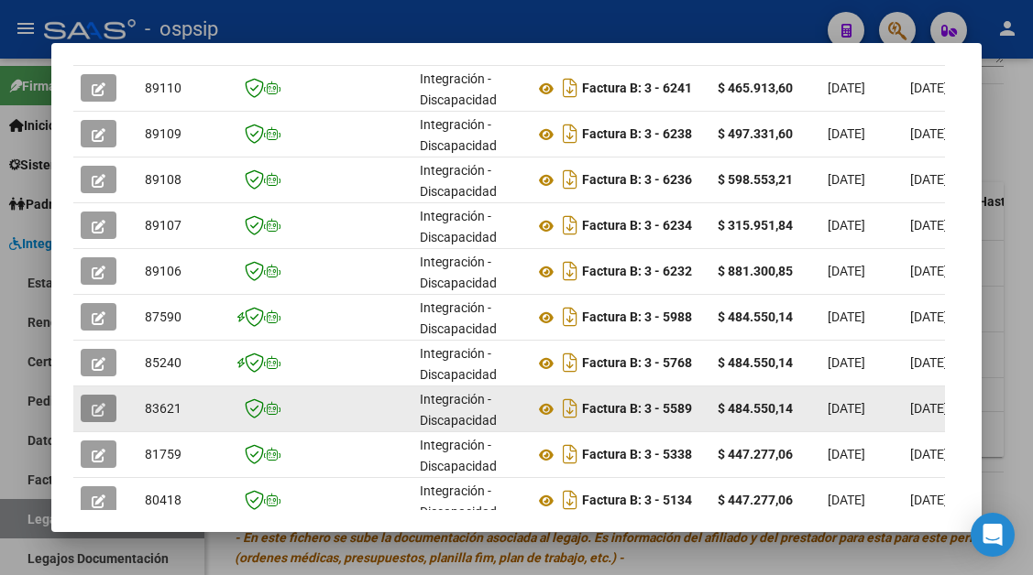
click at [95, 414] on icon "button" at bounding box center [99, 410] width 14 height 14
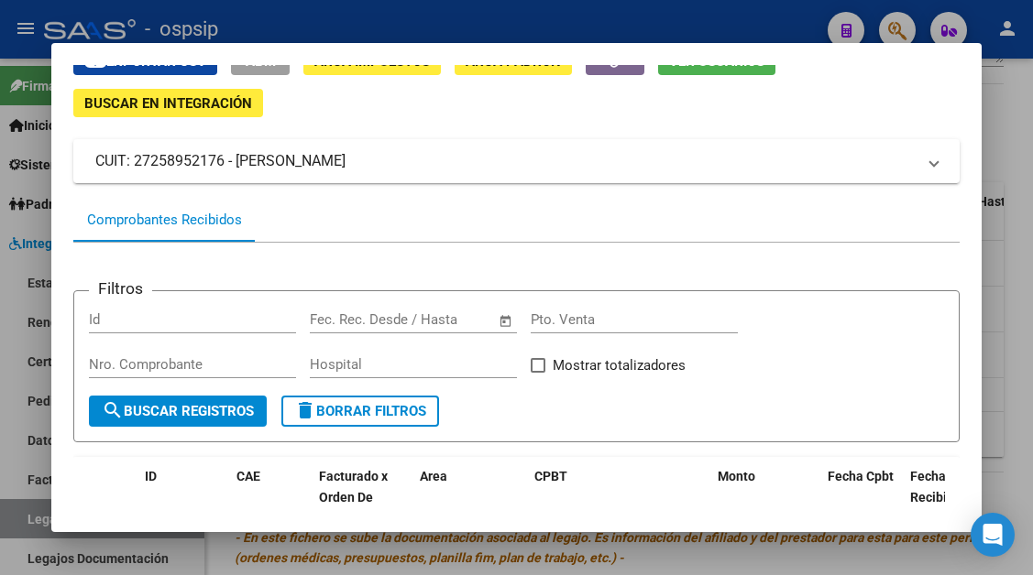
scroll to position [267, 0]
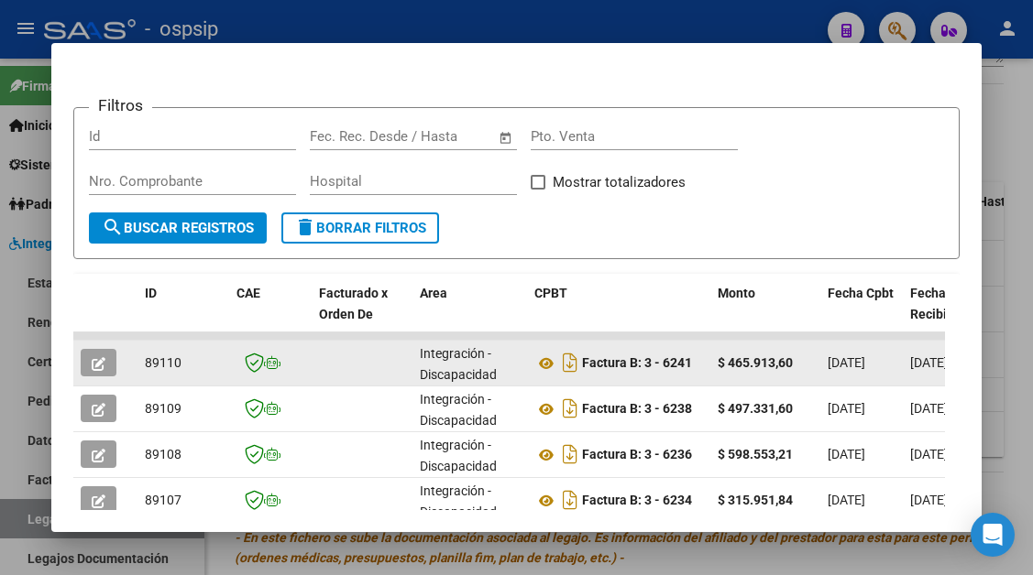
click at [110, 360] on button "button" at bounding box center [99, 362] width 36 height 27
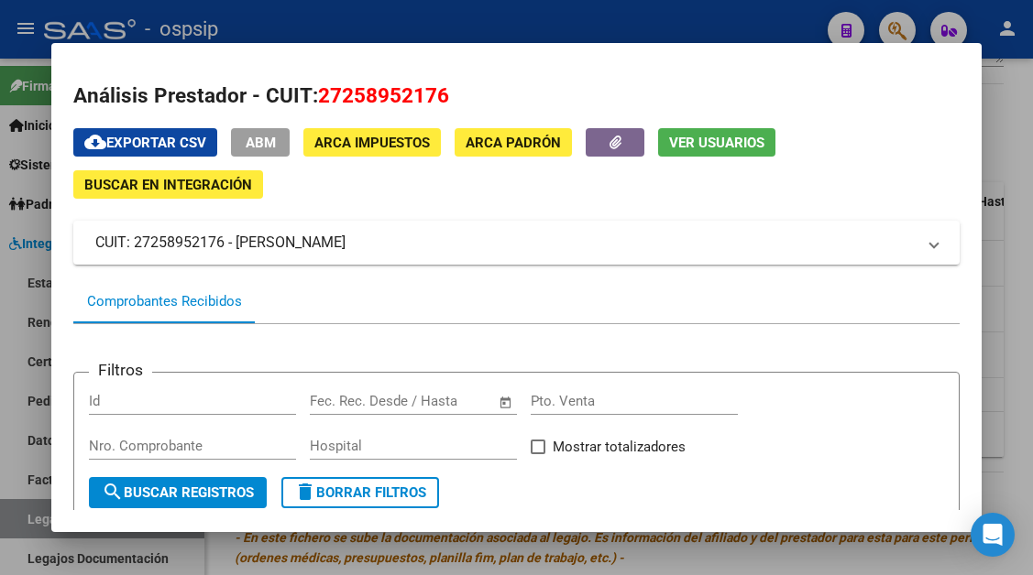
scroll to position [0, 0]
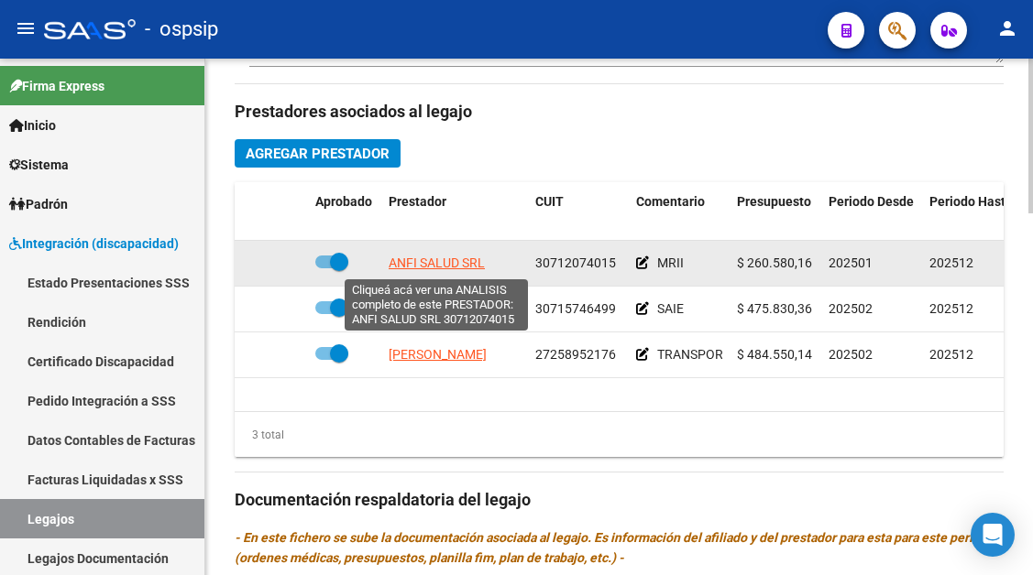
click at [413, 268] on span "ANFI SALUD SRL" at bounding box center [436, 263] width 96 height 15
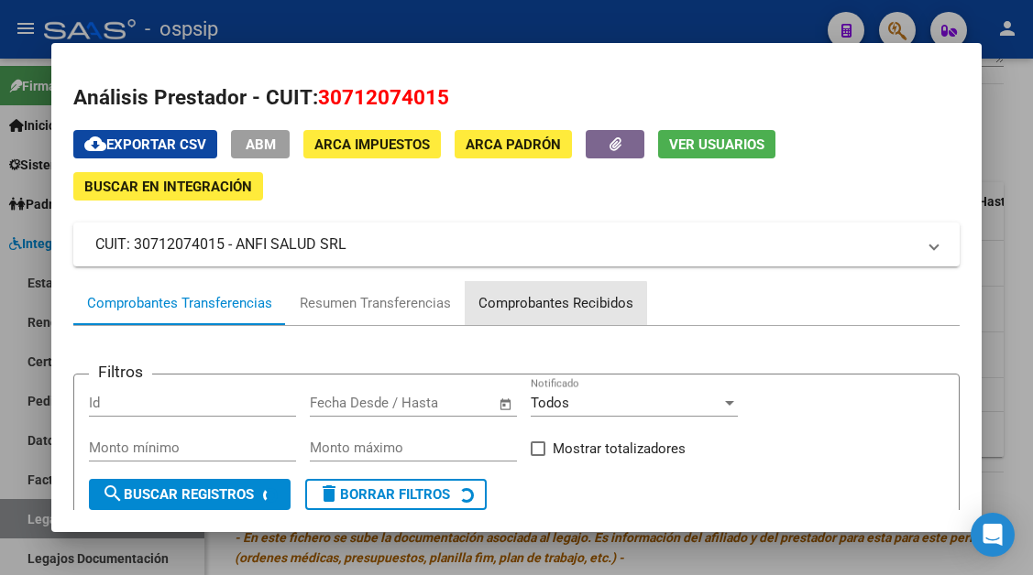
click at [539, 311] on div "Comprobantes Recibidos" at bounding box center [555, 303] width 155 height 21
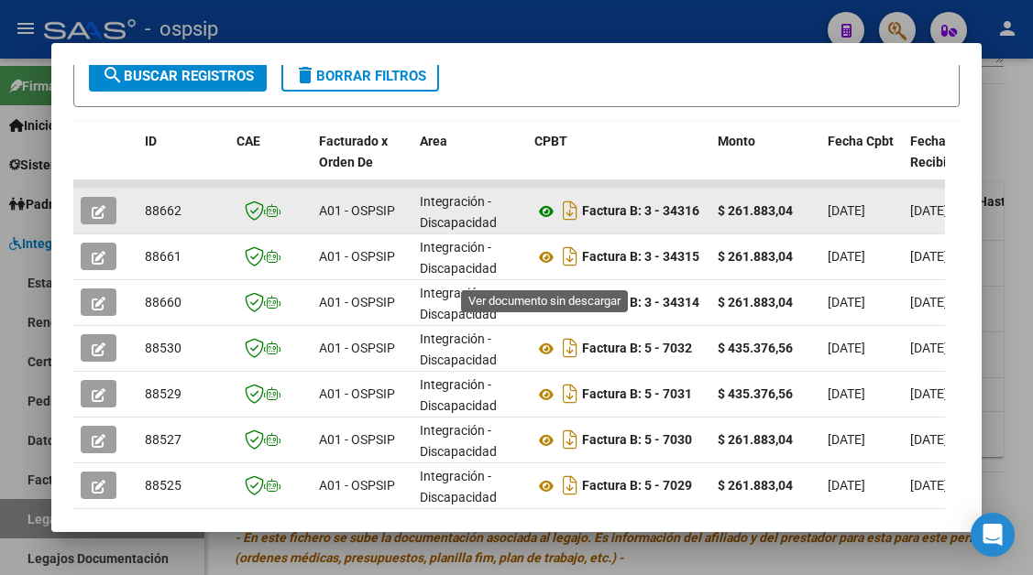
scroll to position [450, 0]
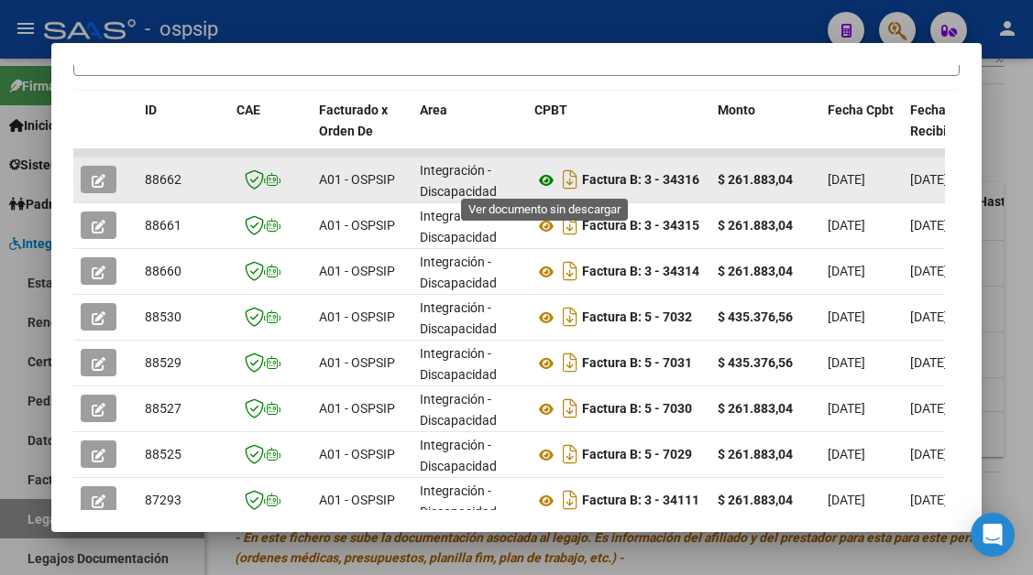
click at [545, 185] on icon at bounding box center [546, 180] width 24 height 22
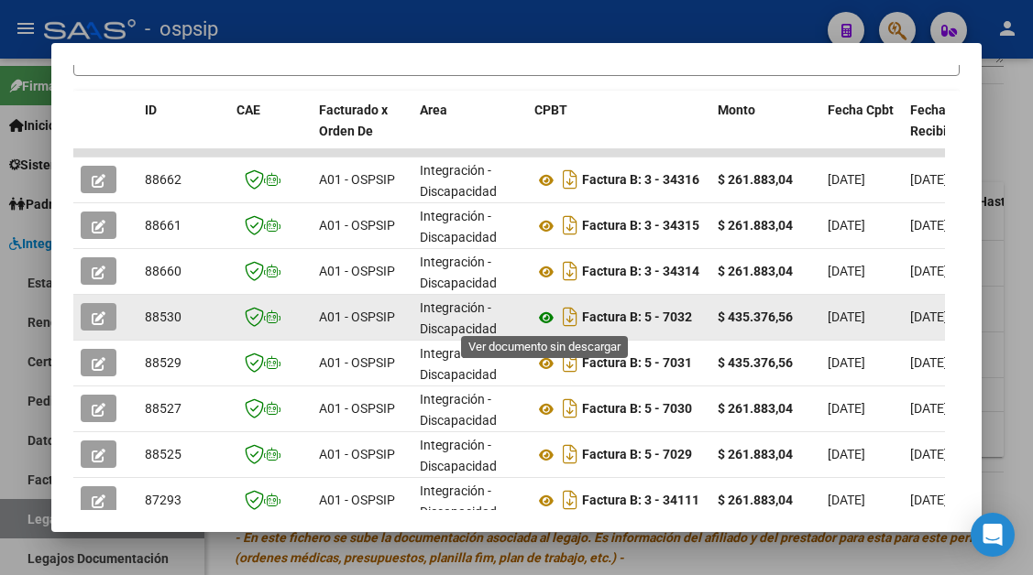
click at [542, 317] on icon at bounding box center [546, 318] width 24 height 22
click at [100, 310] on span "button" at bounding box center [99, 317] width 14 height 16
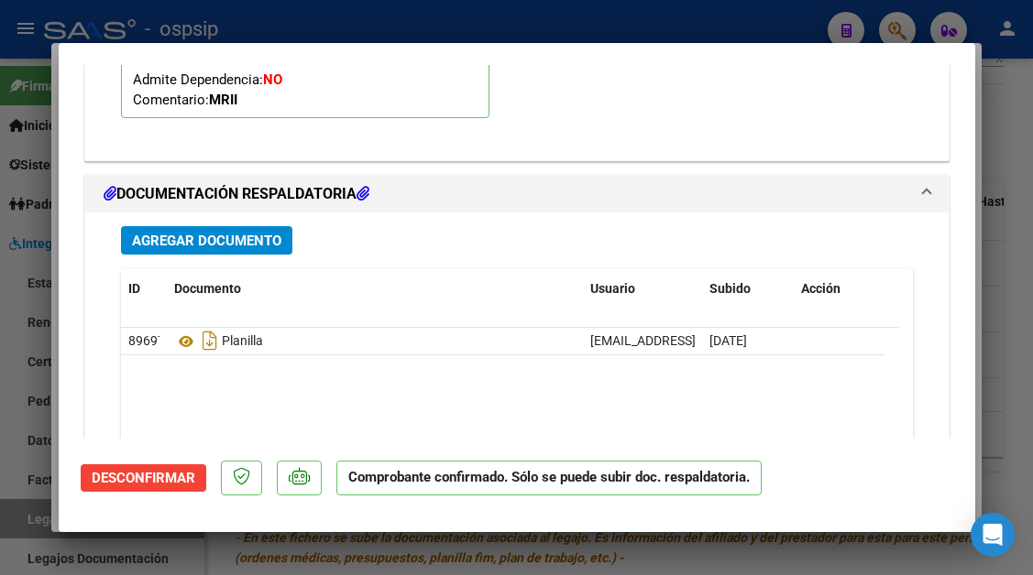
scroll to position [2360, 0]
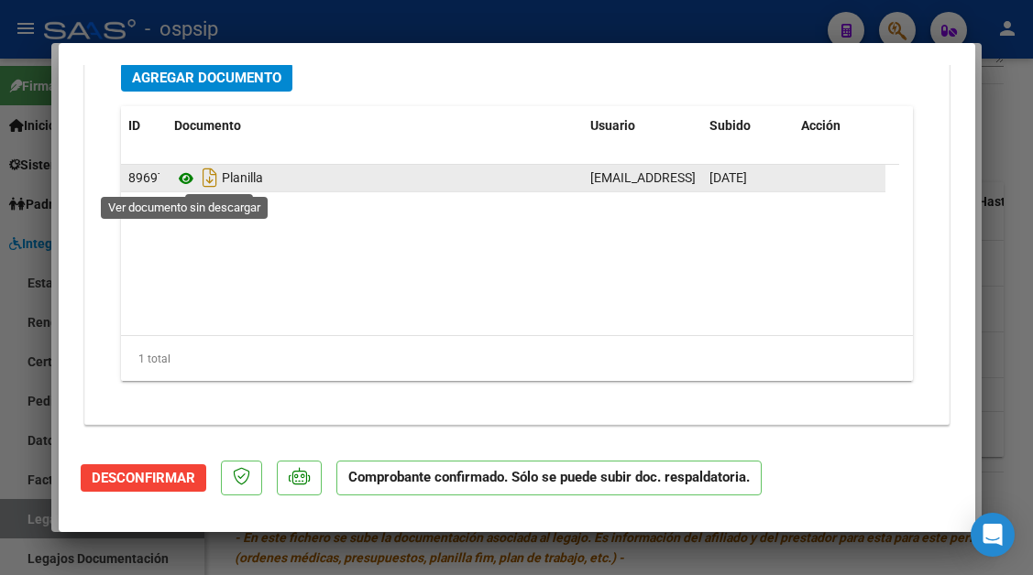
click at [188, 178] on icon at bounding box center [186, 179] width 24 height 22
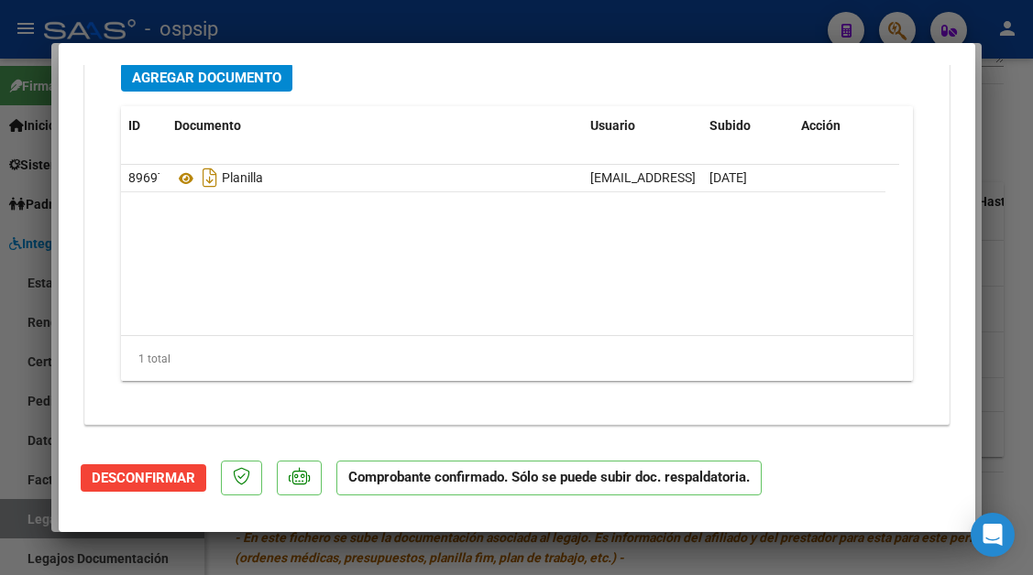
click at [21, 512] on div at bounding box center [516, 287] width 1033 height 575
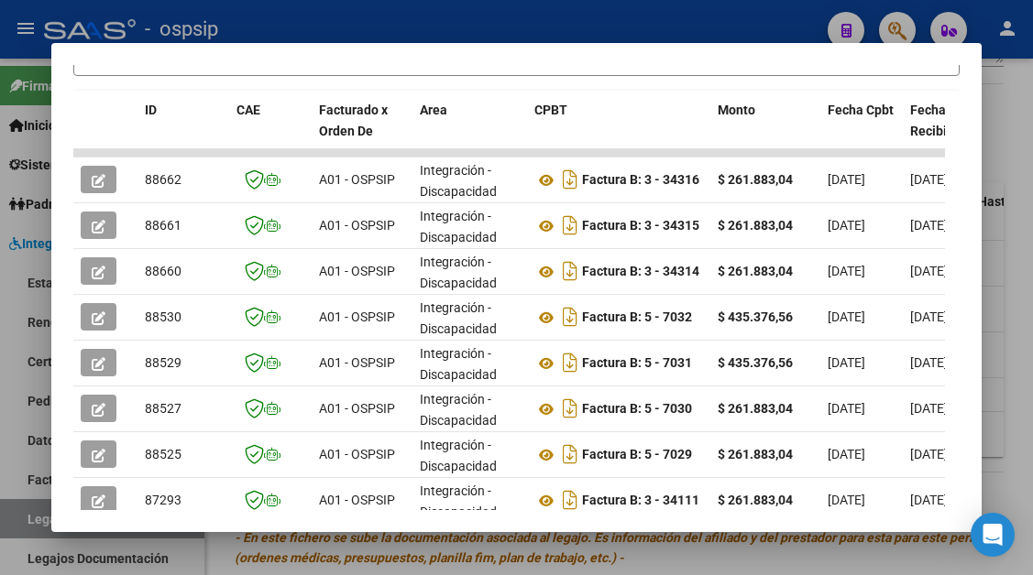
click at [21, 512] on div at bounding box center [516, 287] width 1033 height 575
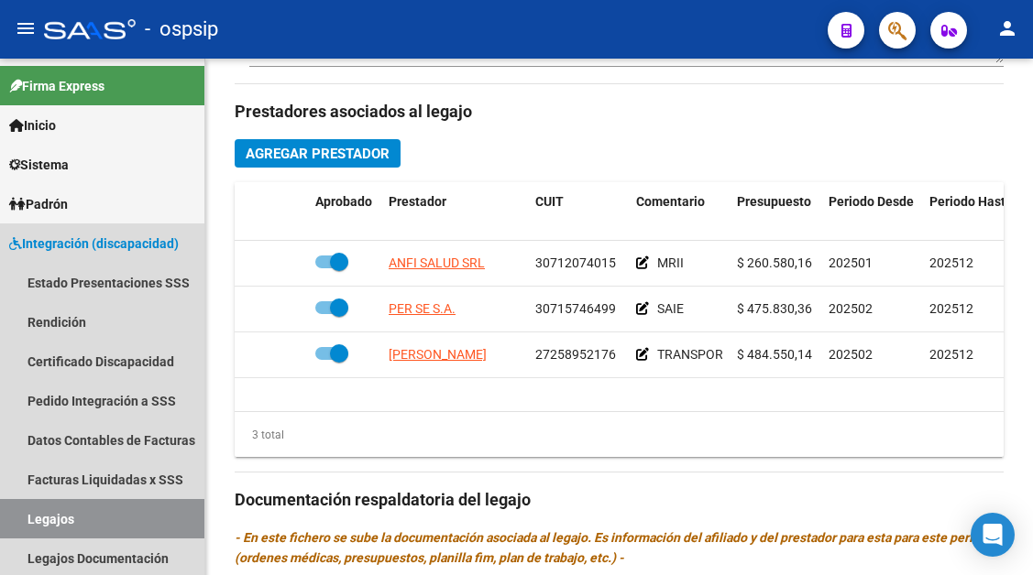
click at [21, 512] on link "Legajos" at bounding box center [102, 518] width 204 height 39
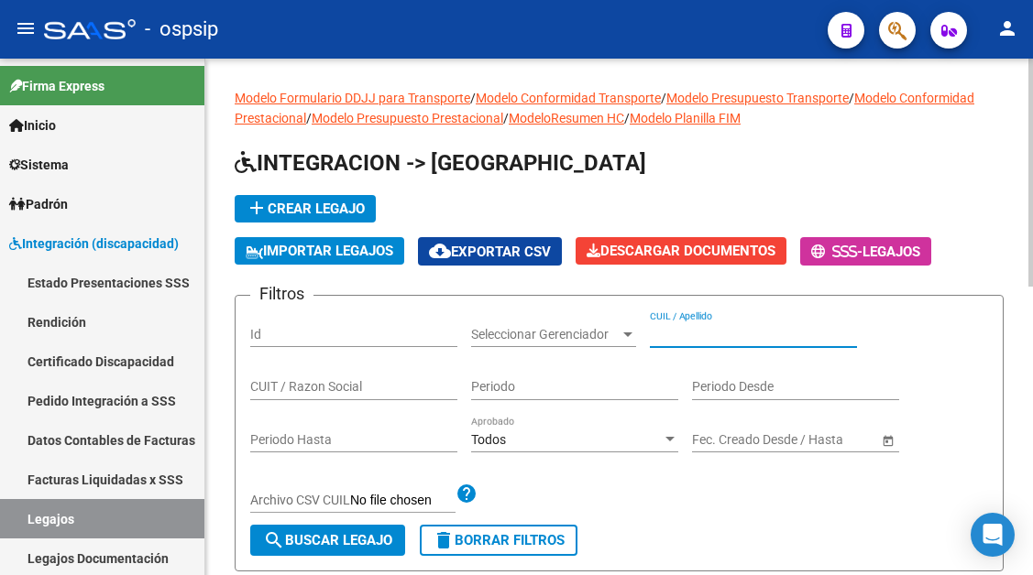
click at [716, 333] on input "CUIL / Apellido" at bounding box center [753, 335] width 207 height 16
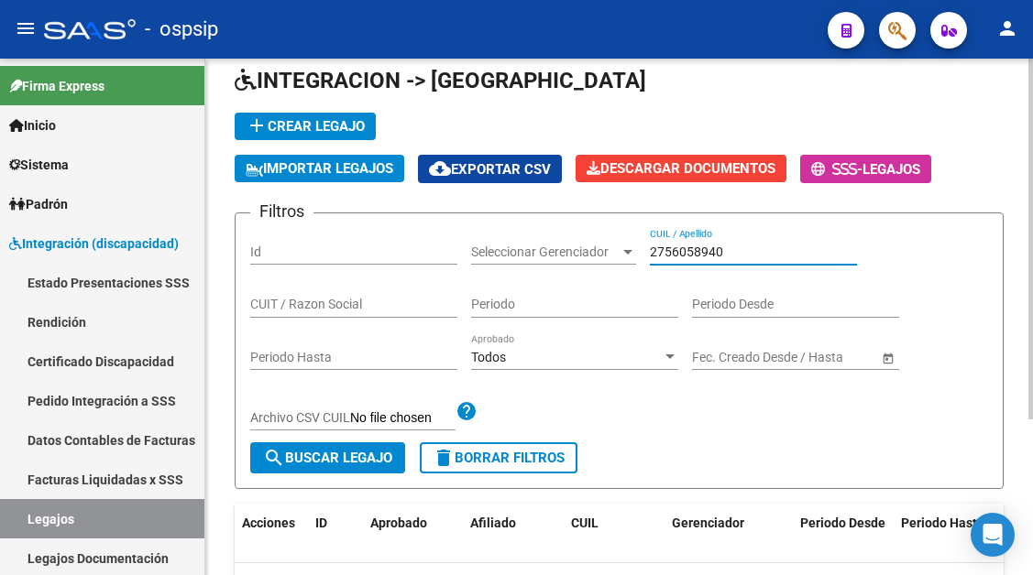
scroll to position [223, 0]
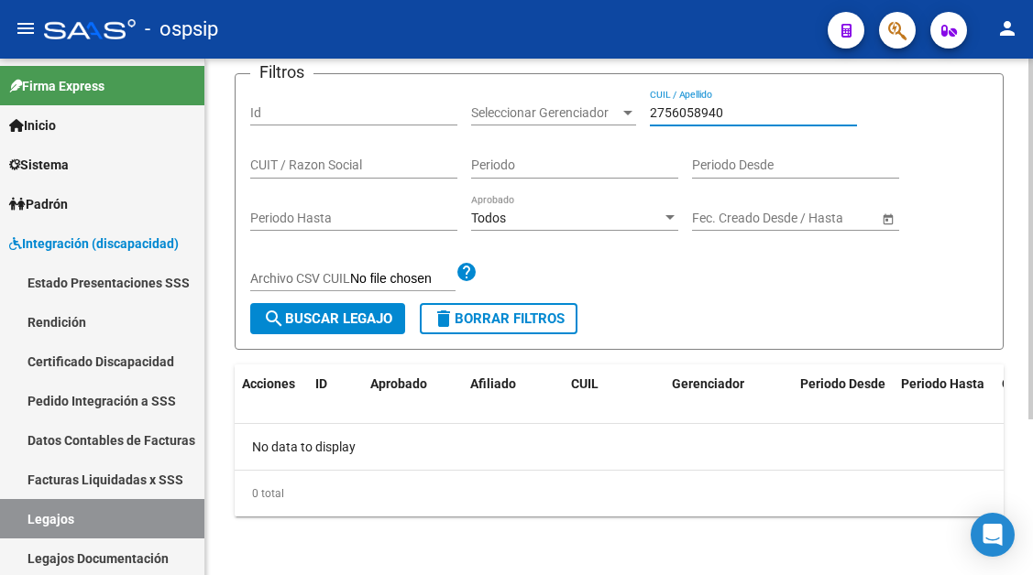
click at [697, 135] on div "2756058940 CUIL / Apellido" at bounding box center [753, 115] width 207 height 52
click at [697, 113] on input "2756058940" at bounding box center [753, 113] width 207 height 16
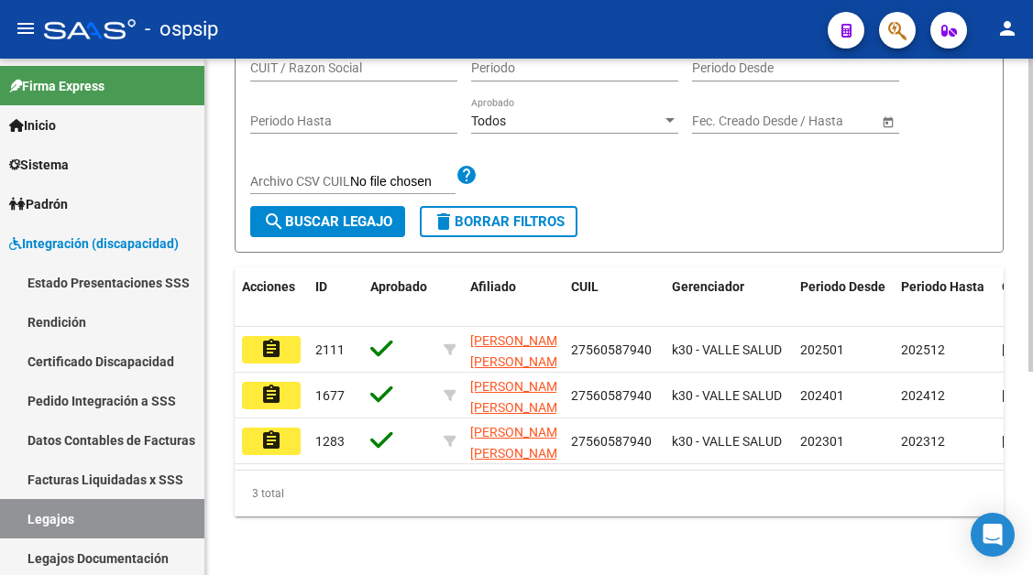
scroll to position [334, 0]
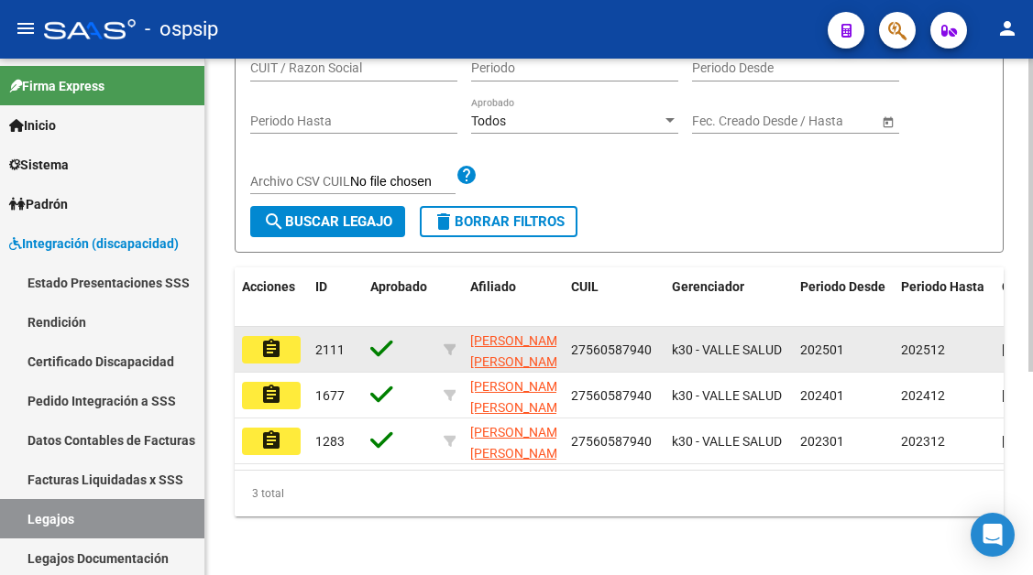
click at [284, 336] on button "assignment" at bounding box center [271, 349] width 59 height 27
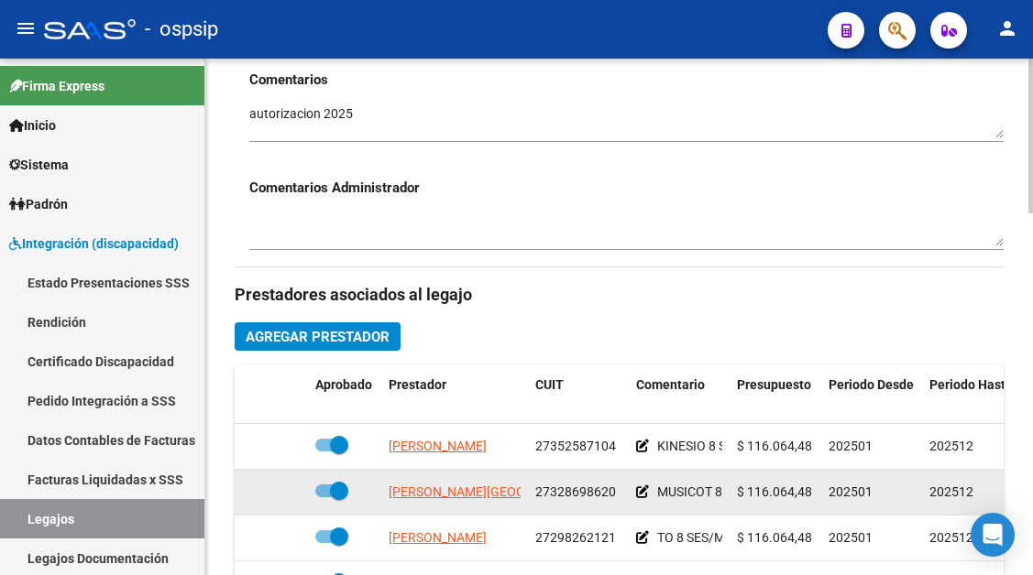
scroll to position [125, 0]
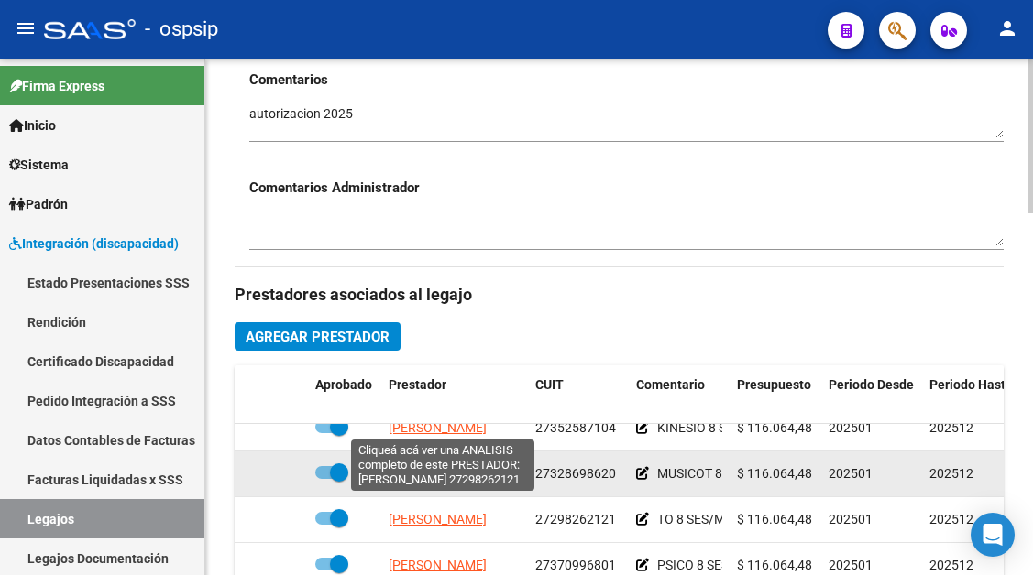
click at [463, 512] on span "[PERSON_NAME]" at bounding box center [437, 519] width 98 height 15
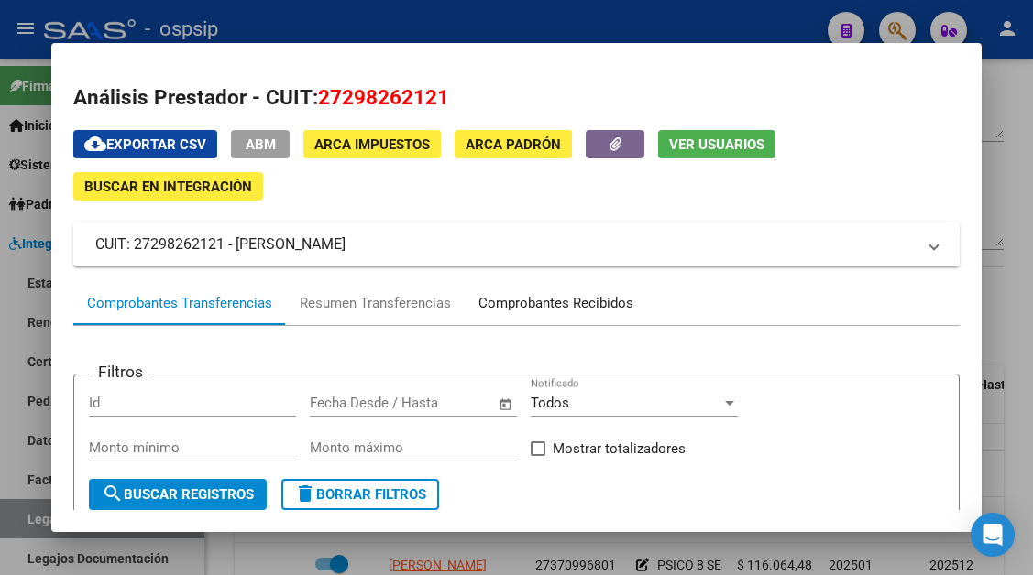
click at [532, 296] on div "Comprobantes Recibidos" at bounding box center [555, 303] width 155 height 21
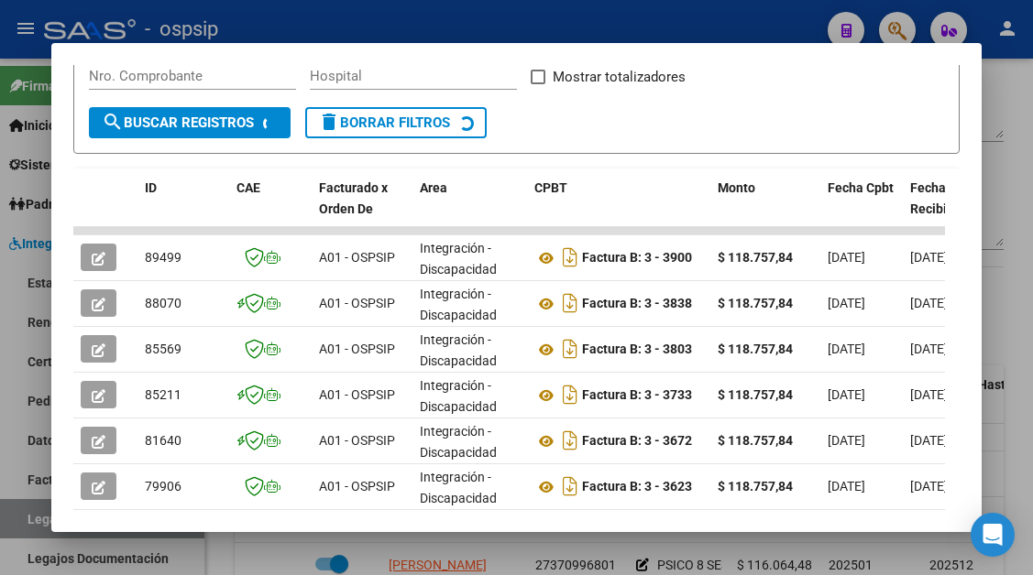
scroll to position [450, 0]
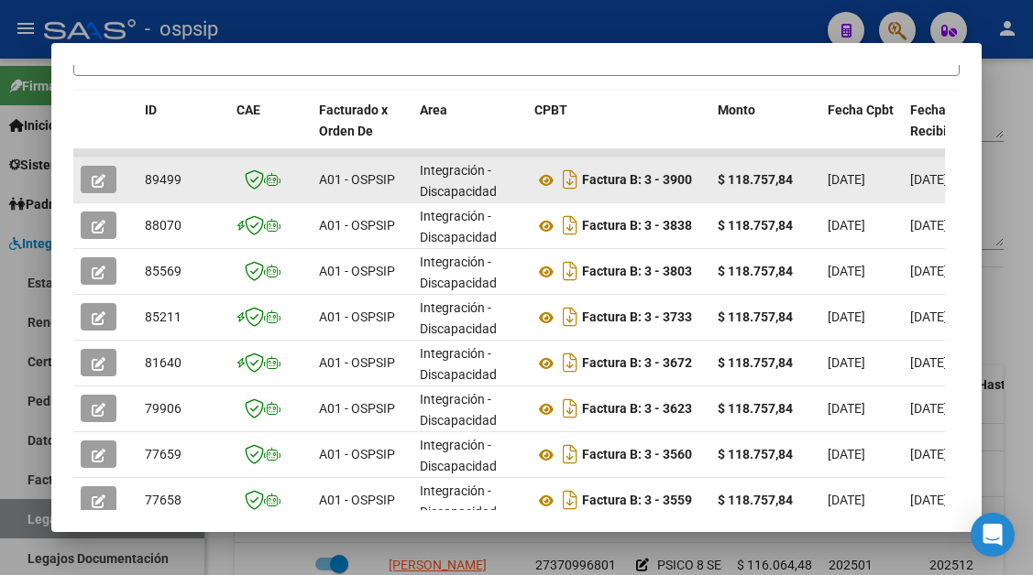
click at [94, 174] on icon "button" at bounding box center [99, 181] width 14 height 14
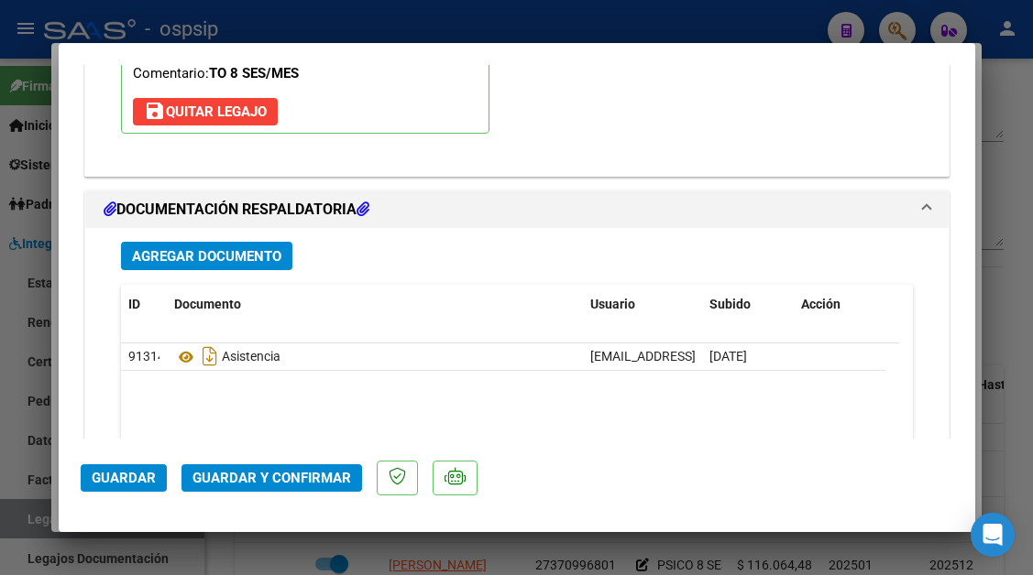
scroll to position [2474, 0]
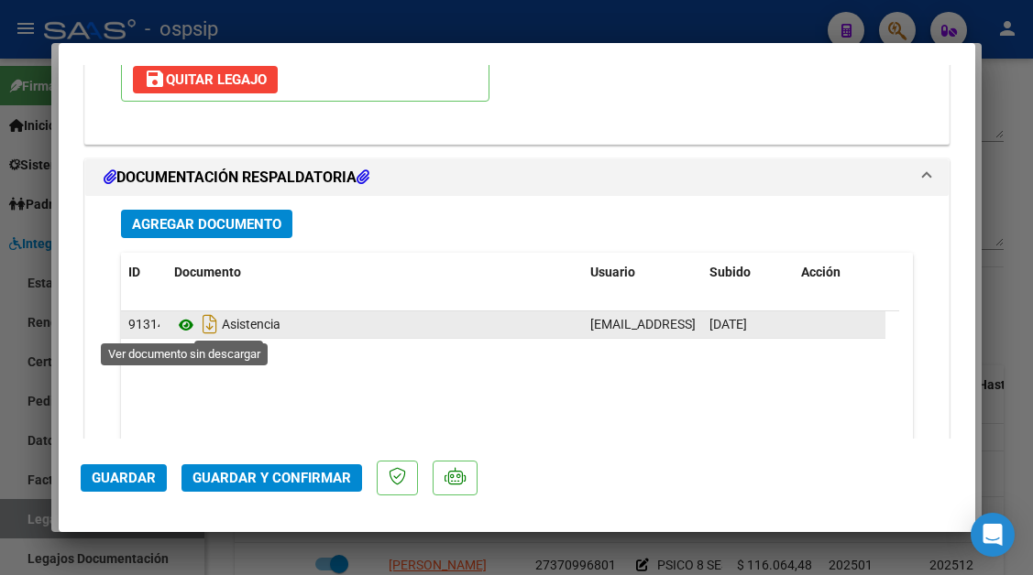
click at [181, 330] on icon at bounding box center [186, 325] width 24 height 22
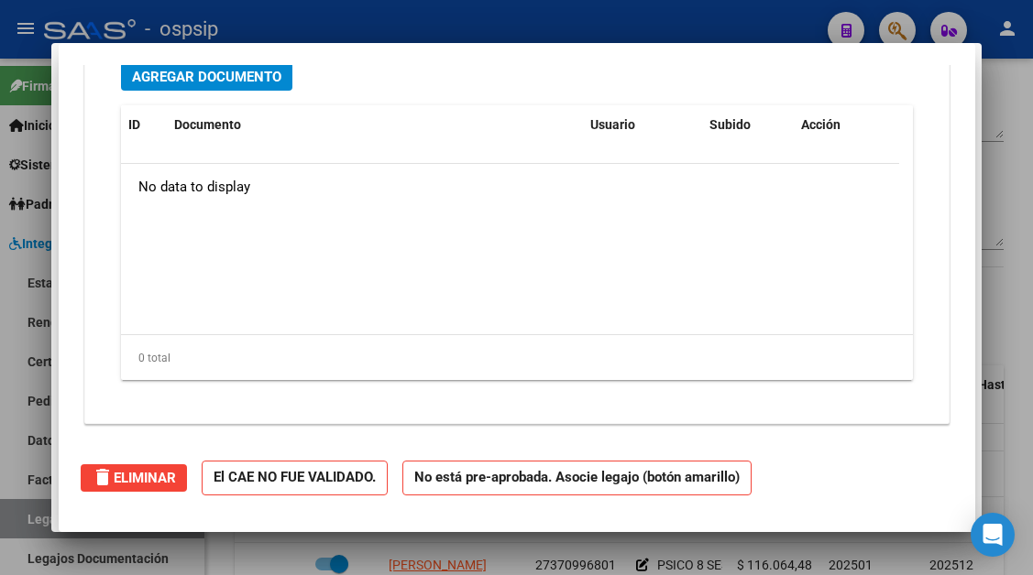
scroll to position [0, 0]
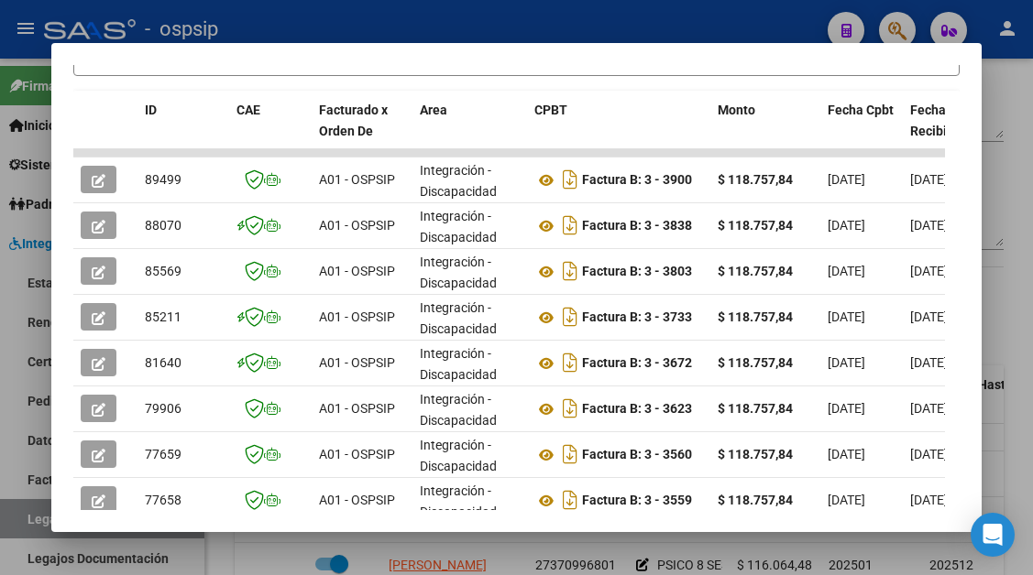
click at [29, 497] on div at bounding box center [516, 287] width 1033 height 575
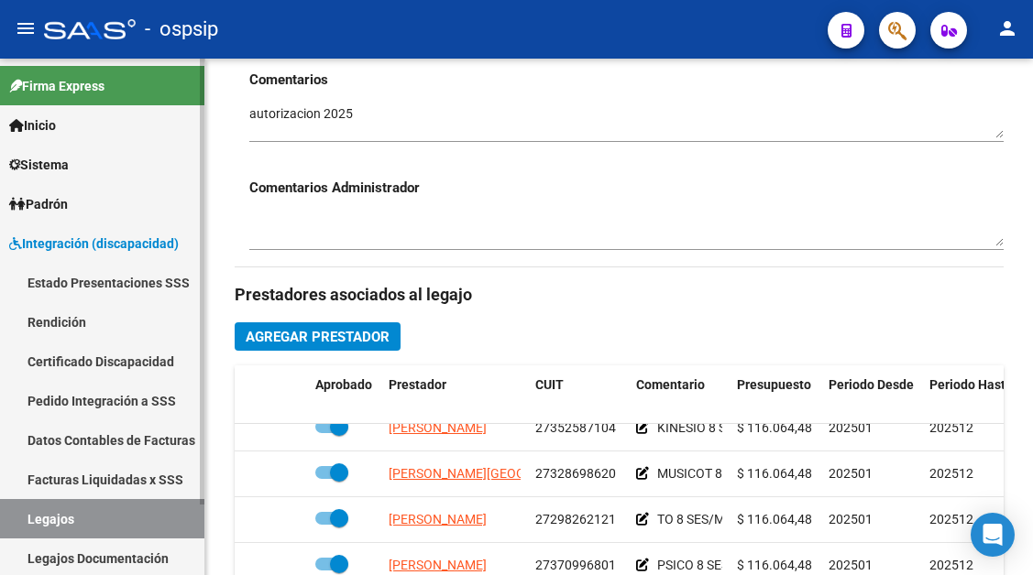
click at [29, 519] on link "Legajos" at bounding box center [102, 518] width 204 height 39
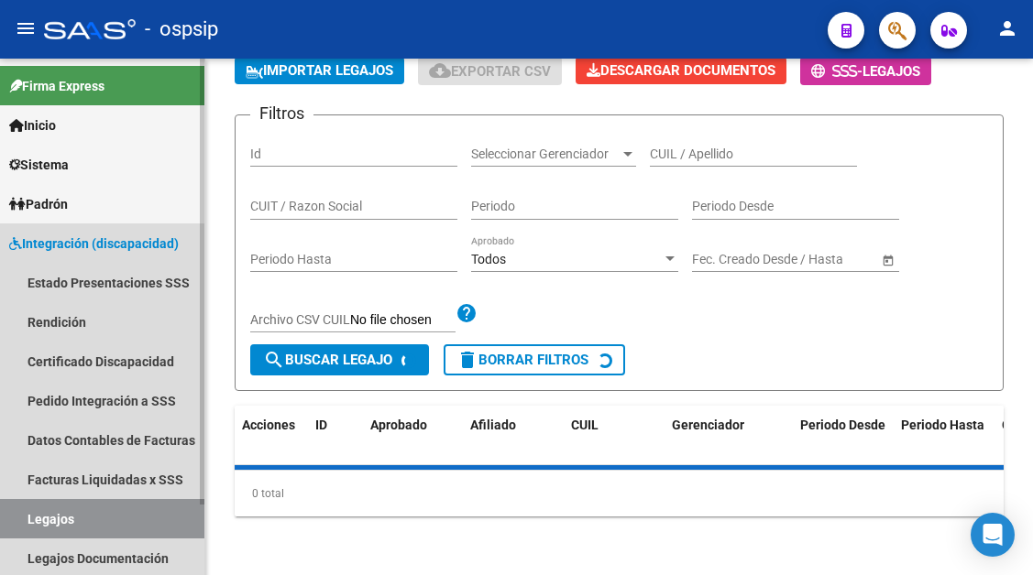
click at [29, 519] on link "Legajos" at bounding box center [102, 518] width 204 height 39
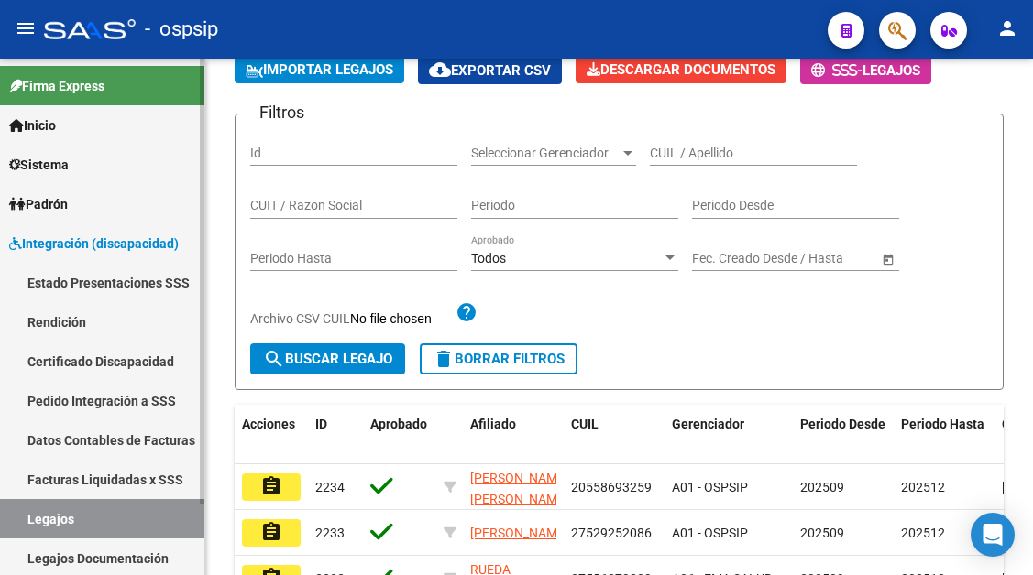
scroll to position [641, 0]
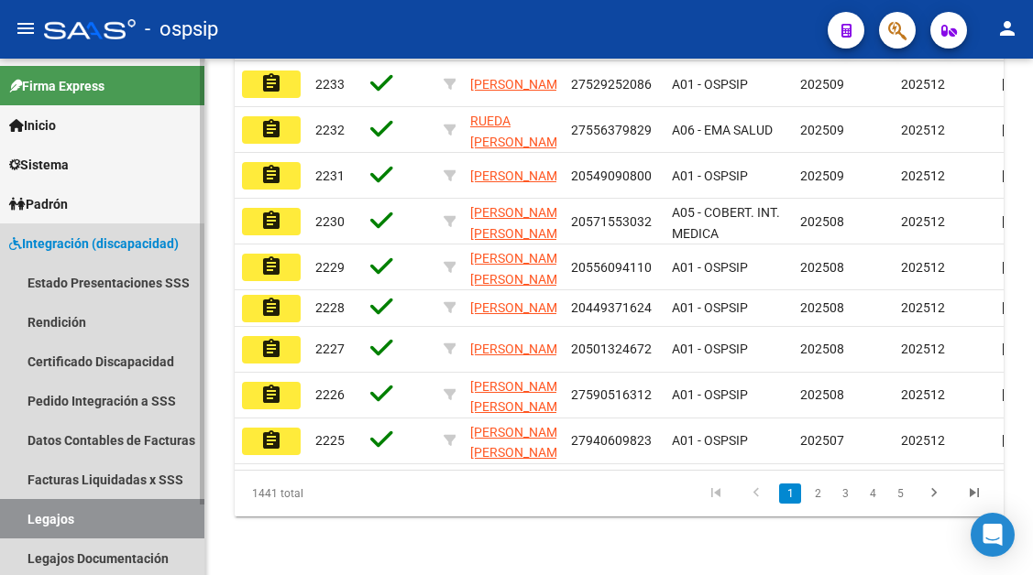
click at [30, 524] on link "Legajos" at bounding box center [102, 518] width 204 height 39
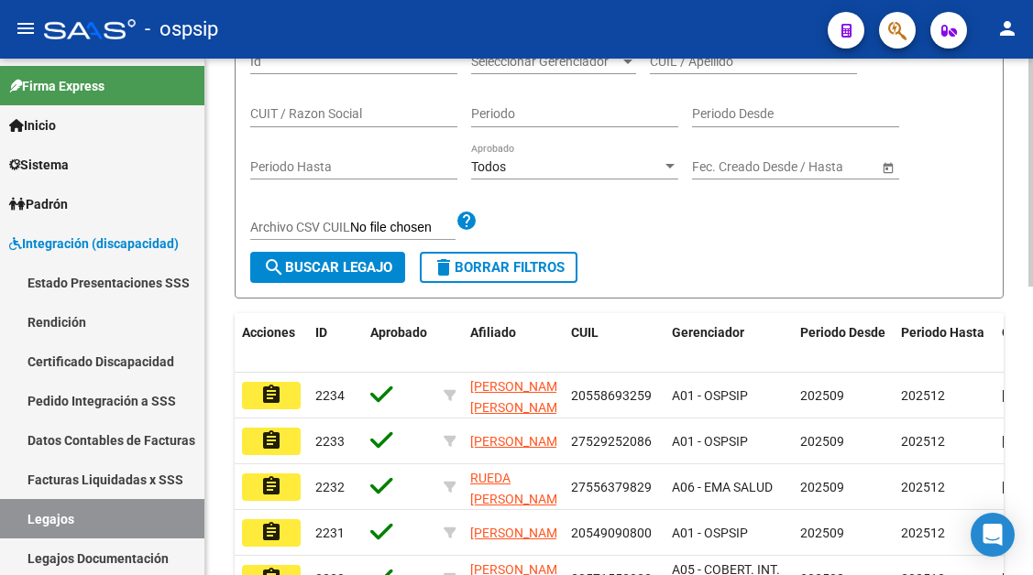
scroll to position [183, 0]
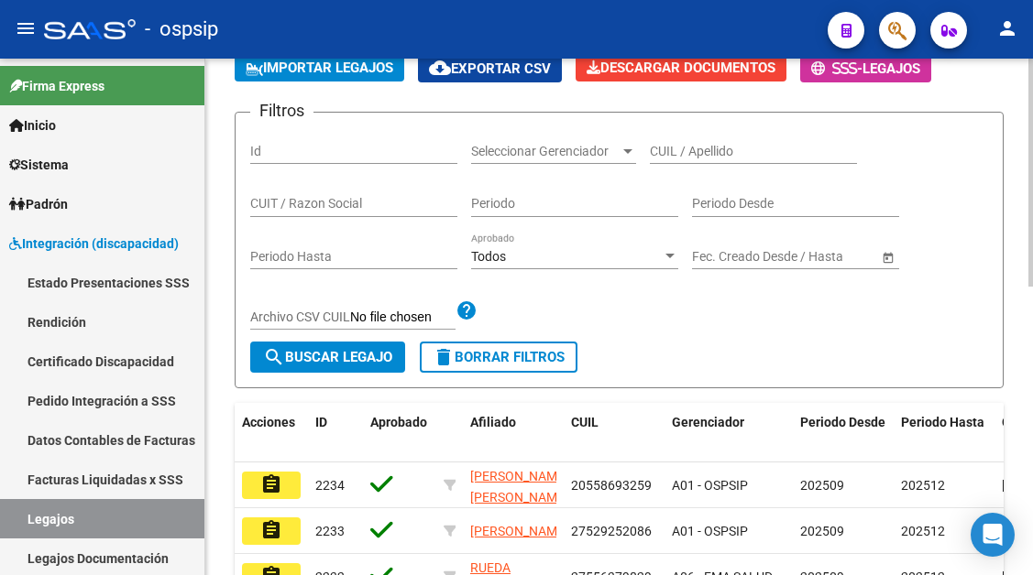
click at [722, 148] on input "CUIL / Apellido" at bounding box center [753, 152] width 207 height 16
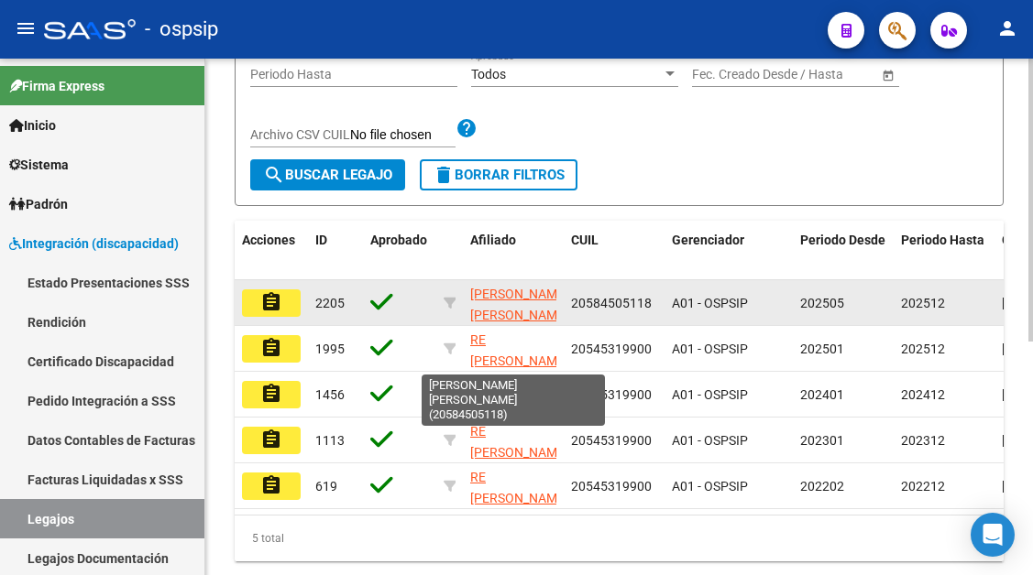
scroll to position [366, 0]
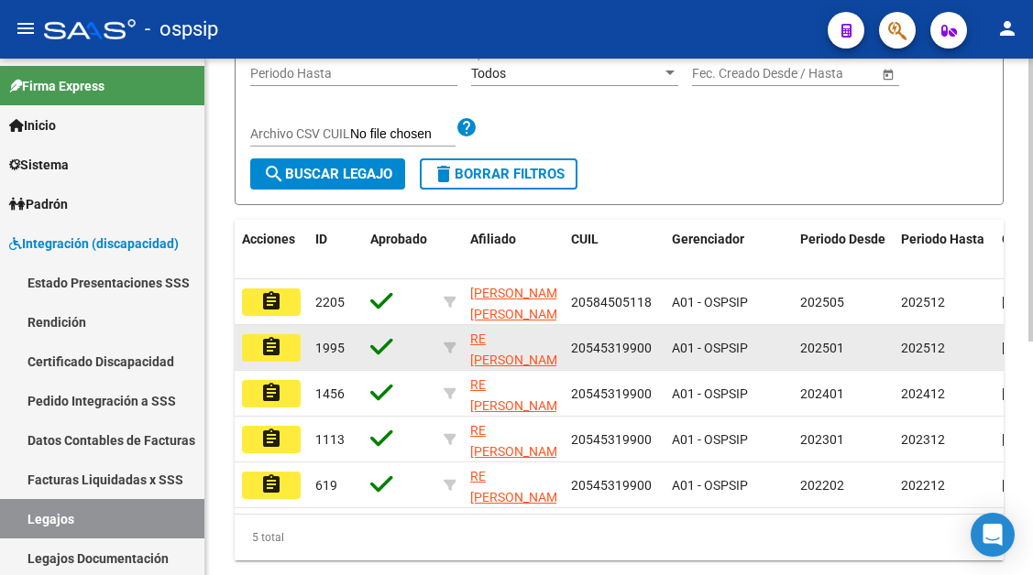
click at [276, 355] on mat-icon "assignment" at bounding box center [271, 347] width 22 height 22
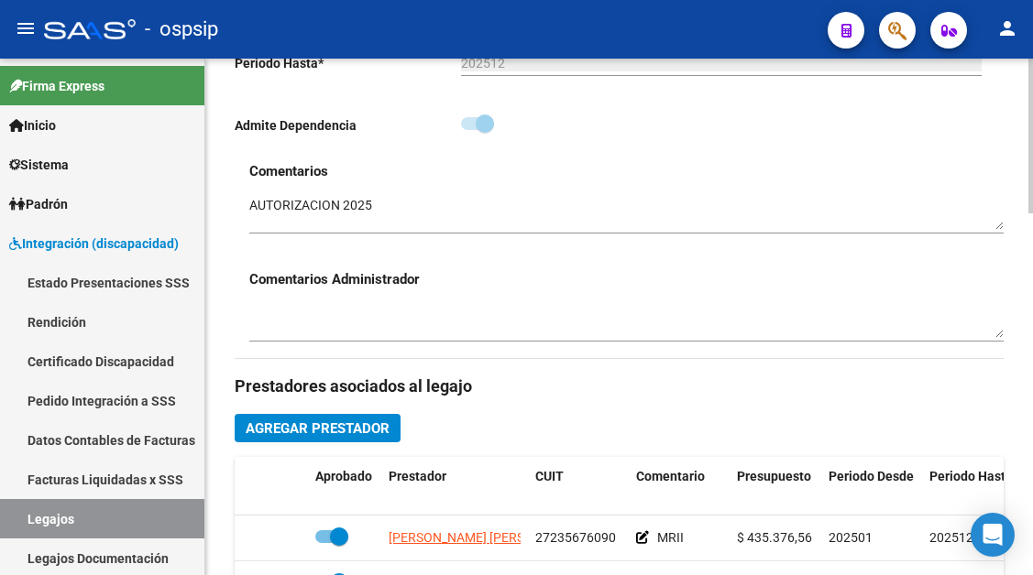
scroll to position [183, 0]
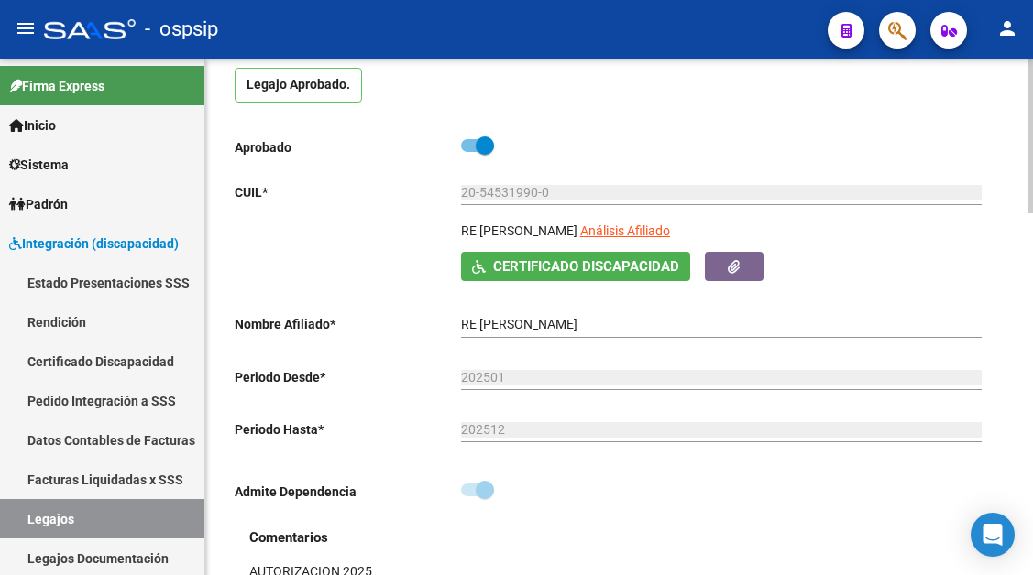
click at [667, 205] on div "20-54531990-0 Ingresar CUIL" at bounding box center [721, 187] width 520 height 37
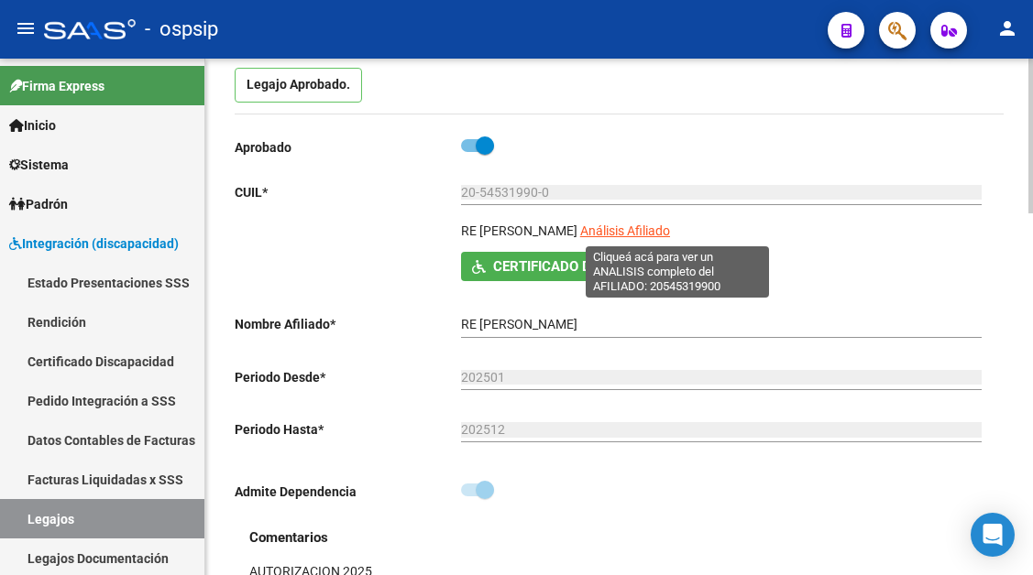
click at [663, 238] on span "Análisis Afiliado" at bounding box center [625, 231] width 90 height 15
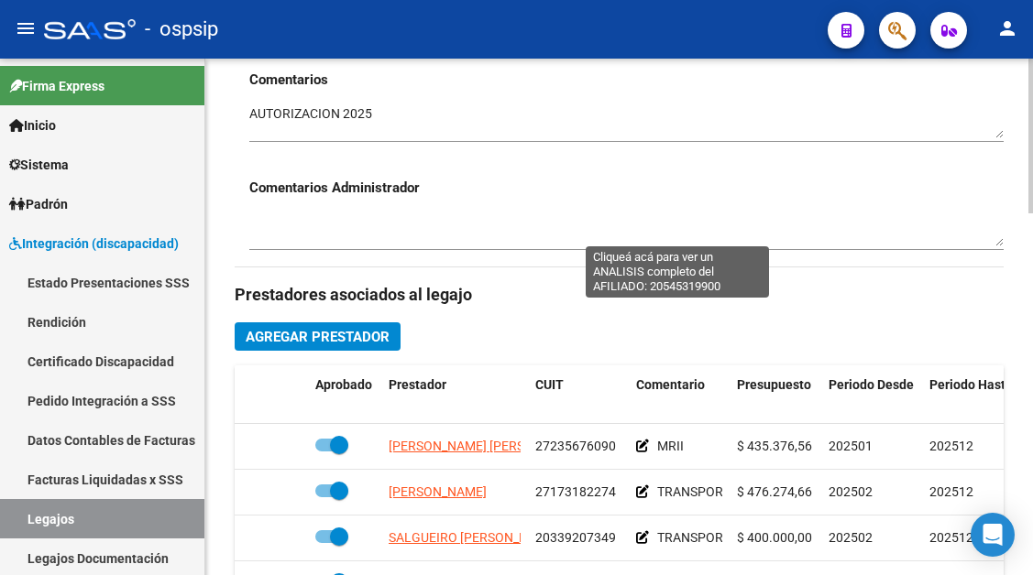
scroll to position [916, 0]
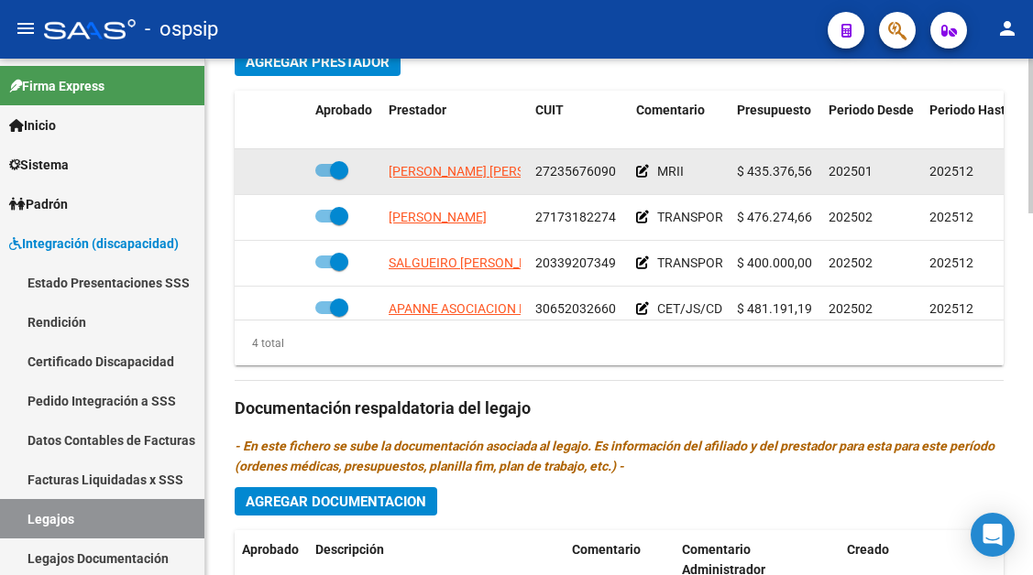
click at [453, 163] on app-link-go-to "[PERSON_NAME] [PERSON_NAME]" at bounding box center [487, 171] width 199 height 21
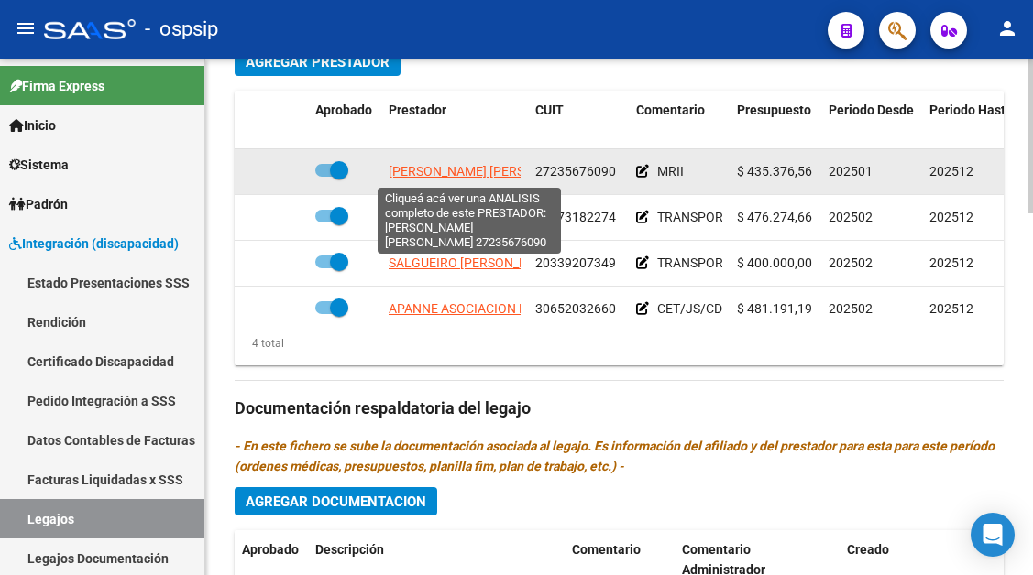
click at [452, 168] on span "[PERSON_NAME] [PERSON_NAME]" at bounding box center [487, 171] width 199 height 15
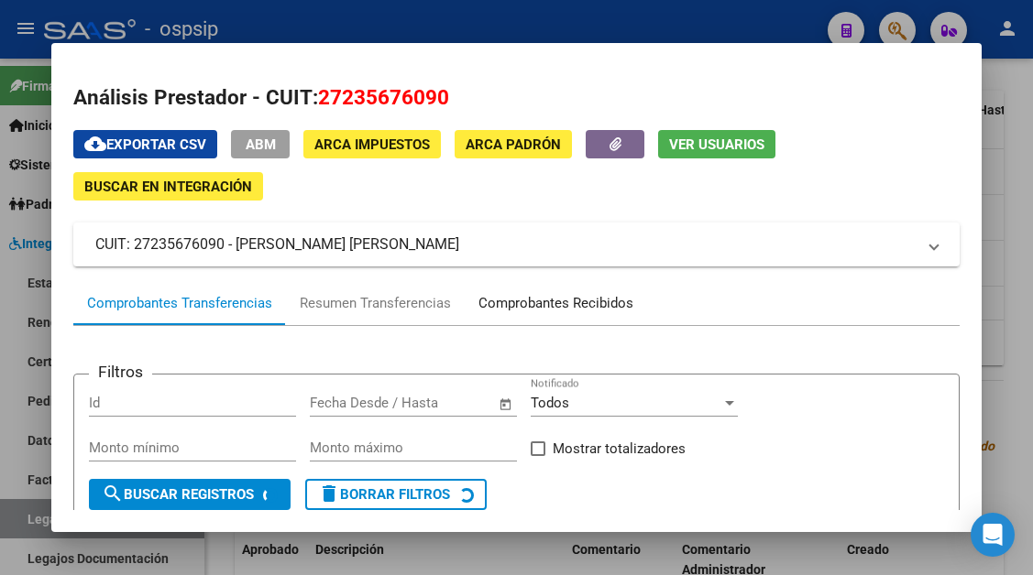
click at [531, 301] on div "Comprobantes Recibidos" at bounding box center [555, 303] width 155 height 21
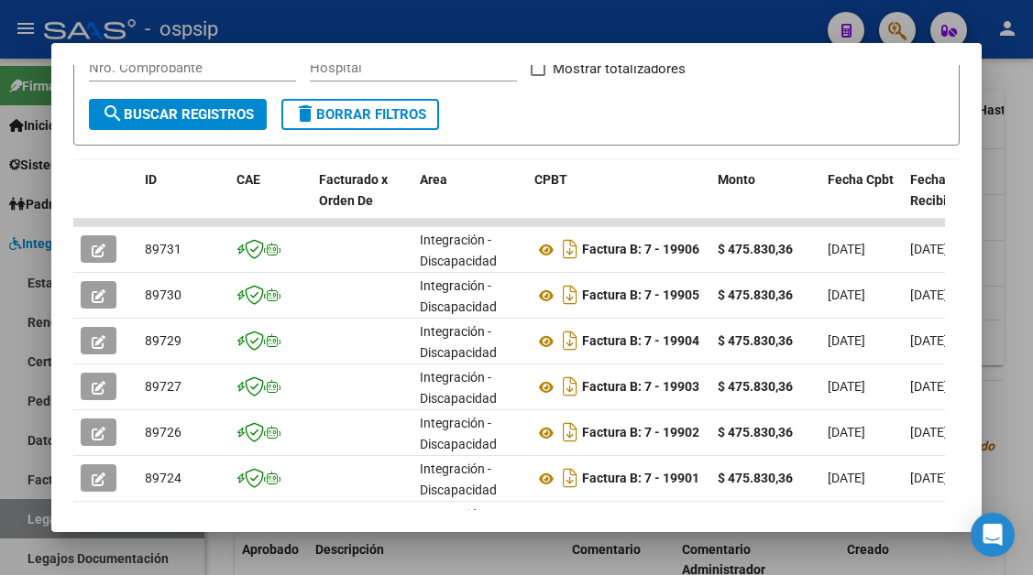
scroll to position [399, 0]
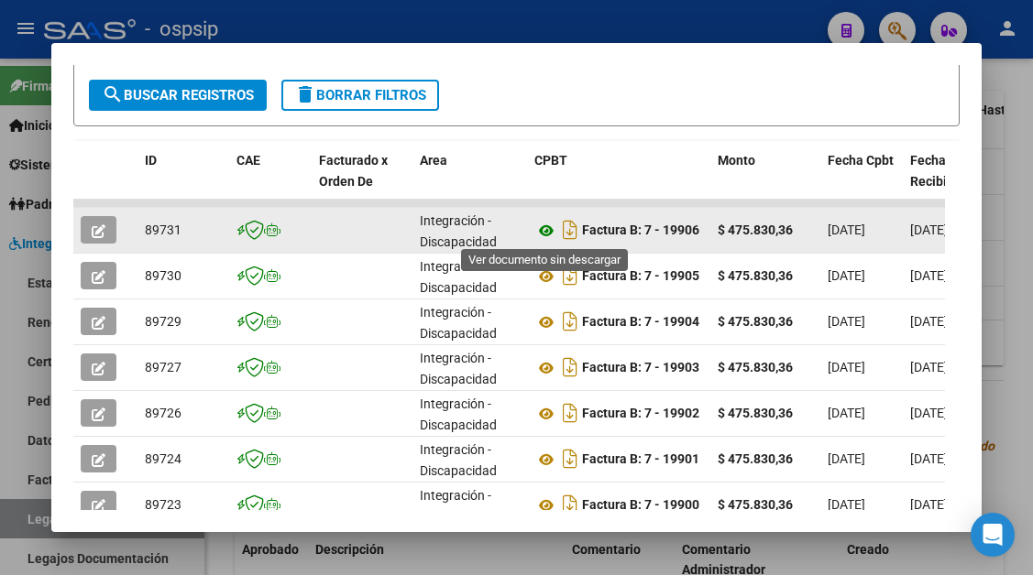
click at [546, 237] on icon at bounding box center [546, 231] width 24 height 22
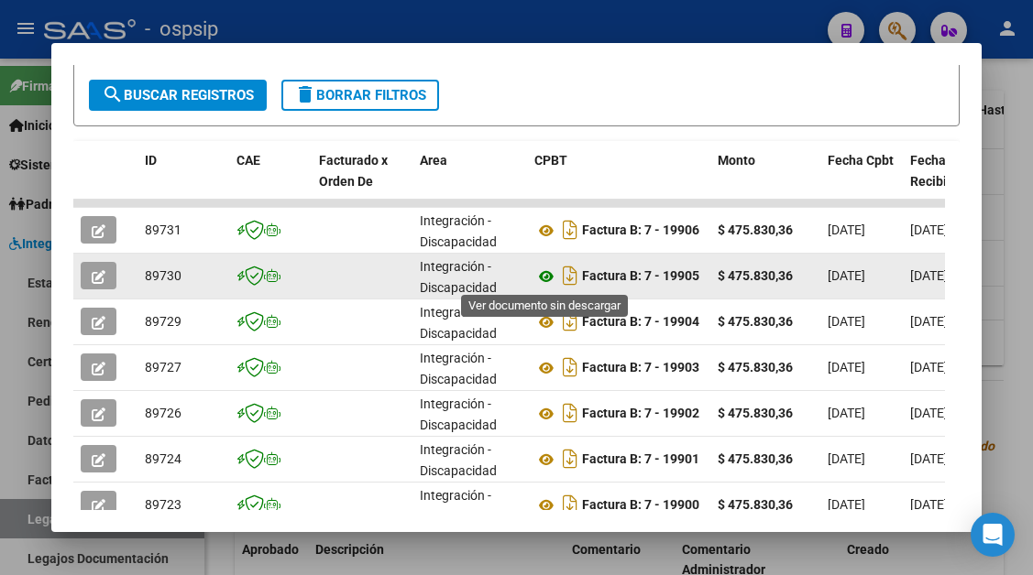
click at [549, 281] on icon at bounding box center [546, 277] width 24 height 22
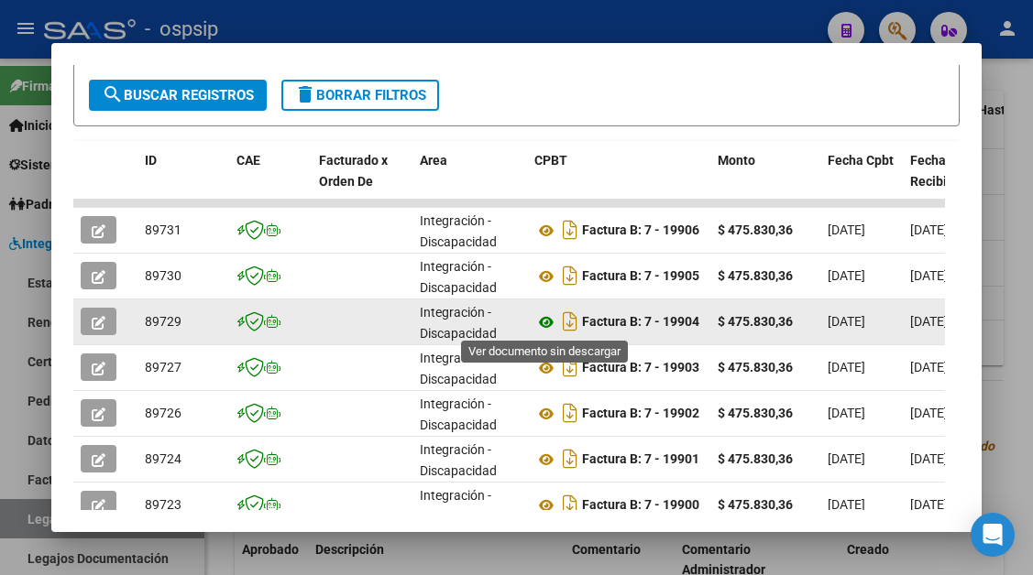
click at [545, 321] on icon at bounding box center [546, 322] width 24 height 22
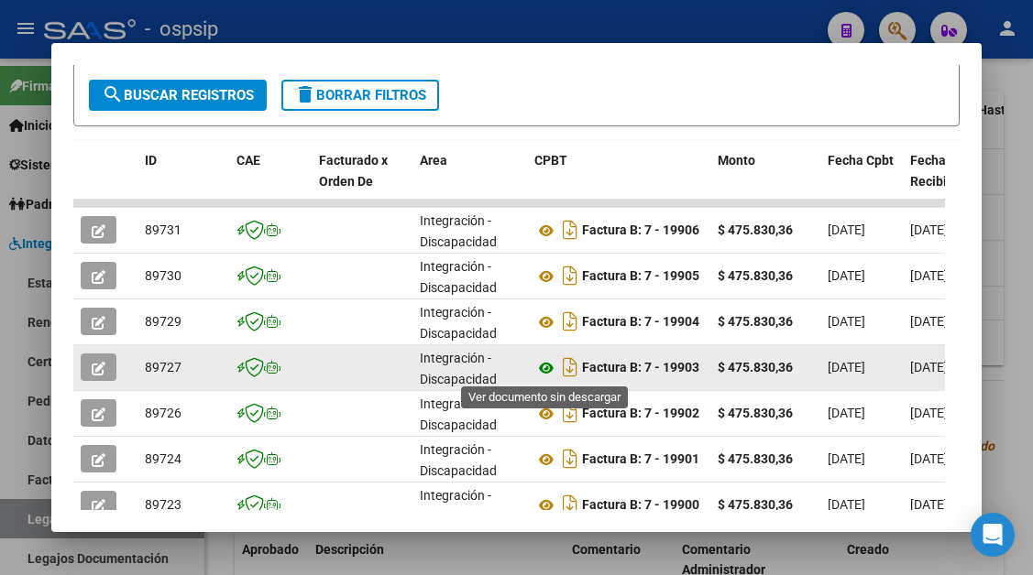
click at [549, 369] on icon at bounding box center [546, 368] width 24 height 22
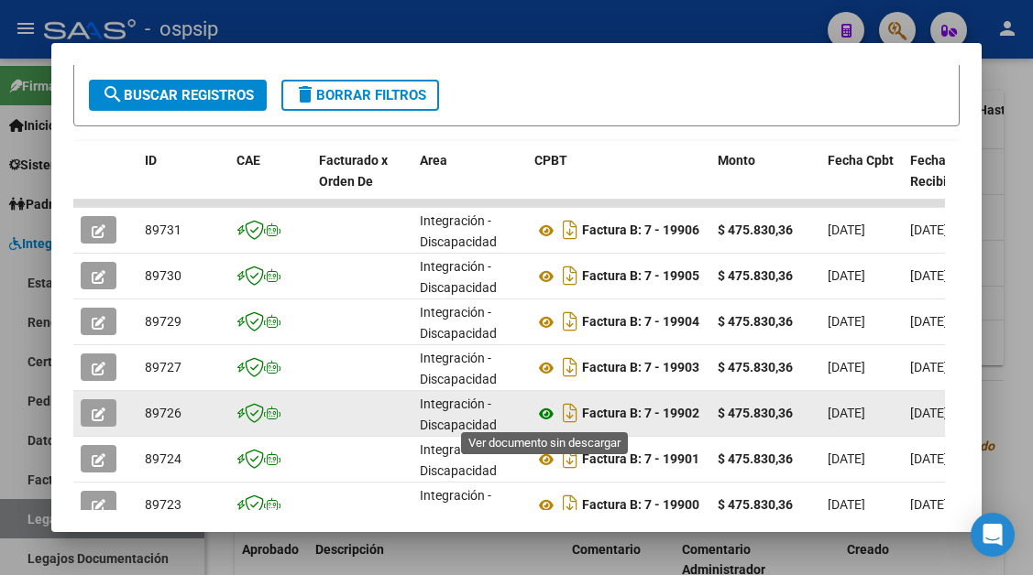
click at [545, 410] on icon at bounding box center [546, 414] width 24 height 22
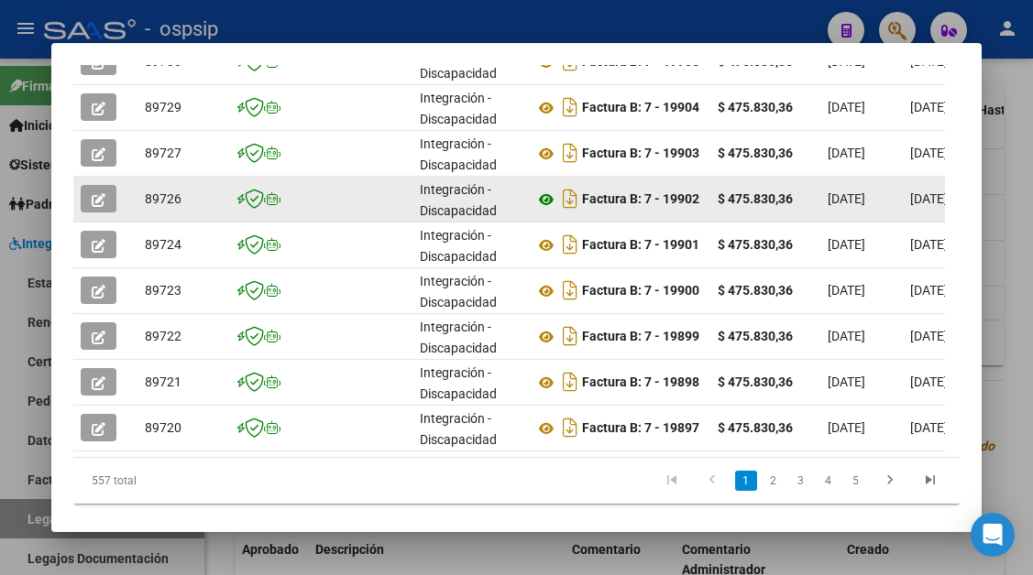
scroll to position [657, 0]
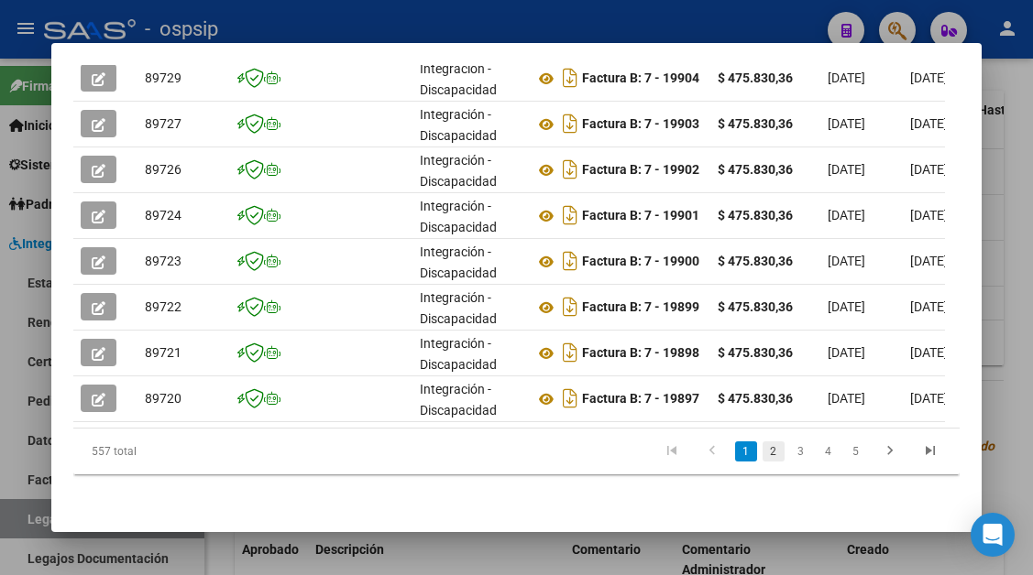
click at [762, 455] on link "2" at bounding box center [773, 452] width 22 height 20
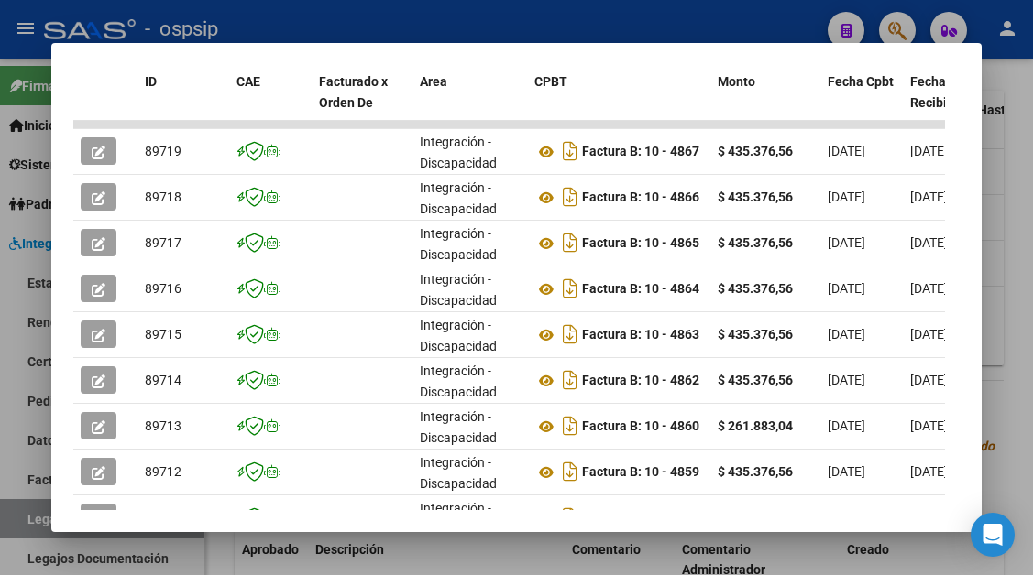
scroll to position [474, 0]
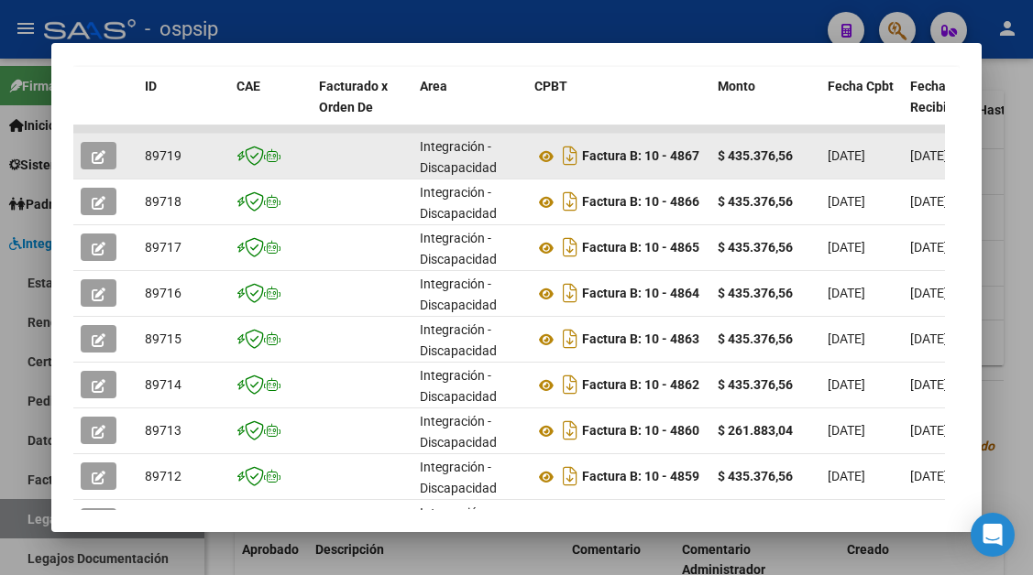
click at [89, 161] on button "button" at bounding box center [99, 155] width 36 height 27
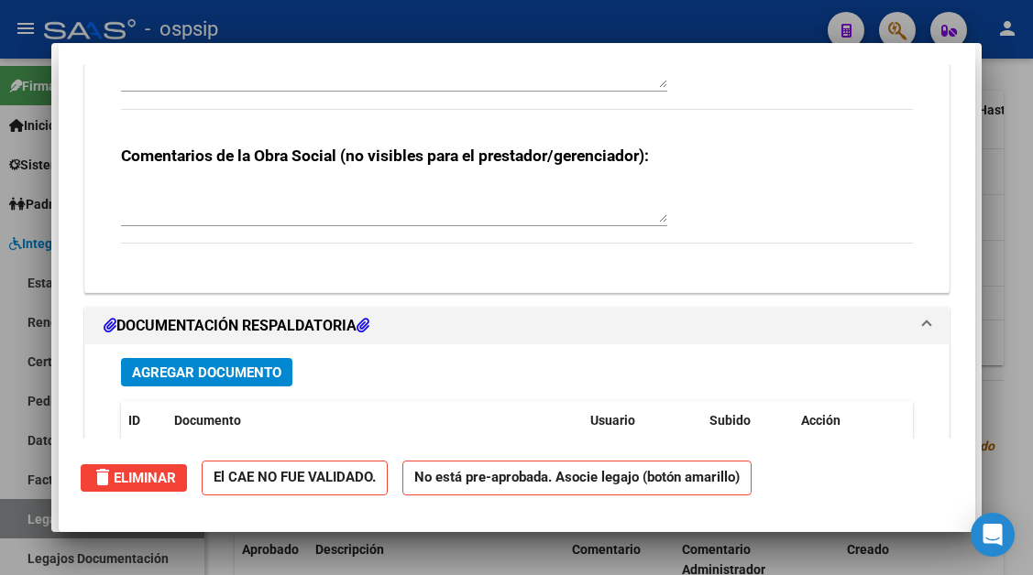
scroll to position [0, 0]
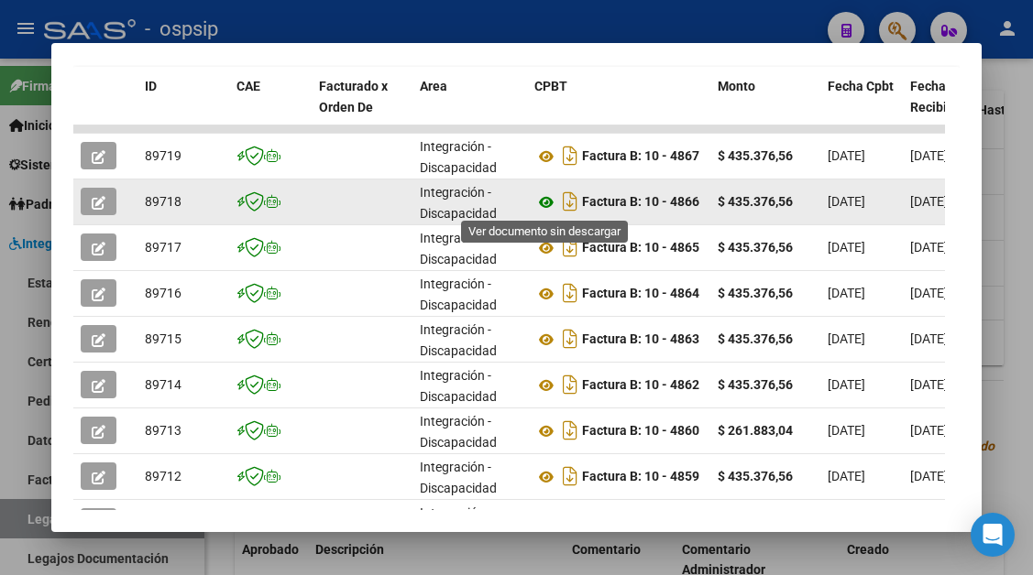
click at [542, 200] on icon at bounding box center [546, 202] width 24 height 22
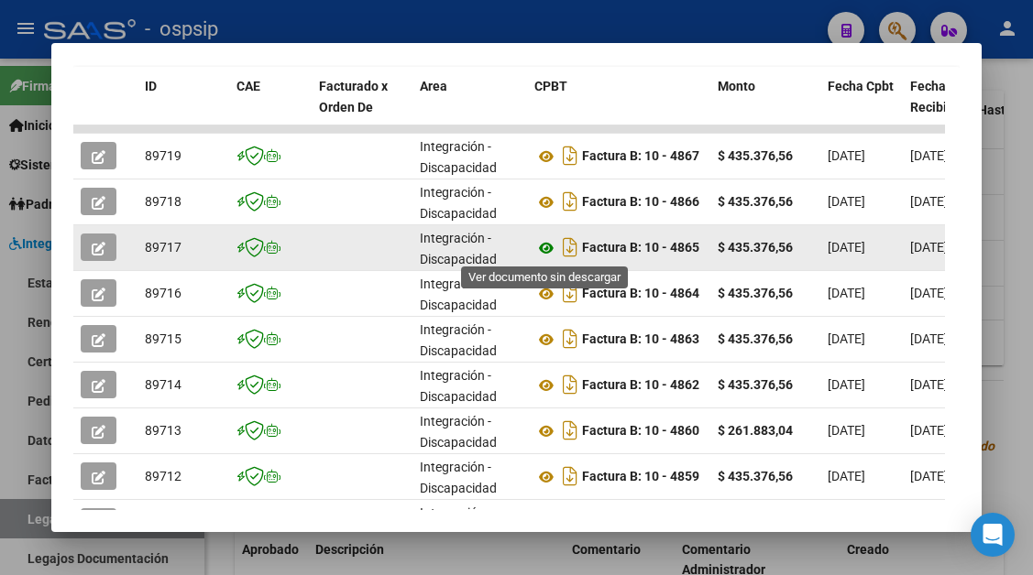
click at [549, 250] on icon at bounding box center [546, 248] width 24 height 22
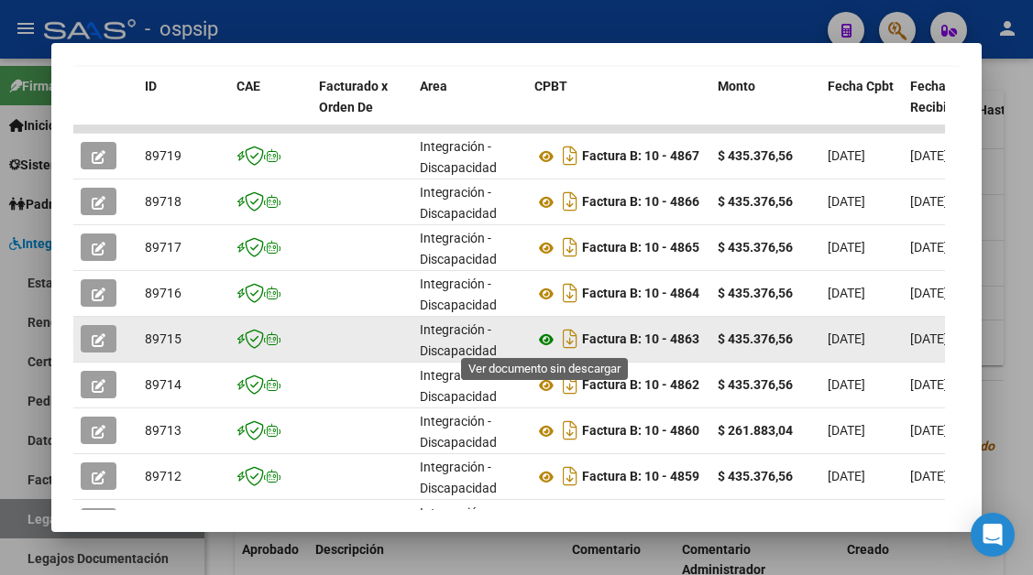
click at [546, 342] on icon at bounding box center [546, 340] width 24 height 22
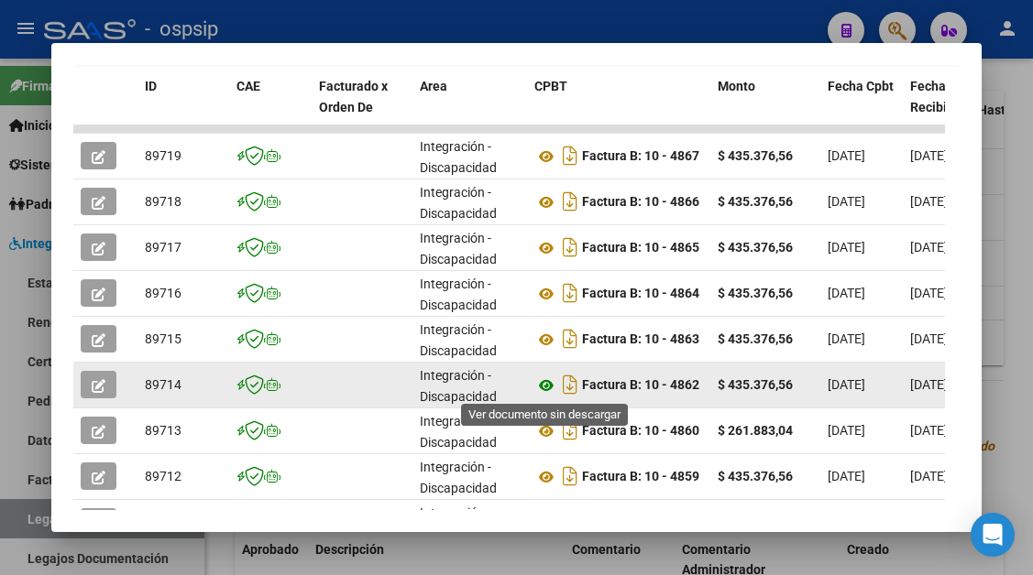
click at [546, 386] on icon at bounding box center [546, 386] width 24 height 22
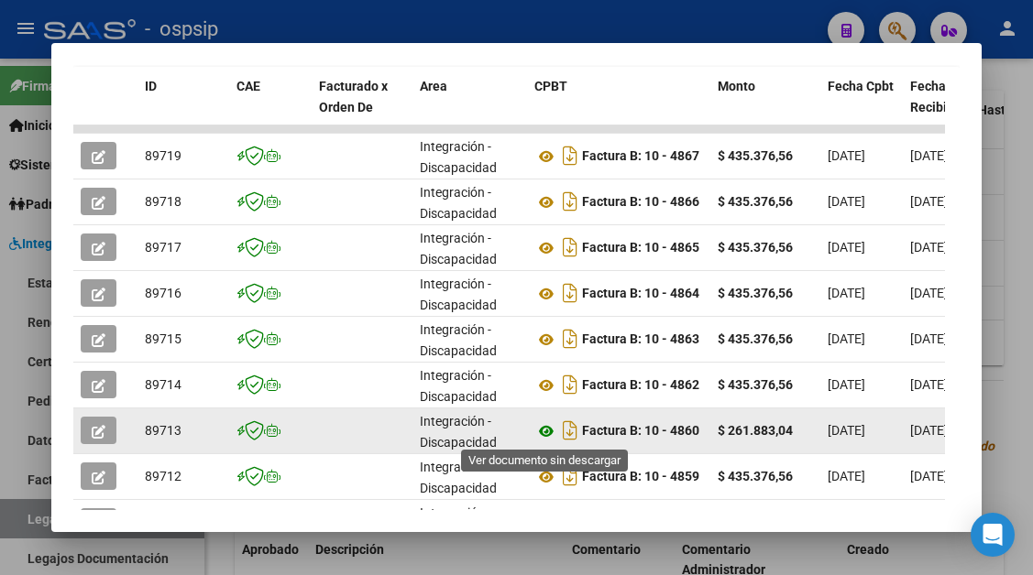
click at [541, 437] on icon at bounding box center [546, 432] width 24 height 22
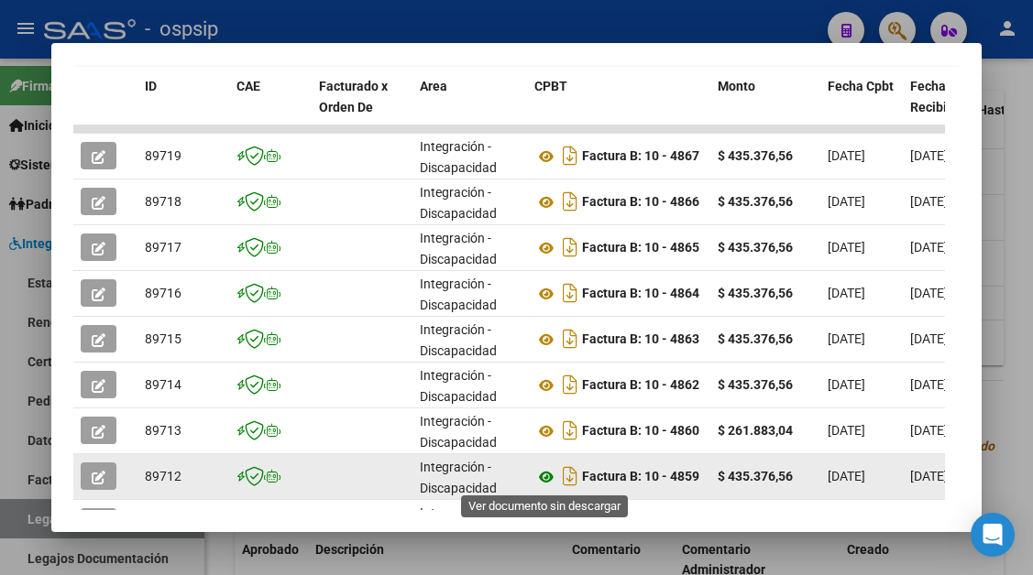
click at [551, 473] on icon at bounding box center [546, 477] width 24 height 22
click at [99, 474] on icon "button" at bounding box center [99, 478] width 14 height 14
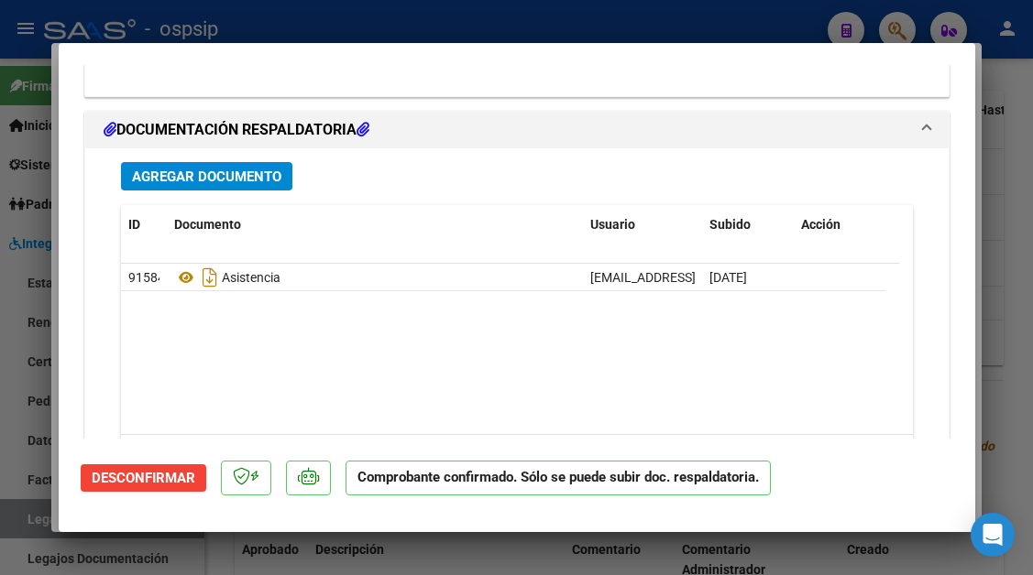
scroll to position [2009, 0]
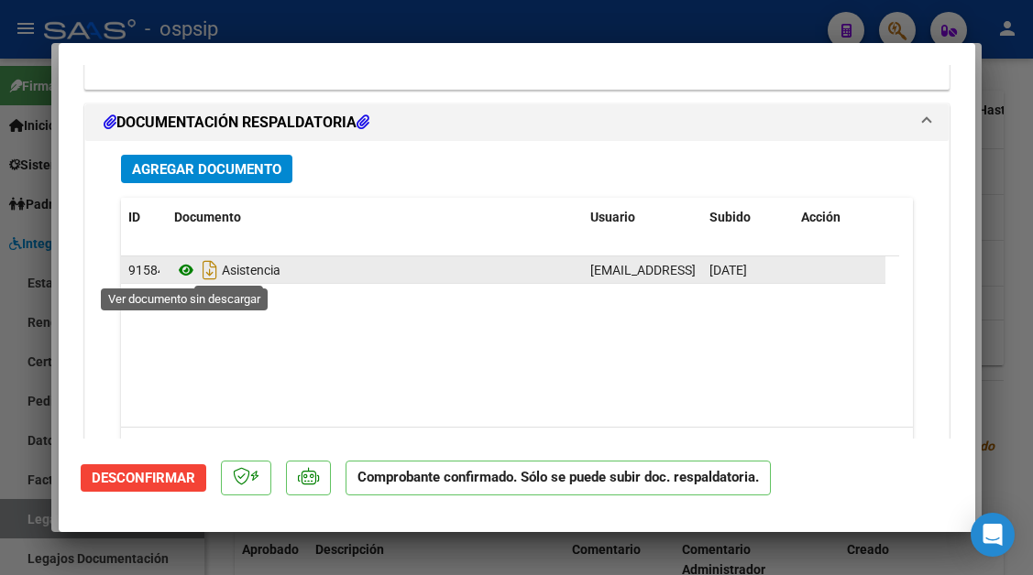
click at [184, 274] on icon at bounding box center [186, 270] width 24 height 22
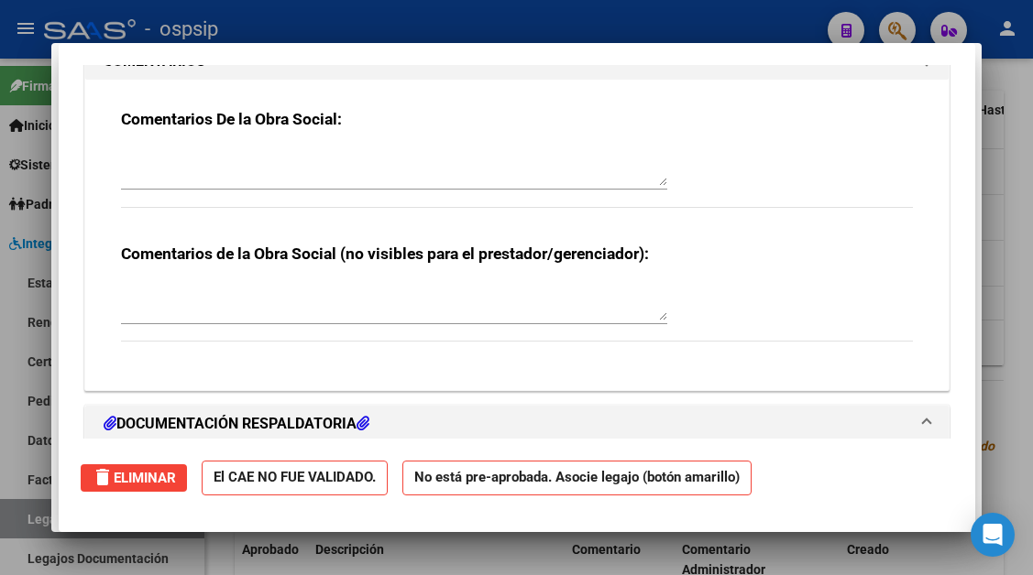
scroll to position [0, 0]
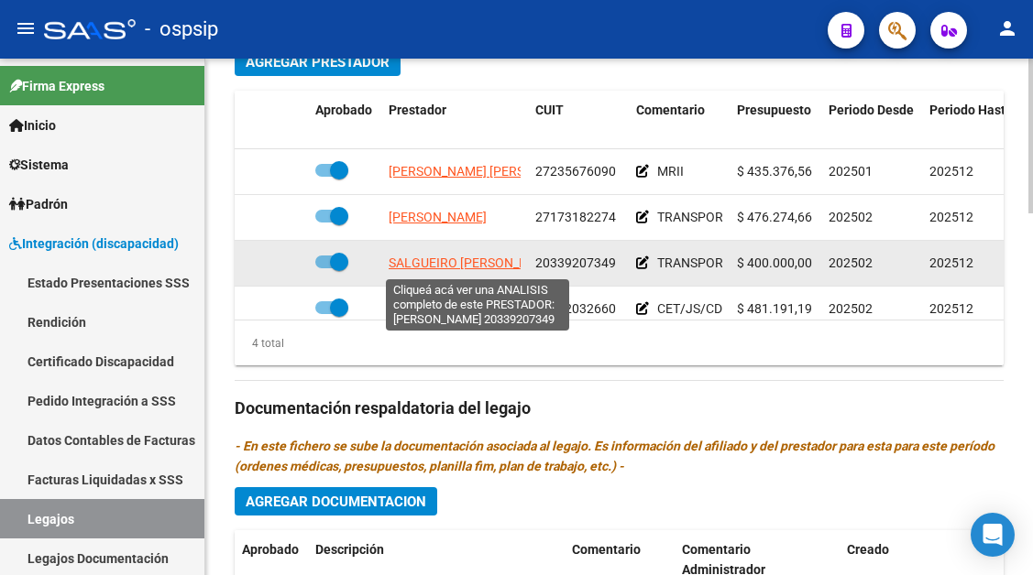
click at [430, 258] on span "SALGUEIRO [PERSON_NAME]" at bounding box center [472, 263] width 169 height 15
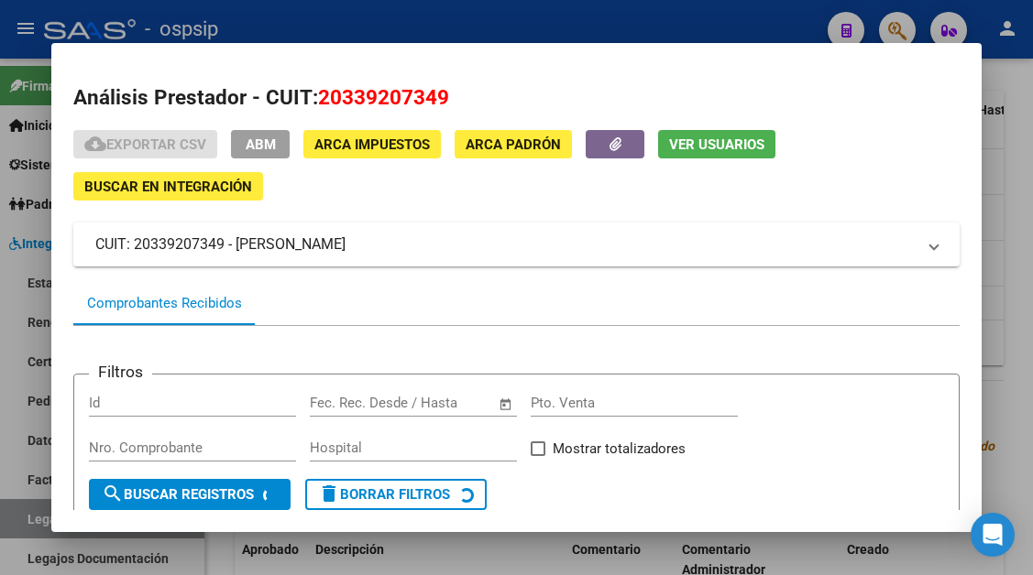
scroll to position [175, 0]
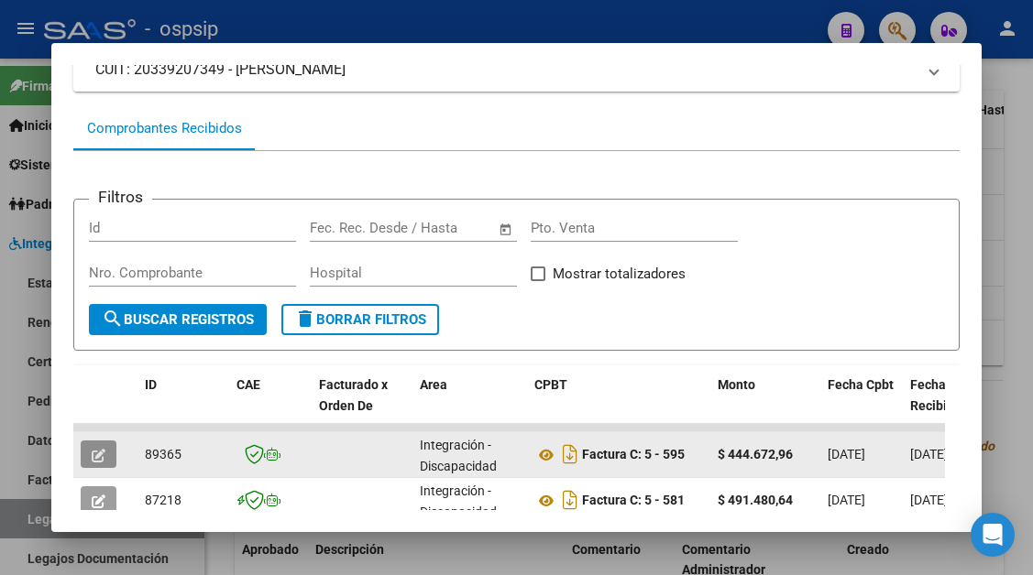
click at [90, 450] on button "button" at bounding box center [99, 454] width 36 height 27
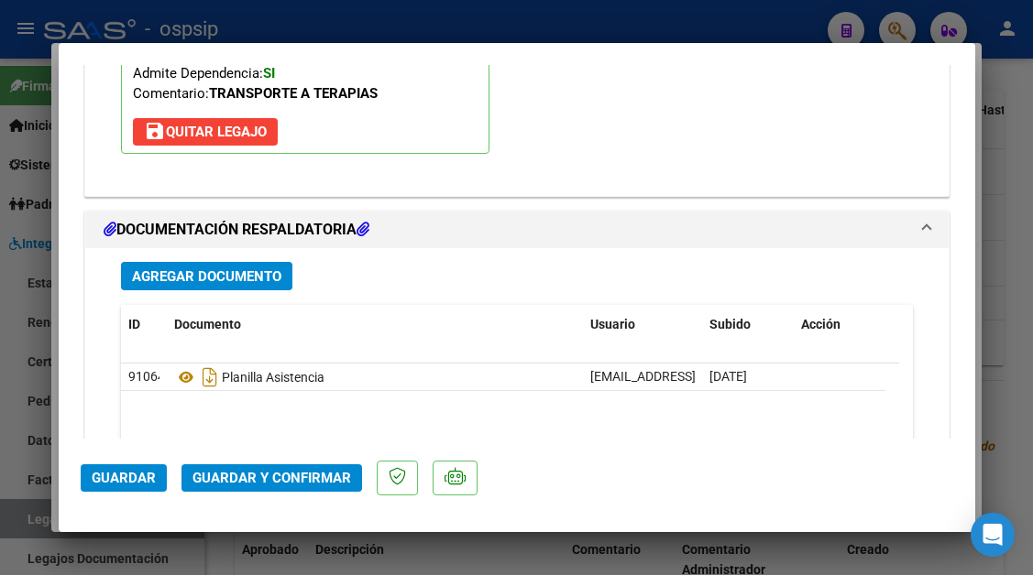
scroll to position [2199, 0]
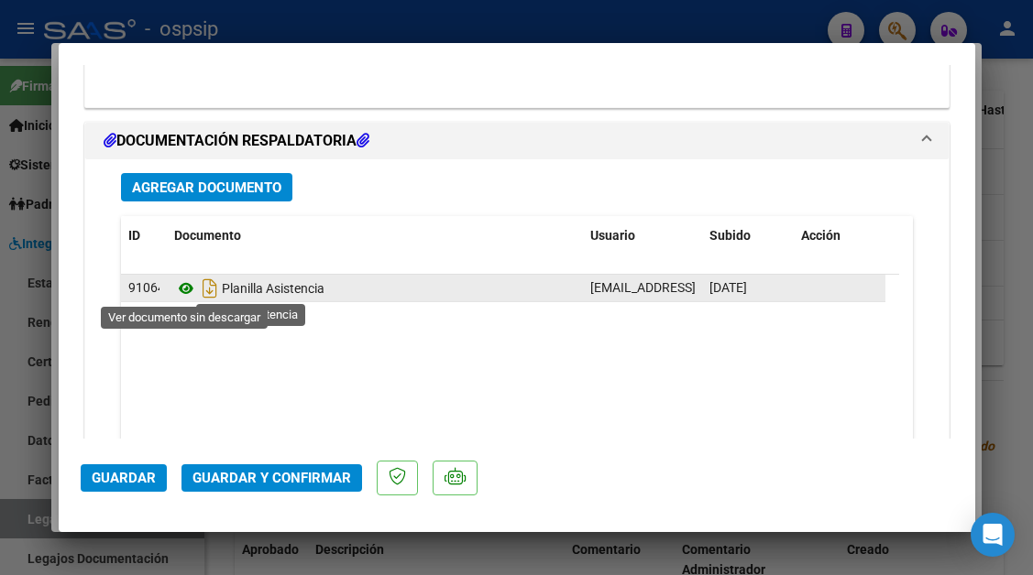
click at [188, 286] on icon at bounding box center [186, 289] width 24 height 22
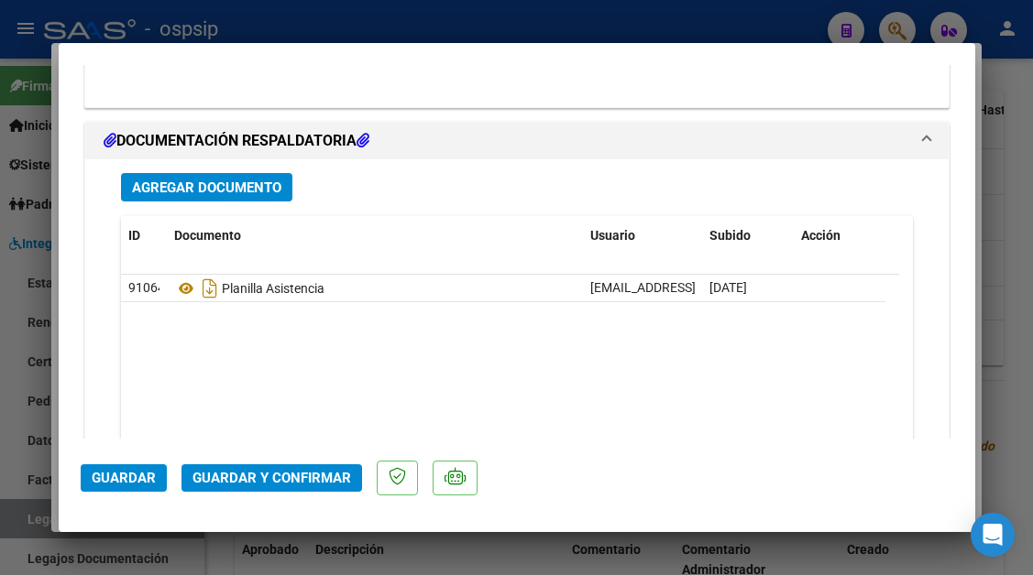
click at [295, 471] on span "Guardar y Confirmar" at bounding box center [271, 478] width 158 height 16
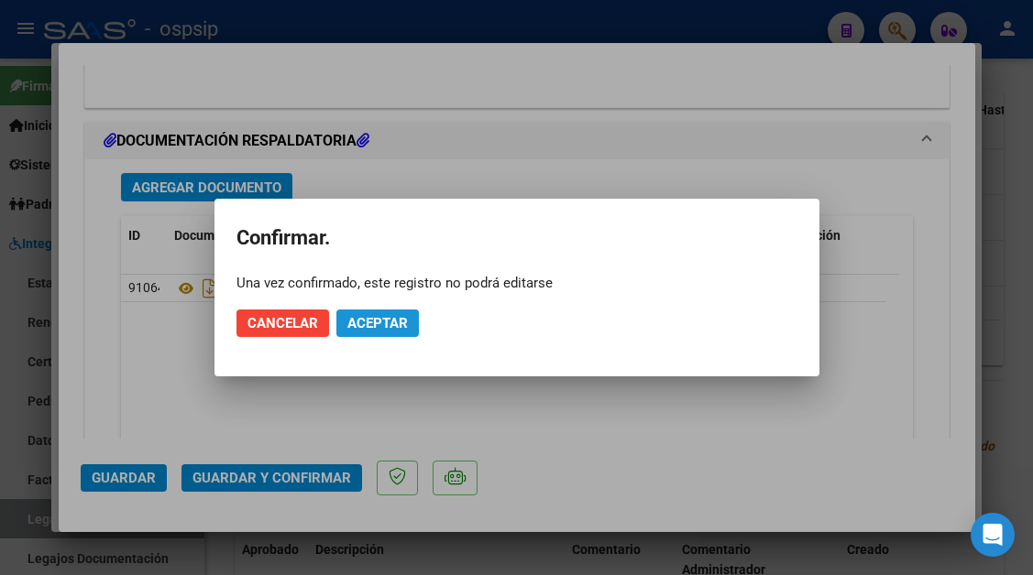
click at [387, 321] on span "Aceptar" at bounding box center [377, 323] width 60 height 16
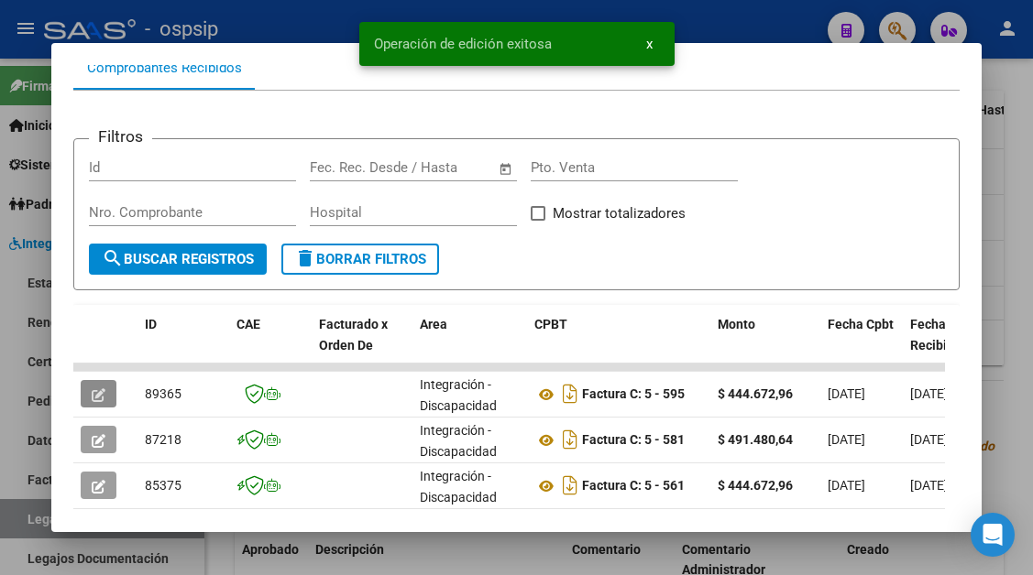
scroll to position [267, 0]
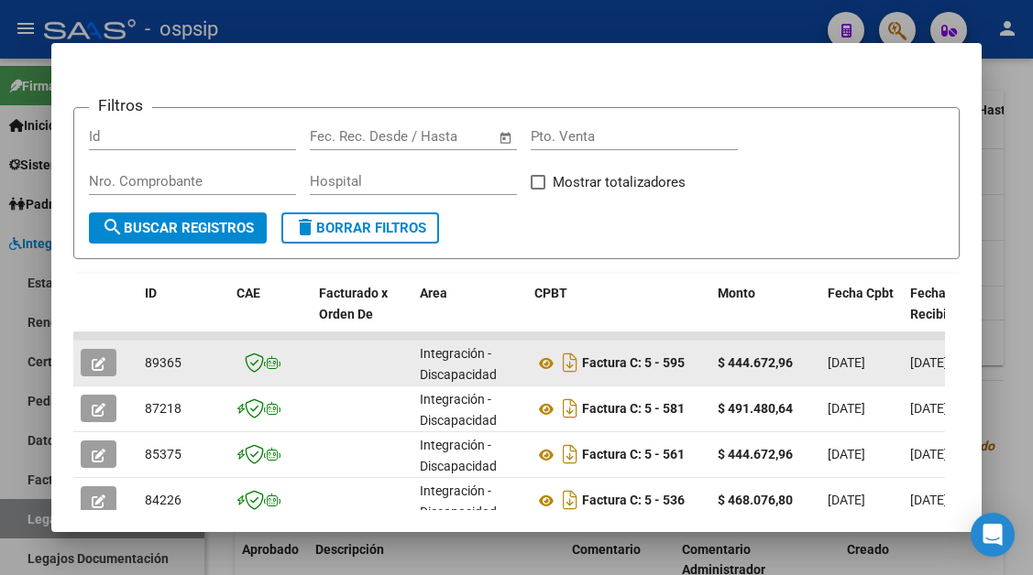
click at [80, 369] on datatable-body-cell at bounding box center [105, 363] width 64 height 45
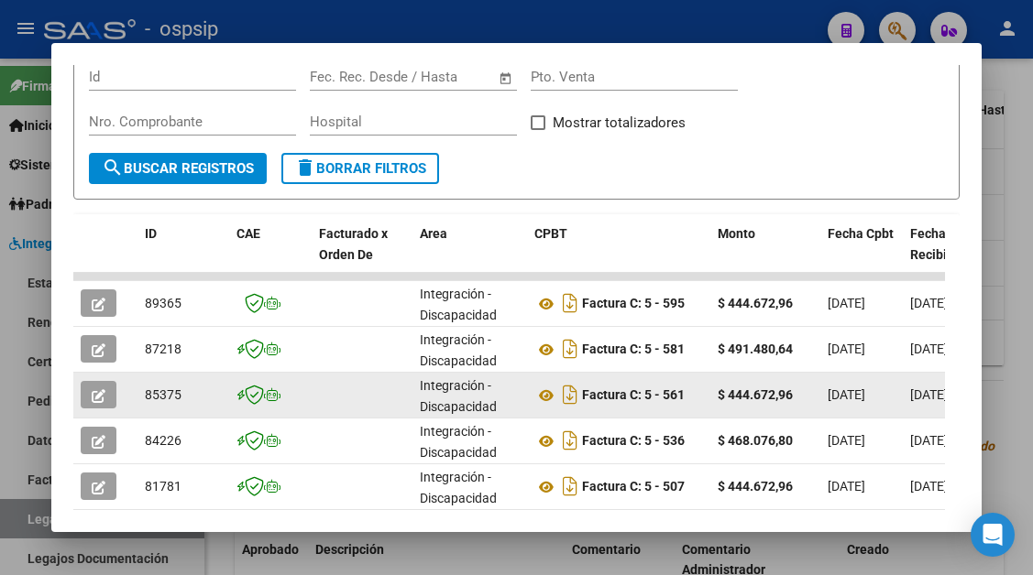
scroll to position [358, 0]
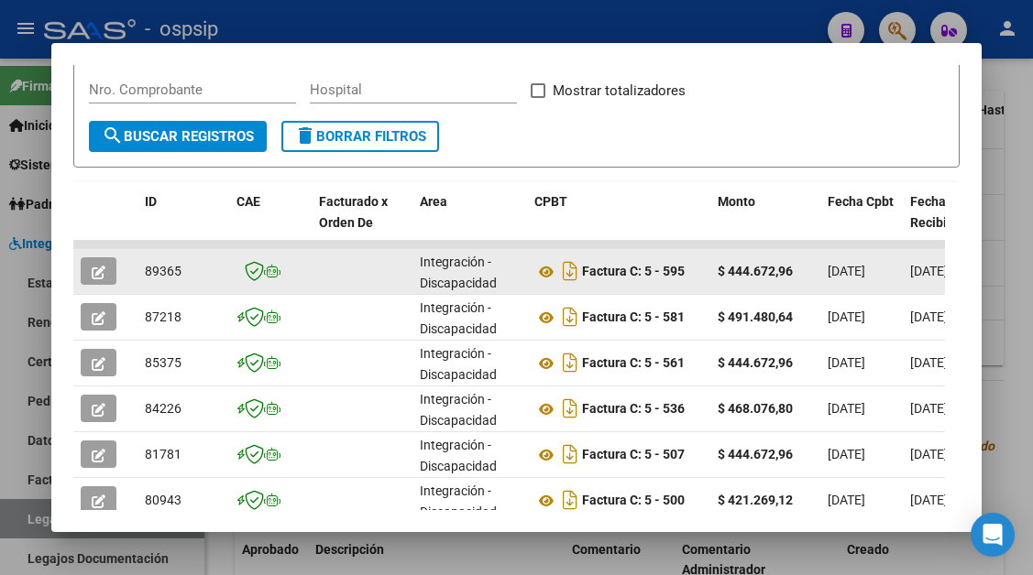
click at [98, 269] on icon "button" at bounding box center [99, 273] width 14 height 14
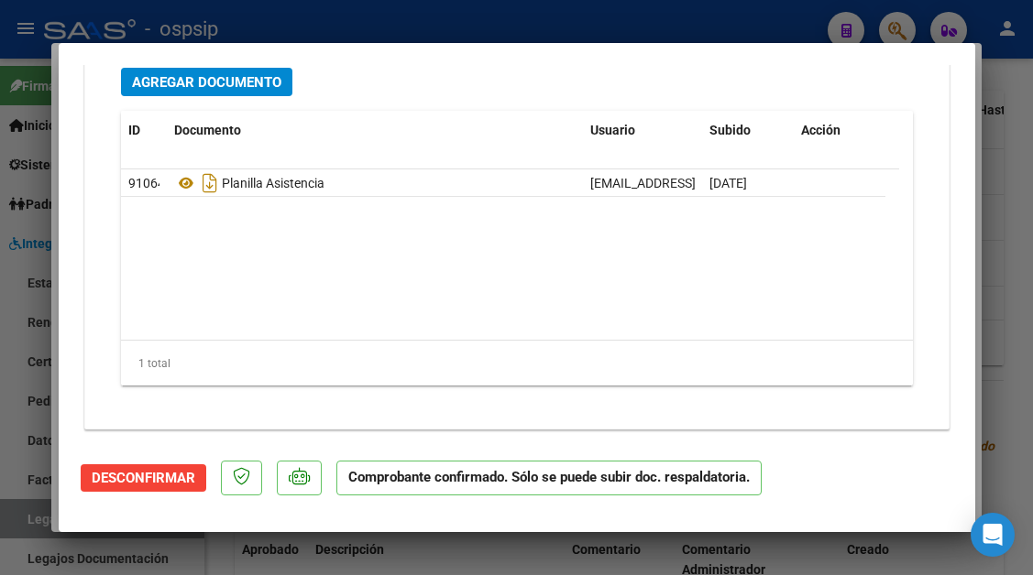
scroll to position [2101, 0]
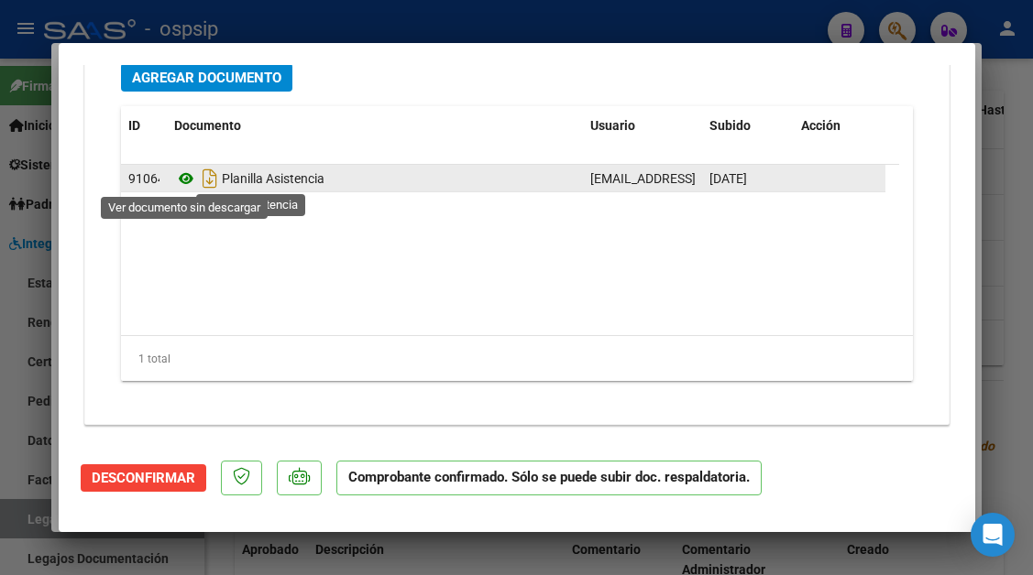
click at [181, 184] on icon at bounding box center [186, 179] width 24 height 22
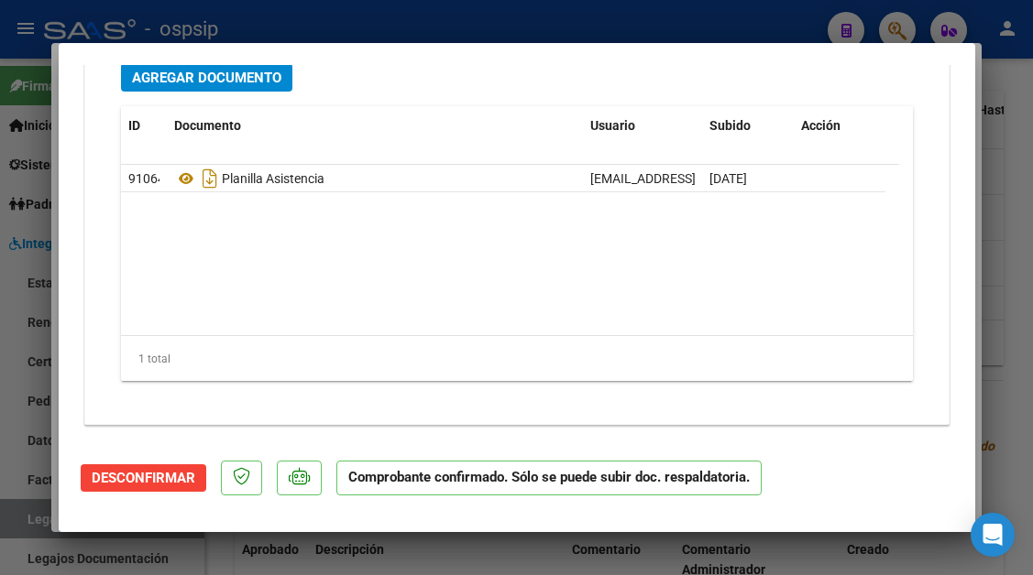
click at [16, 522] on div at bounding box center [516, 287] width 1033 height 575
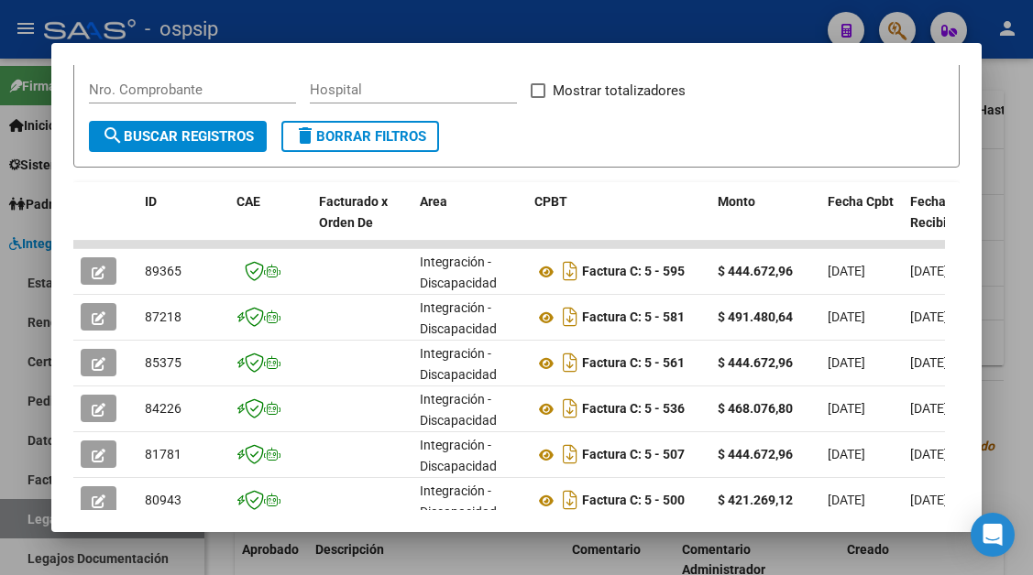
click at [16, 522] on div at bounding box center [516, 287] width 1033 height 575
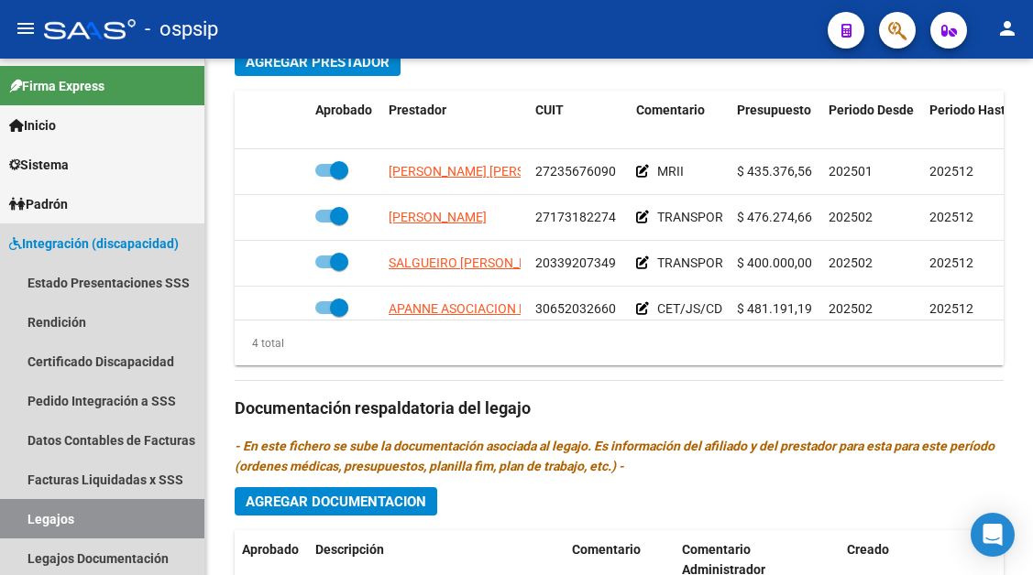
click at [16, 522] on link "Legajos" at bounding box center [102, 518] width 204 height 39
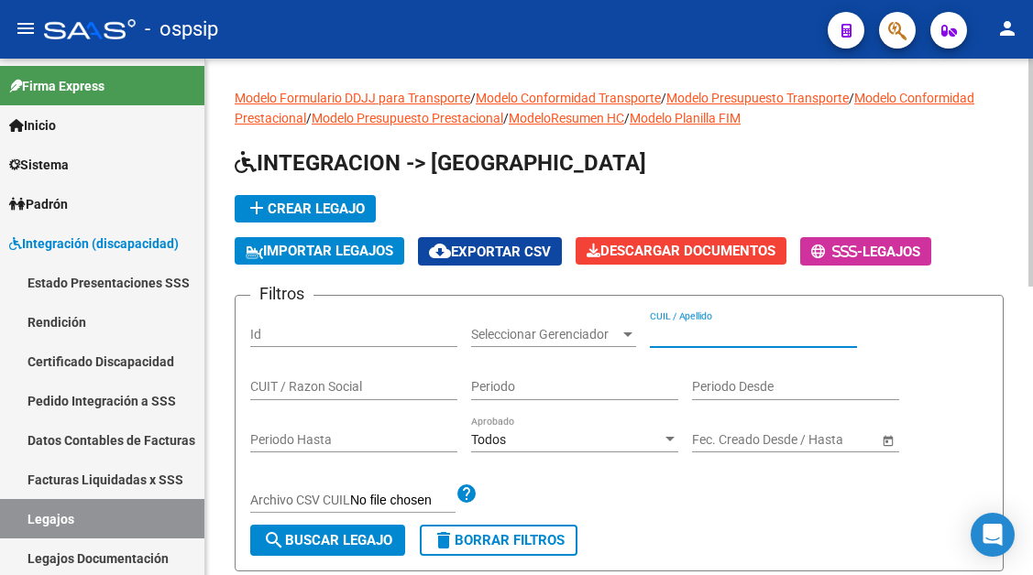
click at [682, 327] on input "CUIL / Apellido" at bounding box center [753, 335] width 207 height 16
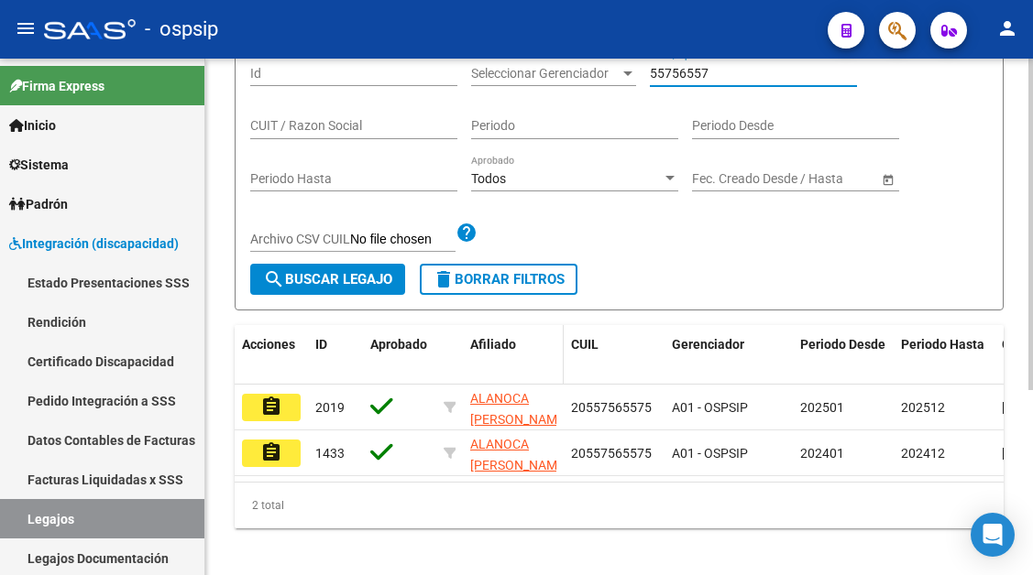
scroll to position [289, 0]
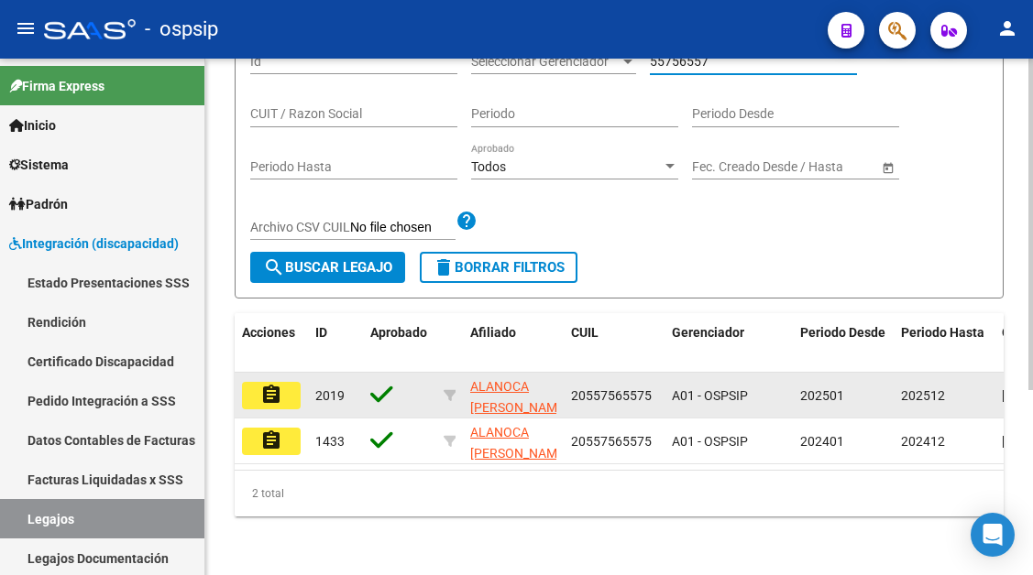
click at [270, 384] on mat-icon "assignment" at bounding box center [271, 395] width 22 height 22
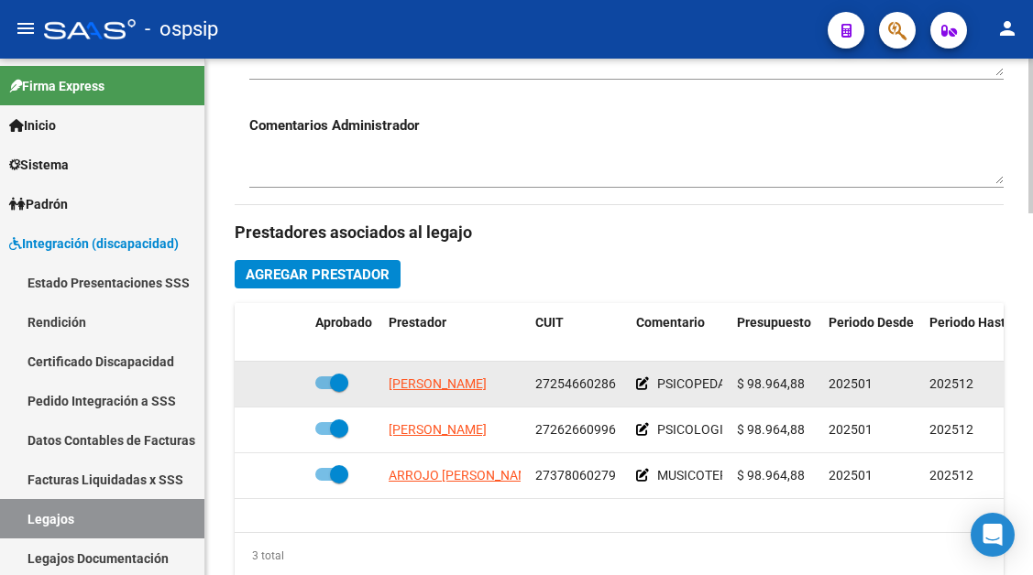
scroll to position [825, 0]
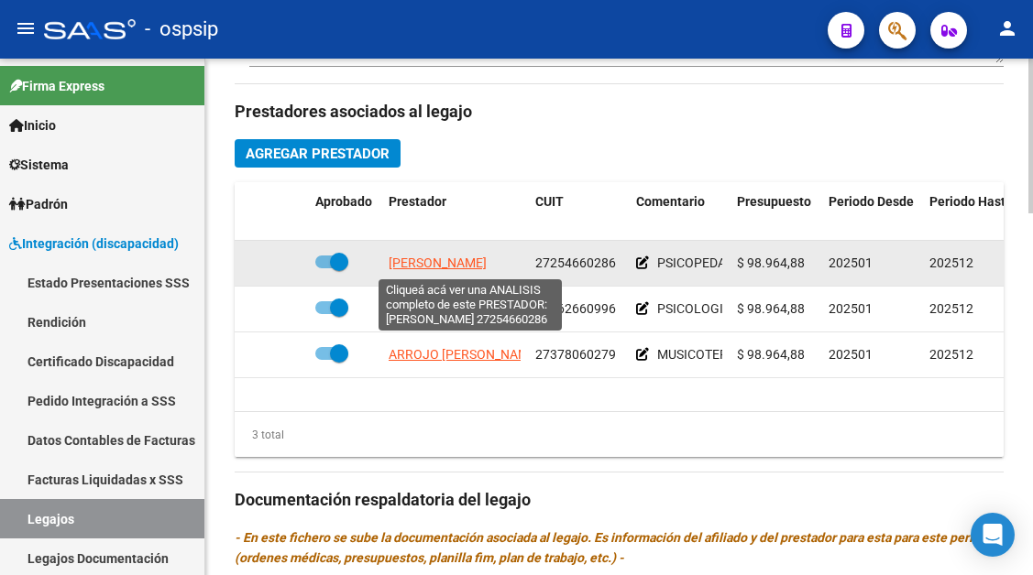
click at [463, 257] on span "[PERSON_NAME]" at bounding box center [437, 263] width 98 height 15
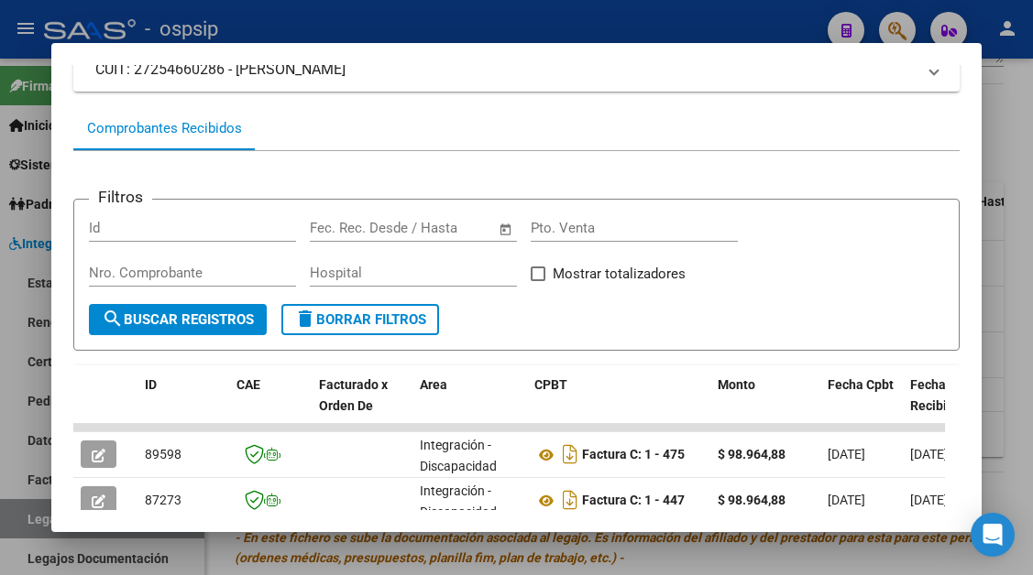
scroll to position [541, 0]
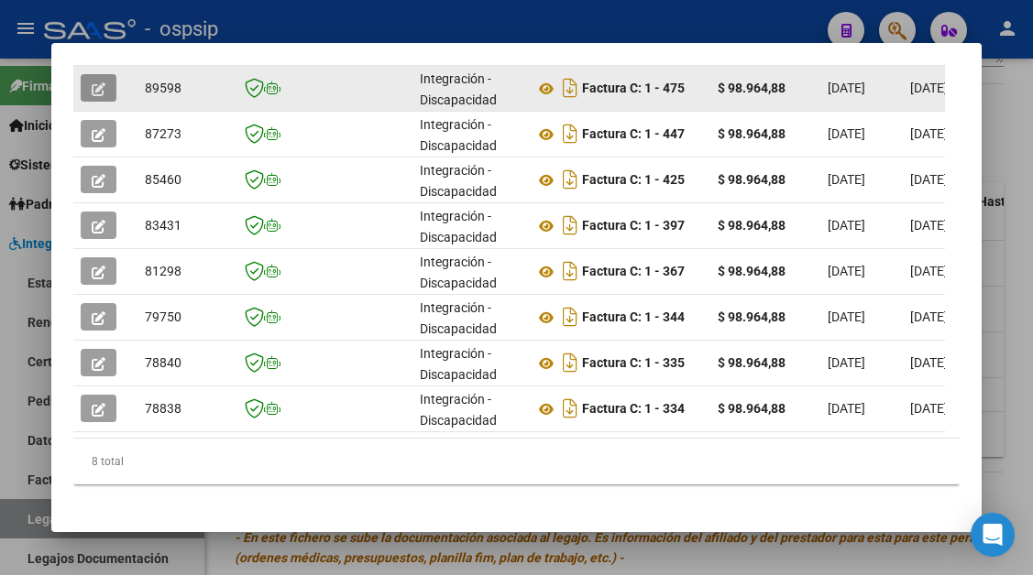
click at [98, 88] on icon "button" at bounding box center [99, 89] width 14 height 14
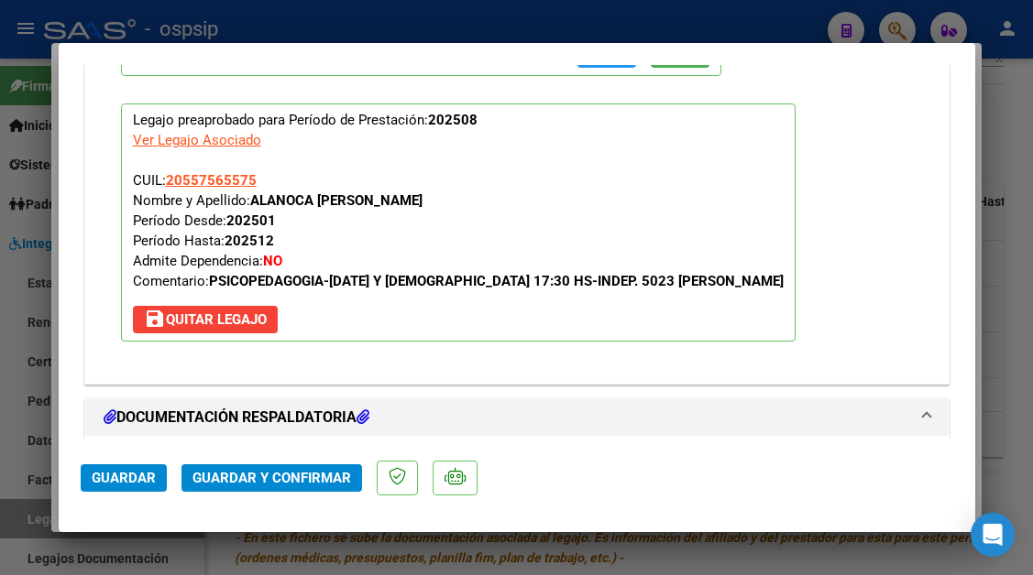
scroll to position [2600, 0]
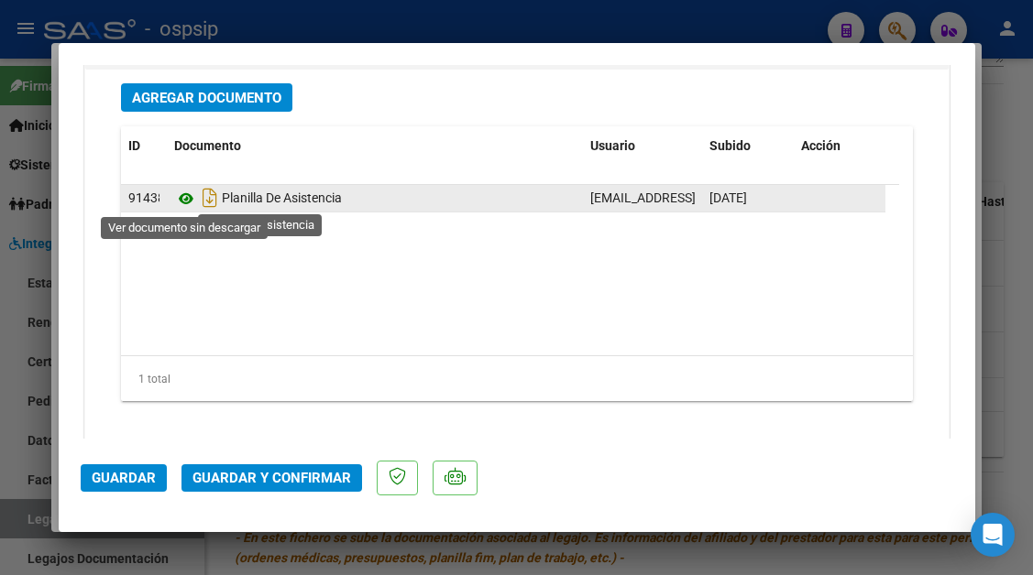
click at [183, 193] on icon at bounding box center [186, 199] width 24 height 22
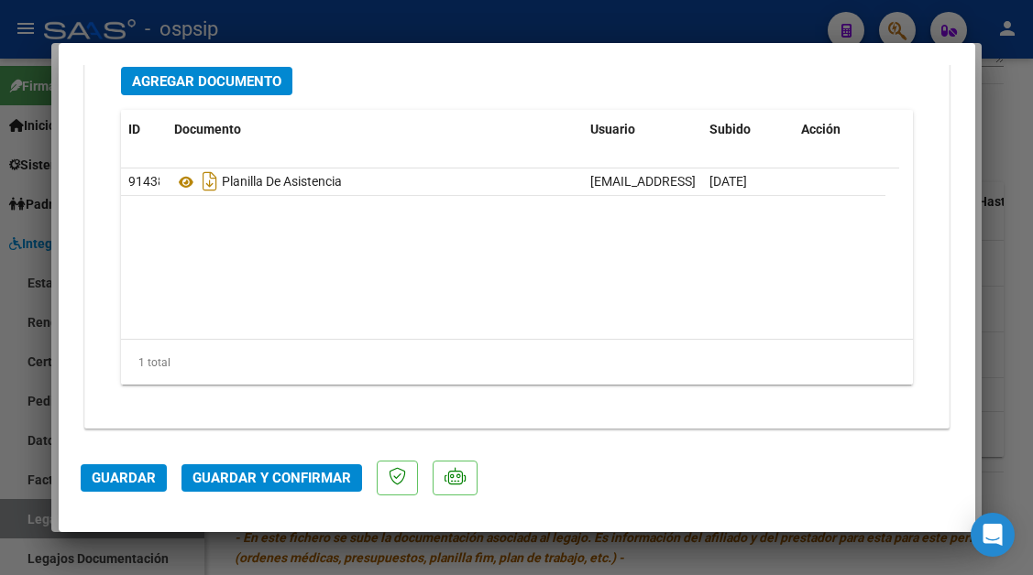
scroll to position [2620, 0]
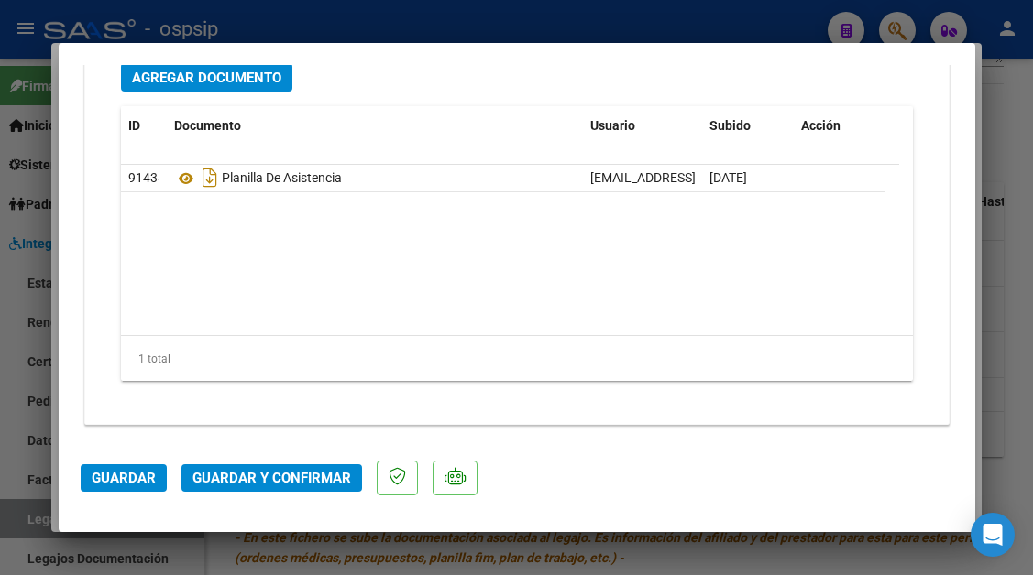
click at [22, 505] on div at bounding box center [516, 287] width 1033 height 575
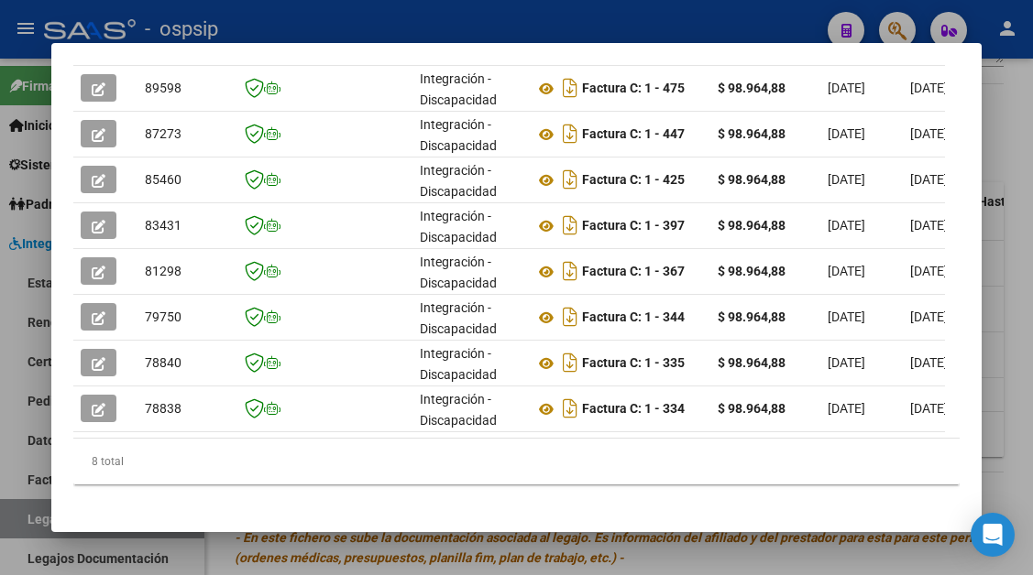
click at [22, 505] on div at bounding box center [516, 287] width 1033 height 575
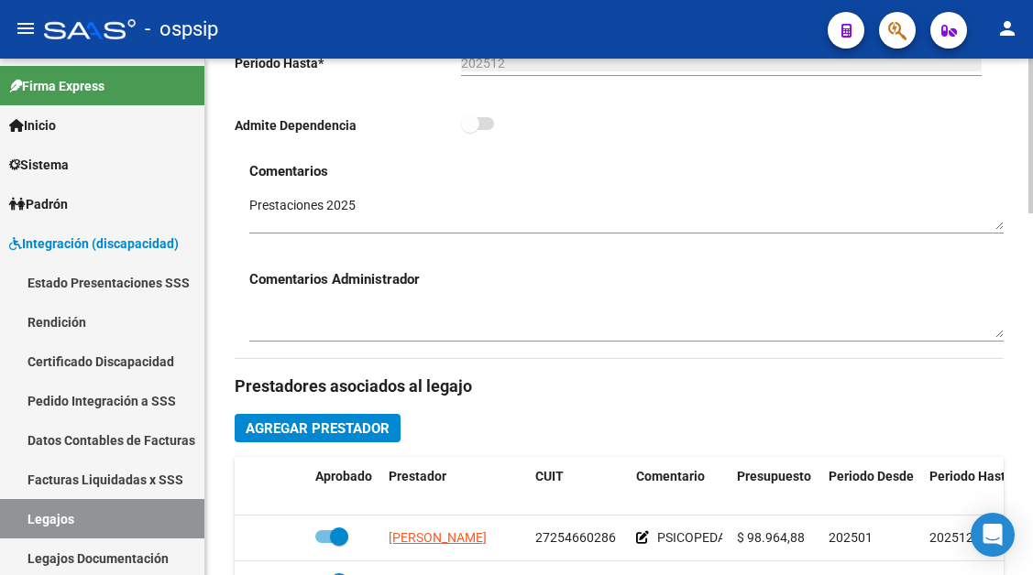
scroll to position [275, 0]
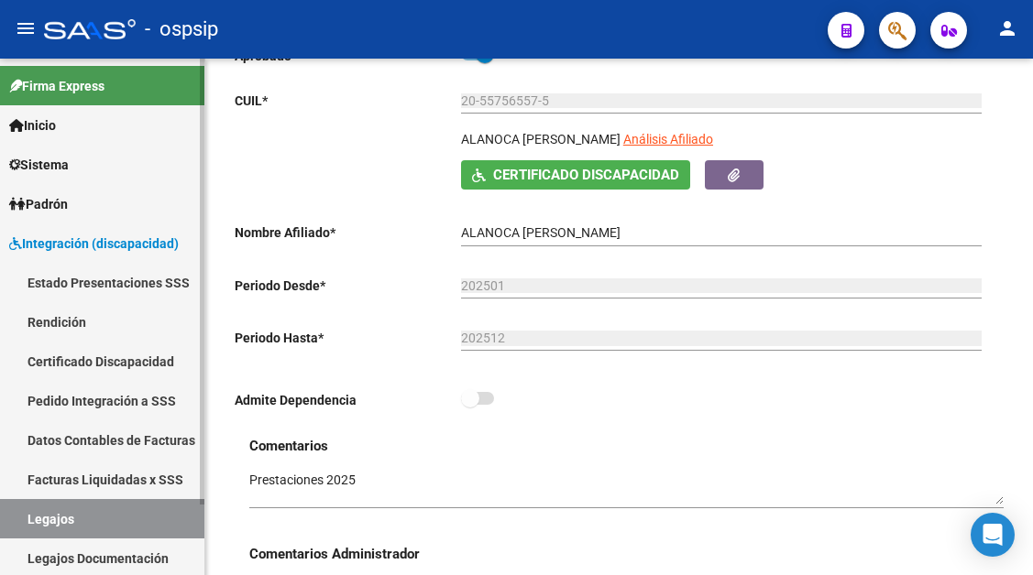
click at [100, 527] on link "Legajos" at bounding box center [102, 518] width 204 height 39
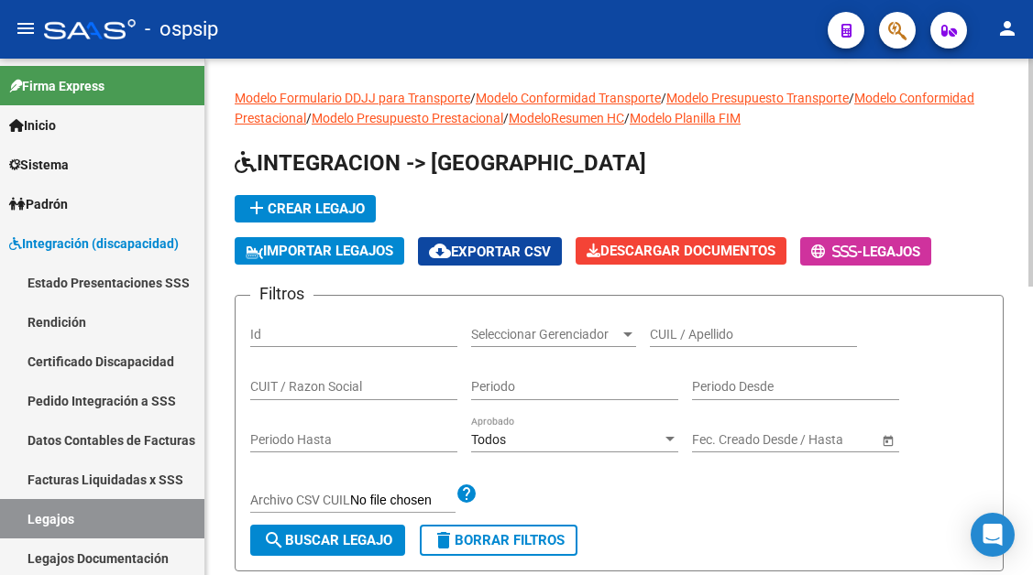
click at [663, 339] on input "CUIL / Apellido" at bounding box center [753, 335] width 207 height 16
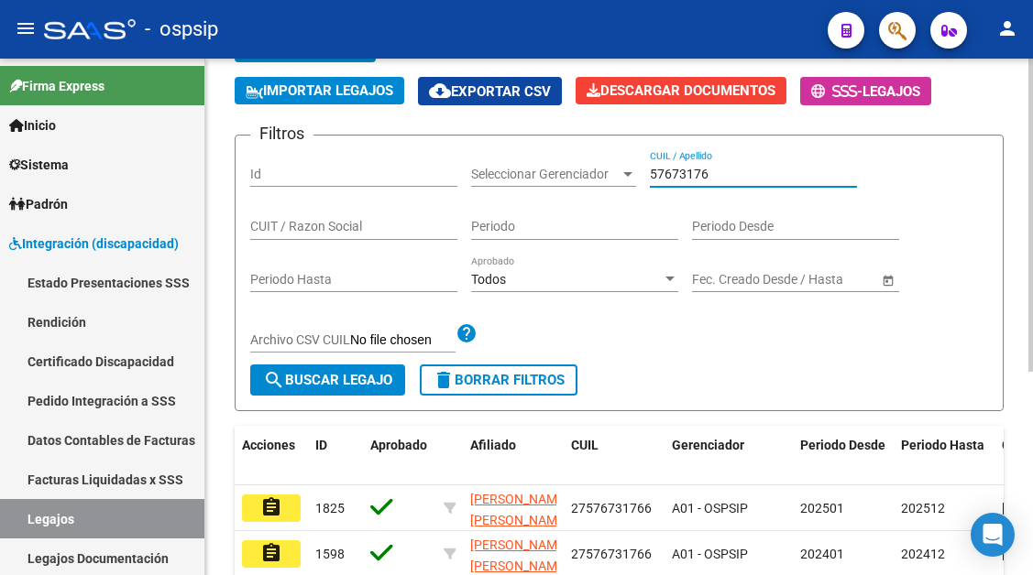
scroll to position [334, 0]
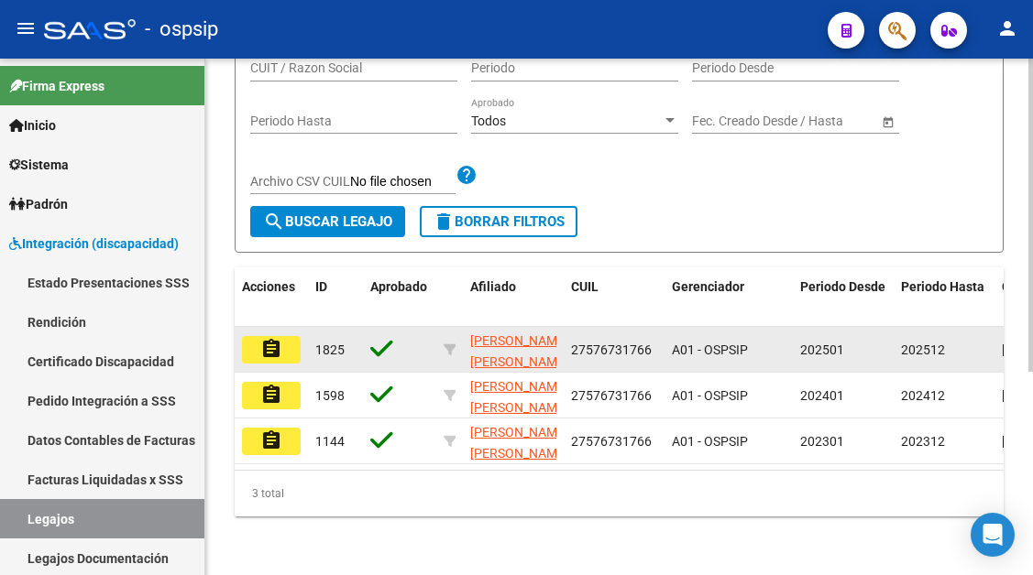
click at [282, 336] on button "assignment" at bounding box center [271, 349] width 59 height 27
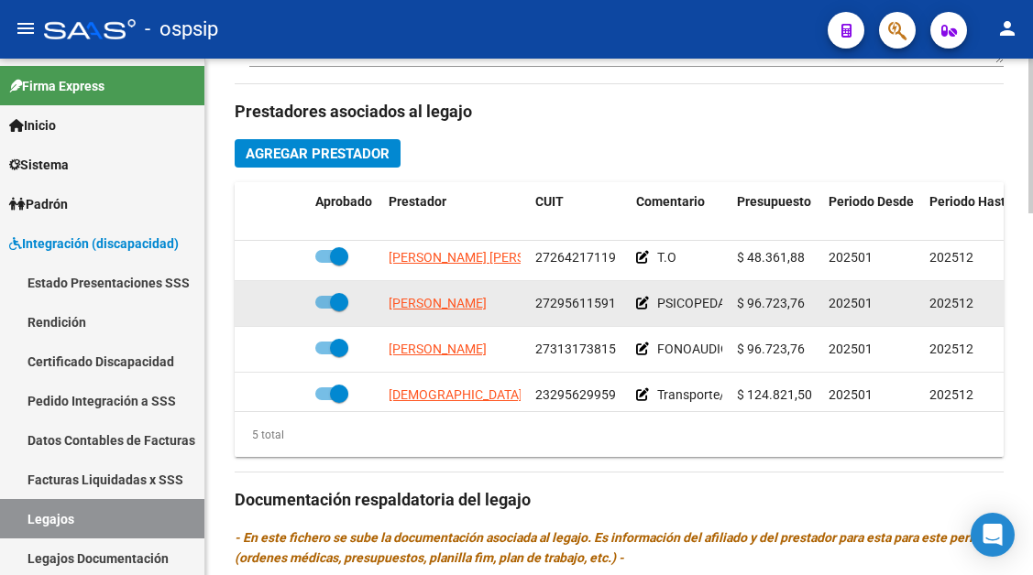
scroll to position [79, 0]
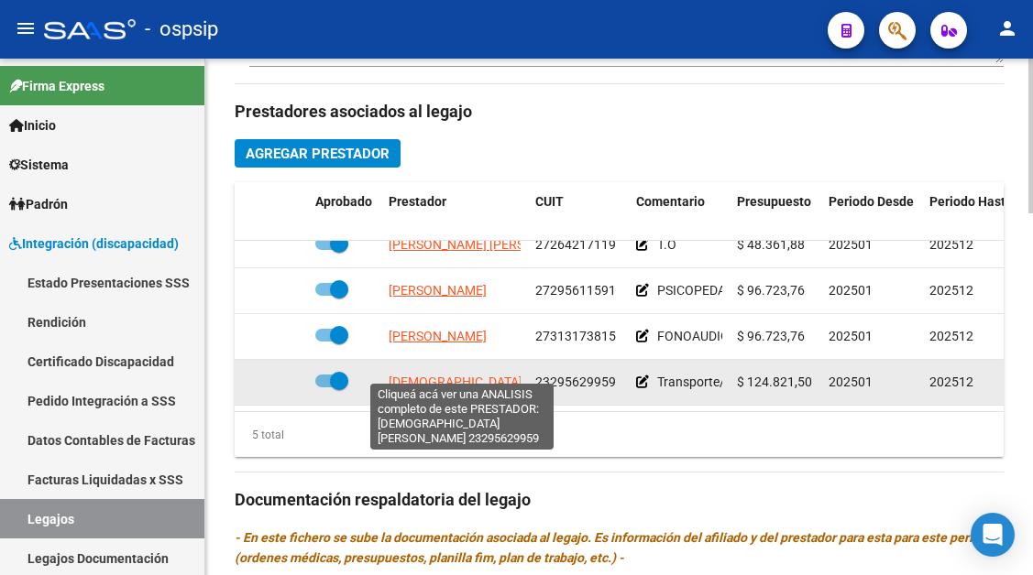
click at [460, 375] on span "[DEMOGRAPHIC_DATA][PERSON_NAME]" at bounding box center [504, 382] width 232 height 15
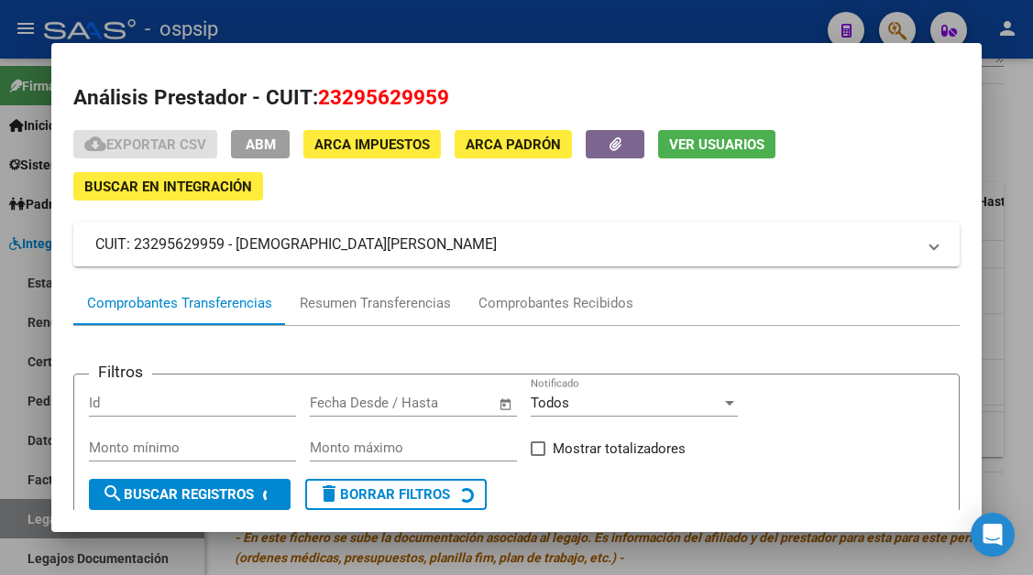
scroll to position [92, 0]
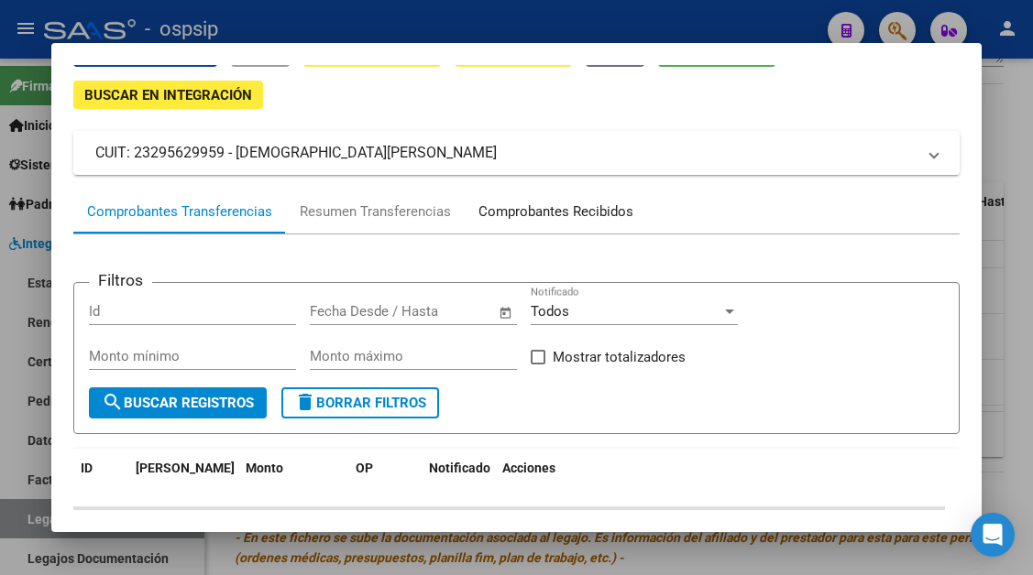
click at [522, 218] on div "Comprobantes Recibidos" at bounding box center [555, 212] width 155 height 21
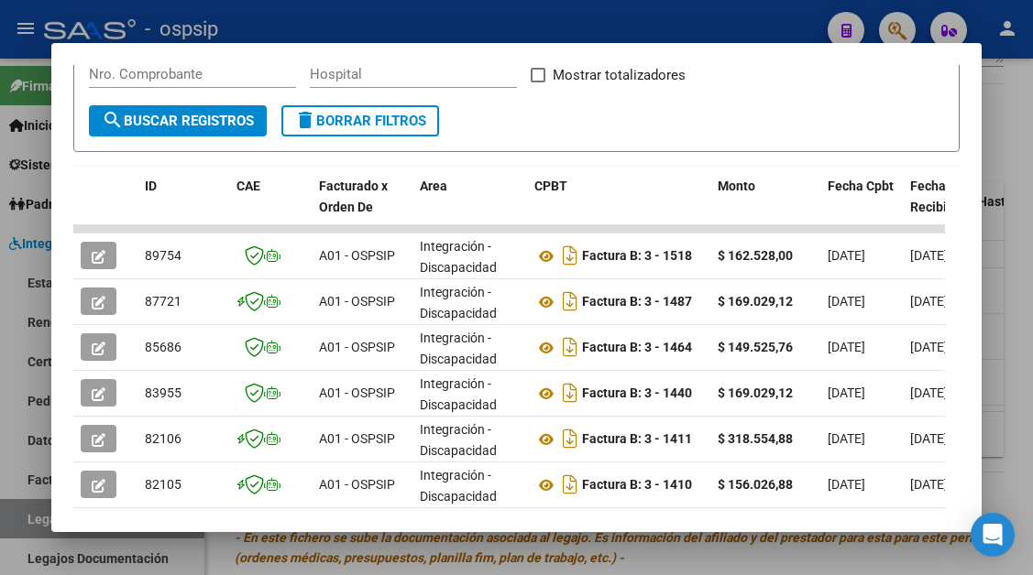
scroll to position [450, 0]
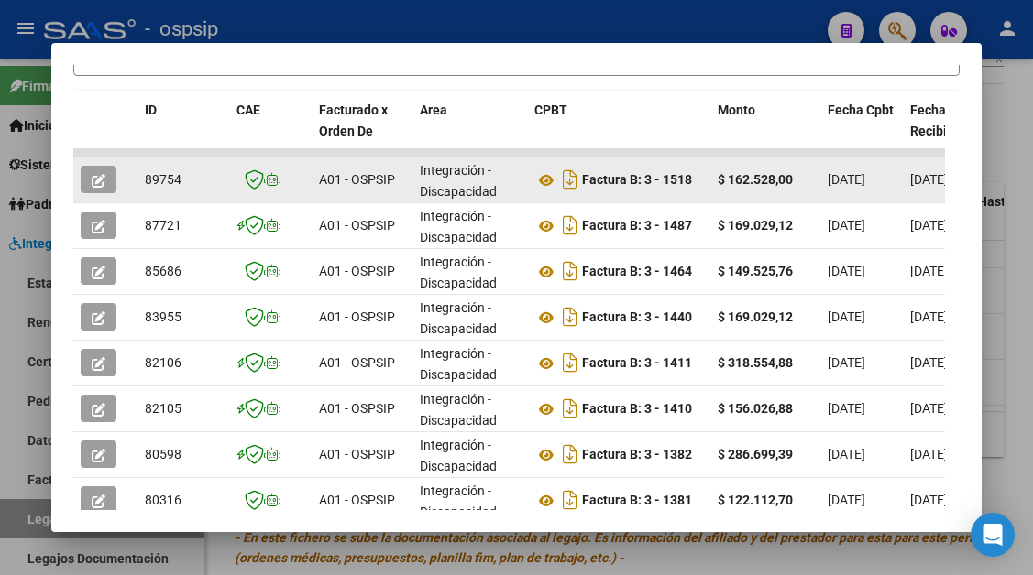
click at [93, 192] on button "button" at bounding box center [99, 179] width 36 height 27
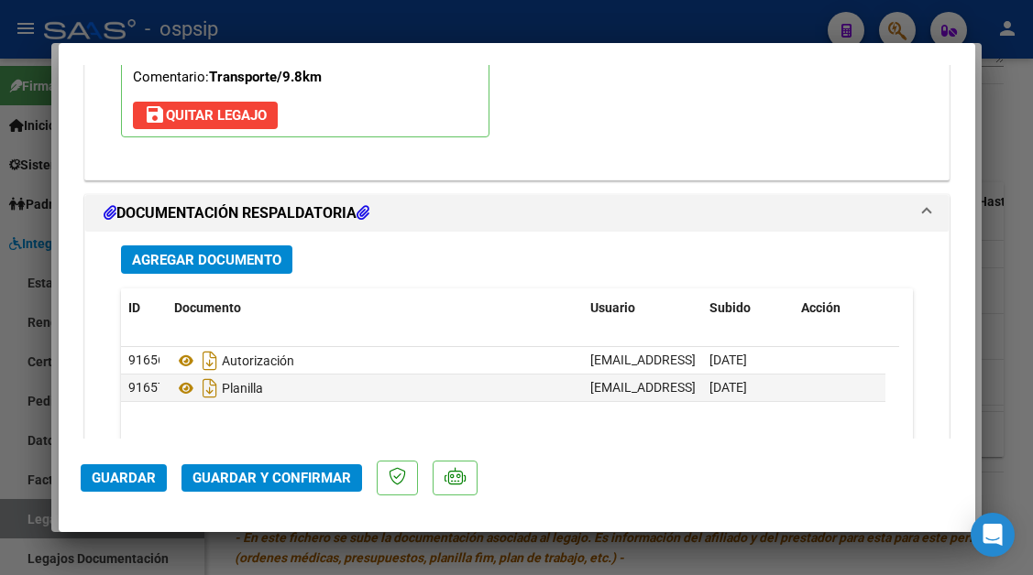
scroll to position [2748, 0]
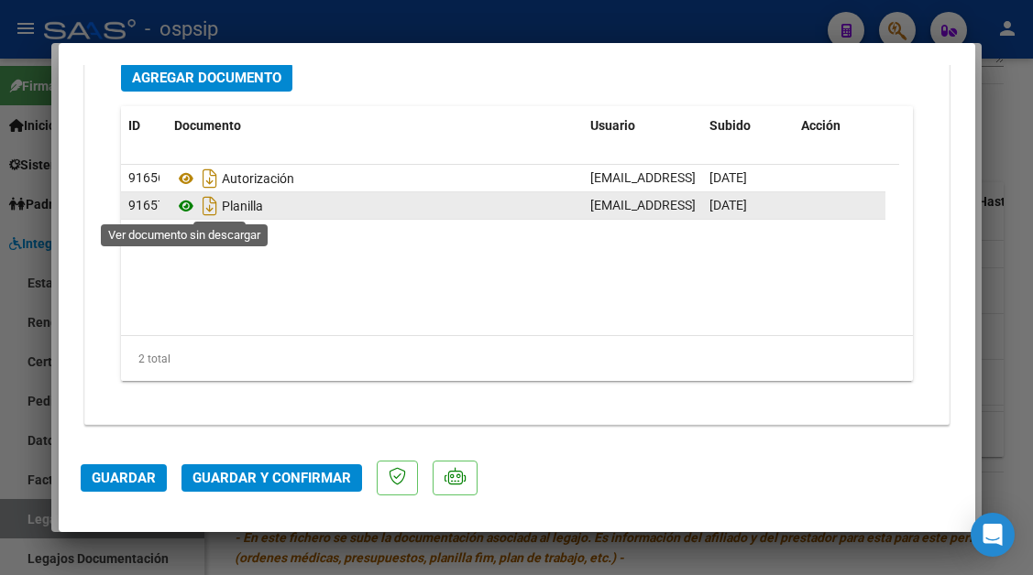
click at [187, 204] on icon at bounding box center [186, 206] width 24 height 22
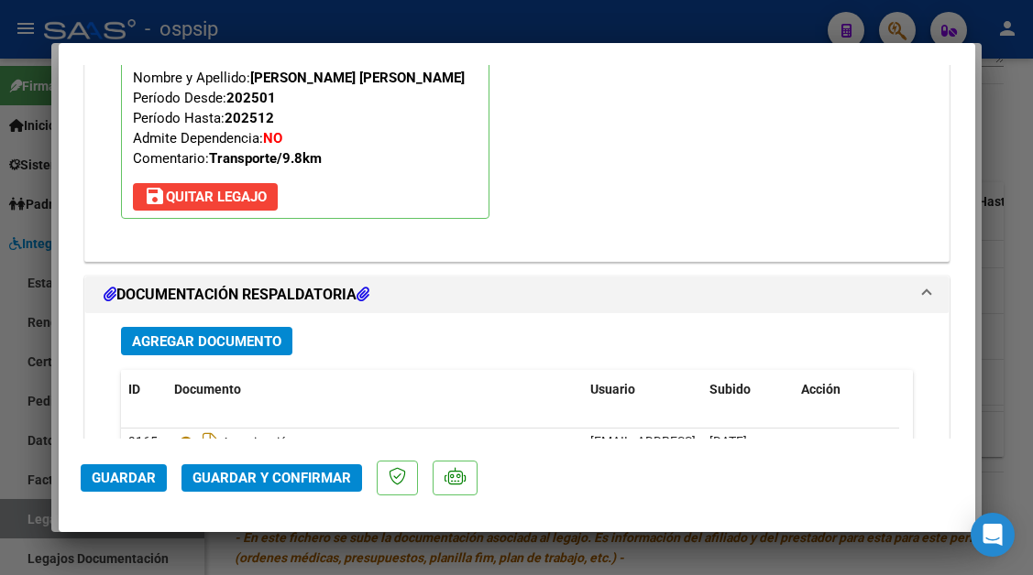
scroll to position [2473, 0]
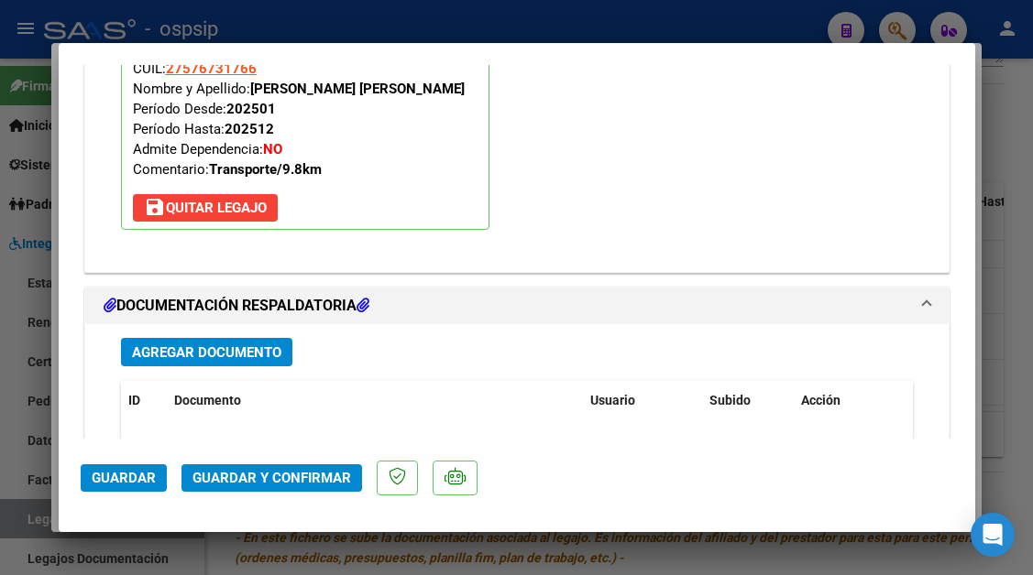
click at [256, 479] on span "Guardar y Confirmar" at bounding box center [271, 478] width 158 height 16
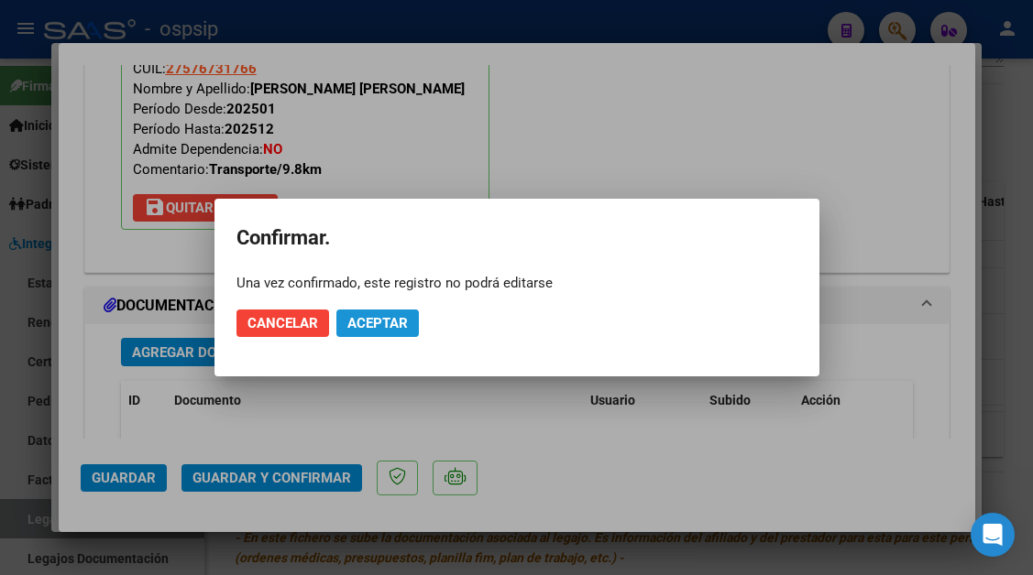
click at [365, 315] on span "Aceptar" at bounding box center [377, 323] width 60 height 16
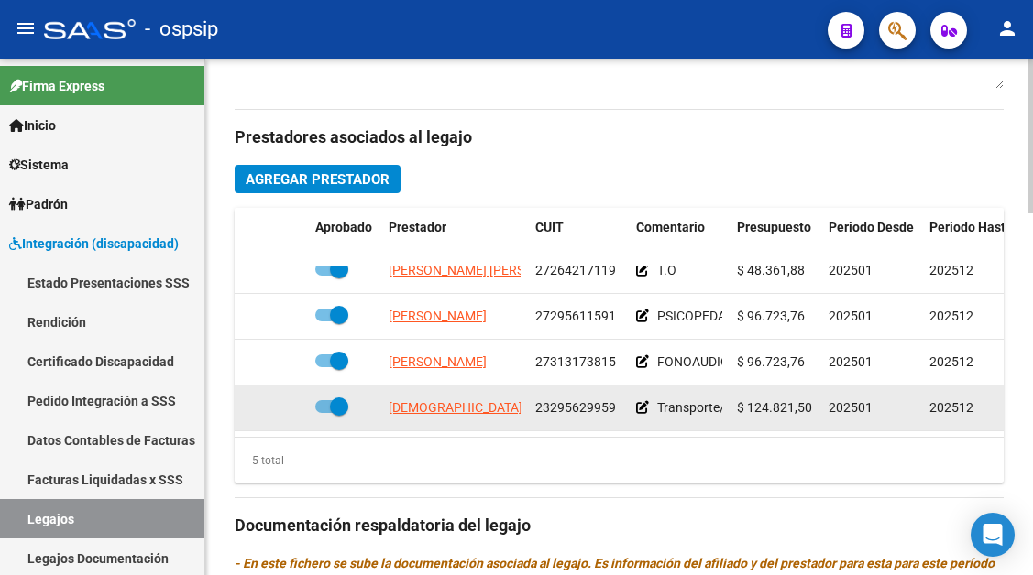
scroll to position [825, 0]
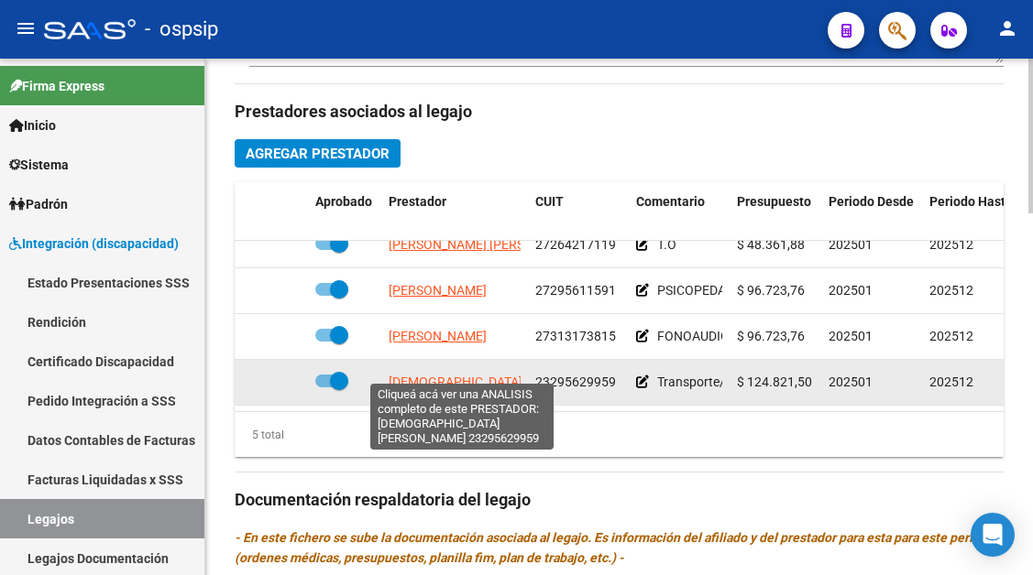
click at [429, 375] on span "[DEMOGRAPHIC_DATA][PERSON_NAME]" at bounding box center [504, 382] width 232 height 15
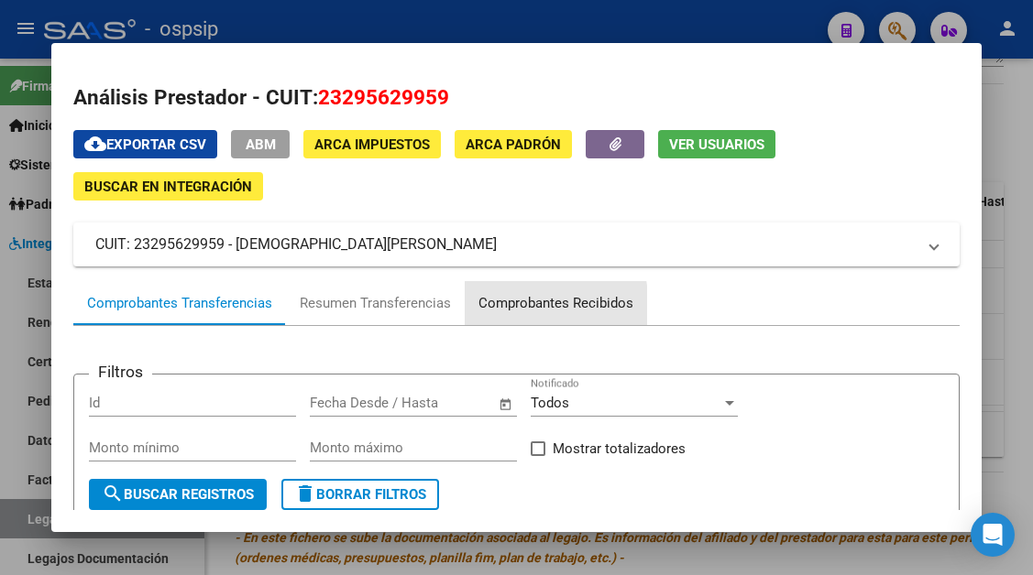
click at [487, 309] on div "Comprobantes Recibidos" at bounding box center [555, 303] width 155 height 21
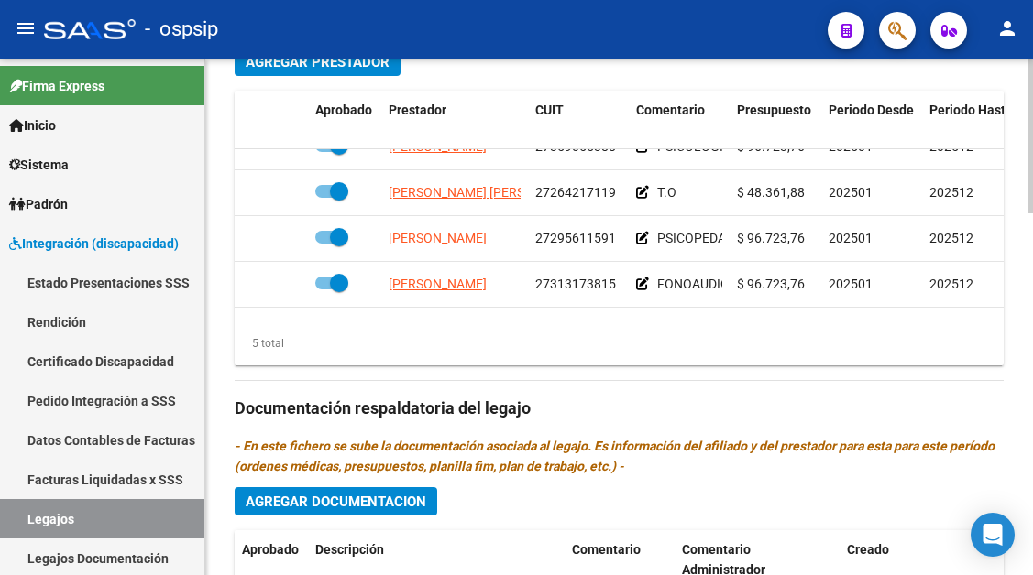
scroll to position [0, 0]
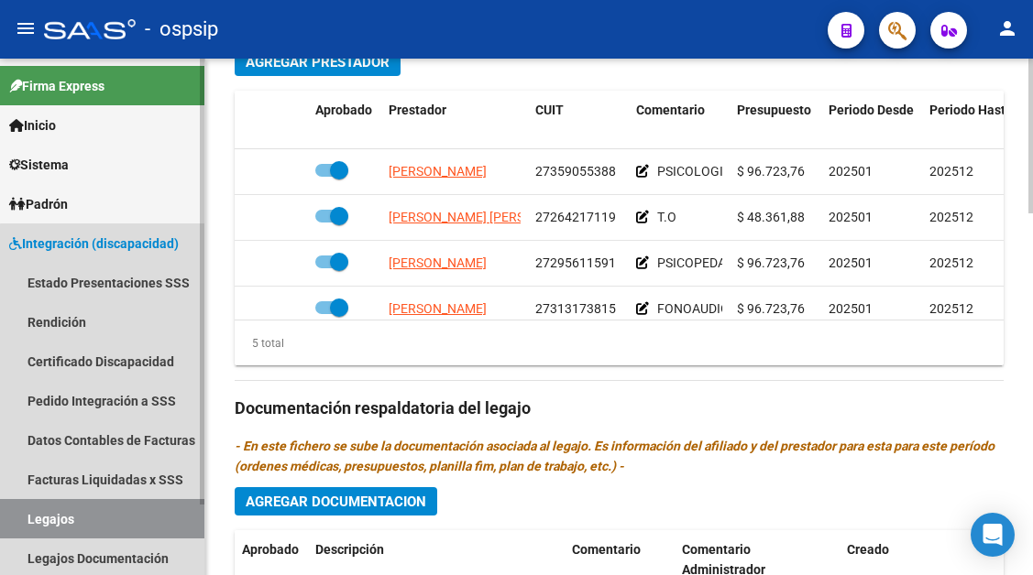
click at [104, 522] on link "Legajos" at bounding box center [102, 518] width 204 height 39
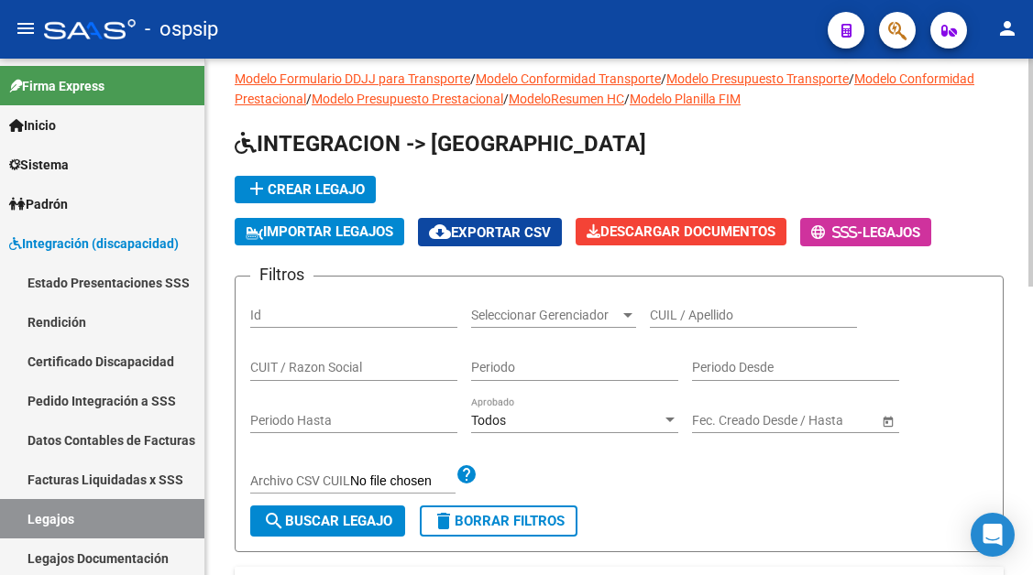
scroll to position [14, 0]
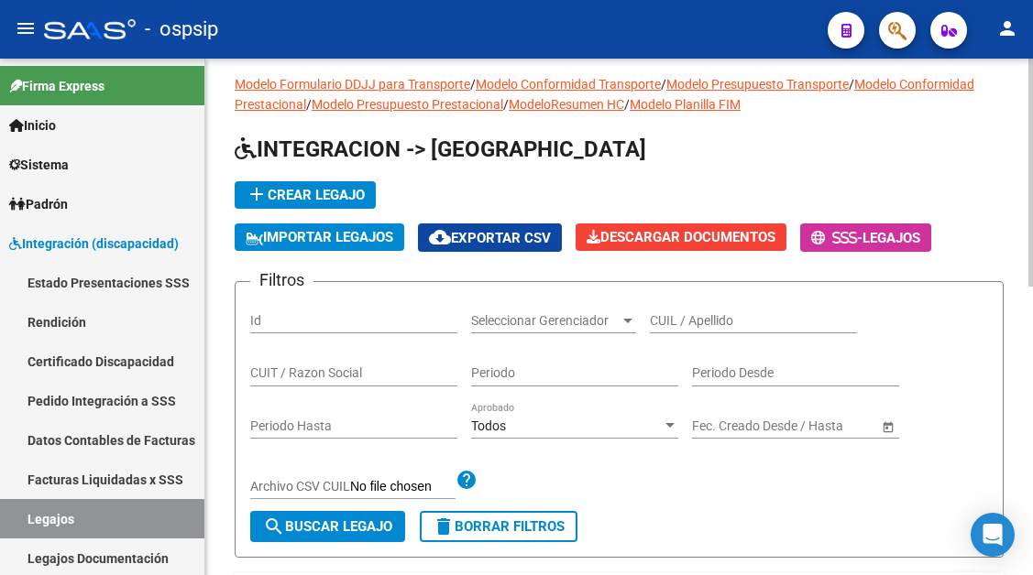
click at [669, 321] on input "CUIL / Apellido" at bounding box center [753, 321] width 207 height 16
click at [731, 337] on div "CUIL / Apellido" at bounding box center [753, 323] width 207 height 52
click at [705, 311] on div "CUIL / Apellido" at bounding box center [753, 315] width 207 height 37
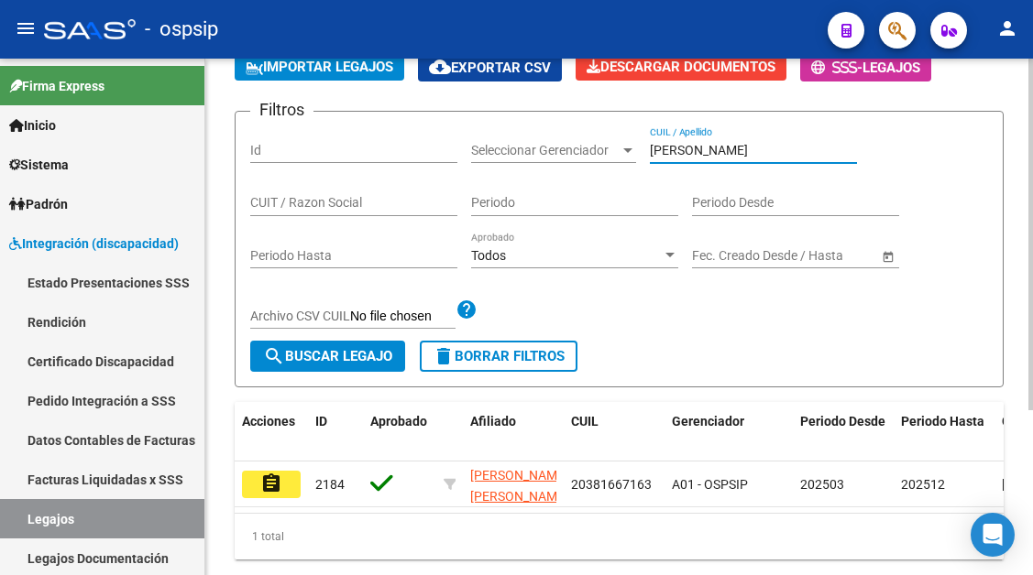
scroll to position [197, 0]
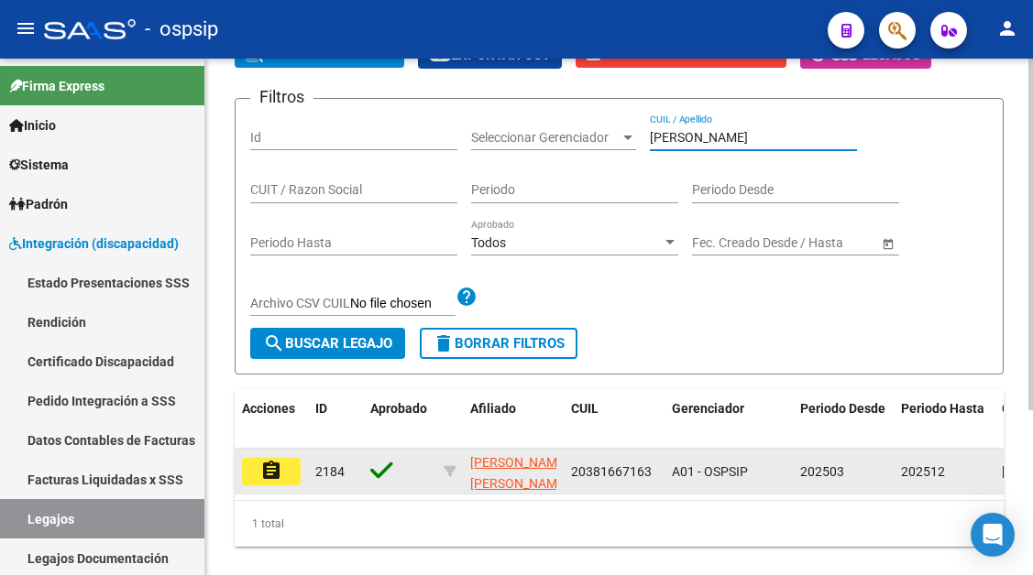
click at [295, 473] on button "assignment" at bounding box center [271, 471] width 59 height 27
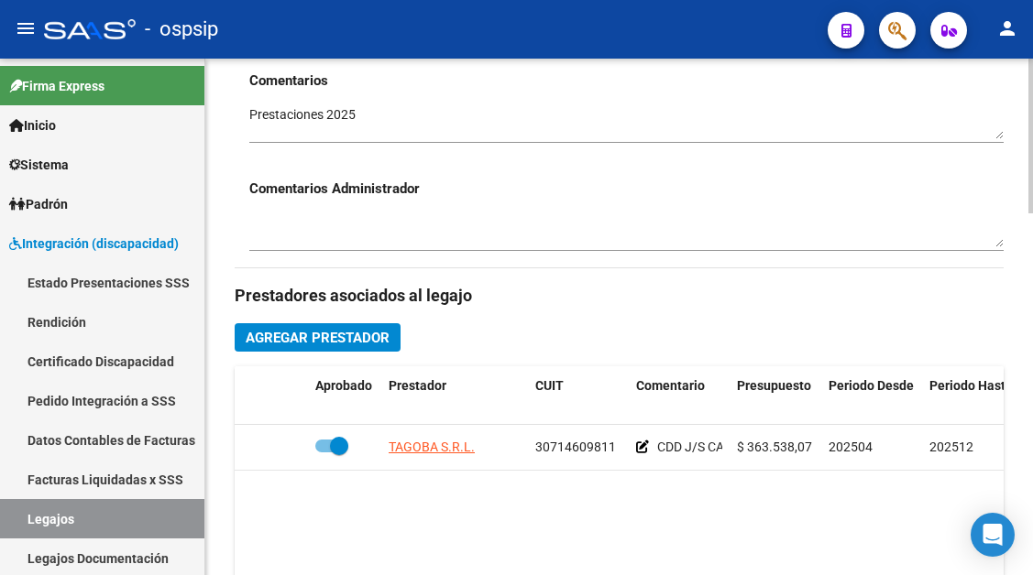
scroll to position [641, 0]
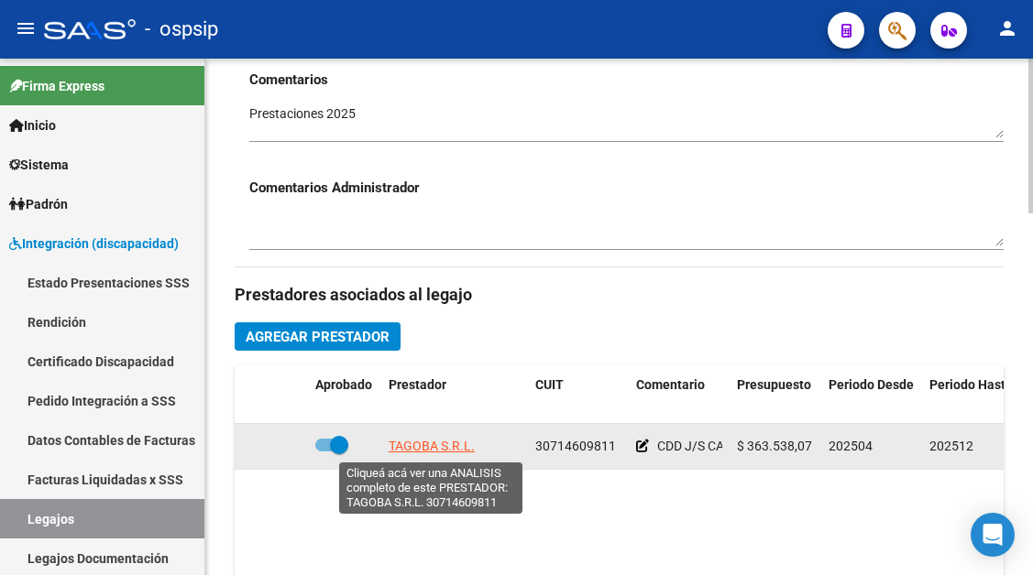
click at [470, 447] on span "TAGOBA S.R.L." at bounding box center [431, 446] width 86 height 15
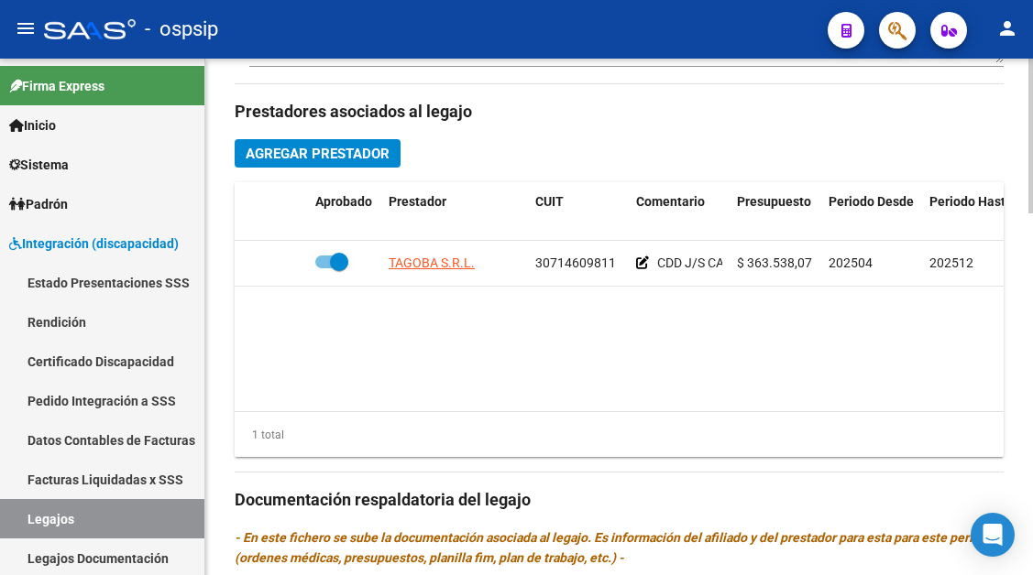
scroll to position [0, 358]
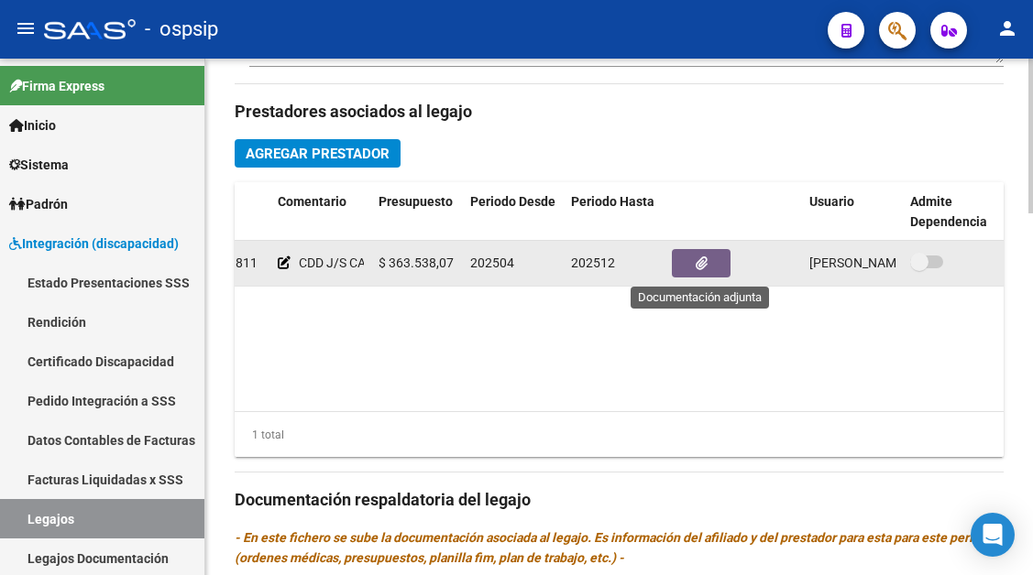
click at [709, 263] on button "button" at bounding box center [701, 263] width 59 height 28
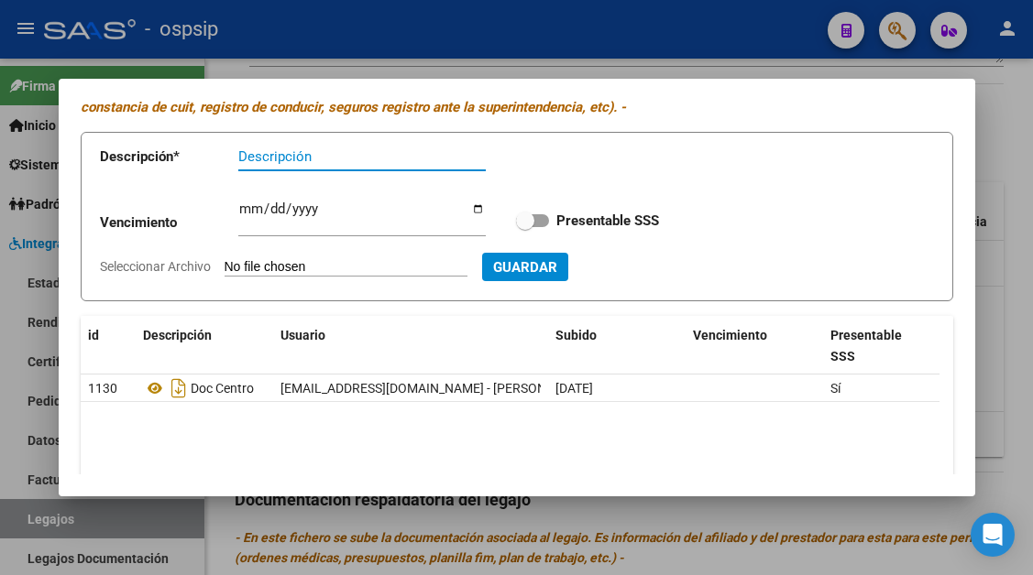
scroll to position [183, 0]
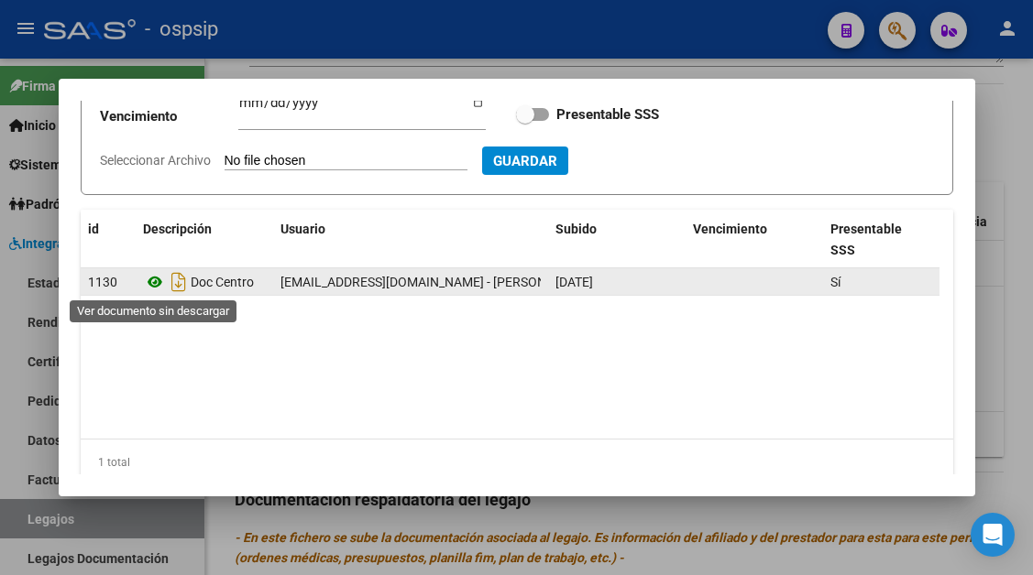
click at [156, 282] on icon at bounding box center [155, 282] width 24 height 22
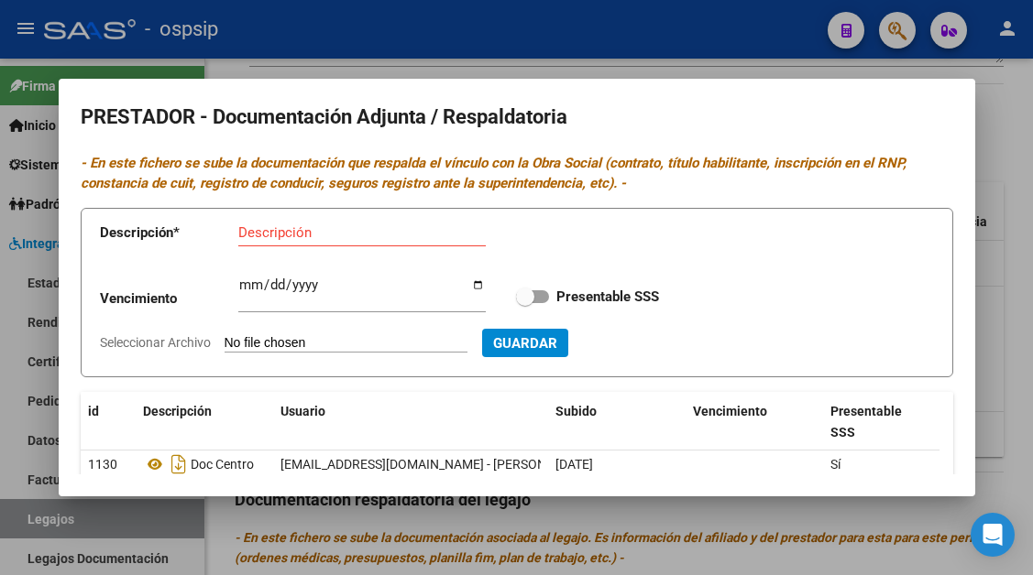
scroll to position [0, 0]
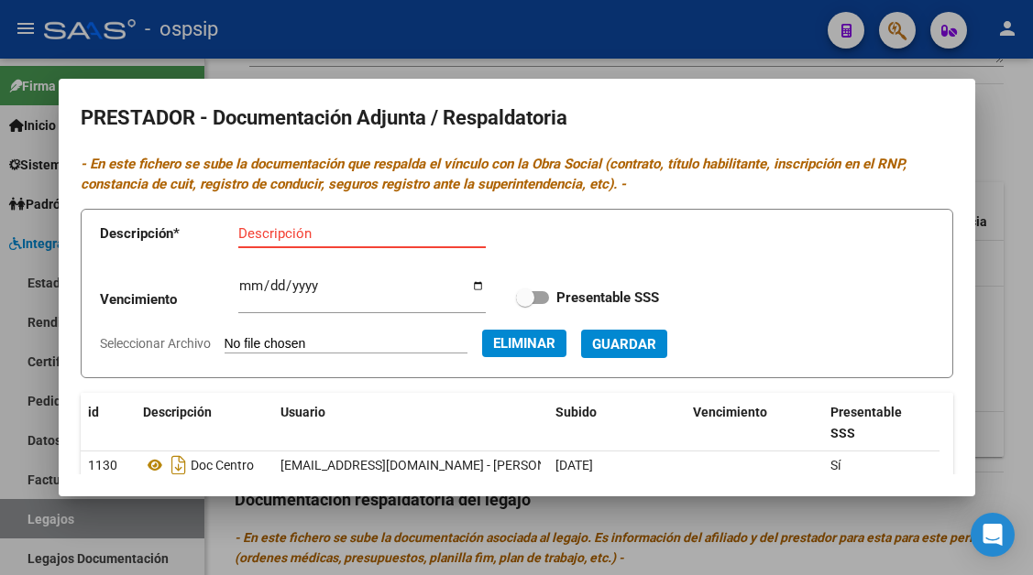
click at [286, 237] on input "Descripción" at bounding box center [361, 233] width 247 height 16
click at [666, 332] on button "Guardar" at bounding box center [624, 344] width 86 height 28
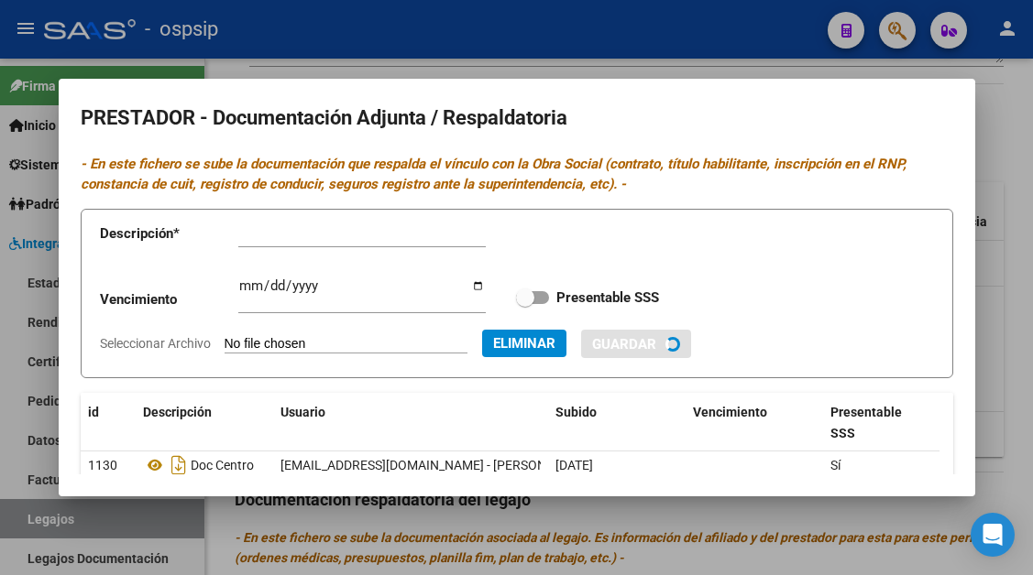
scroll to position [183, 0]
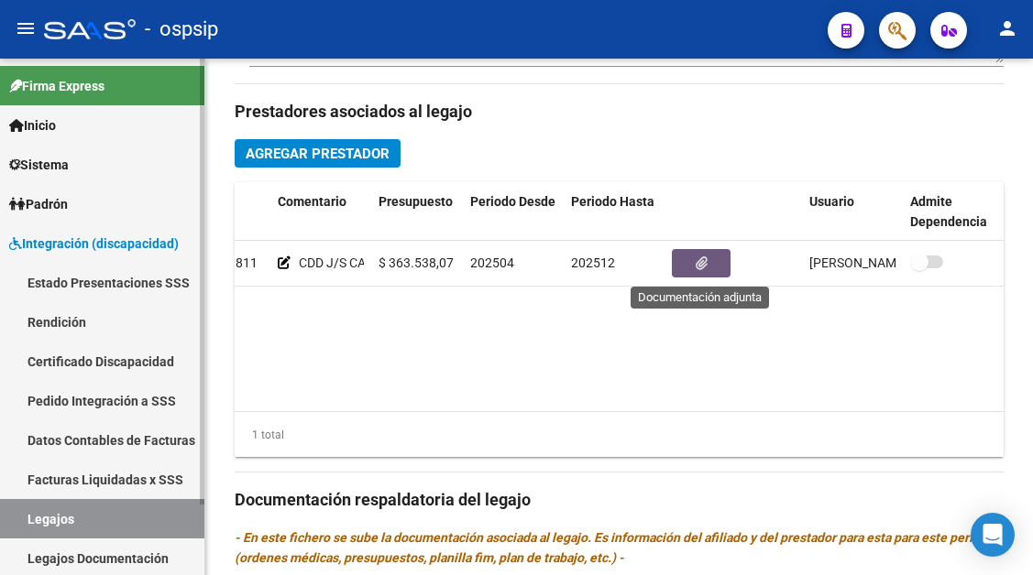
click at [40, 508] on link "Legajos" at bounding box center [102, 518] width 204 height 39
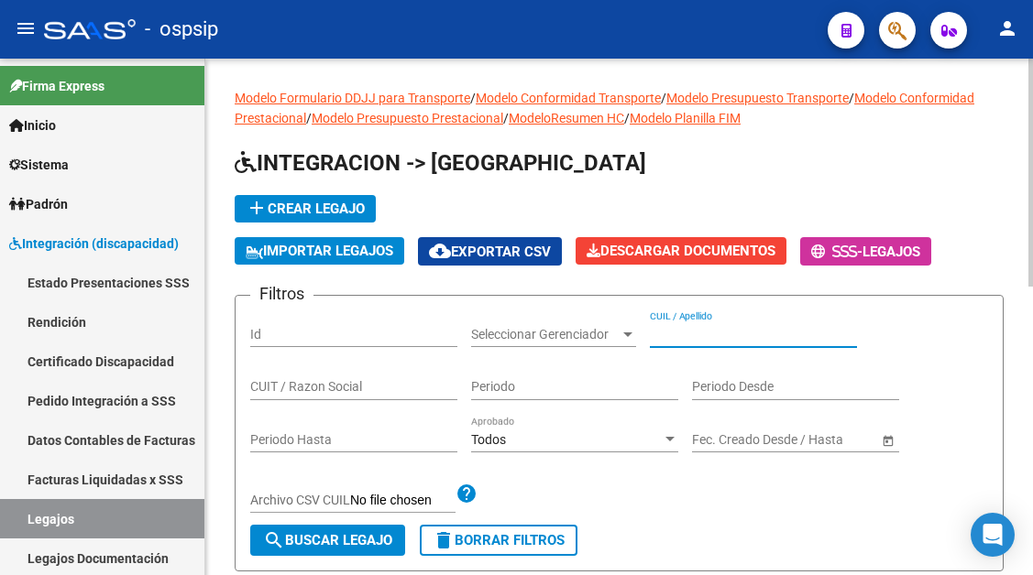
click at [693, 328] on input "CUIL / Apellido" at bounding box center [753, 335] width 207 height 16
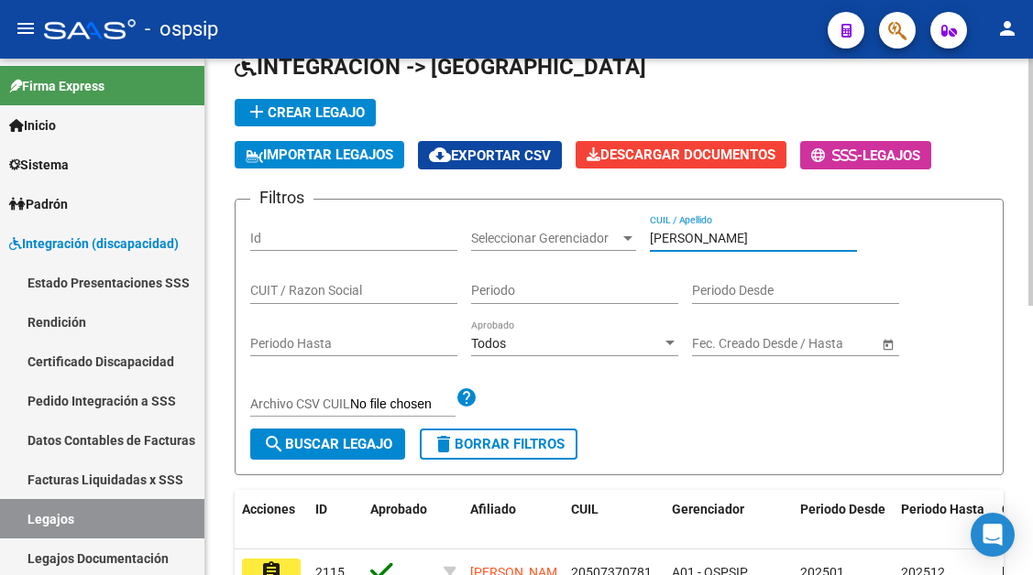
scroll to position [183, 0]
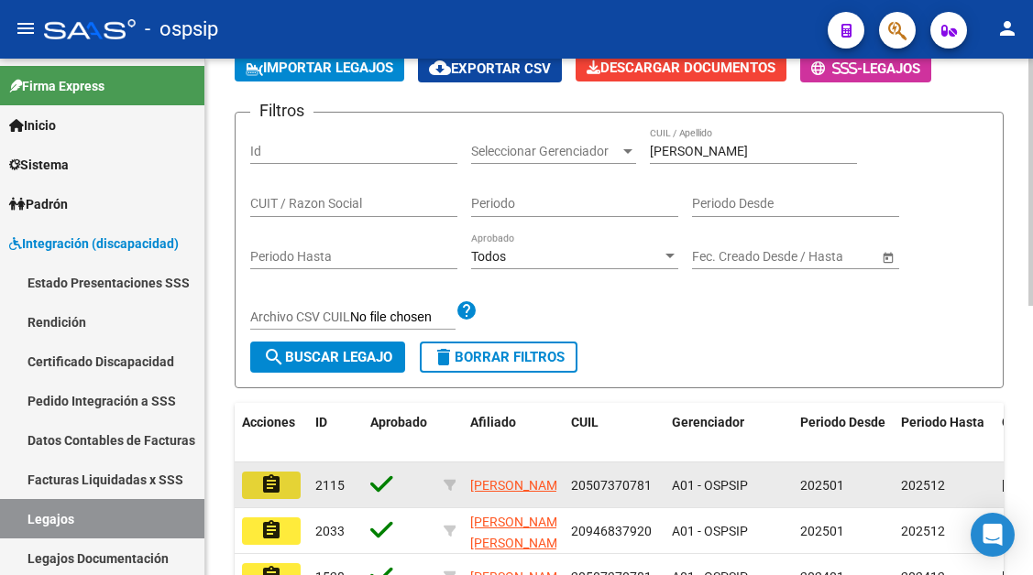
click at [283, 482] on button "assignment" at bounding box center [271, 485] width 59 height 27
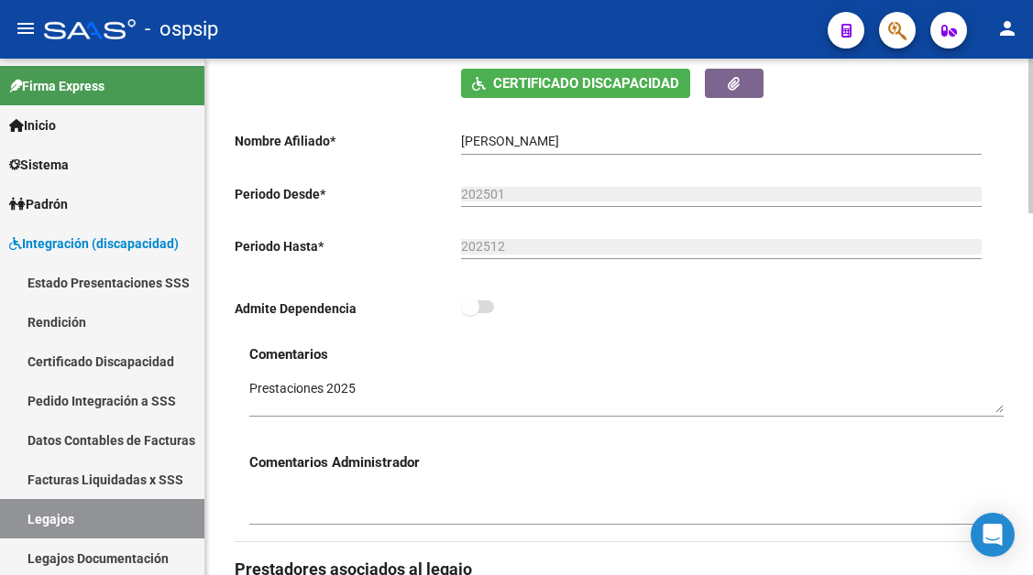
scroll to position [641, 0]
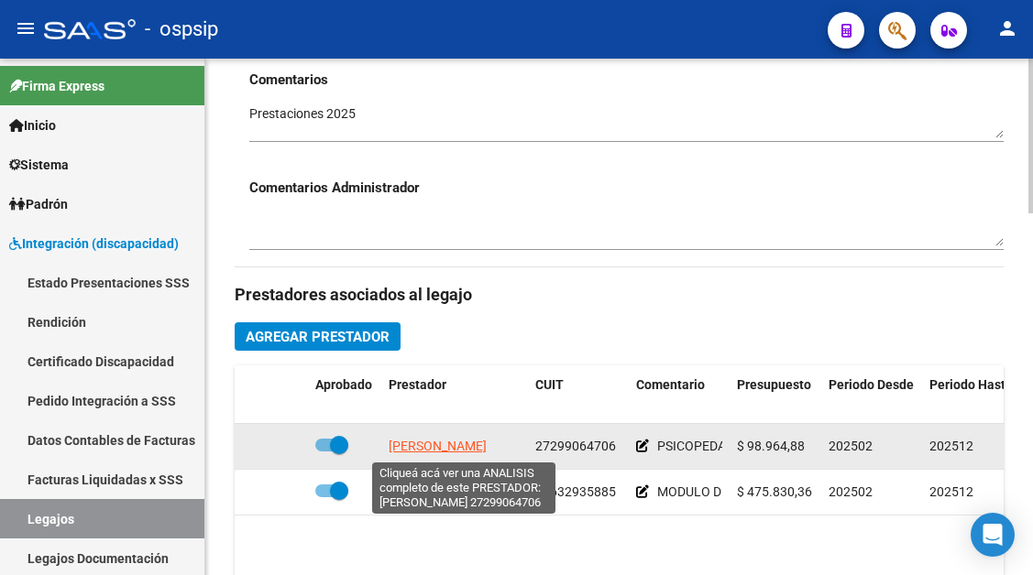
click at [468, 447] on span "[PERSON_NAME]" at bounding box center [437, 446] width 98 height 15
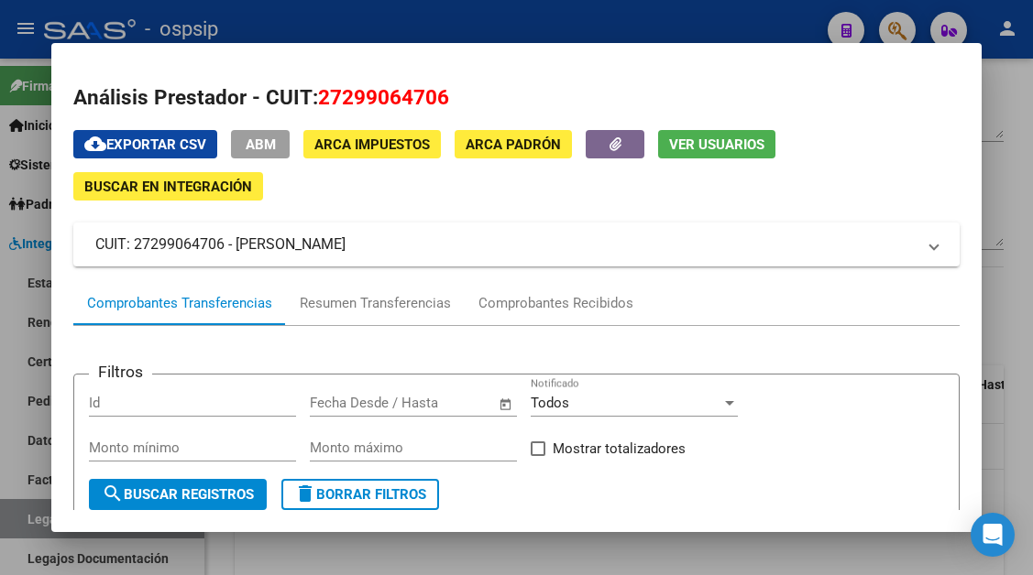
click at [693, 142] on span "Ver Usuarios" at bounding box center [716, 145] width 95 height 16
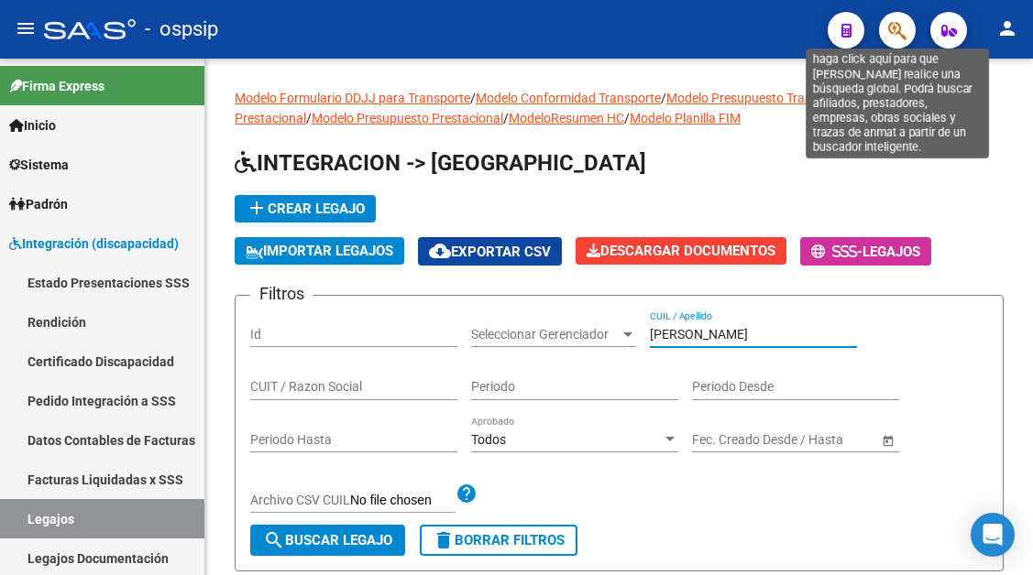
scroll to position [334, 0]
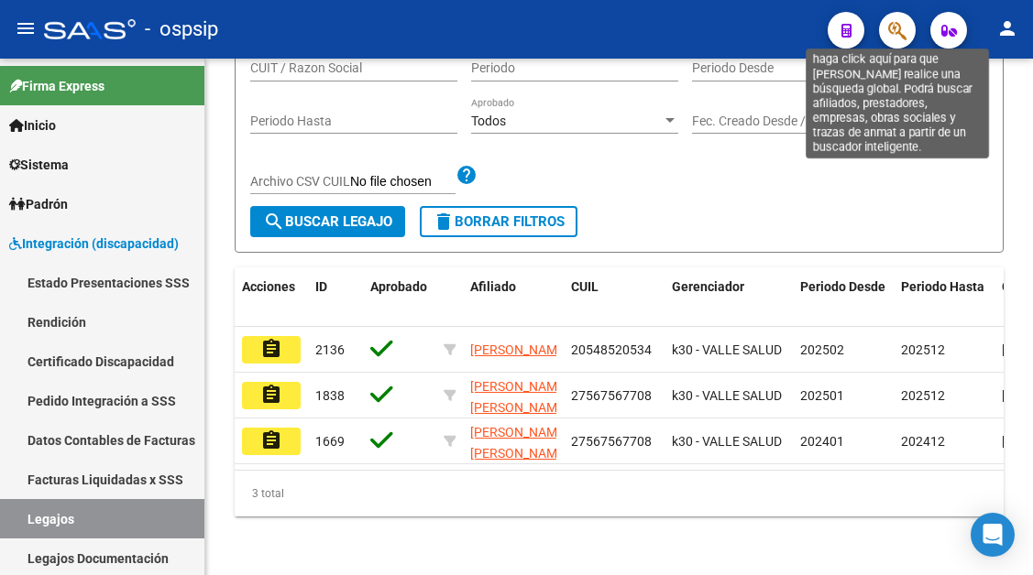
click at [902, 38] on icon "button" at bounding box center [897, 30] width 18 height 21
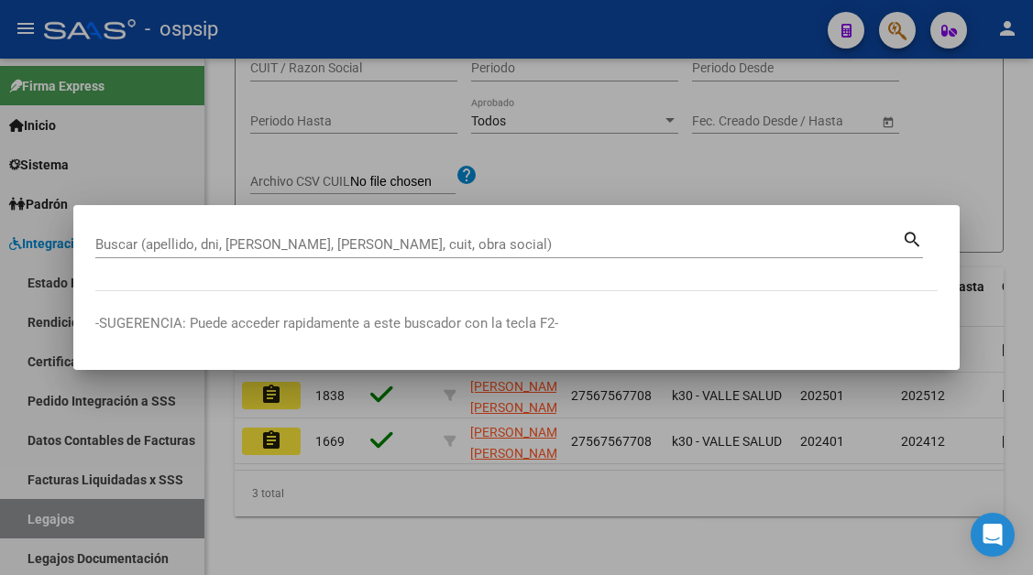
drag, startPoint x: 120, startPoint y: 229, endPoint x: 108, endPoint y: 242, distance: 17.5
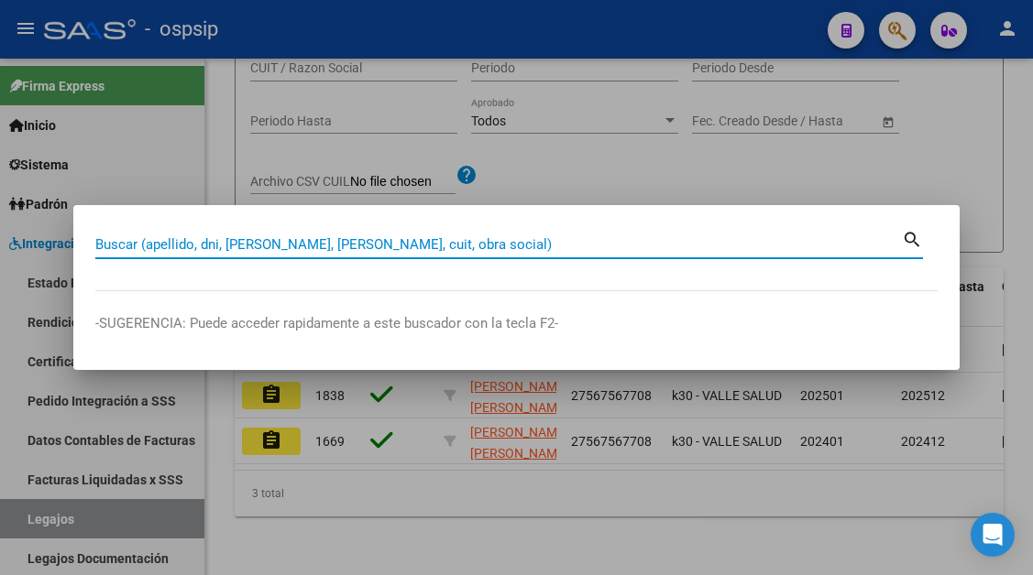
paste input "30714609811 T"
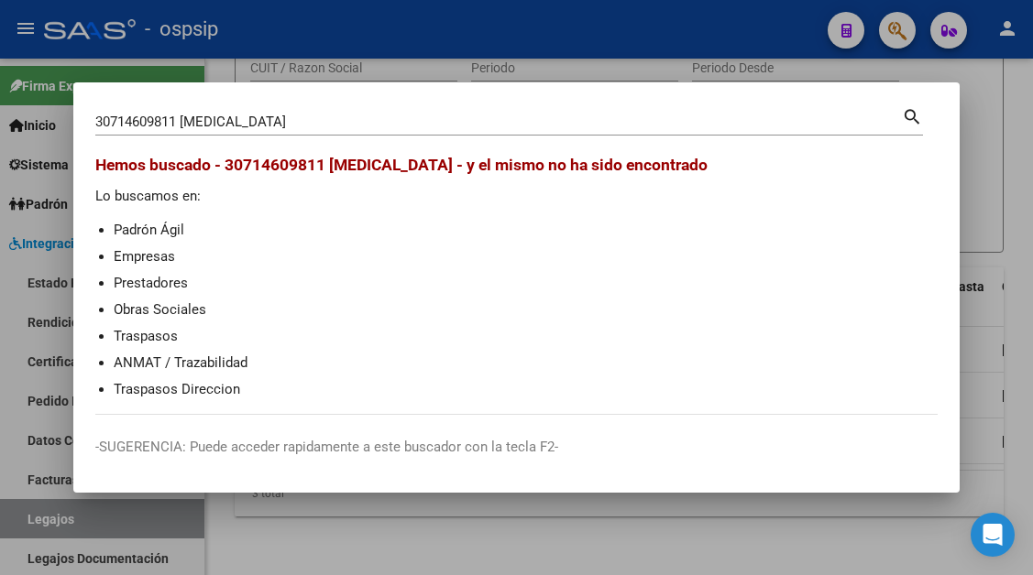
click at [205, 135] on div "30714609811 T3 Buscar (apellido, dni, cuil, nro traspaso, cuit, obra social)" at bounding box center [498, 121] width 806 height 27
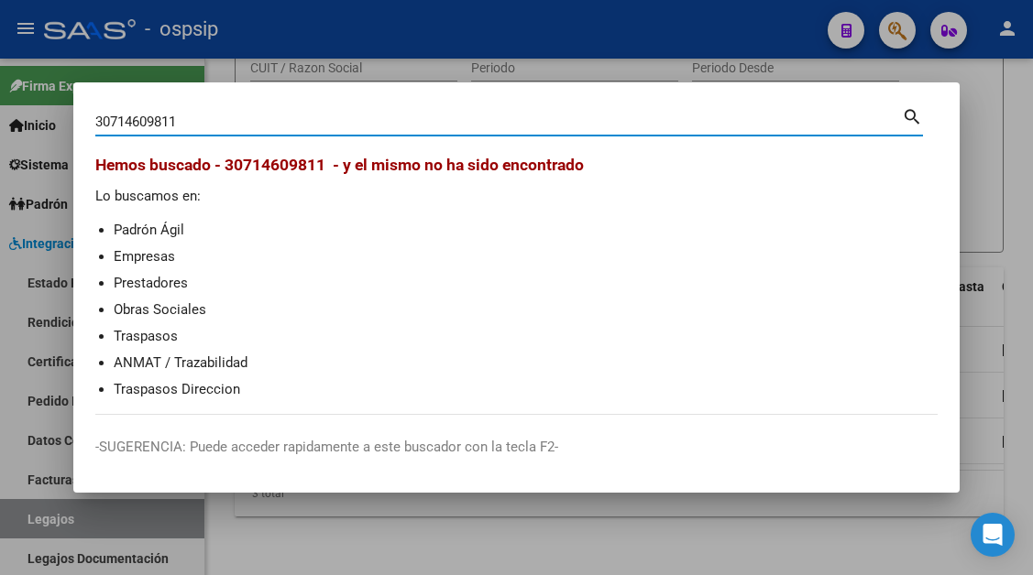
type input "30714609811"
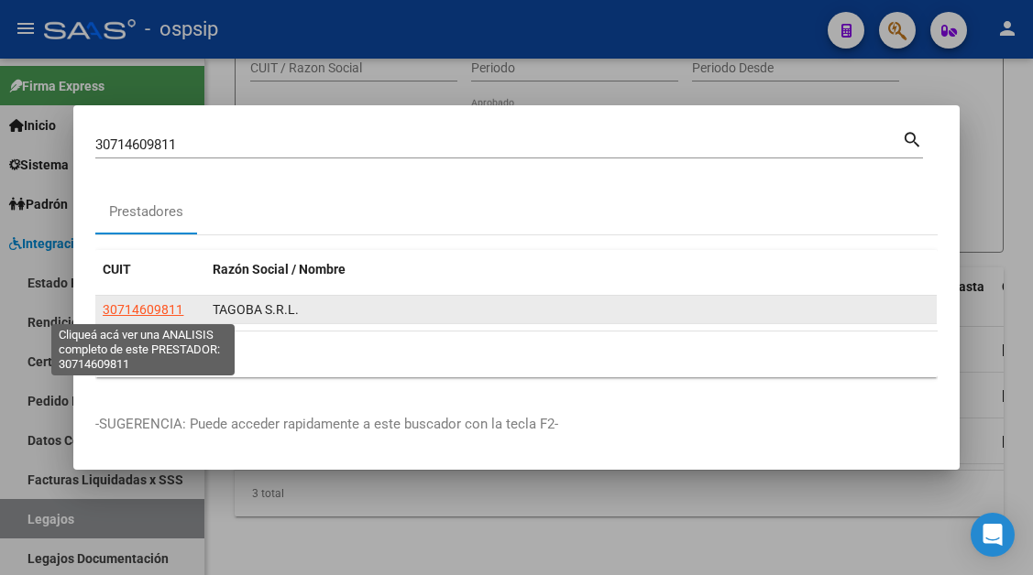
click at [155, 311] on span "30714609811" at bounding box center [143, 309] width 81 height 15
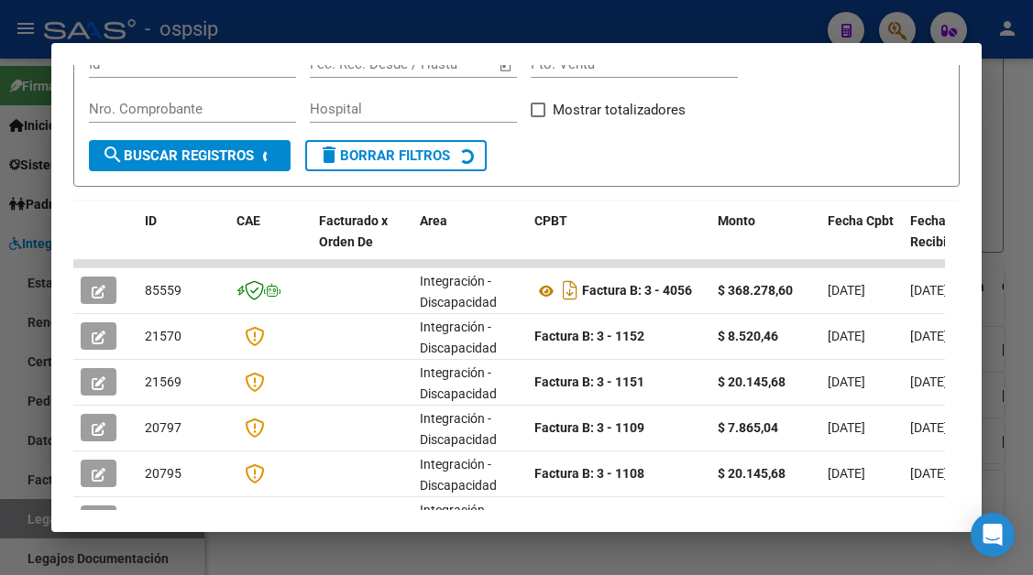
scroll to position [349, 0]
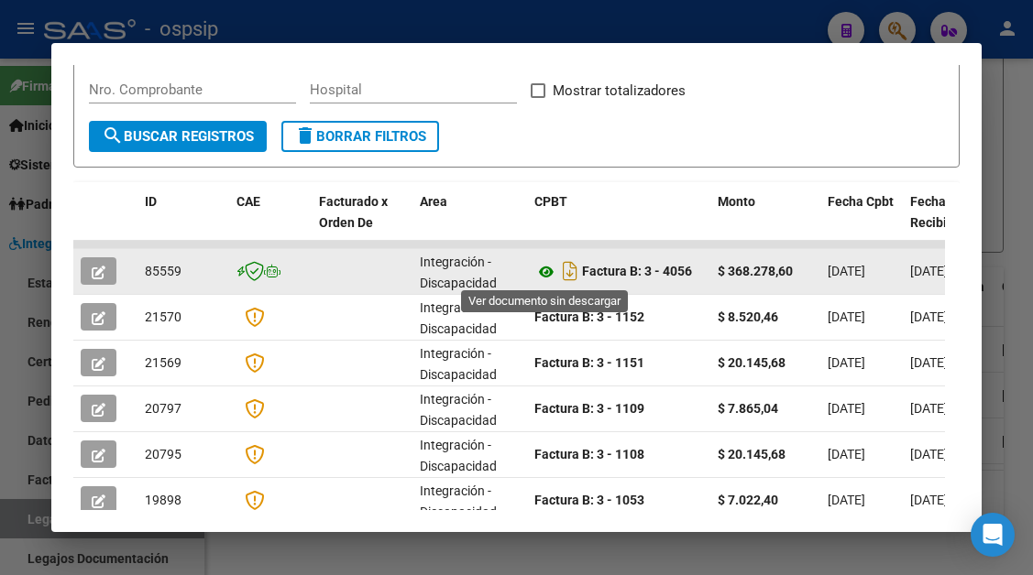
click at [541, 276] on icon at bounding box center [546, 272] width 24 height 22
